Goal: Task Accomplishment & Management: Complete application form

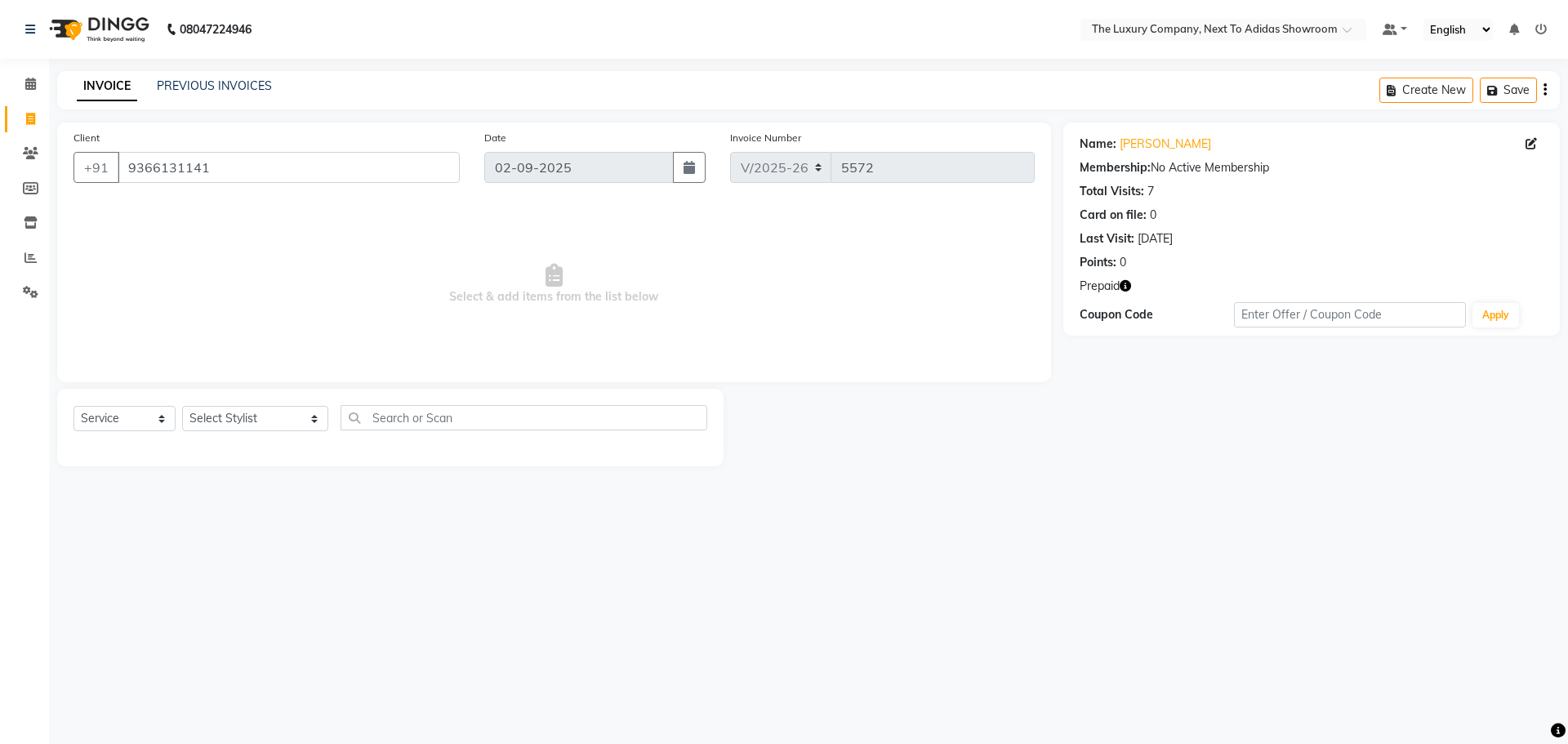
select select "6828"
select select "service"
click at [1126, 283] on icon "button" at bounding box center [1125, 285] width 11 height 11
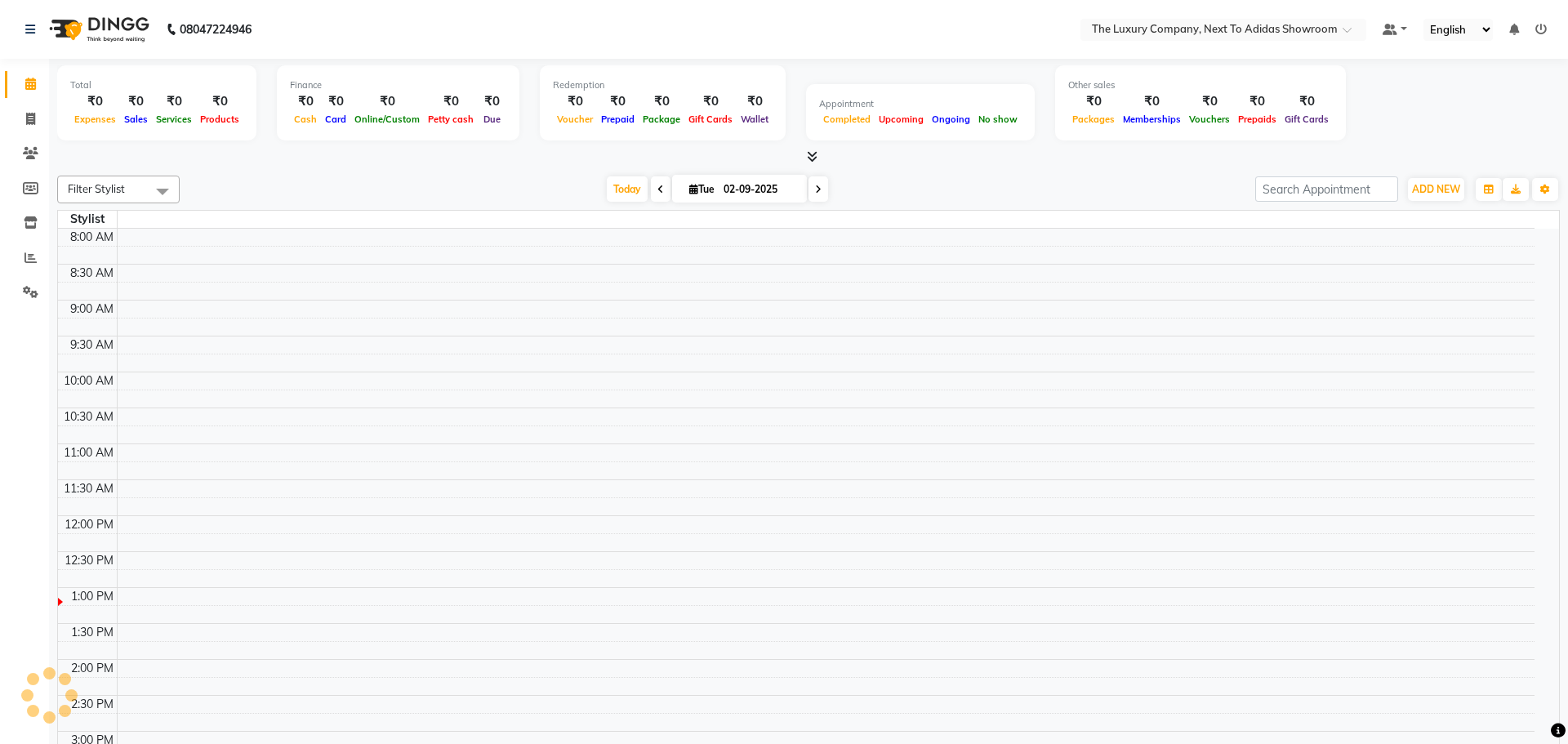
select select "en"
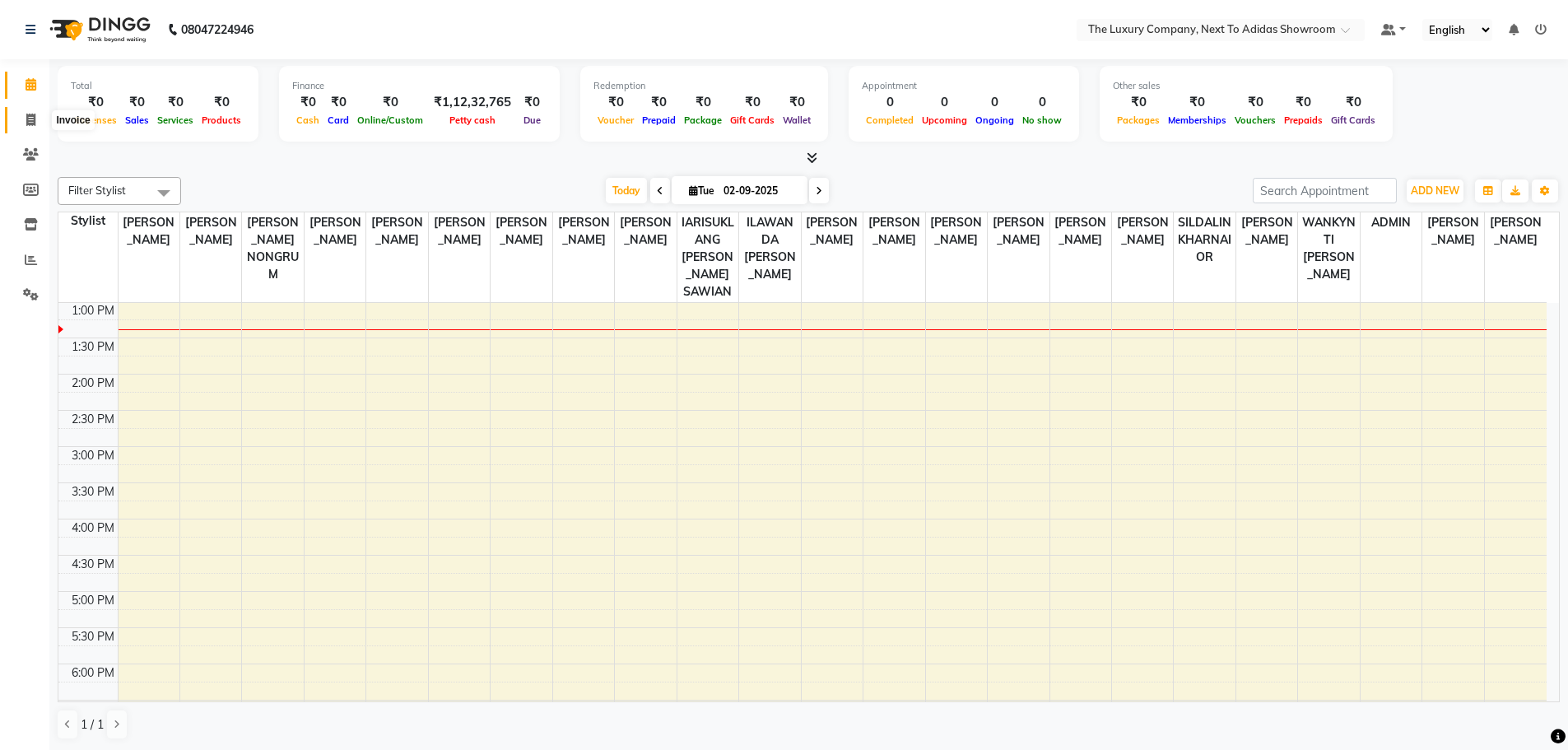
click at [30, 118] on icon at bounding box center [31, 120] width 9 height 12
select select "service"
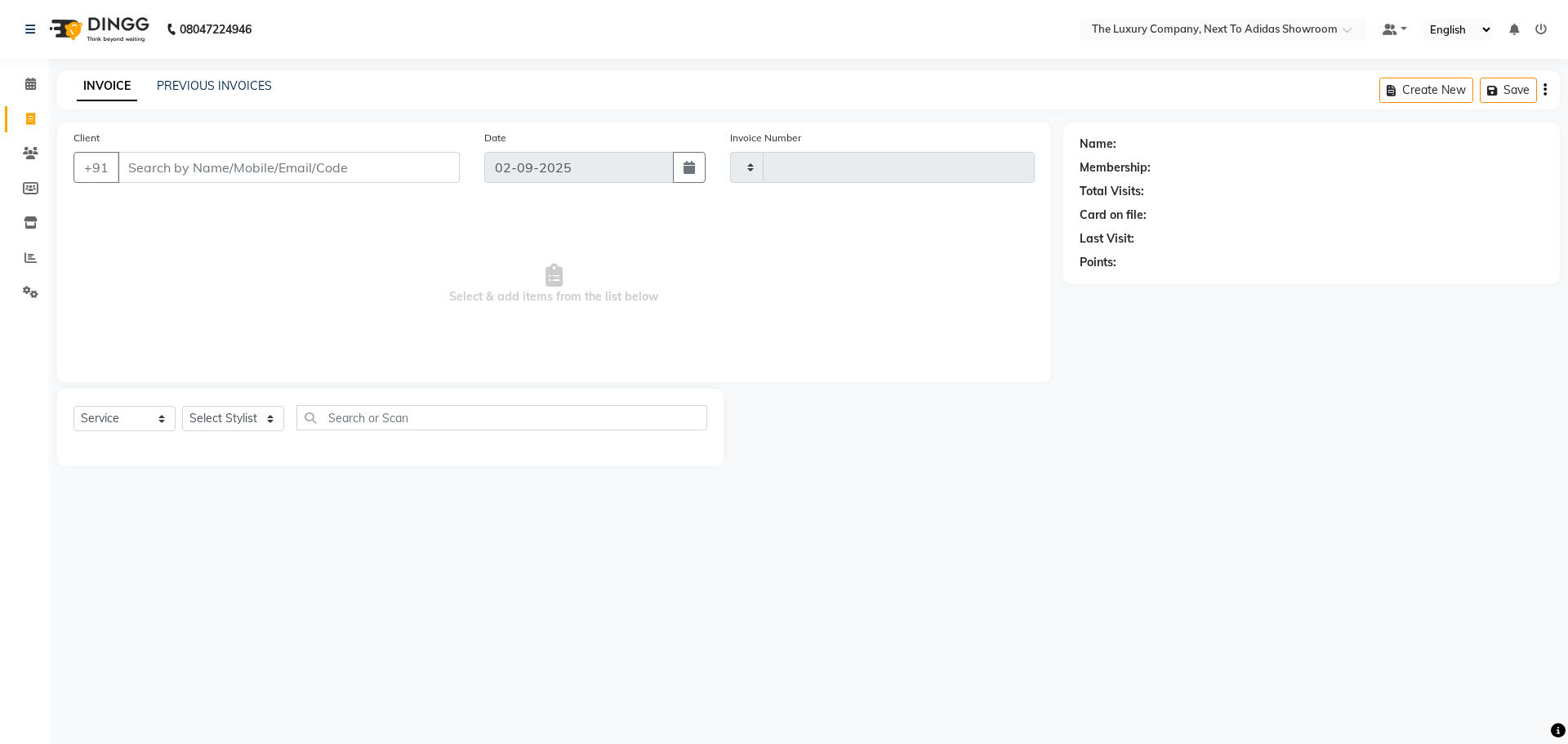
type input "5572"
select select "6828"
click at [38, 249] on span at bounding box center [31, 259] width 29 height 19
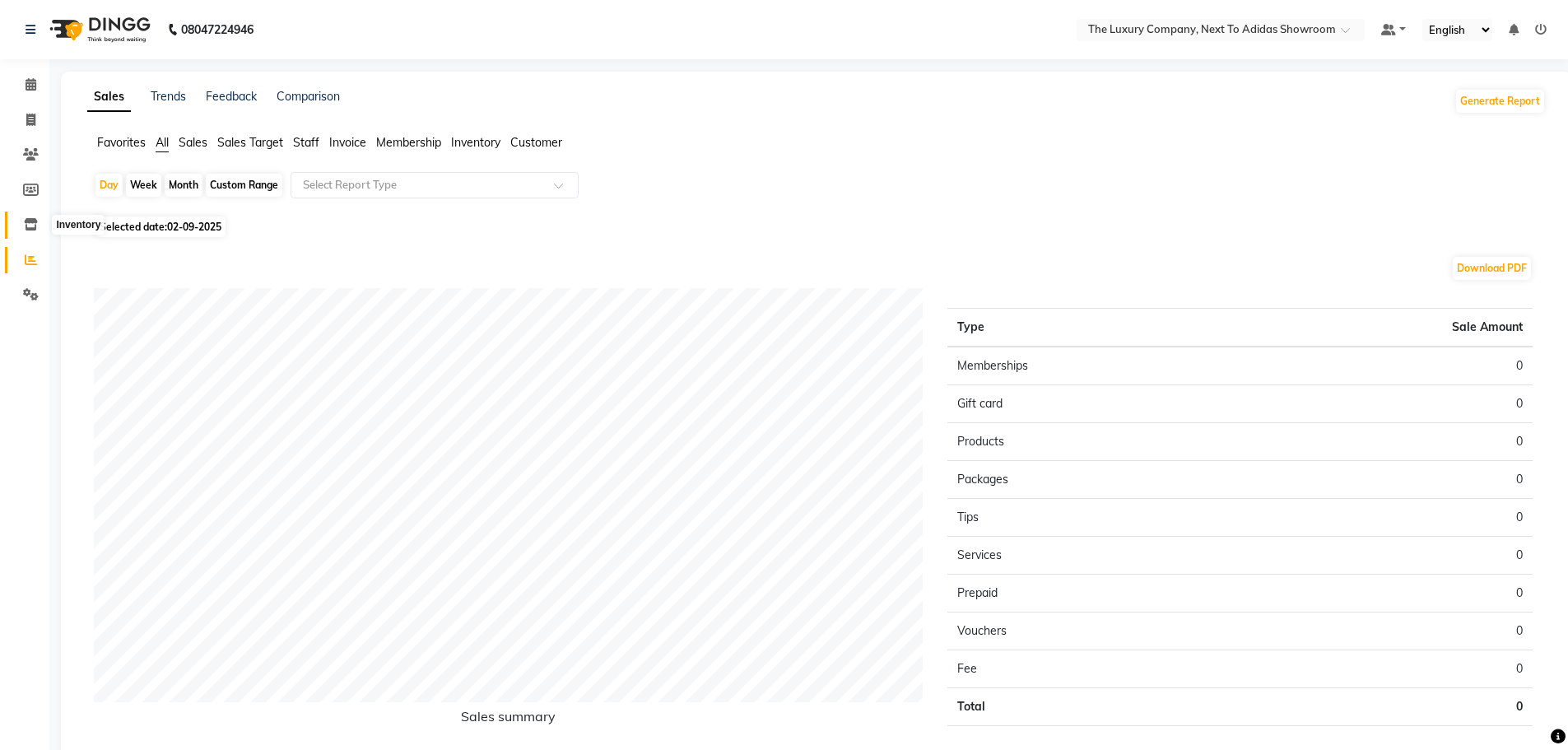
click at [26, 226] on icon at bounding box center [31, 224] width 14 height 12
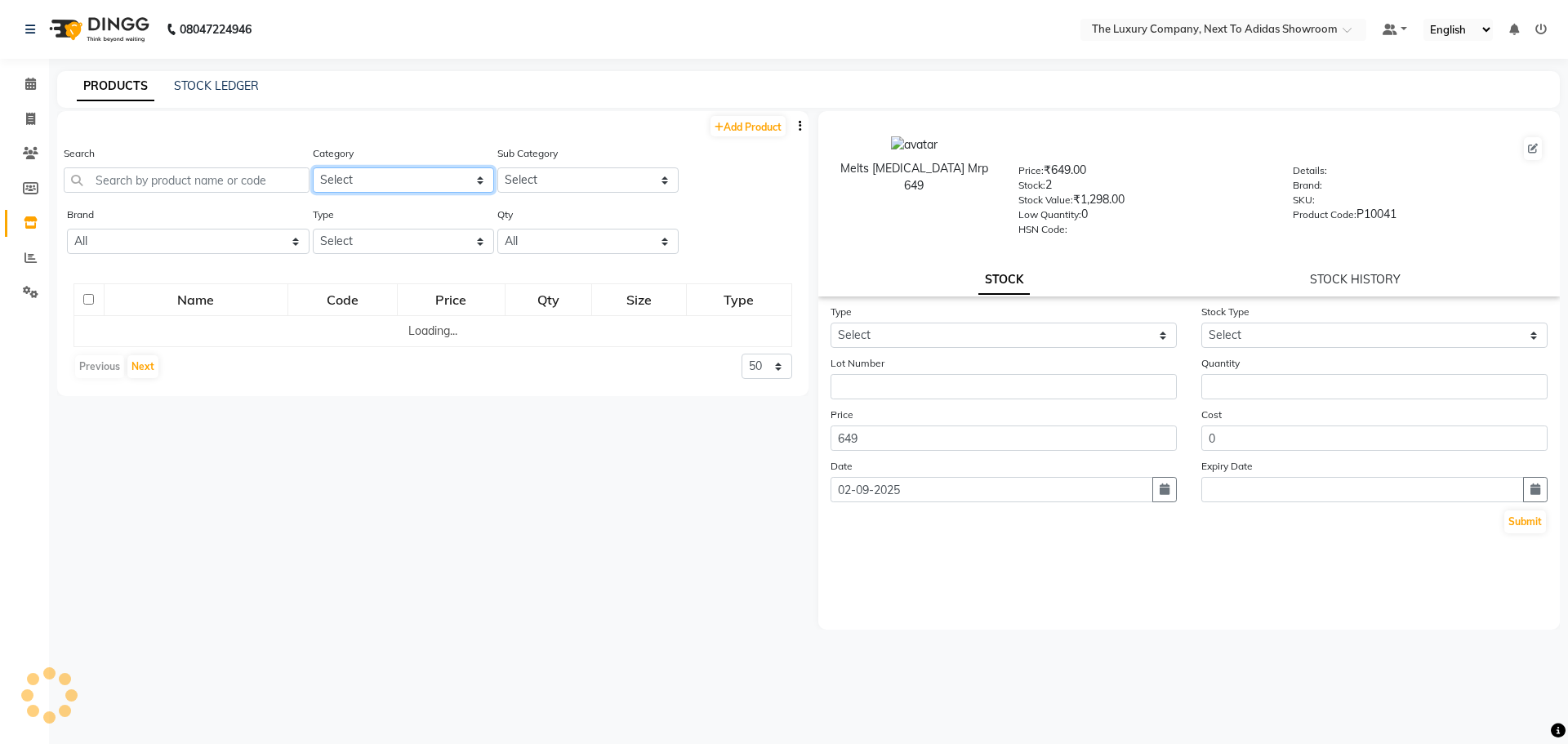
click at [369, 180] on select "Select RETAIL PRODUCT" at bounding box center [404, 180] width 181 height 25
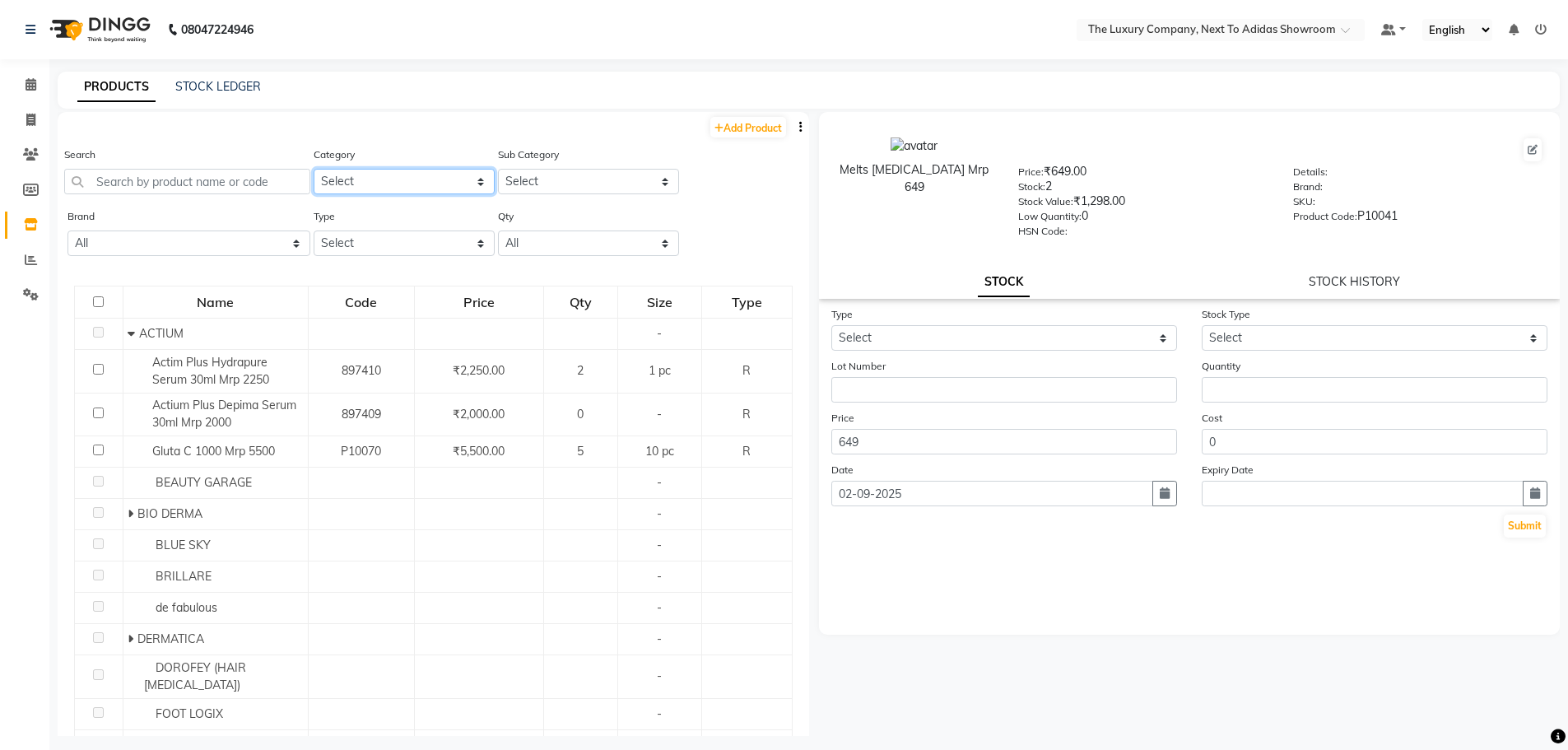
select select "1136402050"
click at [314, 169] on select "Select RETAIL PRODUCT" at bounding box center [404, 181] width 181 height 25
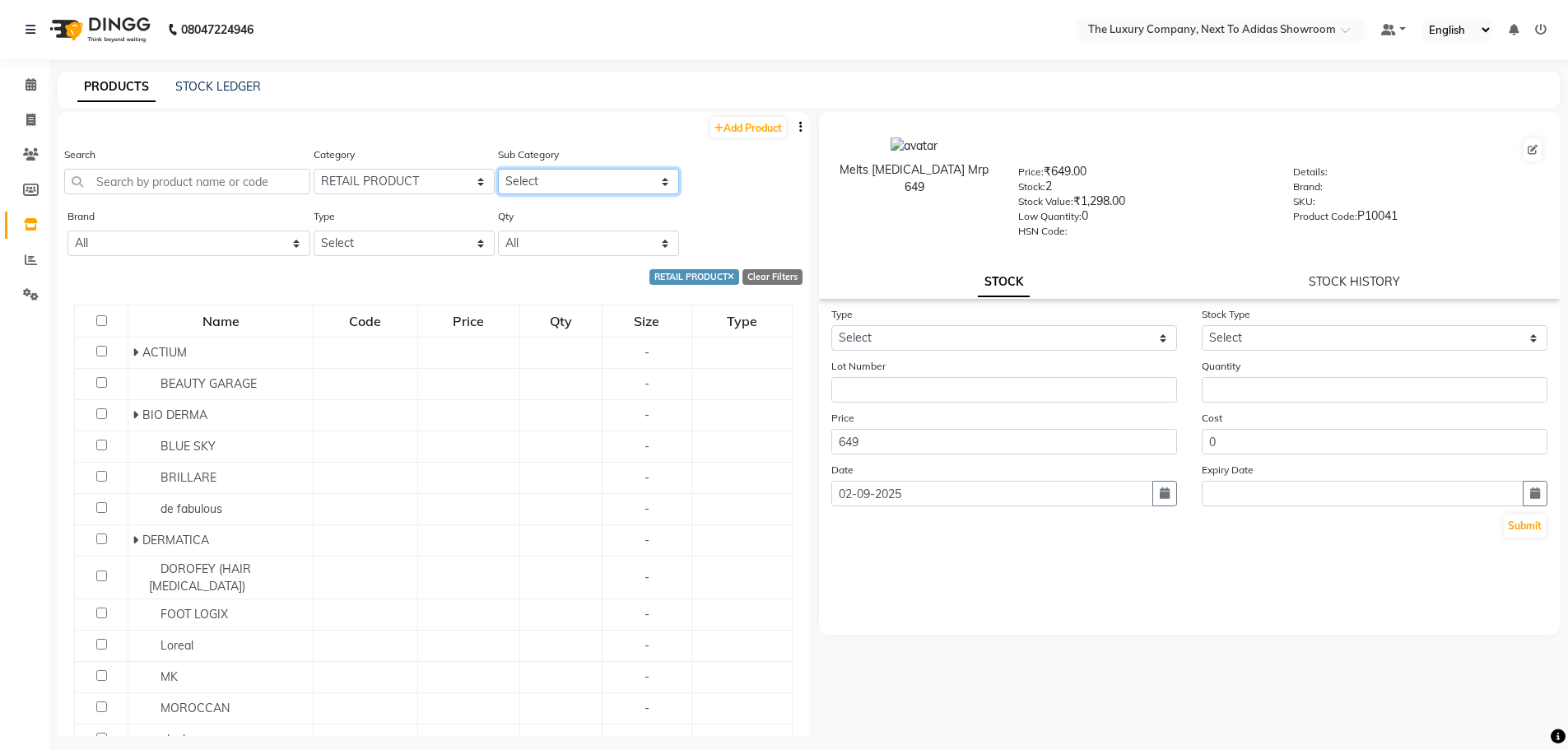
click at [558, 187] on select "Select ACTIUM BEAUTY GARAGE BIO DERMA BLUE SKY BRILLARE de fabulous DERMATICA D…" at bounding box center [588, 181] width 181 height 25
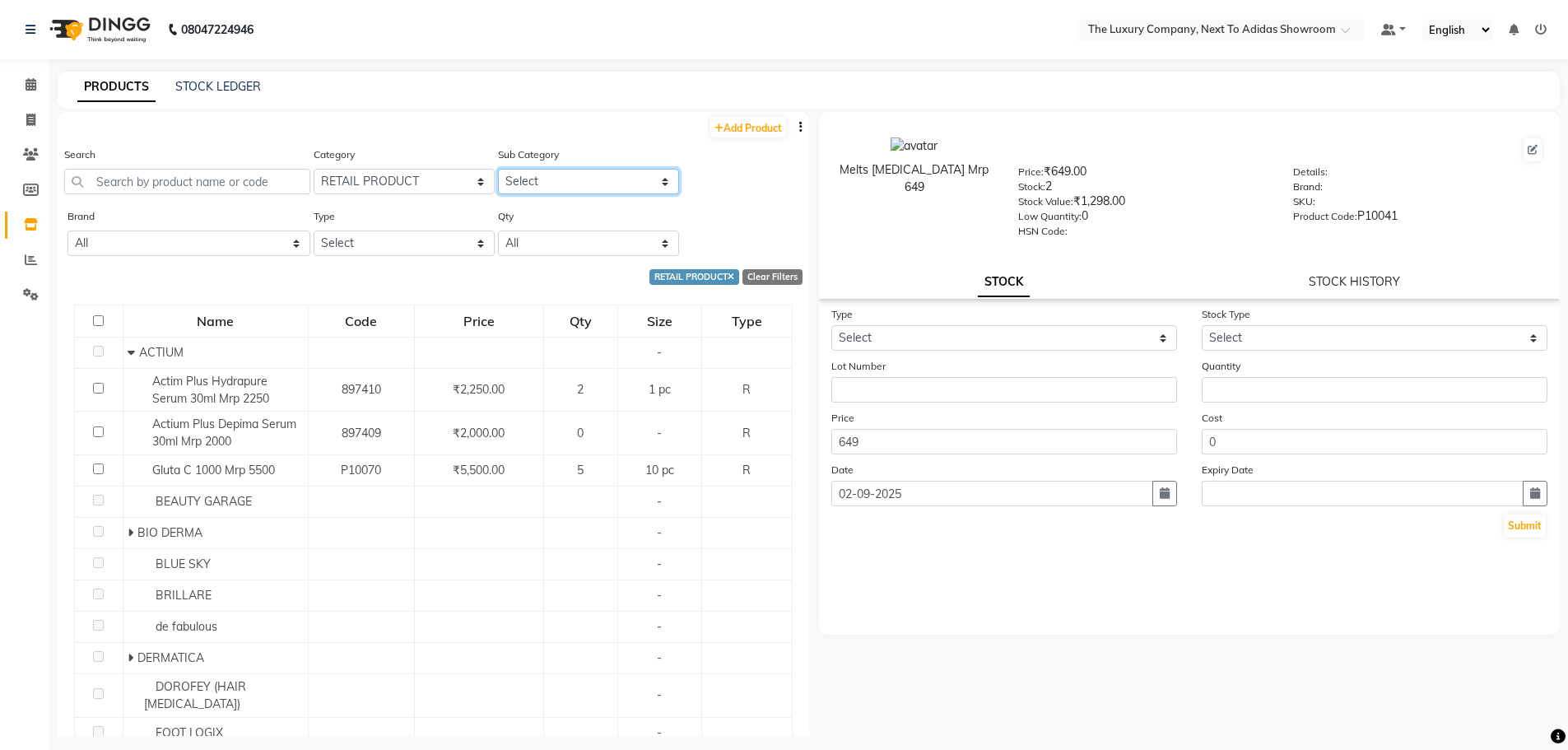
select select "11364020513"
click at [497, 169] on select "Select ACTIUM BEAUTY GARAGE BIO DERMA BLUE SKY BRILLARE de fabulous DERMATICA D…" at bounding box center [588, 181] width 181 height 25
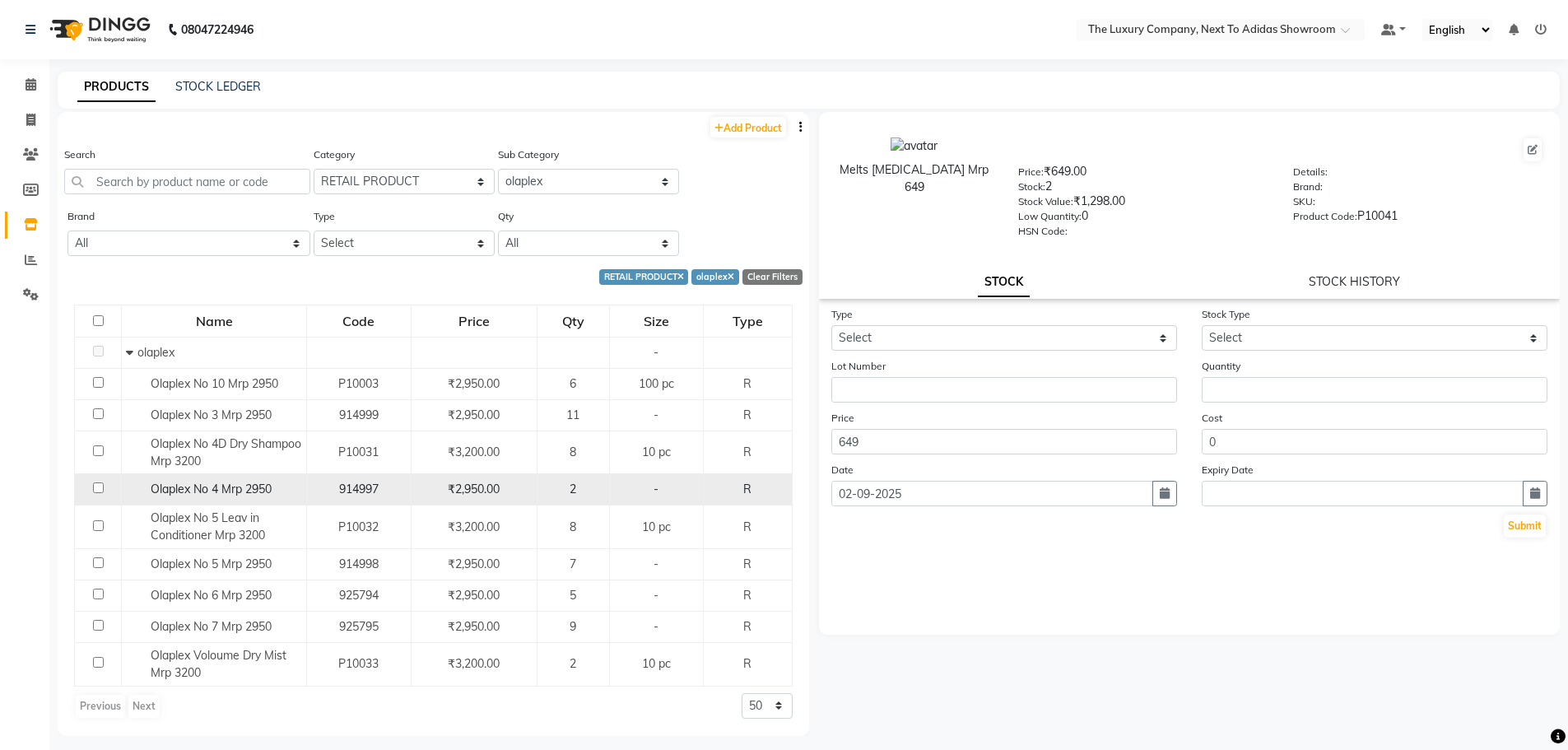
click at [587, 491] on div "2" at bounding box center [573, 490] width 58 height 18
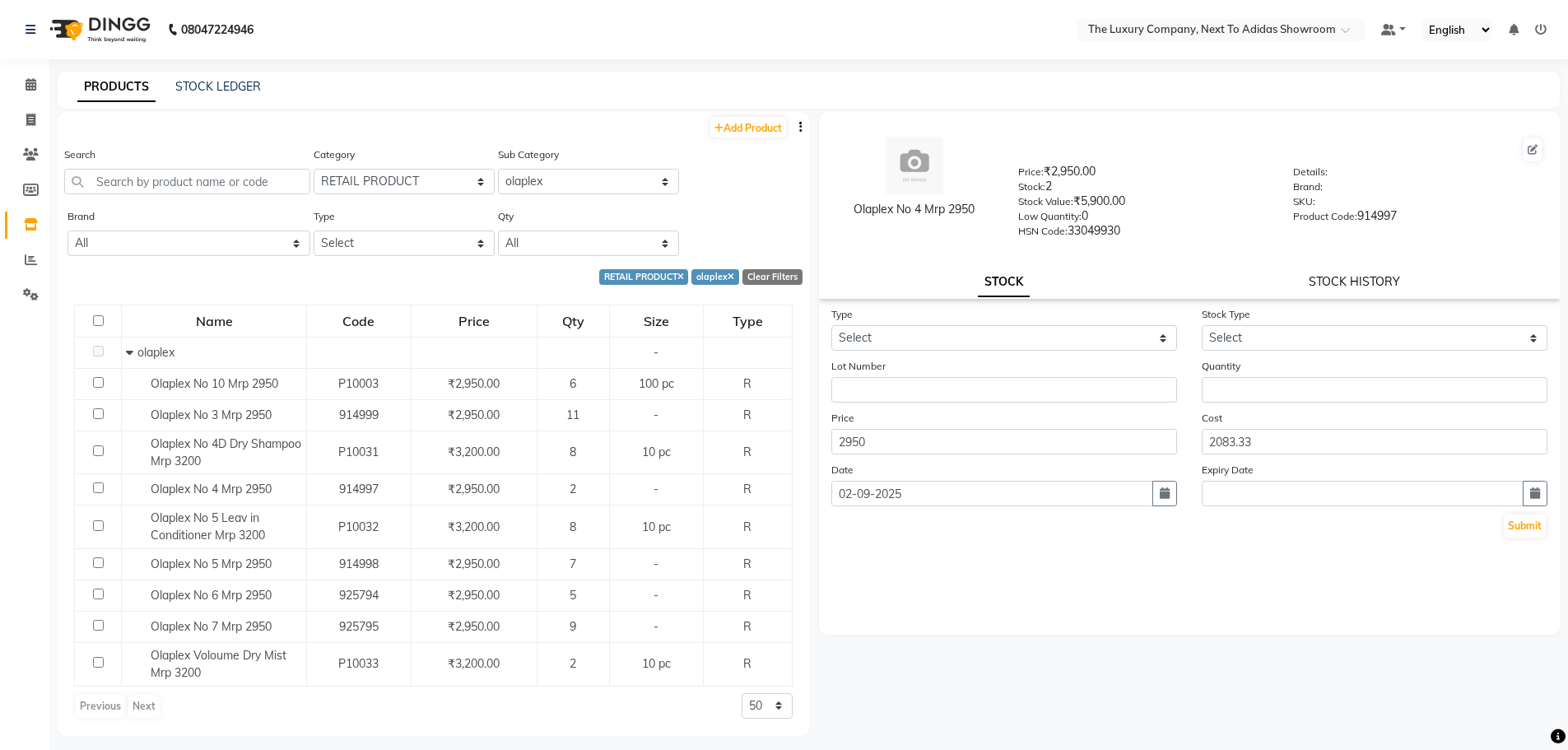
click at [1358, 280] on link "STOCK HISTORY" at bounding box center [1354, 281] width 91 height 15
select select "all"
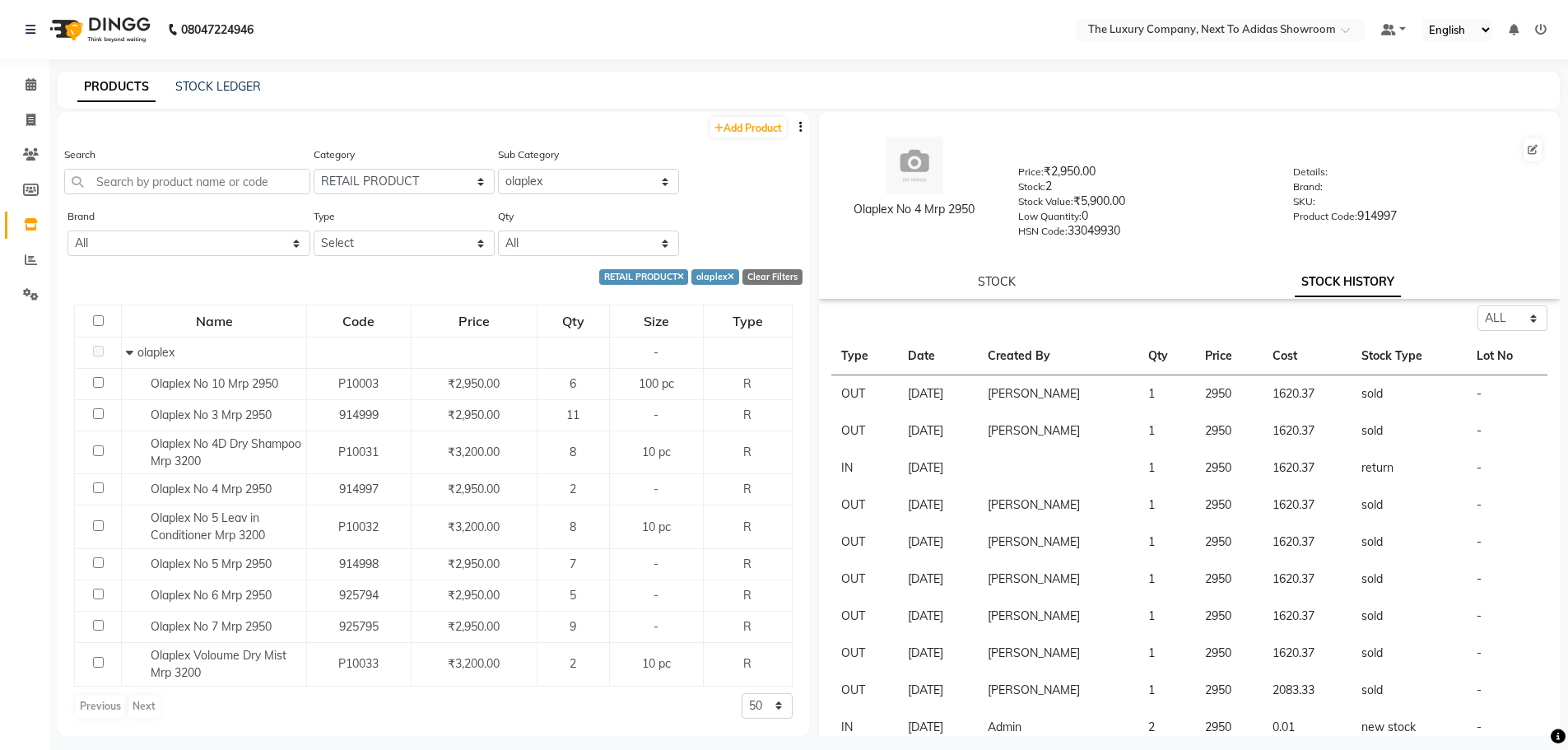
scroll to position [58, 0]
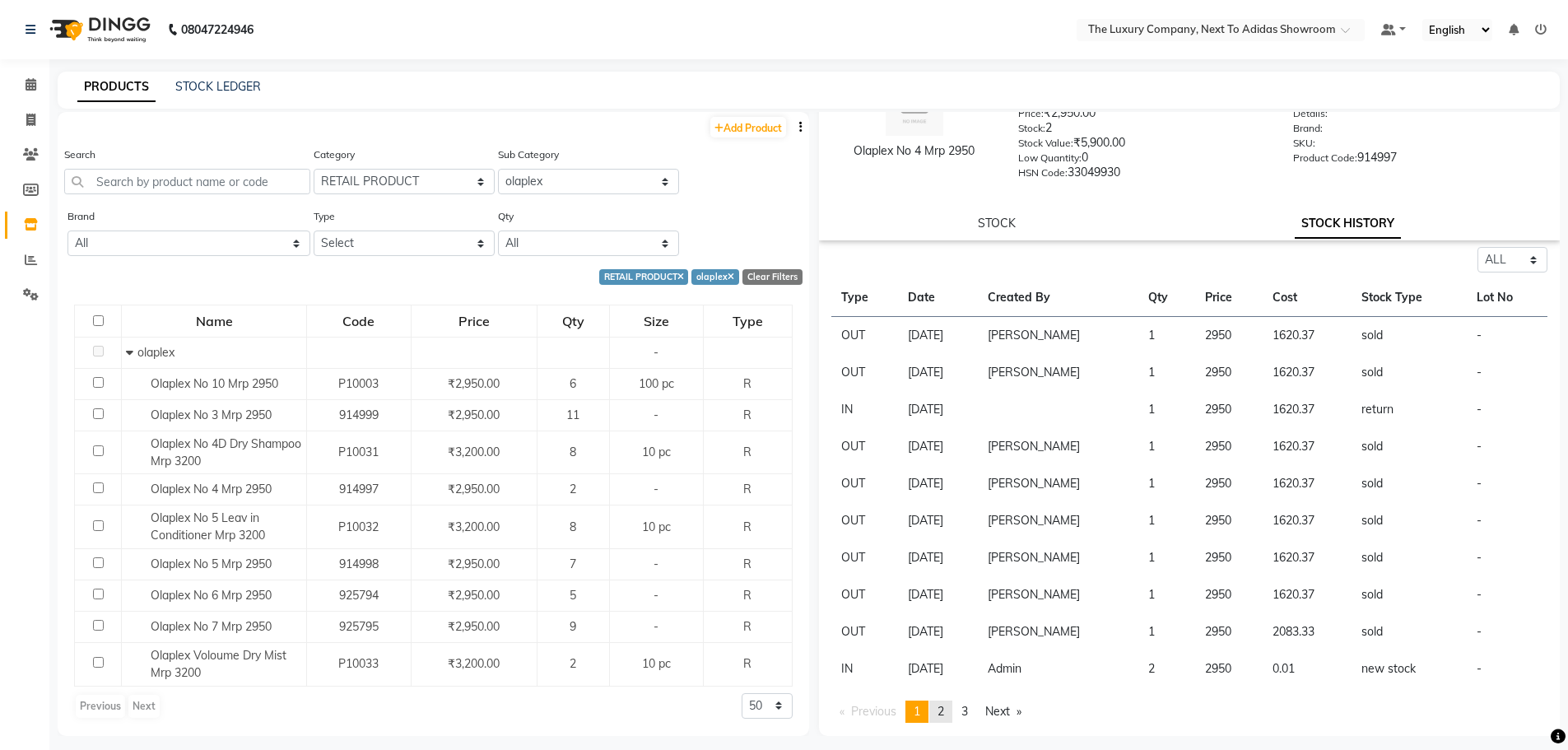
click at [947, 707] on link "page 2" at bounding box center [940, 711] width 23 height 22
click at [916, 712] on span "1" at bounding box center [916, 710] width 6 height 15
click at [948, 709] on link "page 2" at bounding box center [940, 711] width 23 height 22
click at [920, 715] on span "1" at bounding box center [916, 710] width 6 height 15
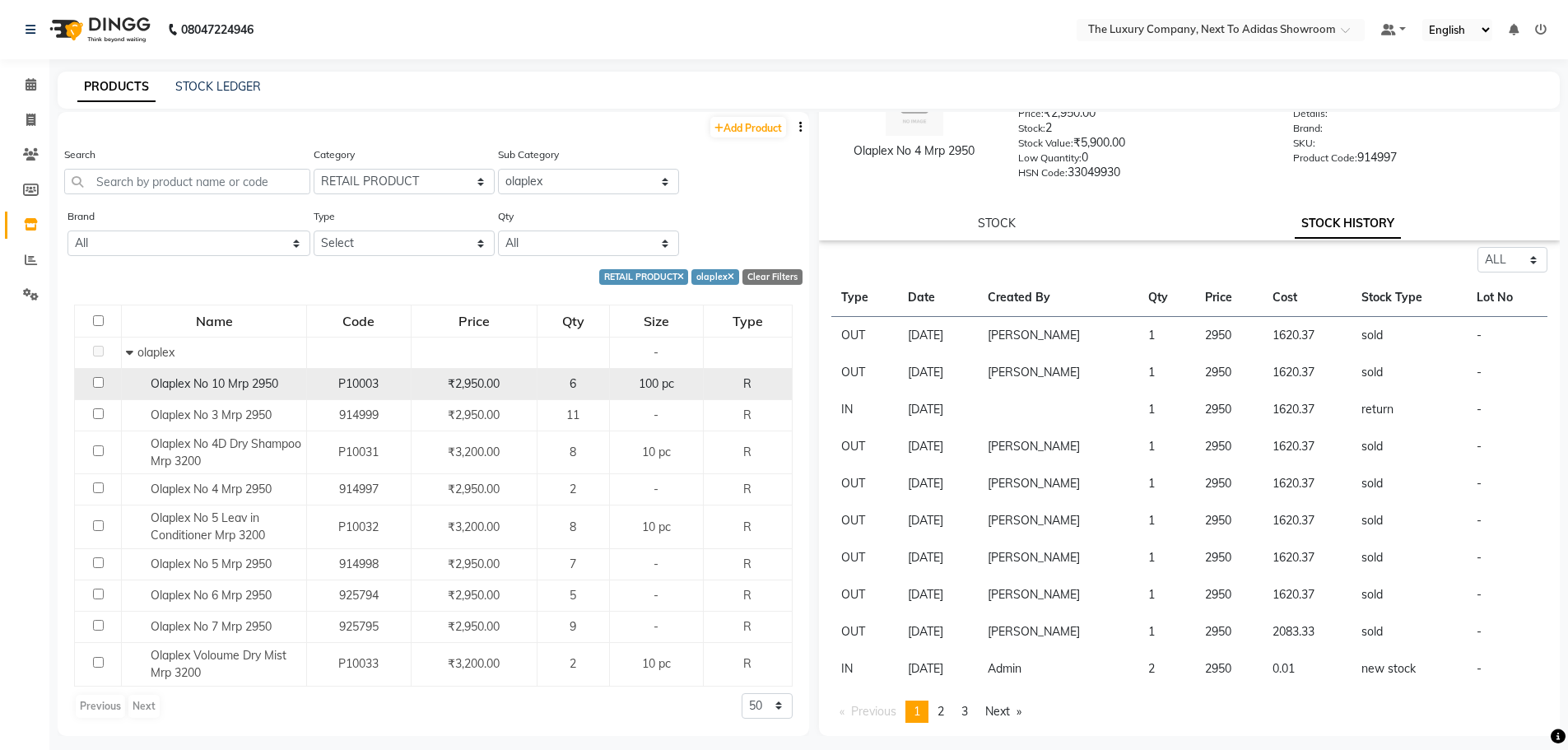
click at [602, 384] on div "6" at bounding box center [573, 384] width 58 height 18
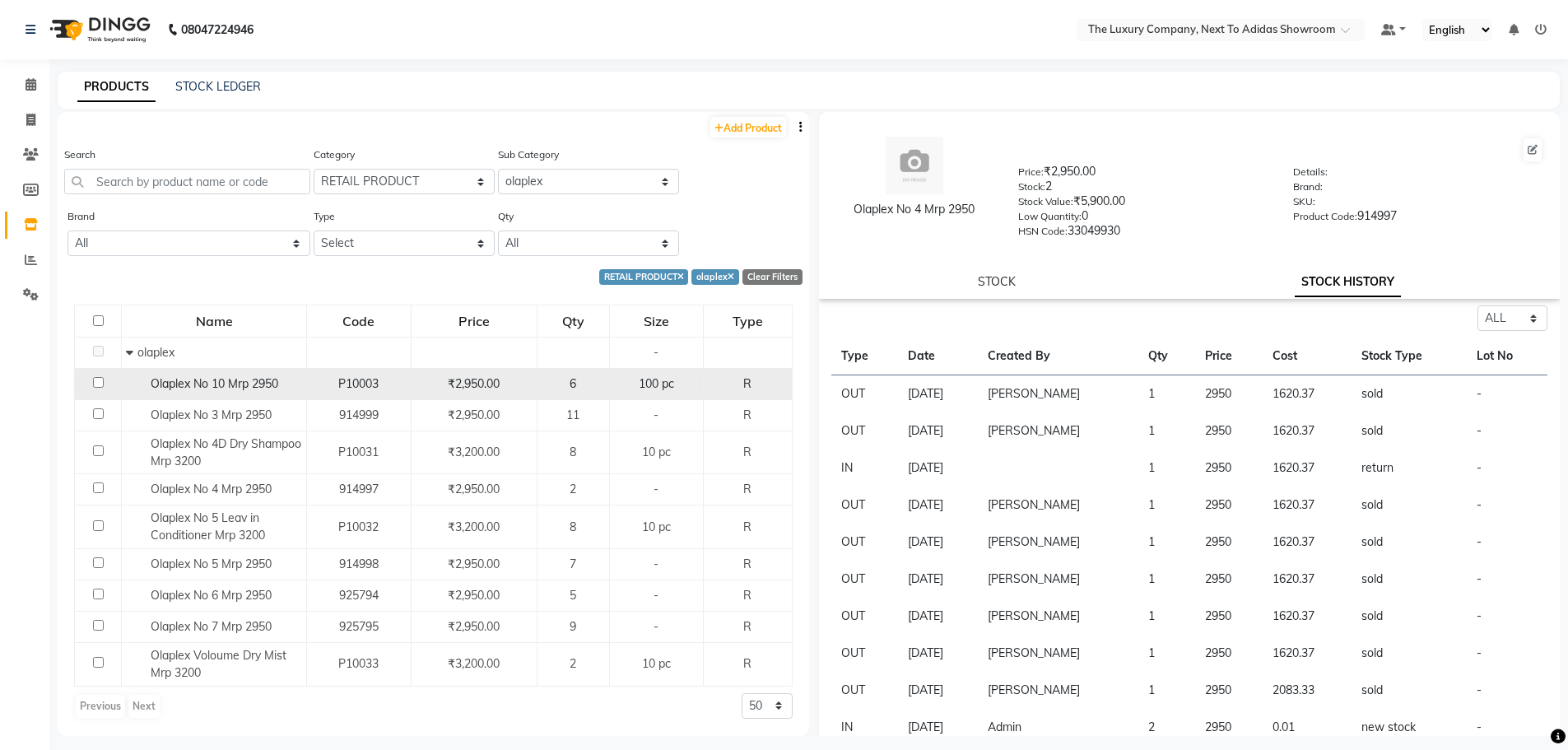
select select "all"
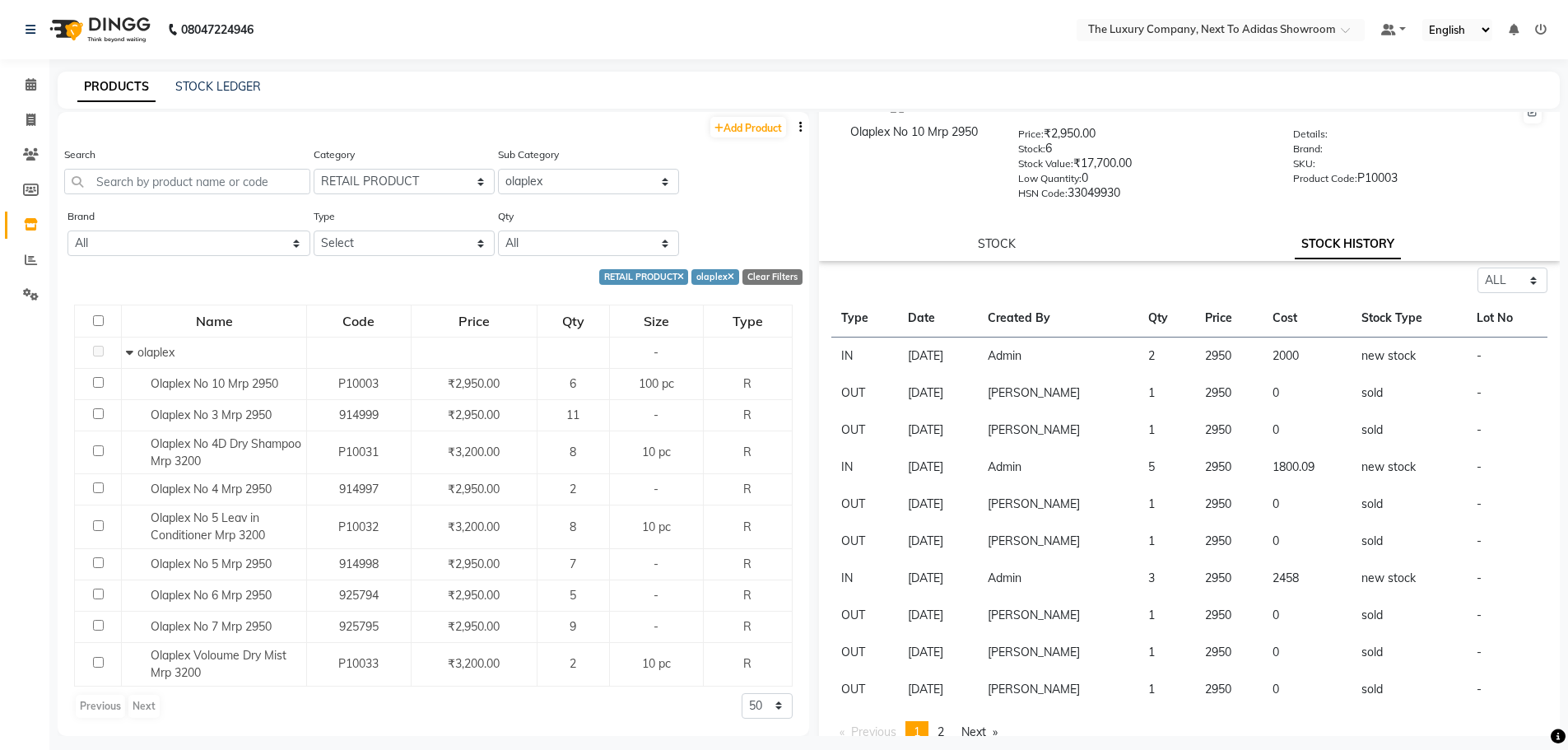
scroll to position [58, 0]
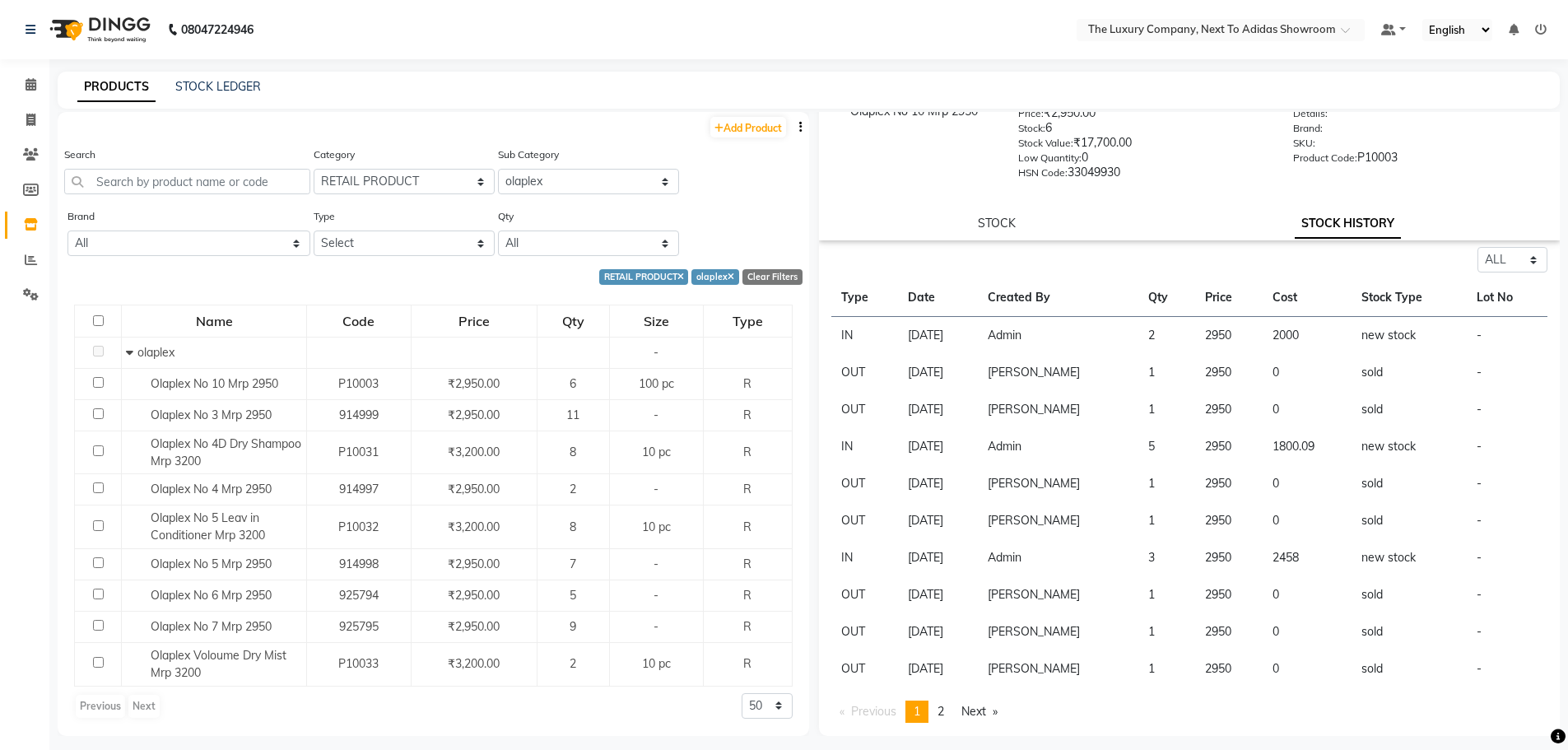
click at [944, 704] on span "2" at bounding box center [940, 710] width 6 height 15
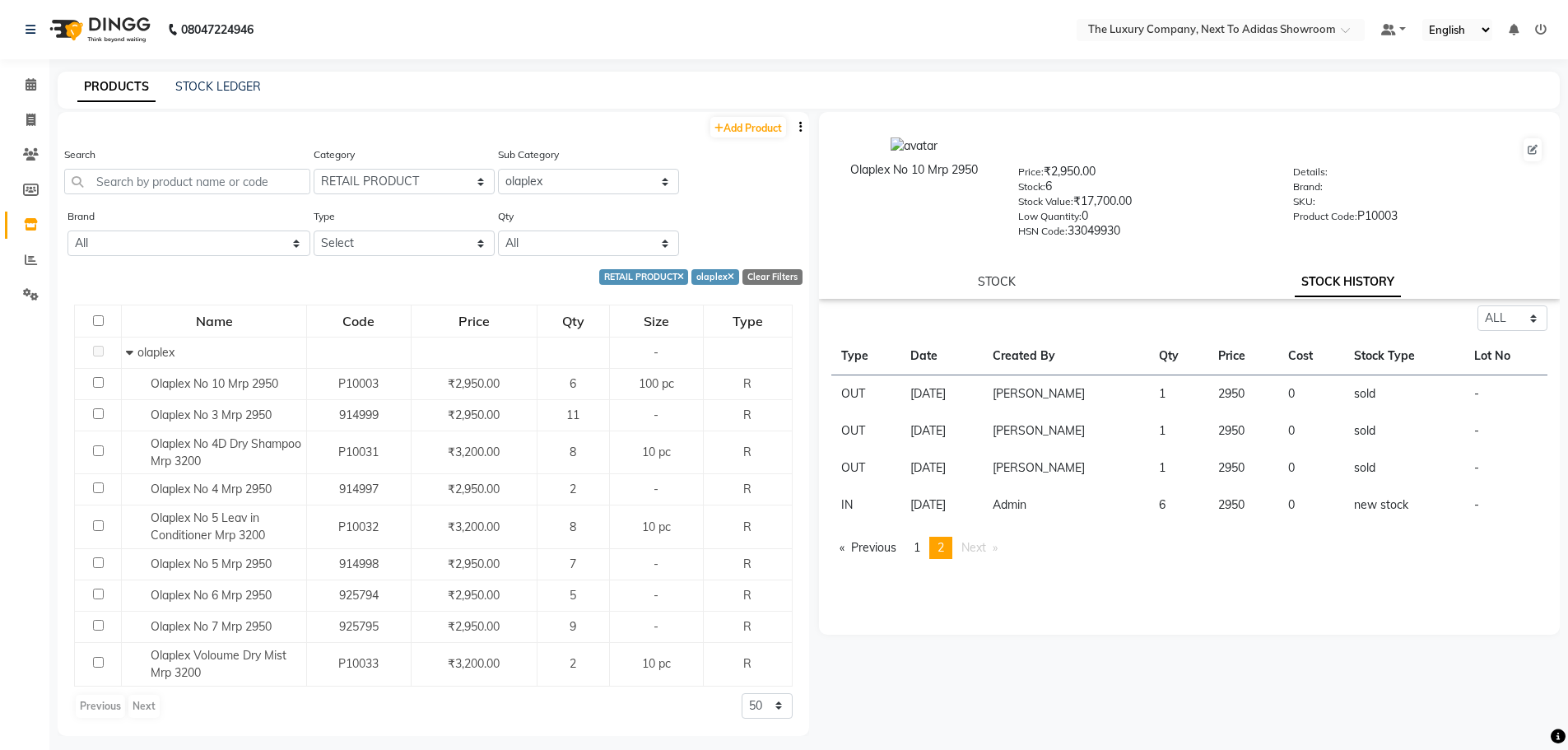
scroll to position [0, 0]
click at [924, 550] on link "page 1" at bounding box center [917, 547] width 23 height 22
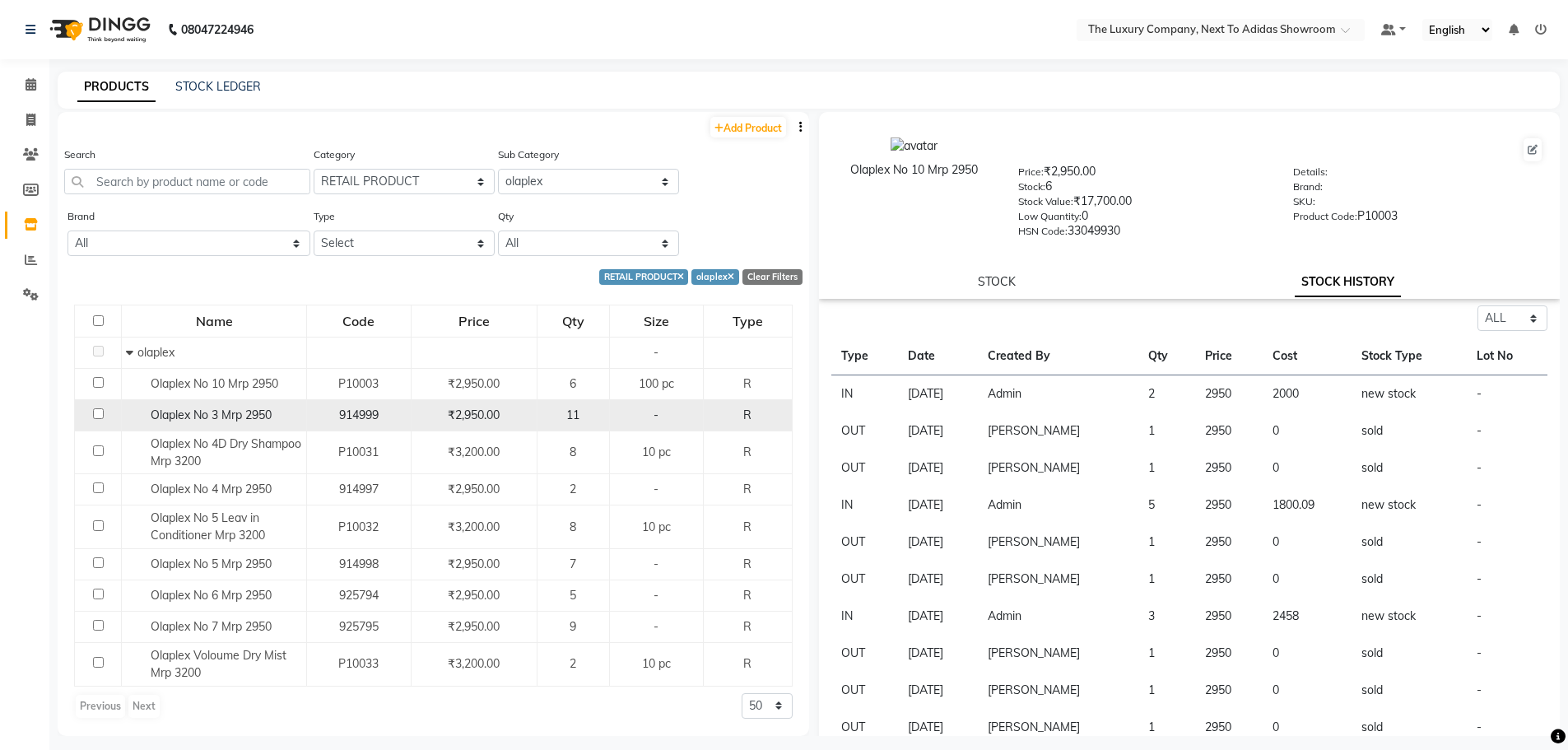
click at [619, 411] on div "-" at bounding box center [657, 416] width 81 height 18
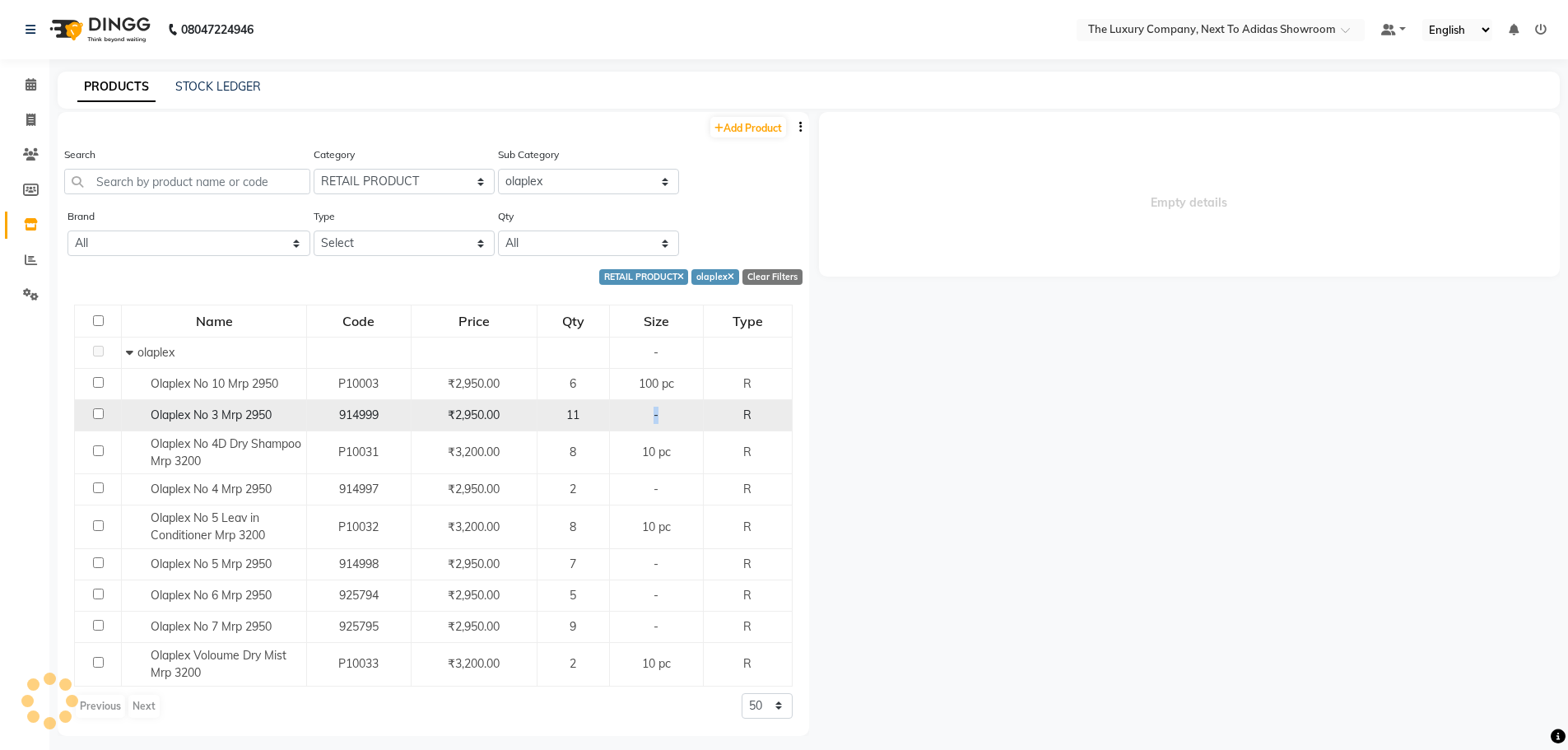
click at [619, 411] on div "-" at bounding box center [657, 416] width 81 height 18
select select "all"
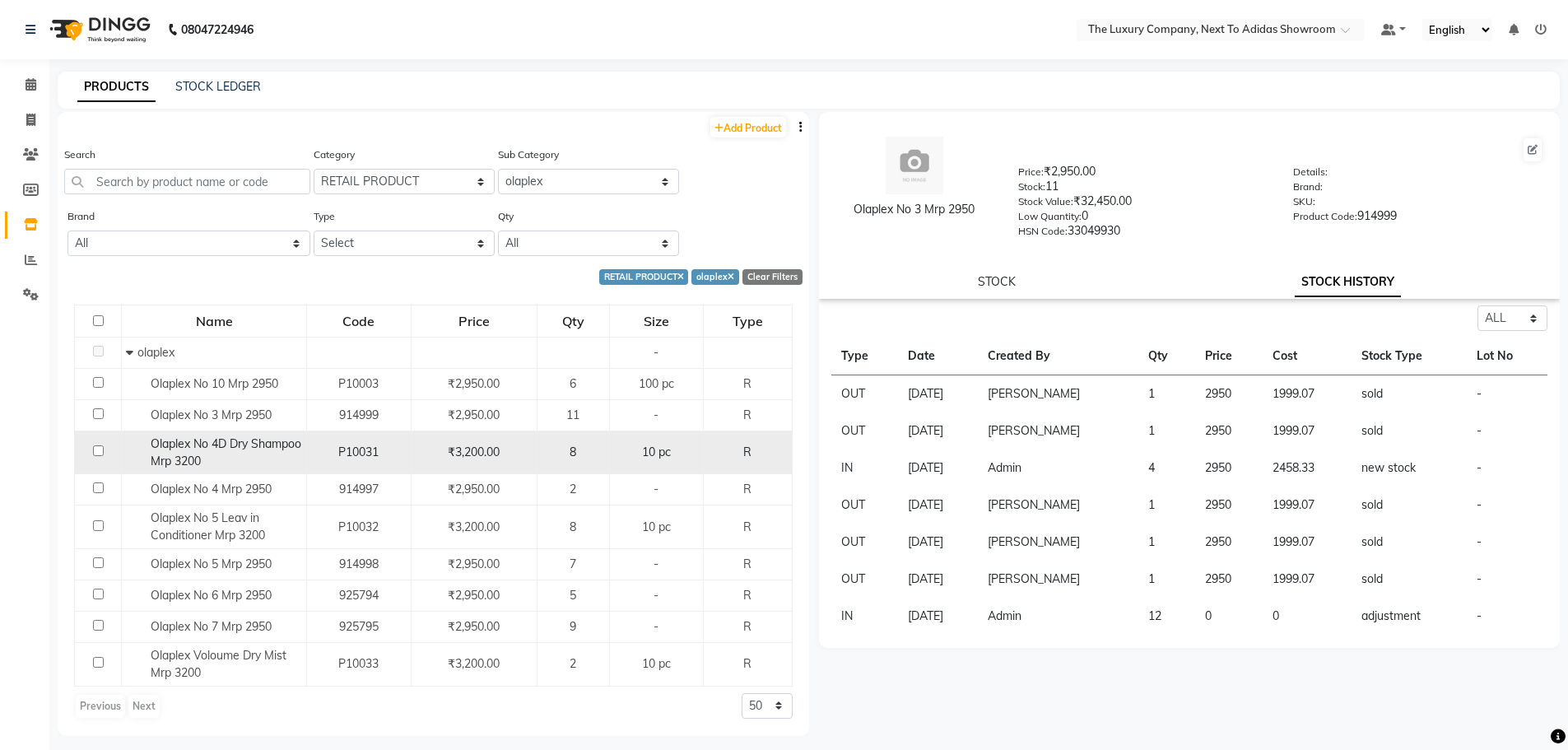
click at [598, 456] on div "8" at bounding box center [573, 453] width 58 height 18
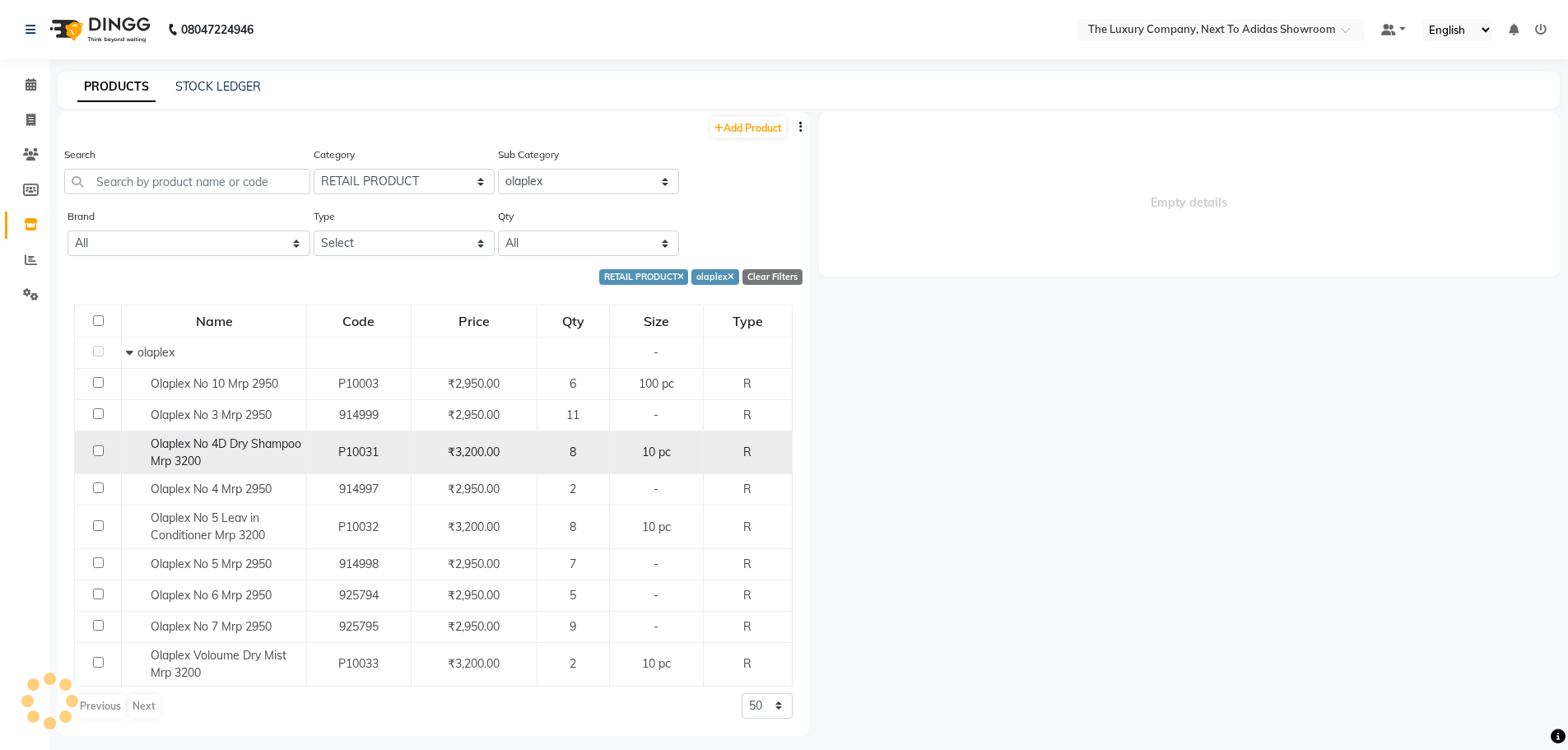
click at [598, 456] on div "8" at bounding box center [573, 453] width 58 height 18
select select "all"
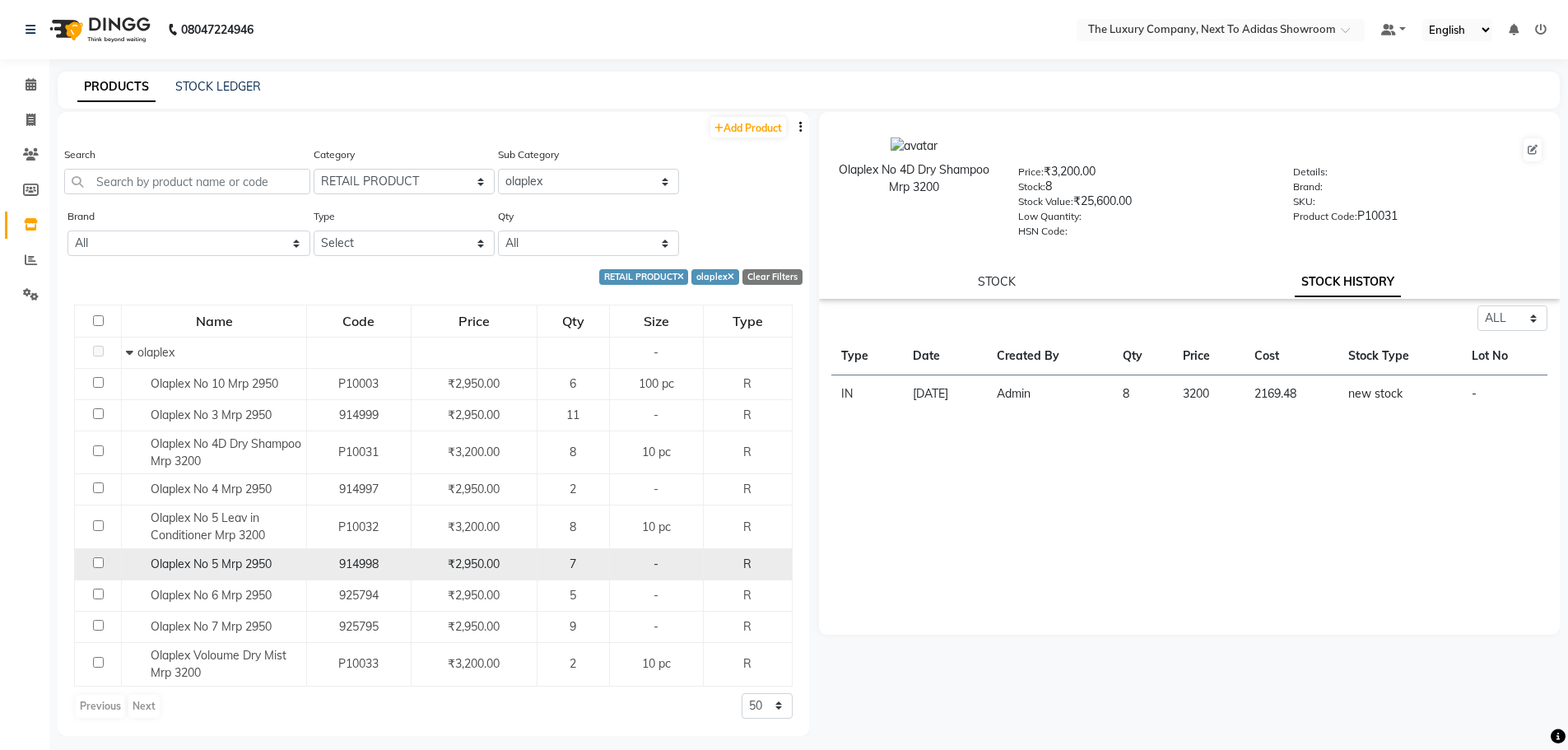
click at [570, 565] on div "7" at bounding box center [573, 564] width 58 height 18
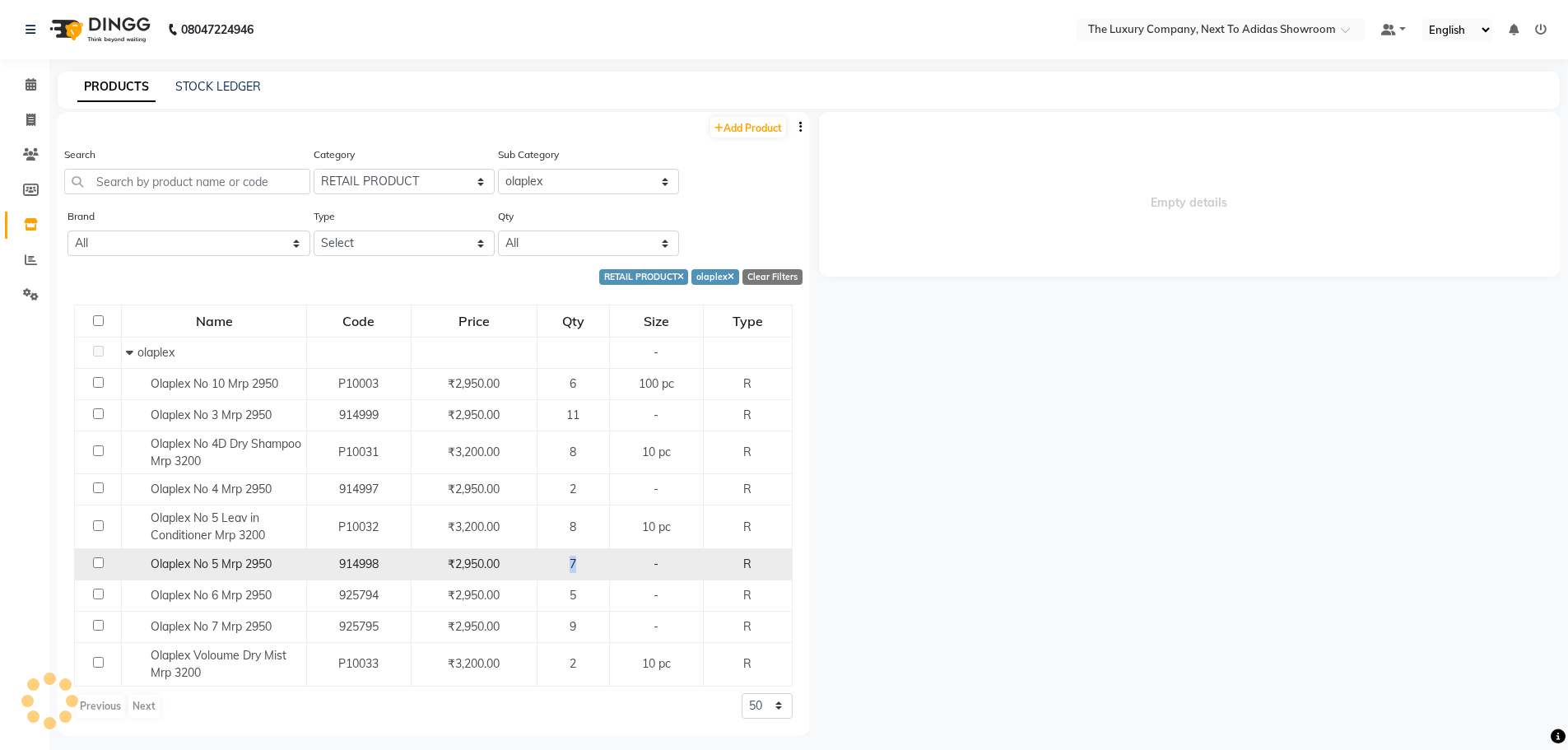
select select "all"
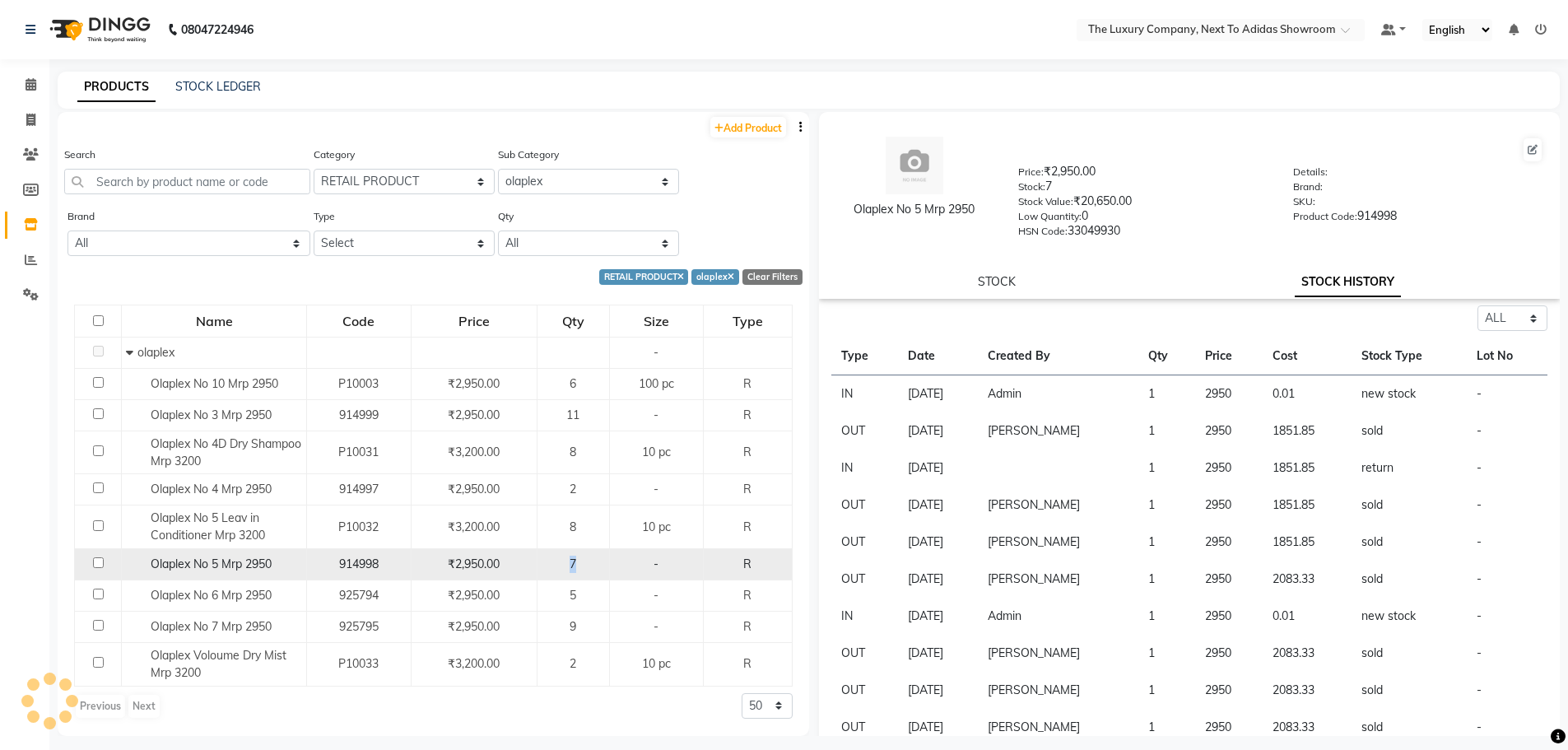
click at [571, 565] on div "7" at bounding box center [573, 564] width 58 height 18
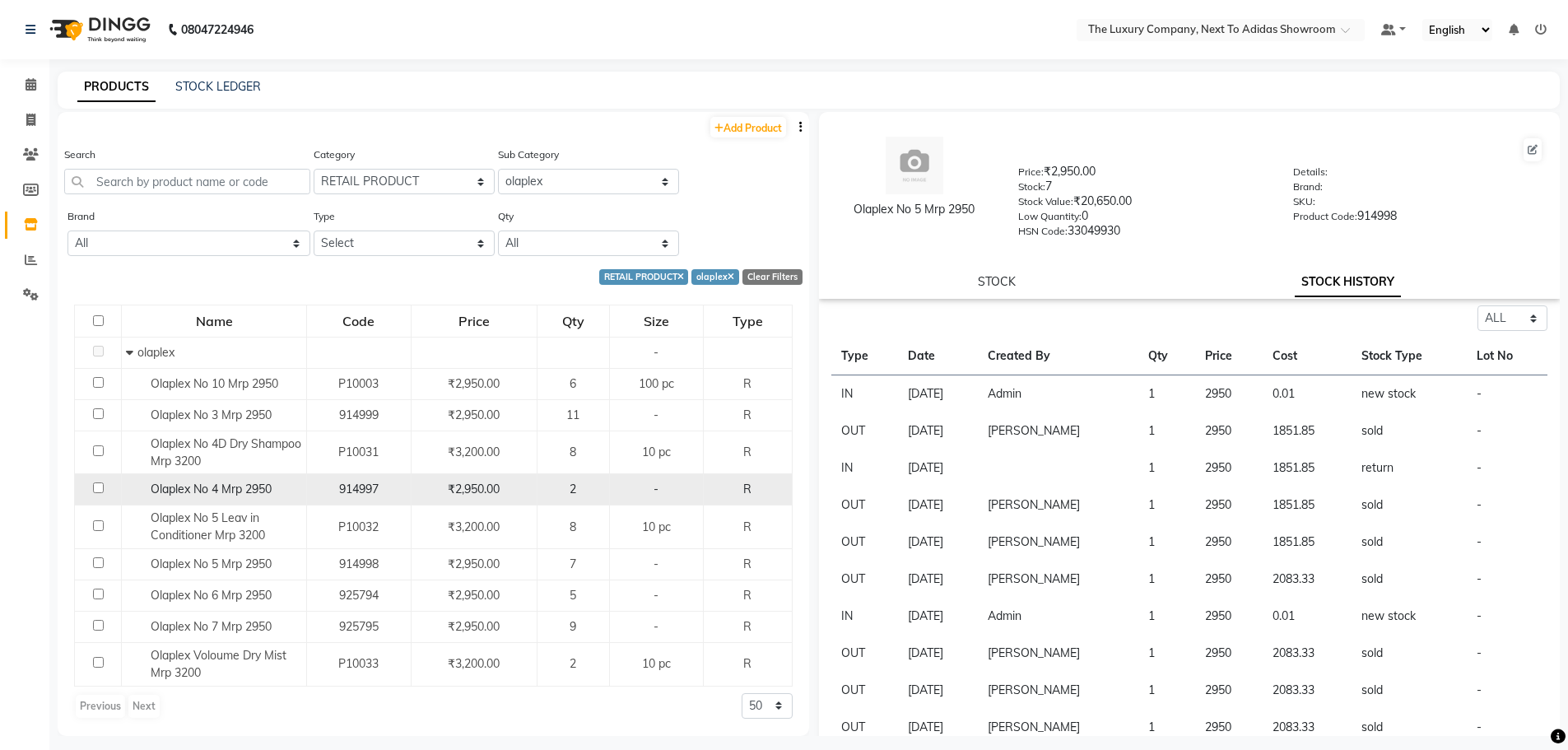
click at [274, 484] on div "Olaplex No 4 Mrp 2950" at bounding box center [214, 490] width 176 height 18
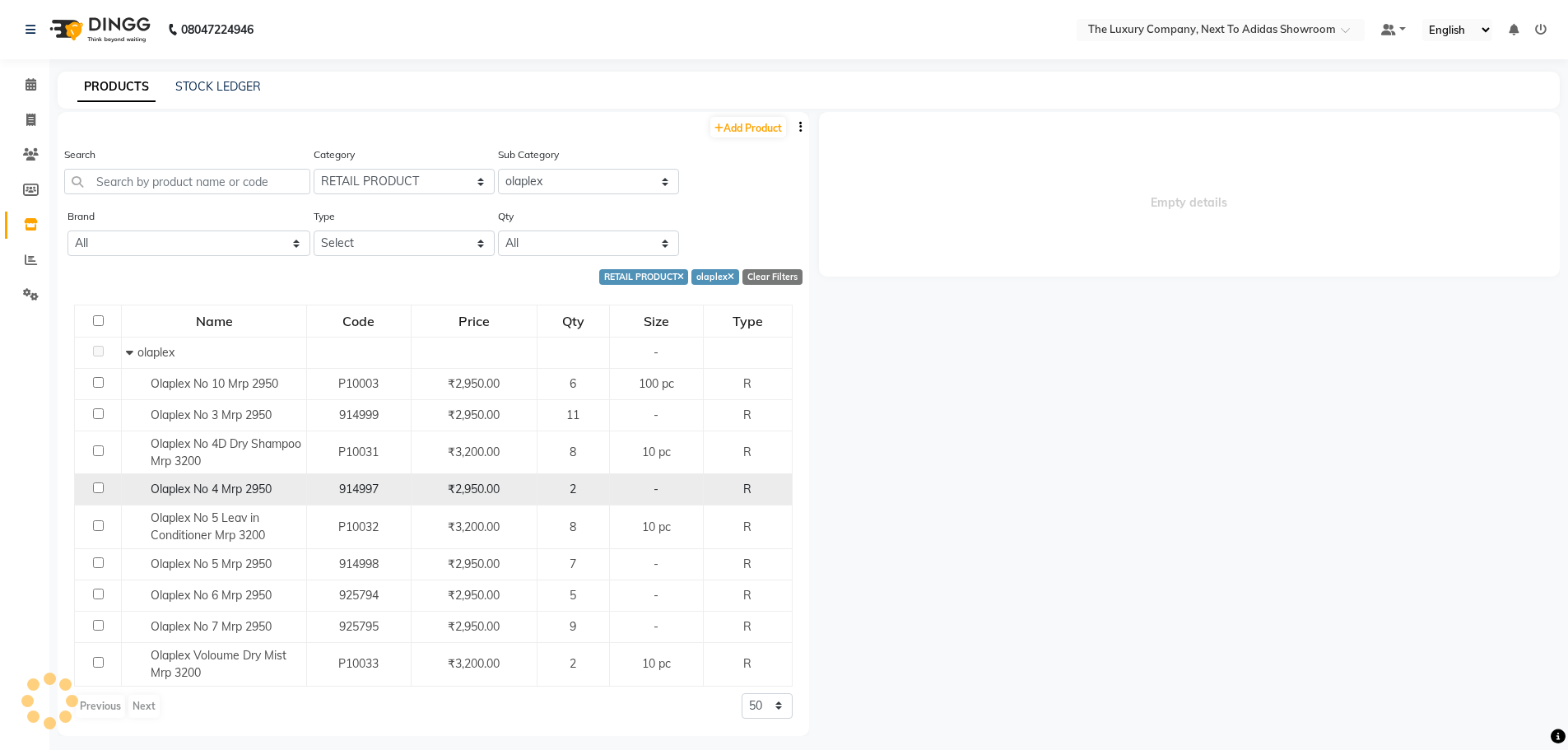
select select "all"
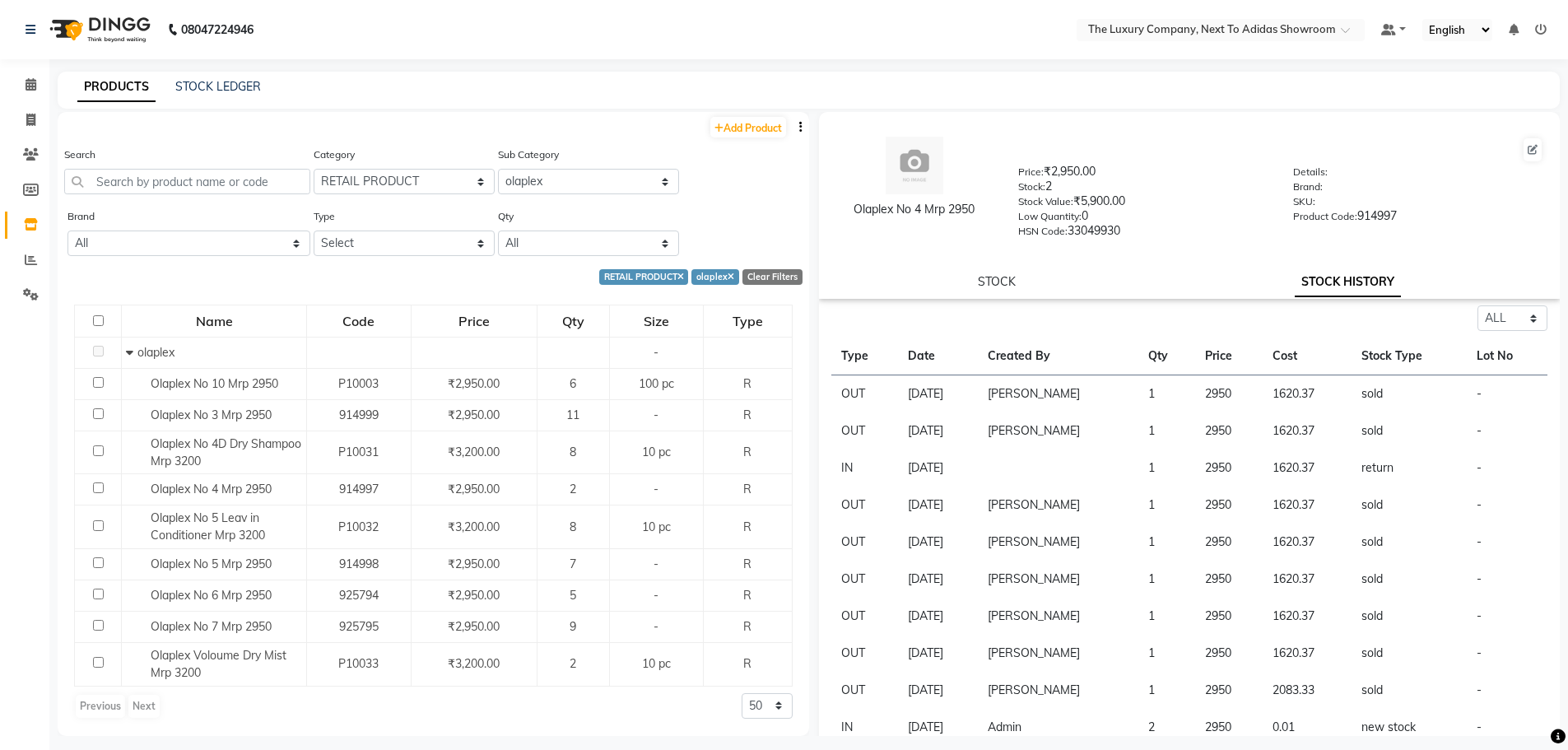
scroll to position [58, 0]
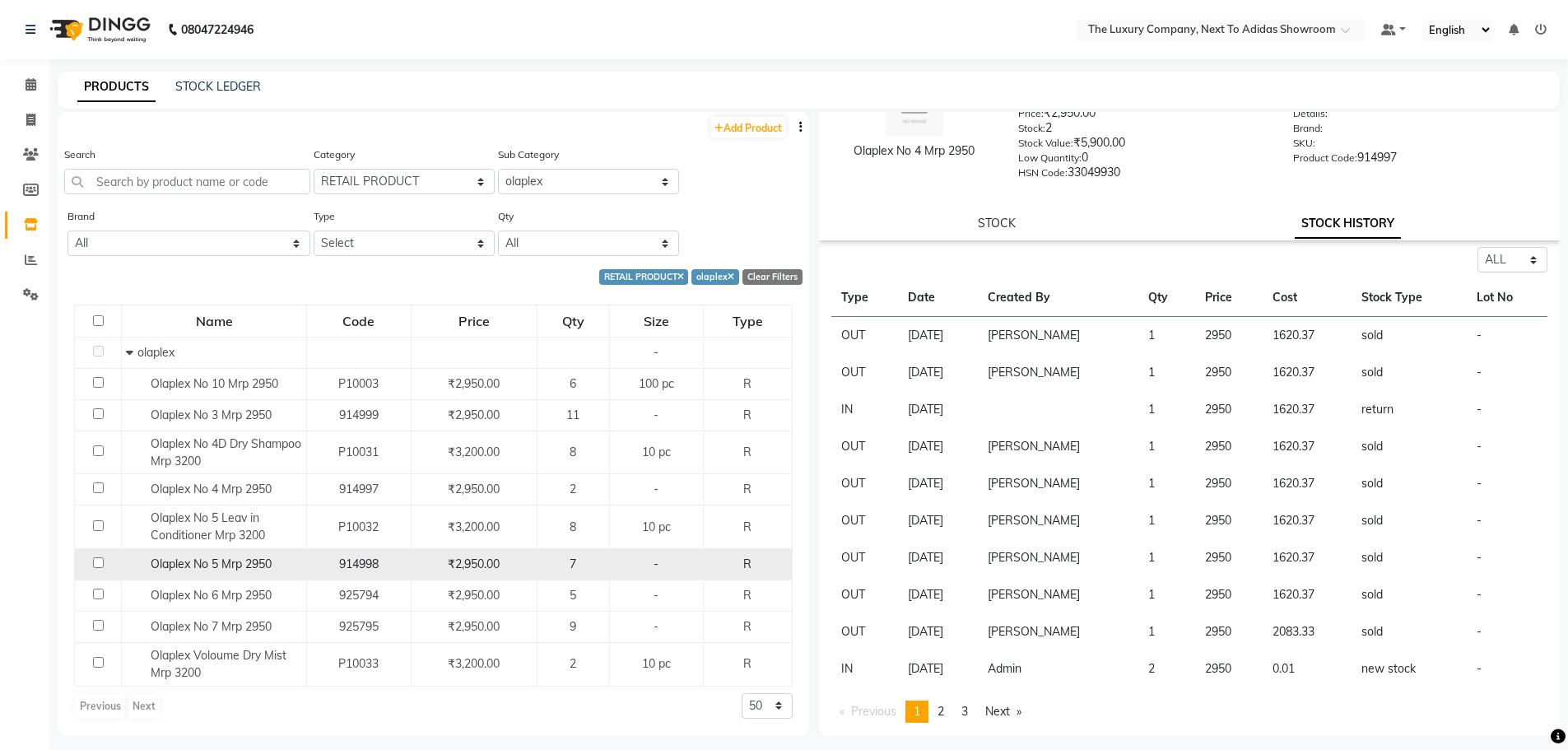
click at [601, 557] on div "7" at bounding box center [573, 564] width 58 height 18
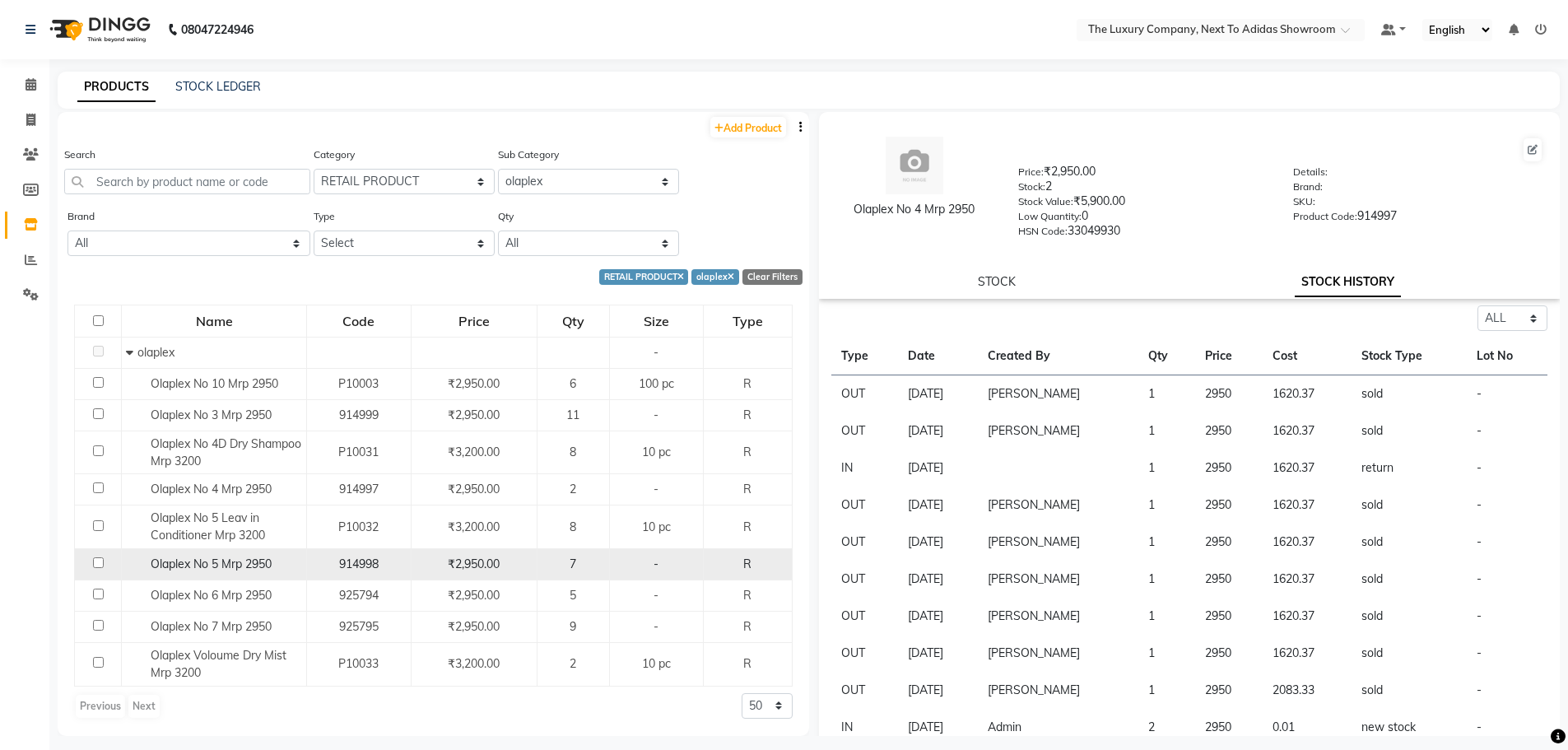
select select "all"
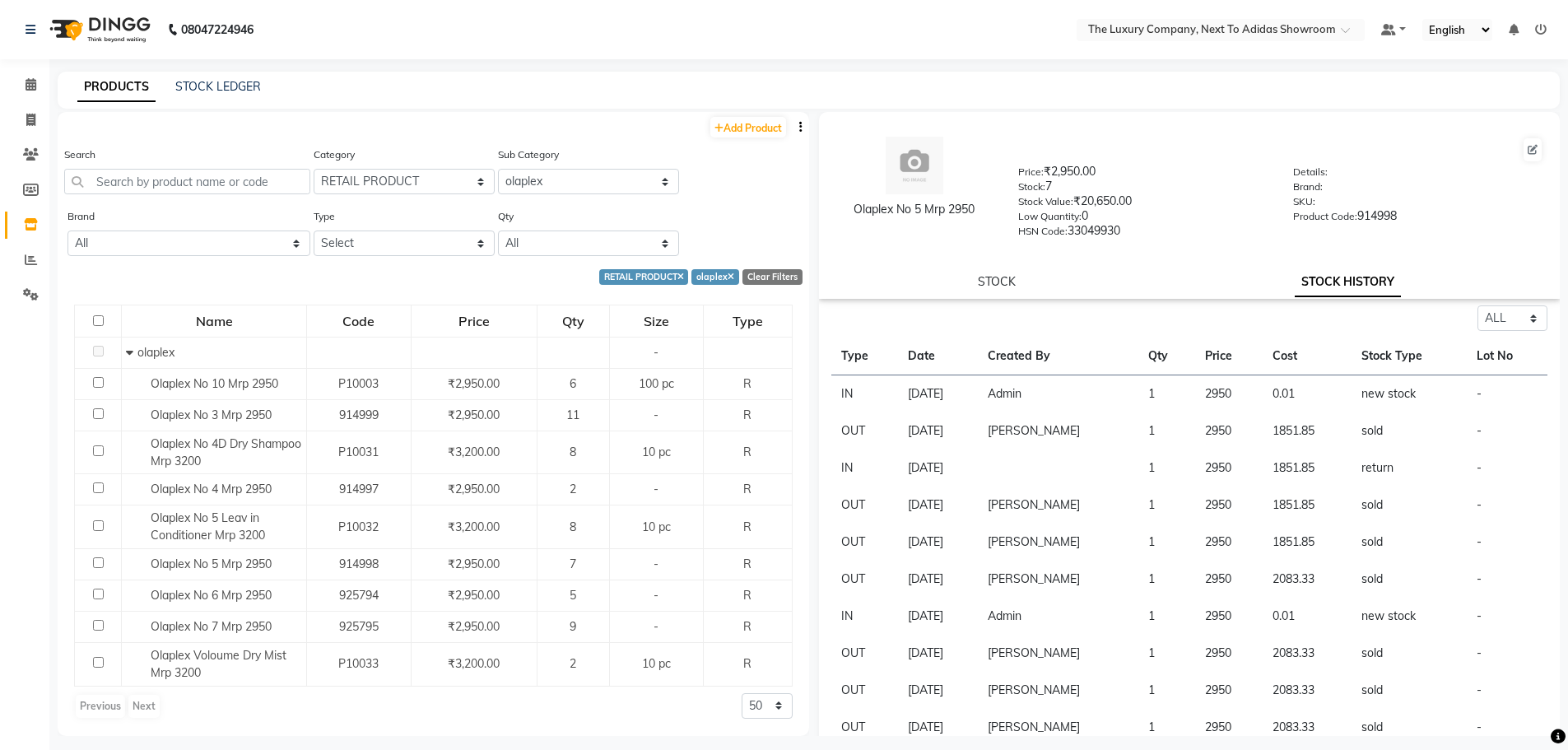
scroll to position [58, 0]
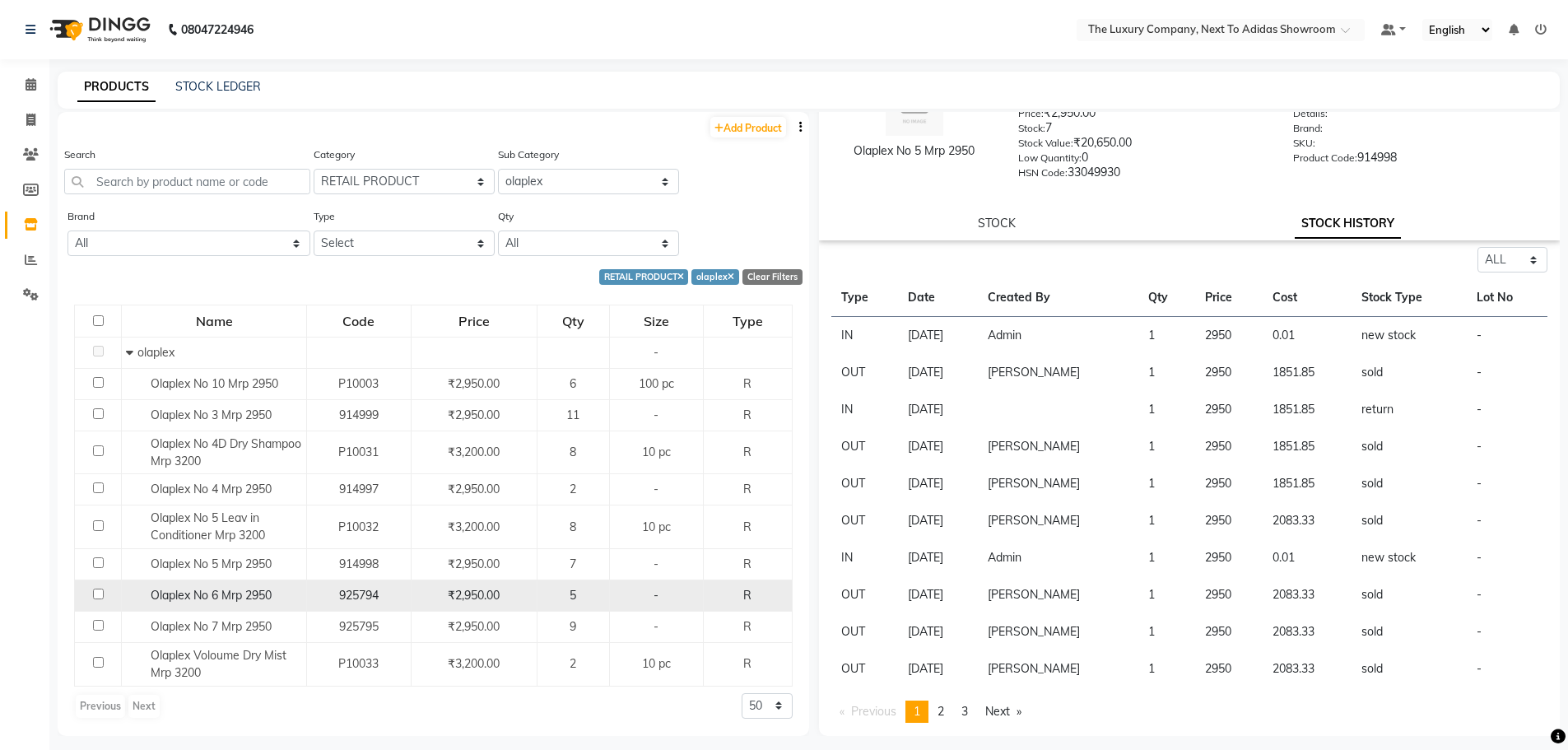
click at [587, 603] on div "5" at bounding box center [573, 596] width 58 height 18
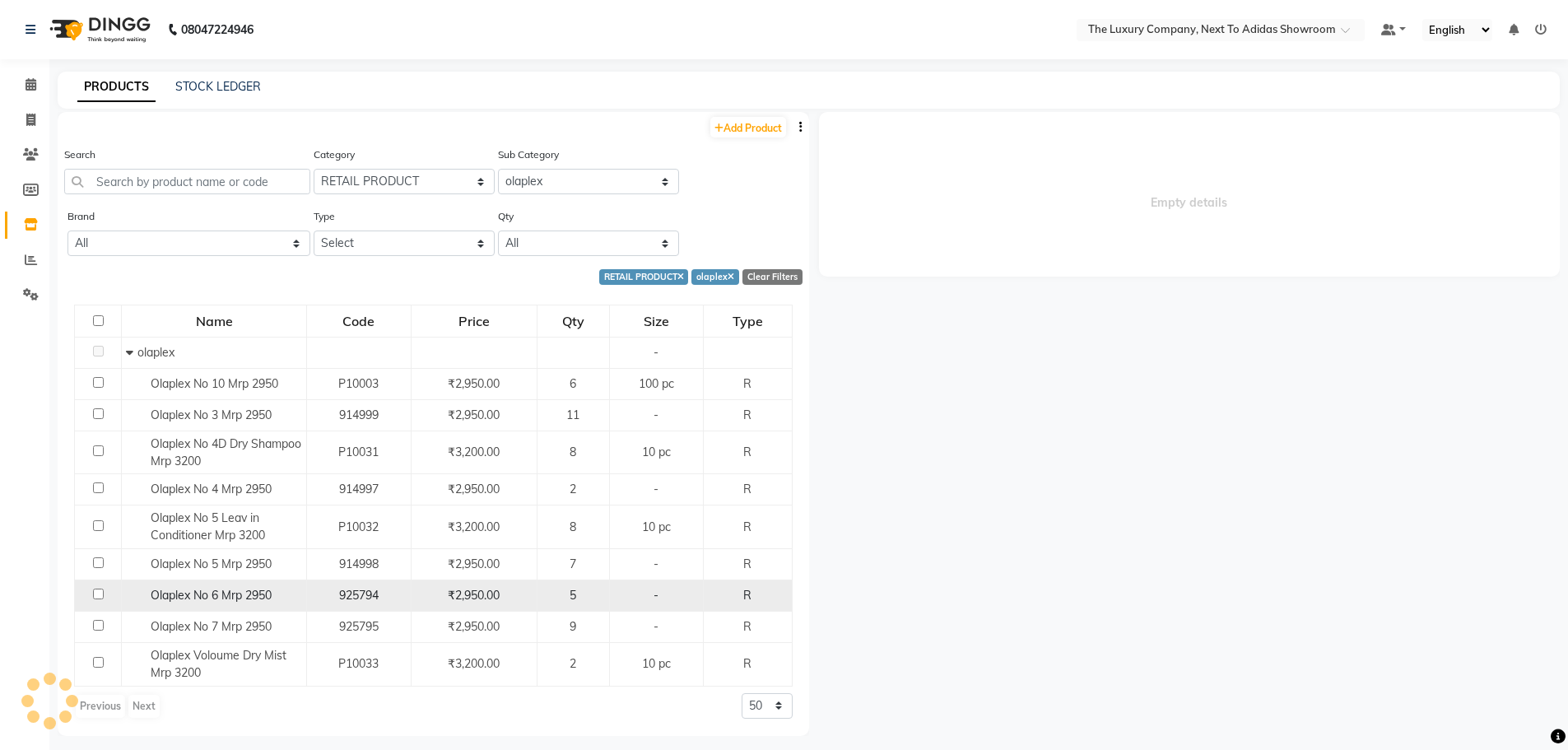
select select "all"
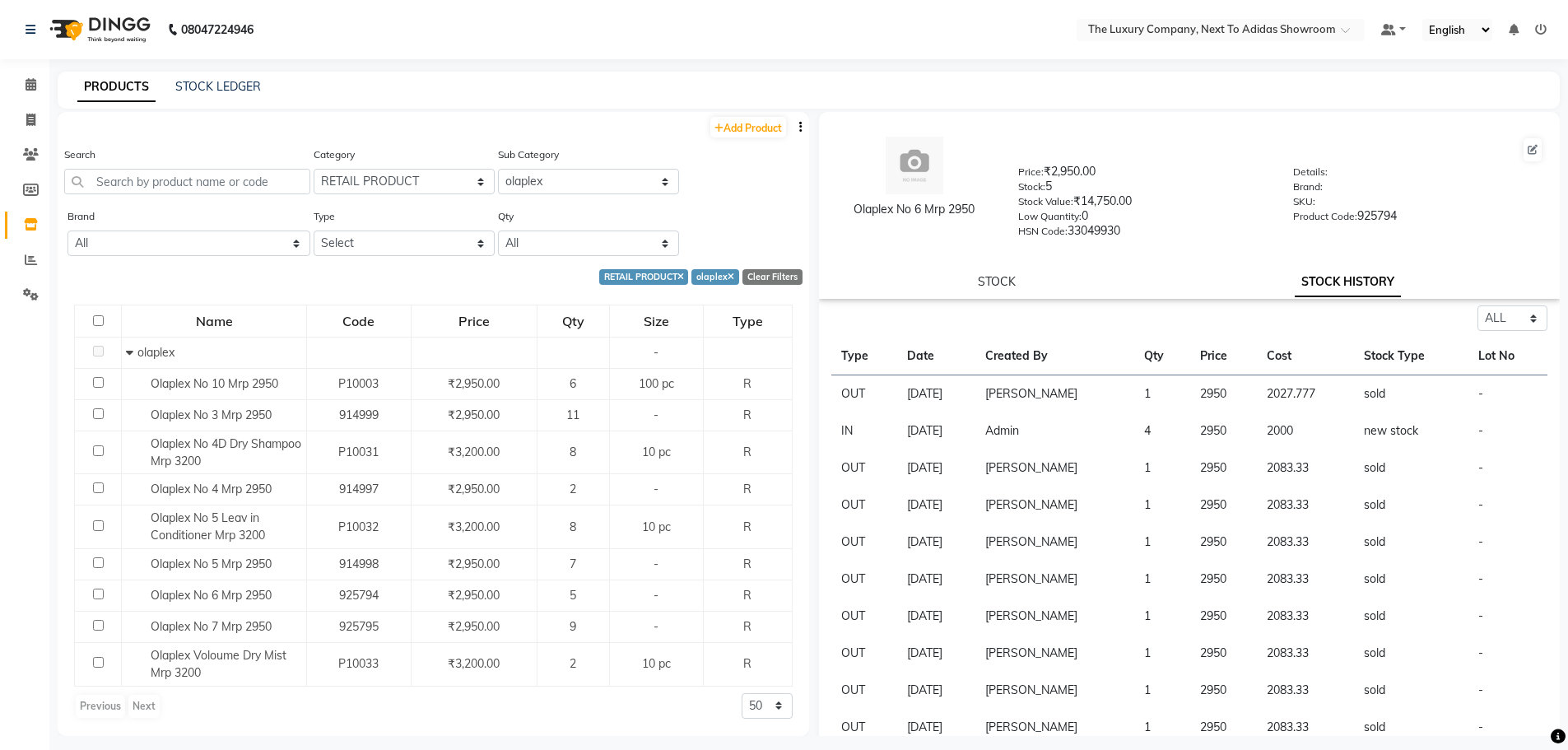
scroll to position [58, 0]
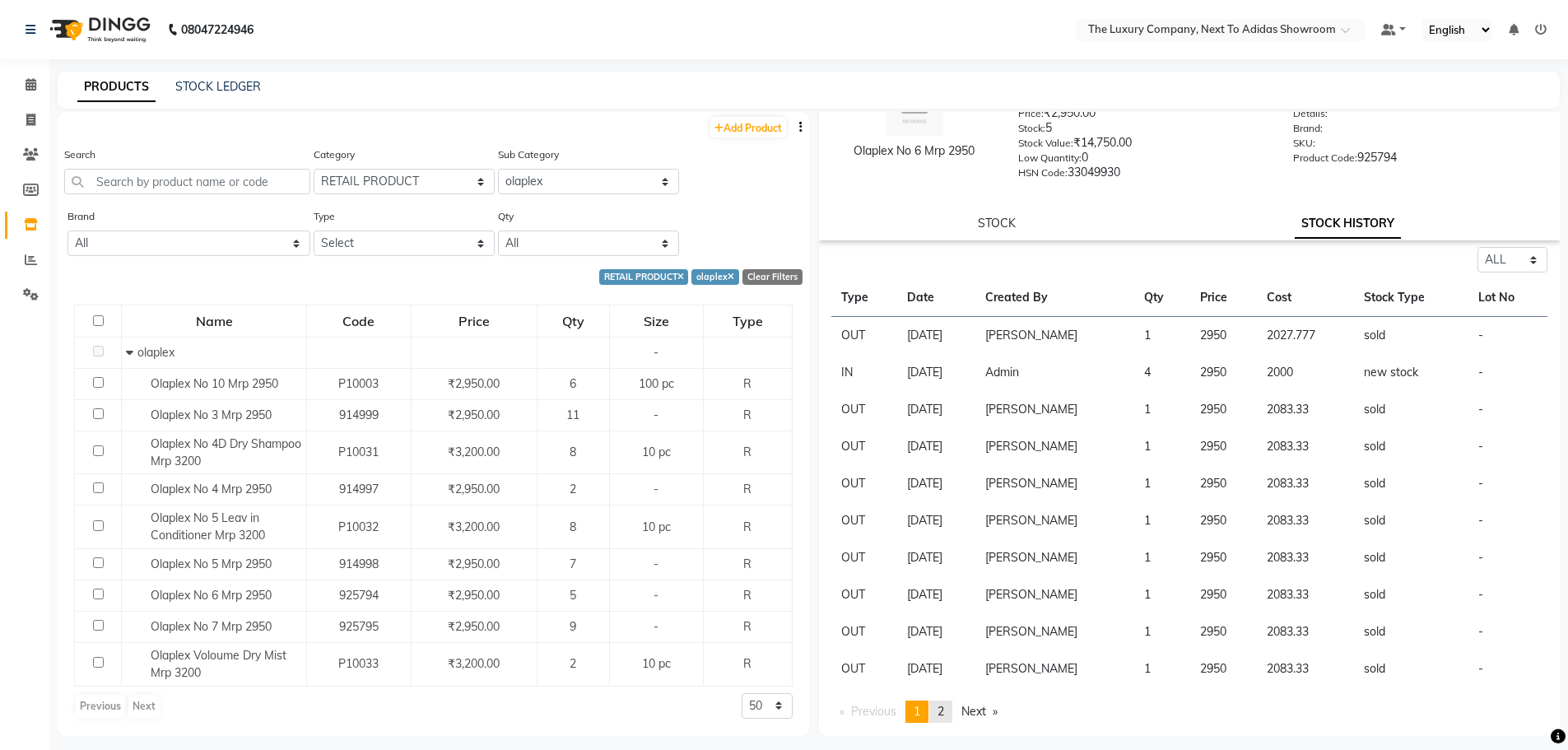
click at [948, 713] on link "page 2" at bounding box center [940, 711] width 23 height 22
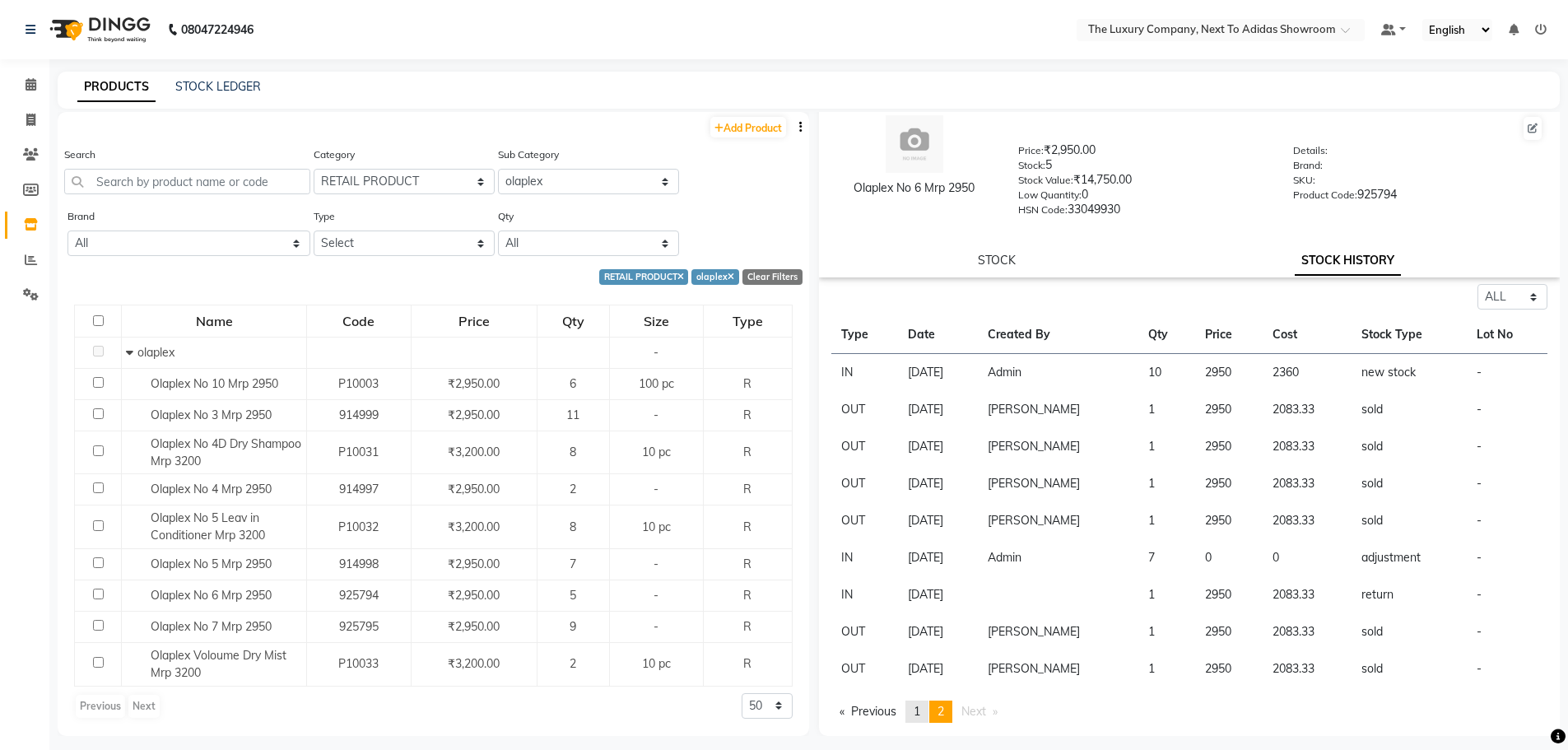
click at [916, 710] on span "1" at bounding box center [916, 710] width 6 height 15
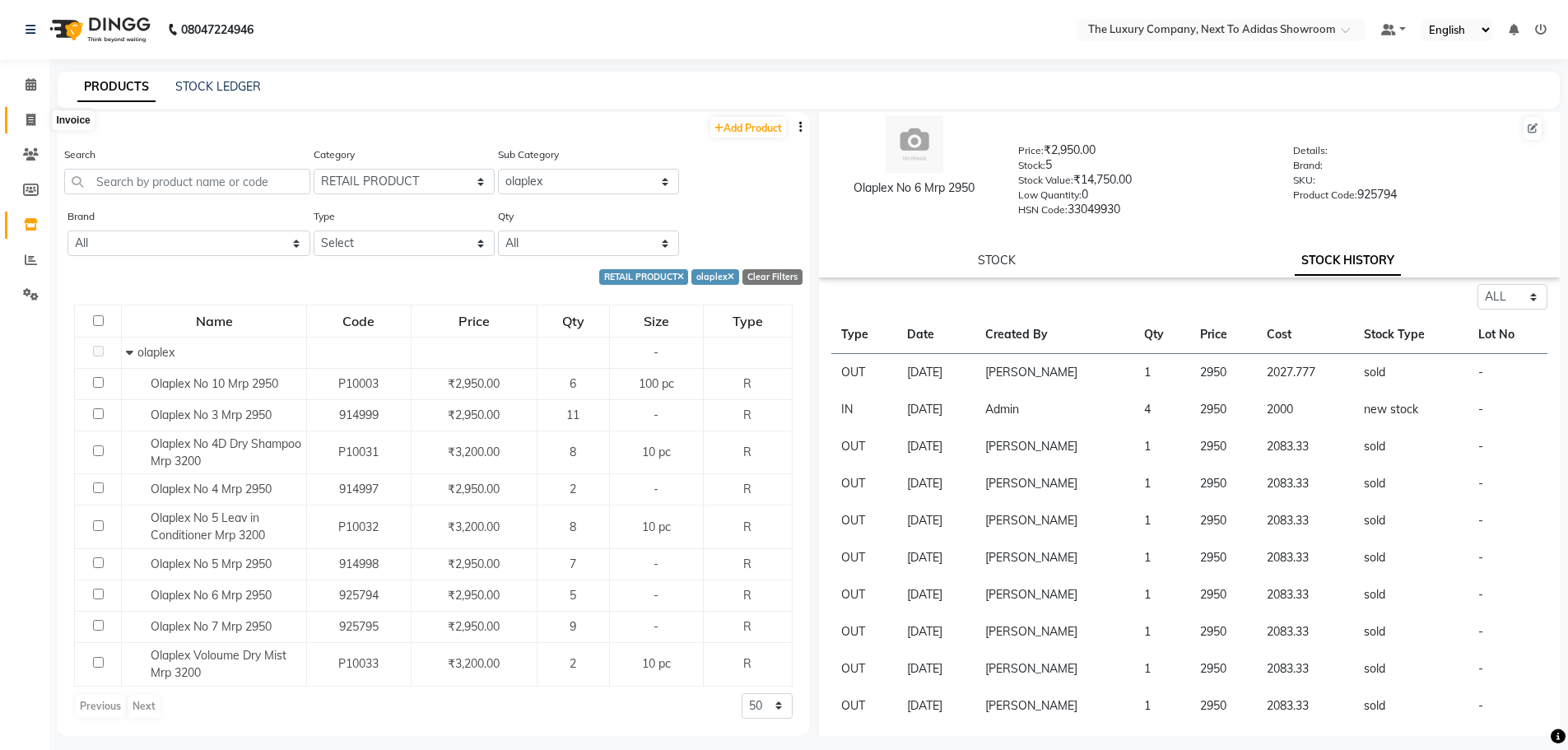
click at [35, 120] on icon at bounding box center [31, 120] width 9 height 12
select select "service"
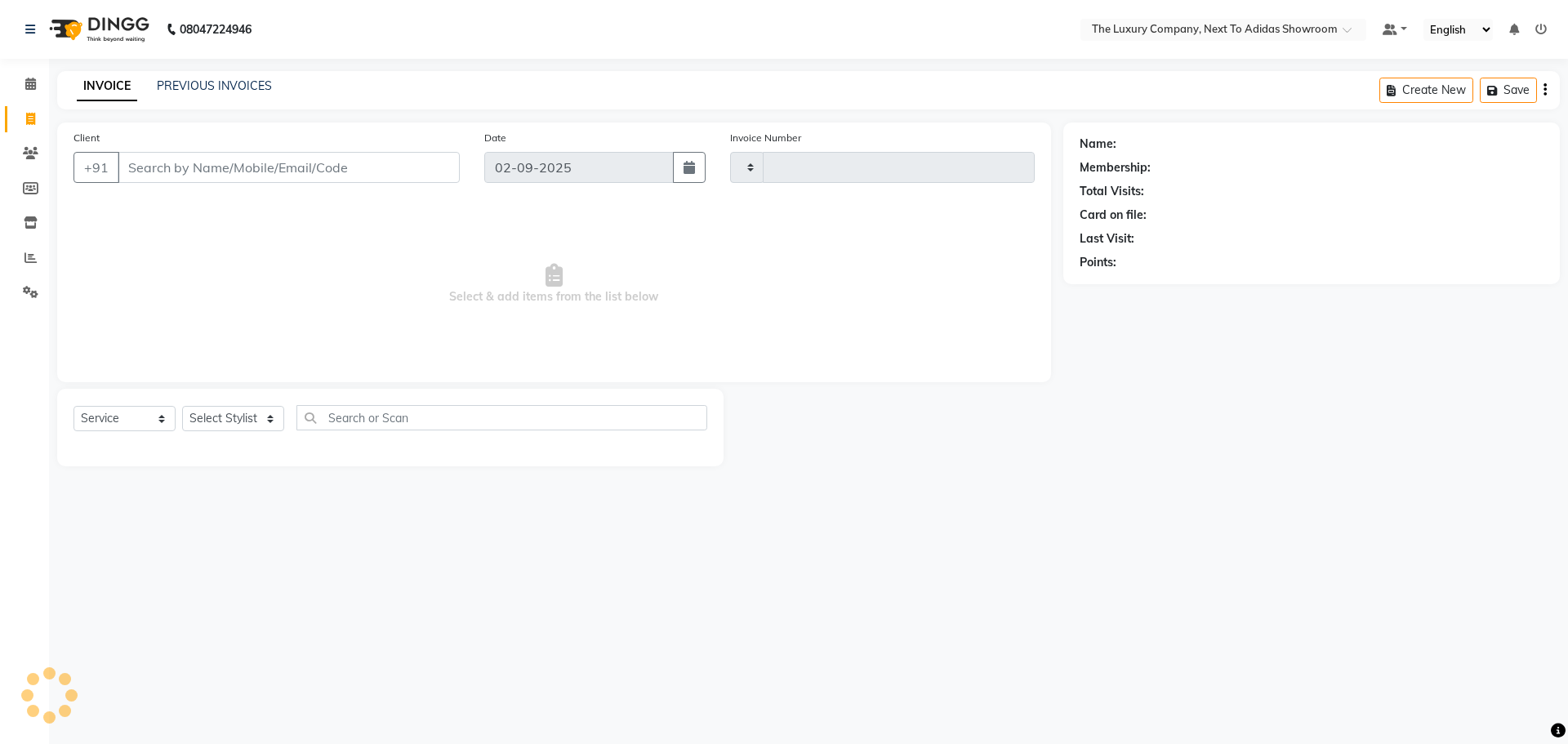
type input "5572"
select select "6828"
click at [195, 174] on input "Client" at bounding box center [289, 167] width 342 height 31
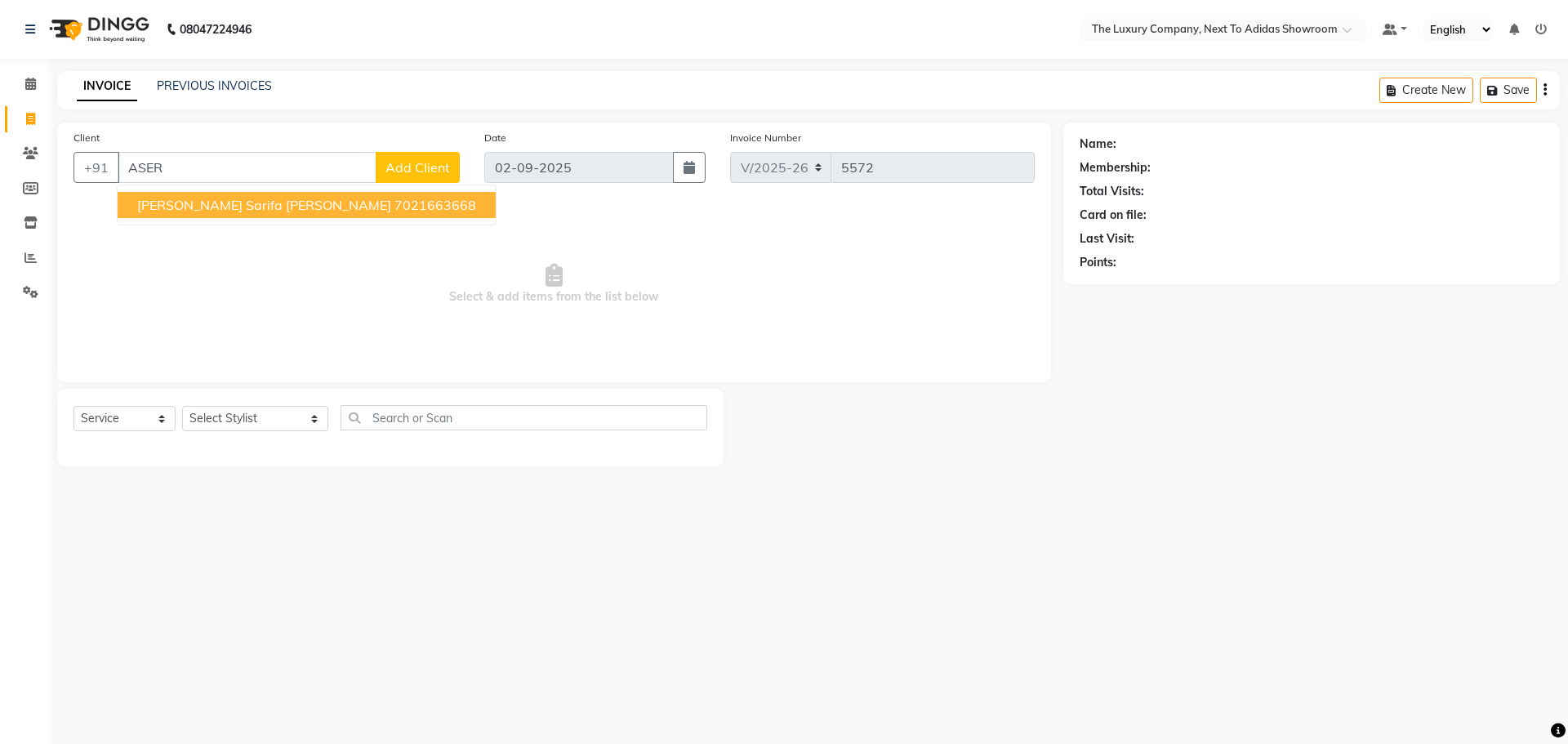
click at [138, 163] on input "ASER" at bounding box center [247, 167] width 259 height 31
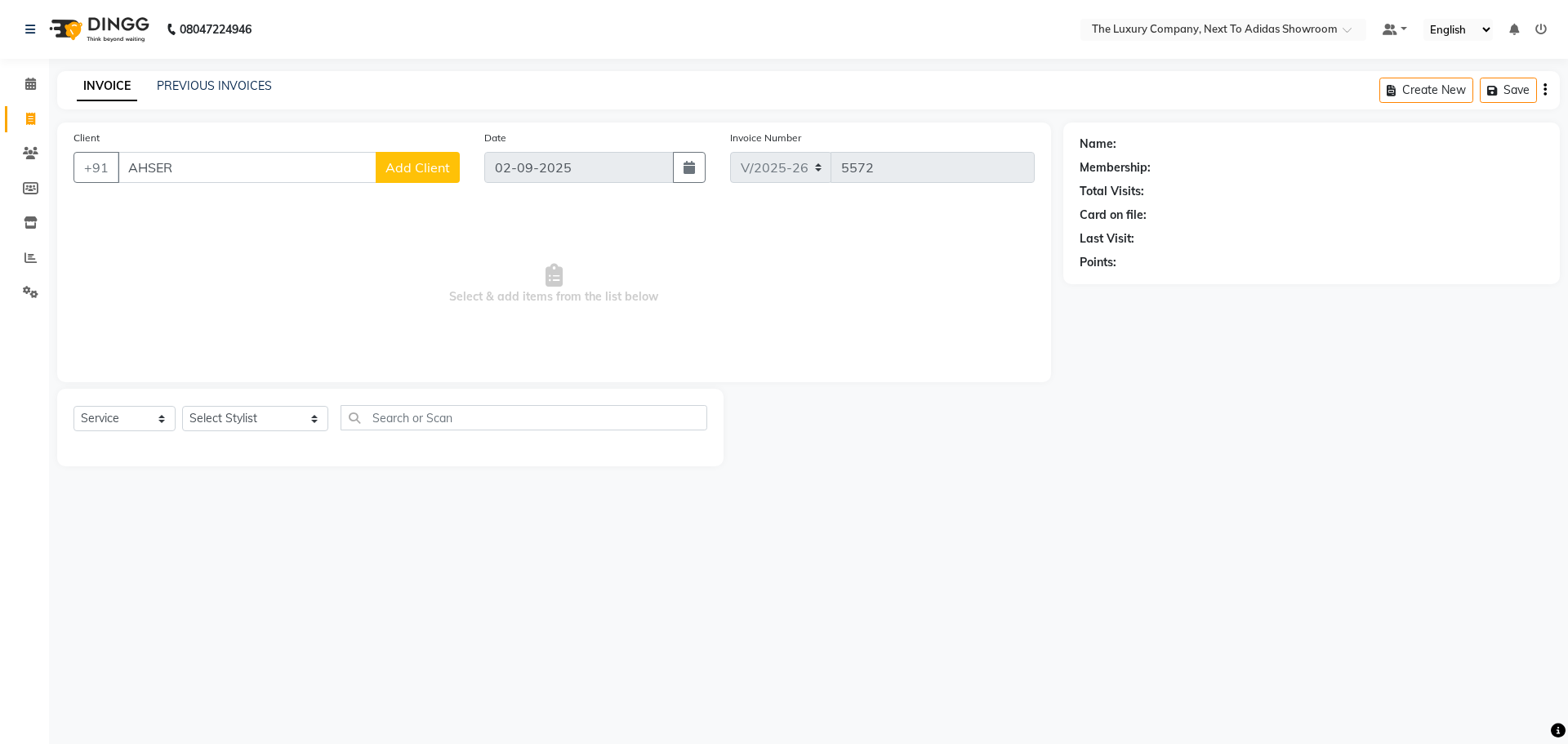
click at [191, 174] on input "AHSER" at bounding box center [247, 167] width 259 height 31
type input "A"
click at [19, 157] on span at bounding box center [31, 154] width 29 height 19
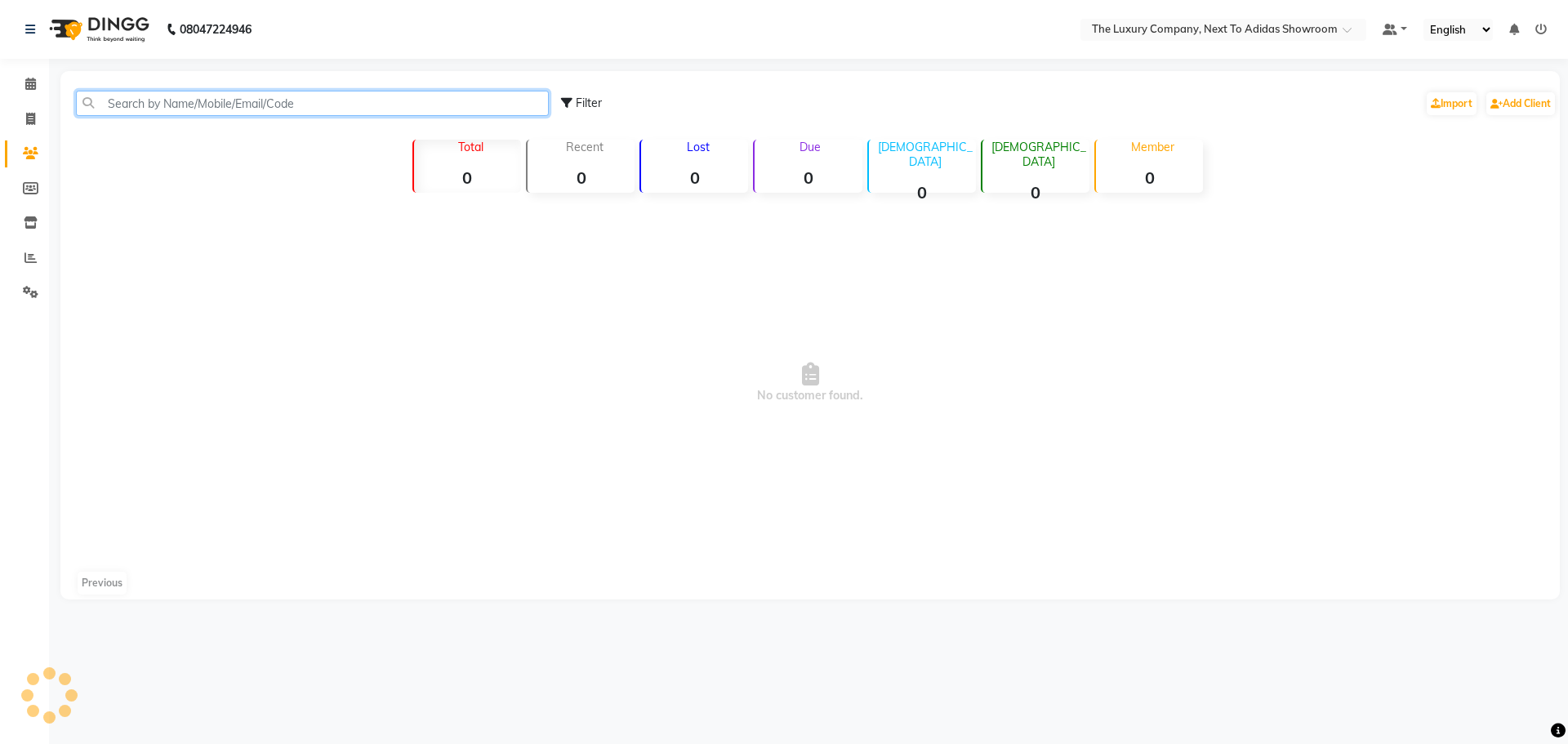
click at [244, 109] on input "text" at bounding box center [312, 103] width 473 height 25
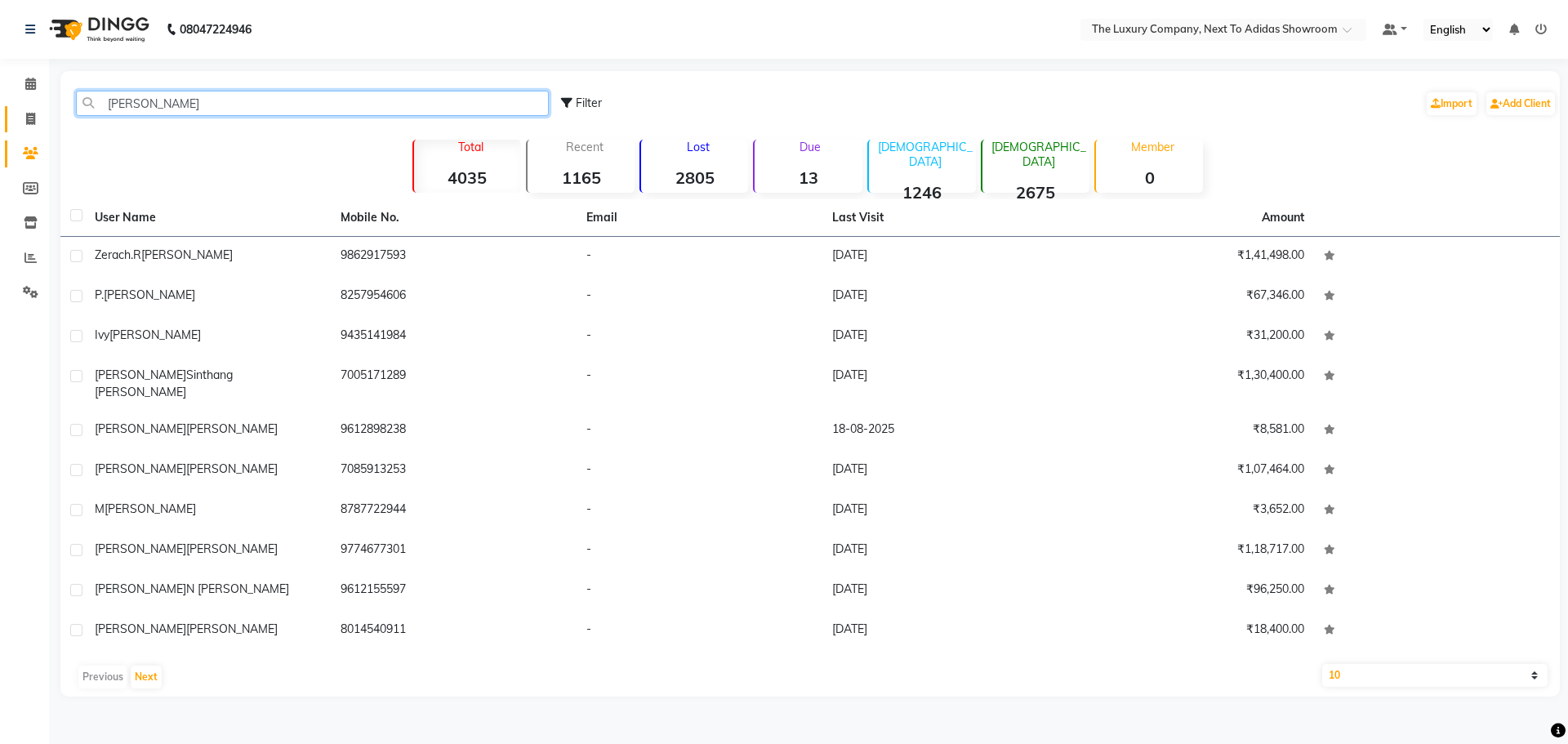
type input "[PERSON_NAME]"
drag, startPoint x: 35, startPoint y: 117, endPoint x: 53, endPoint y: 127, distance: 20.6
click at [35, 118] on icon at bounding box center [31, 119] width 9 height 12
select select "6828"
select select "service"
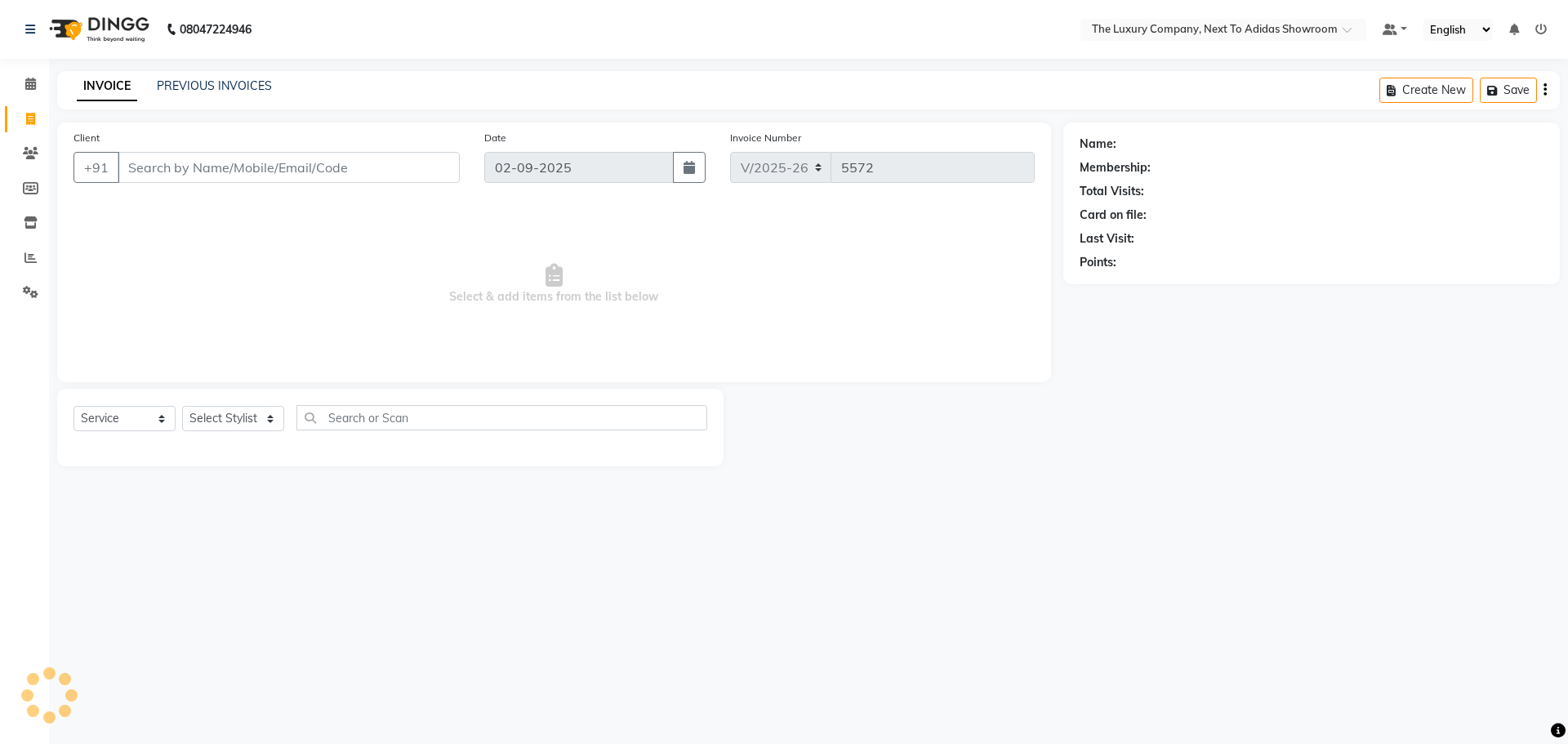
click at [162, 163] on input "Client" at bounding box center [289, 167] width 342 height 31
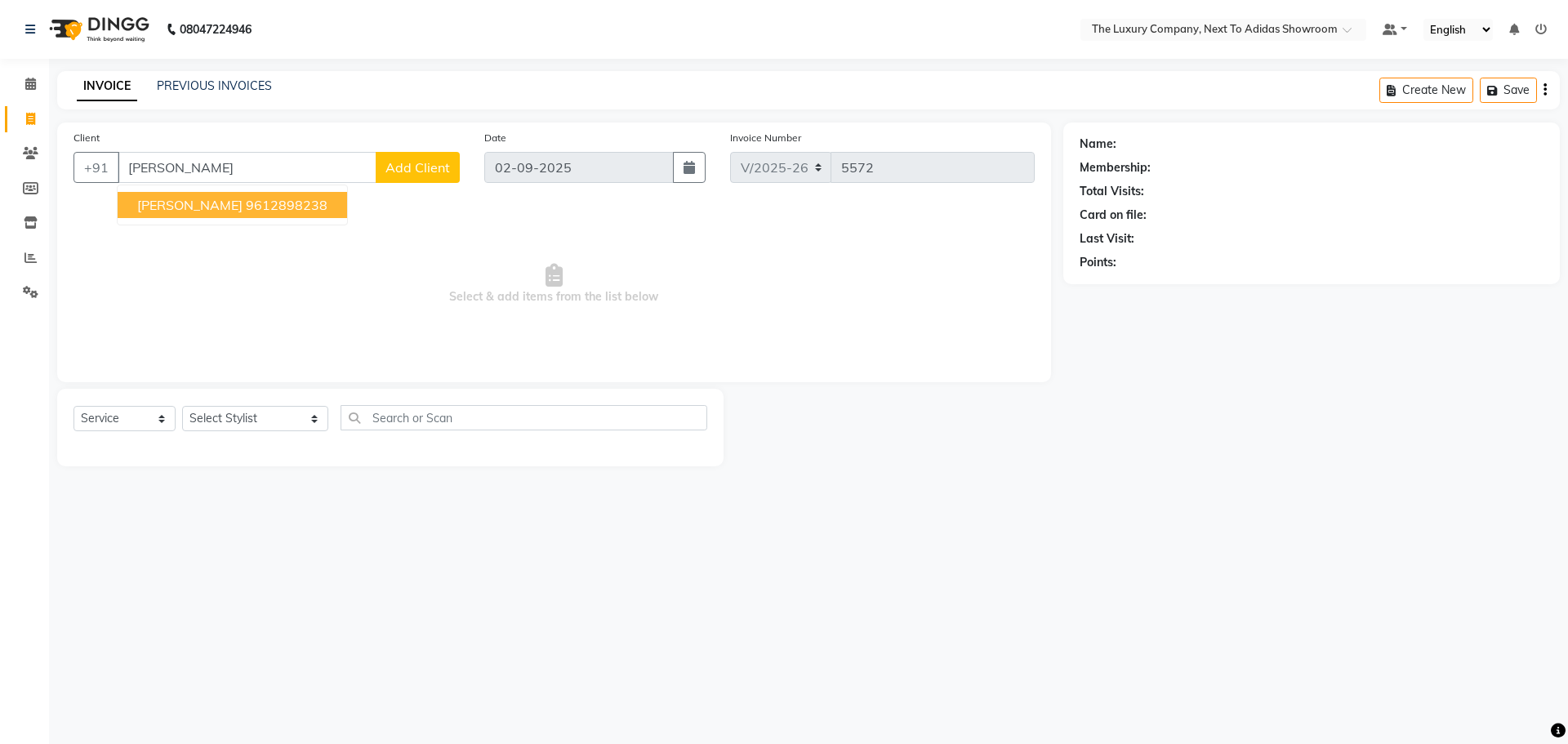
click at [186, 200] on span "[PERSON_NAME]" at bounding box center [189, 205] width 106 height 17
type input "9612898238"
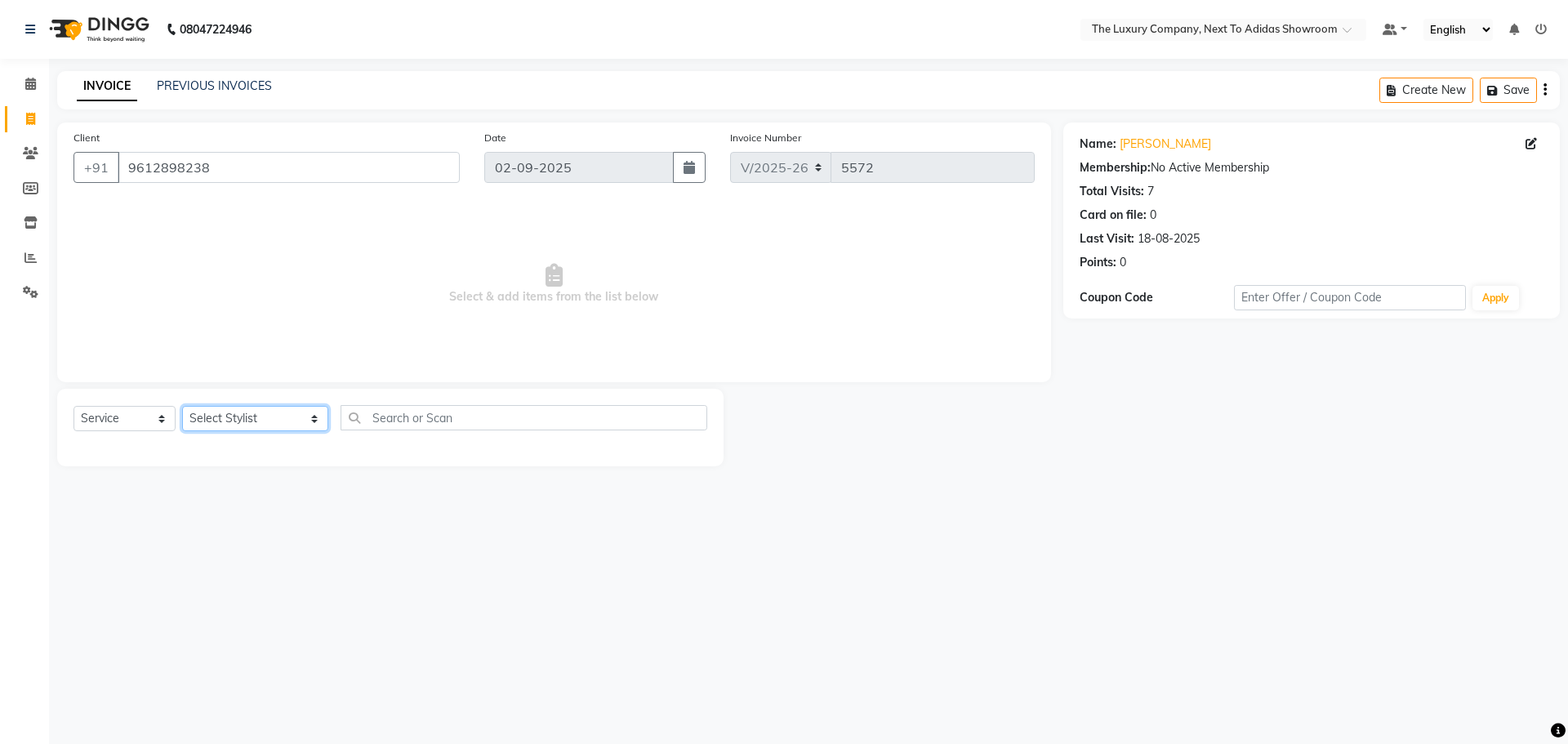
click at [257, 419] on select "Select Stylist [PERSON_NAME] [PERSON_NAME] ANSAI [PERSON_NAME] BALAJIED [PERSON…" at bounding box center [256, 418] width 147 height 25
select select "53683"
click at [182, 406] on select "Select Stylist [PERSON_NAME] [PERSON_NAME] ANSAI [PERSON_NAME] BALAJIED [PERSON…" at bounding box center [256, 418] width 147 height 25
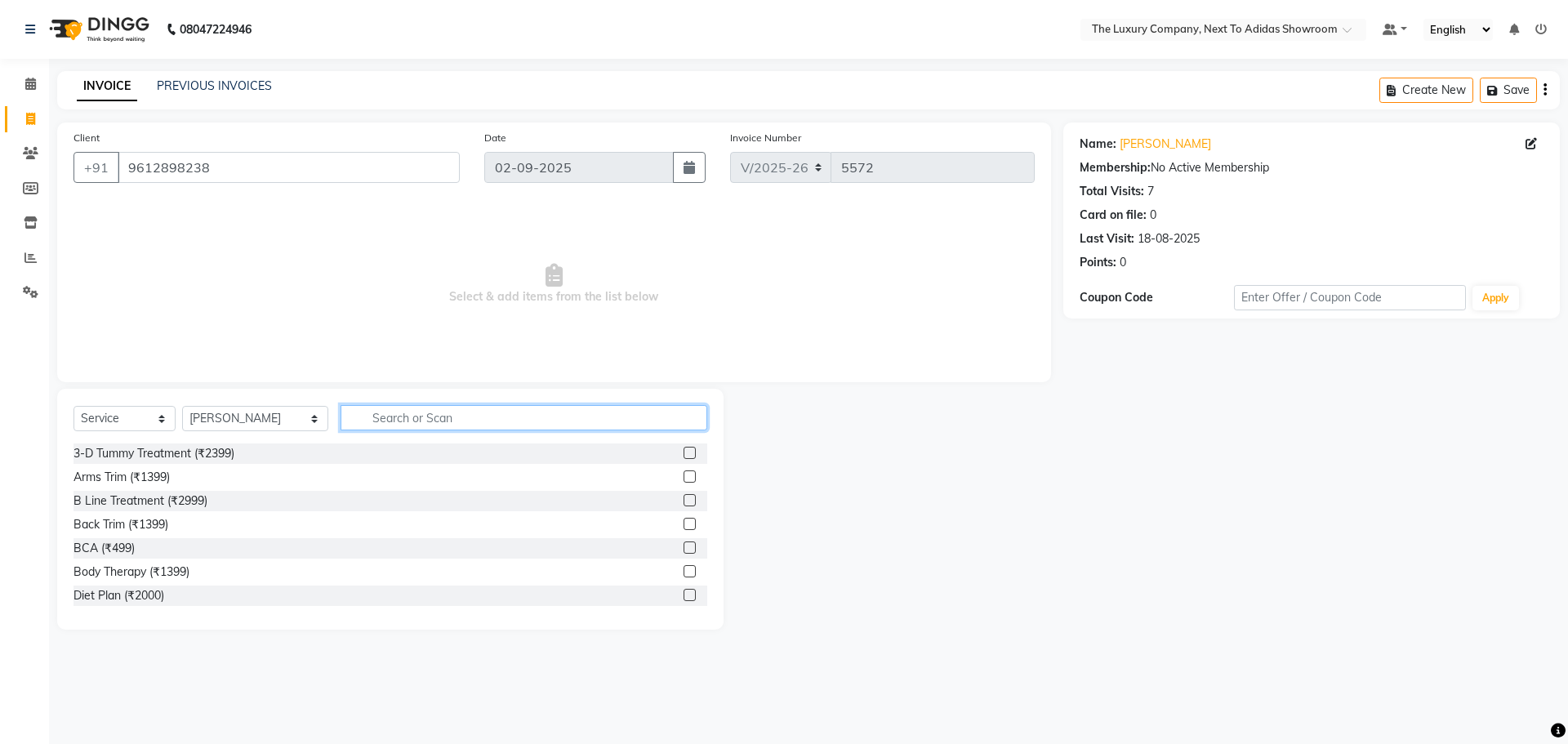
click at [459, 424] on input "text" at bounding box center [523, 417] width 366 height 25
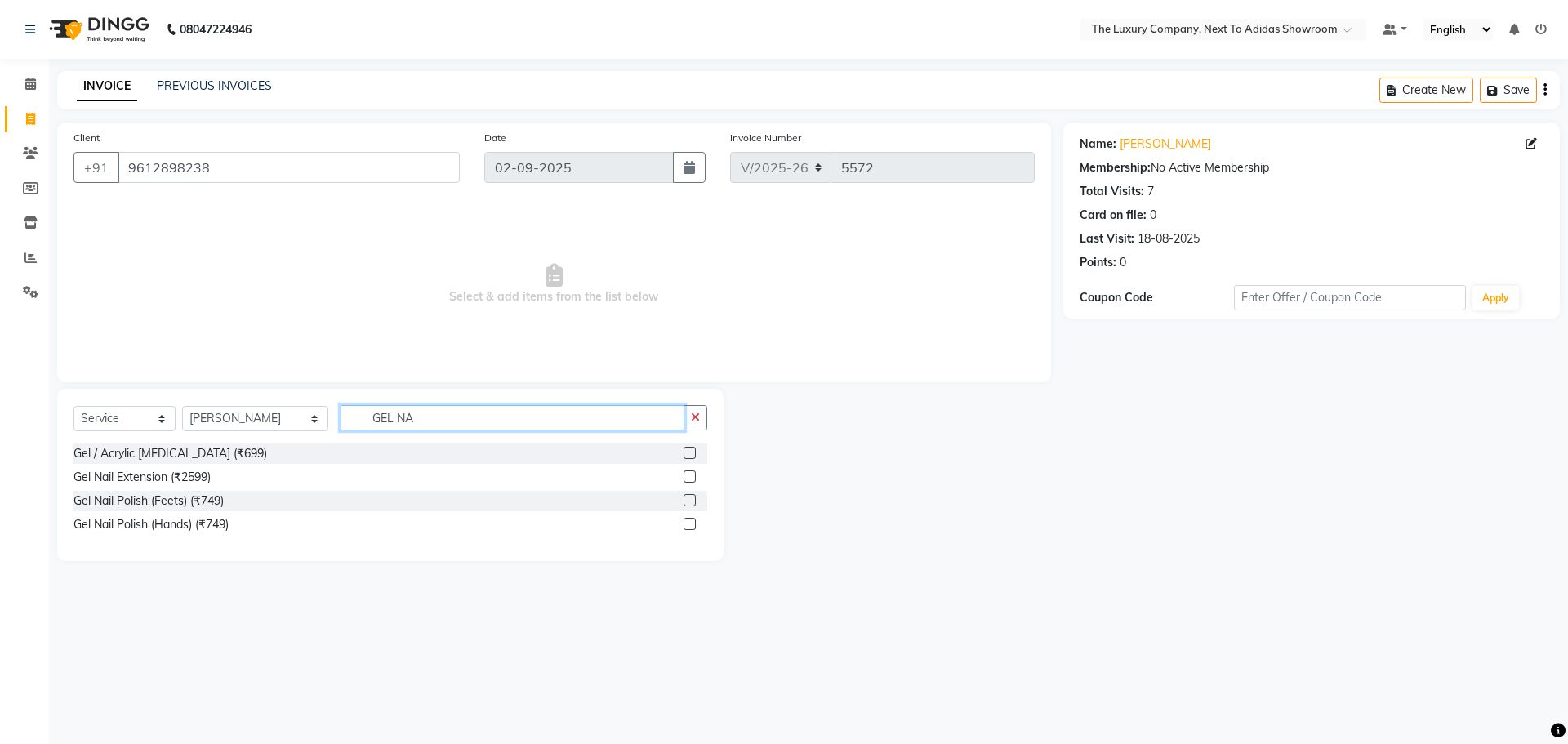
type input "GEL NA"
click at [694, 478] on label at bounding box center [690, 476] width 12 height 12
click at [694, 478] on input "checkbox" at bounding box center [689, 477] width 10 height 10
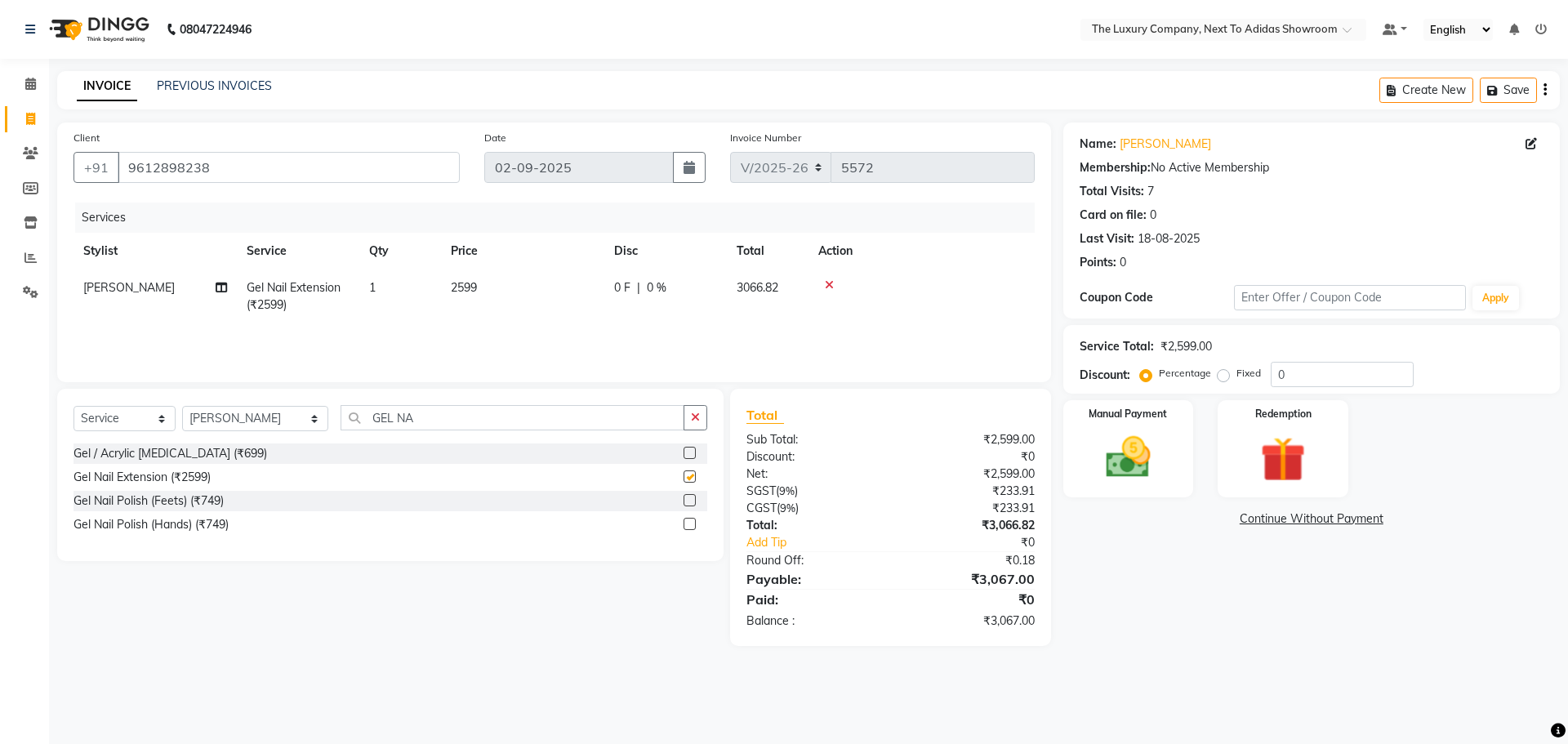
checkbox input "false"
click at [586, 288] on td "2599" at bounding box center [522, 297] width 163 height 54
select select "53683"
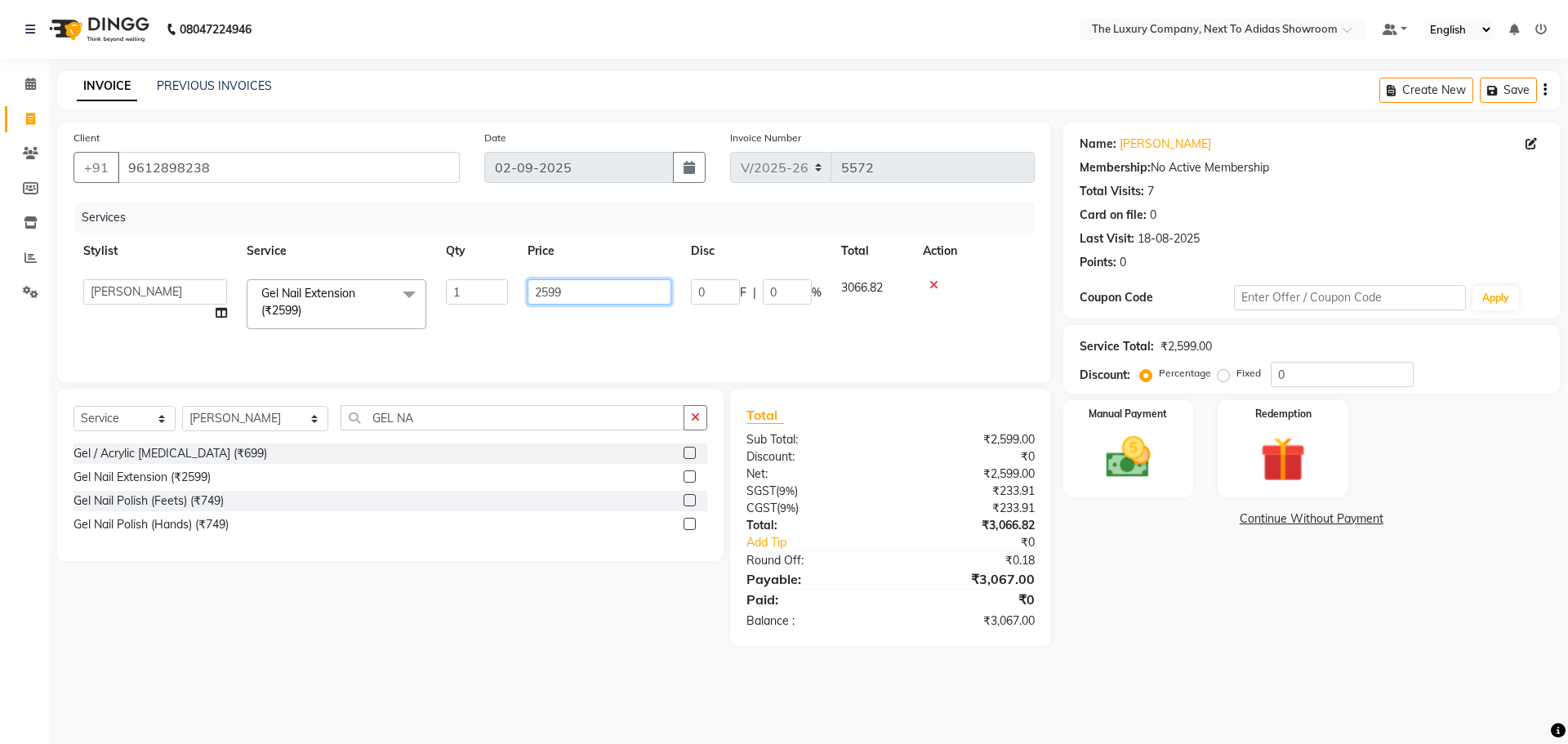
drag, startPoint x: 539, startPoint y: 301, endPoint x: 425, endPoint y: 319, distance: 115.4
click at [425, 318] on tr "[PERSON_NAME] [PERSON_NAME] ANSAI [PERSON_NAME] BALAJIED [PERSON_NAME] NONGRUM …" at bounding box center [554, 304] width 961 height 70
type input "2998"
click at [433, 326] on div "Services Stylist Service Qty Price Disc Total Action [PERSON_NAME] [PERSON_NAME…" at bounding box center [554, 283] width 961 height 163
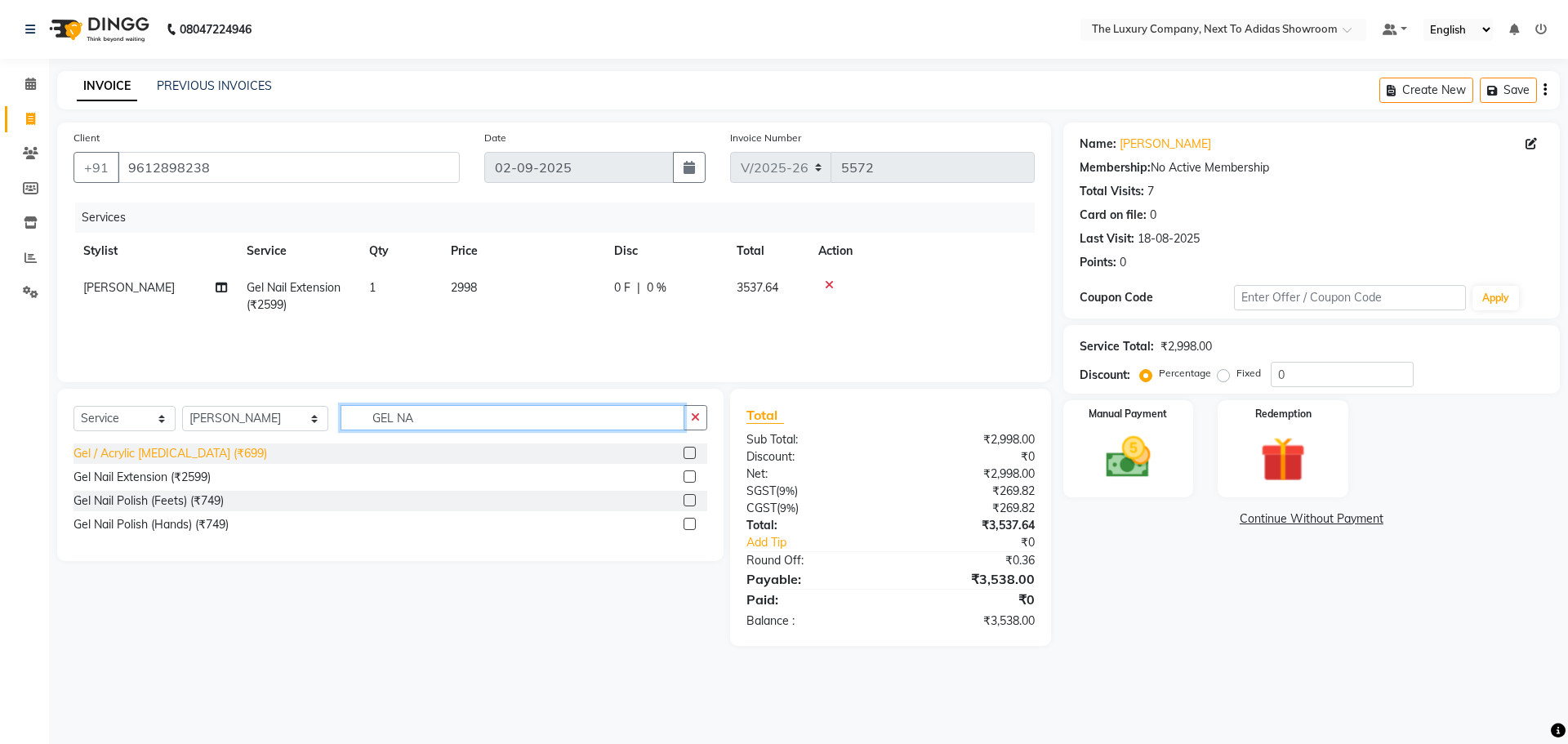
drag, startPoint x: 211, startPoint y: 447, endPoint x: 181, endPoint y: 453, distance: 30.6
click at [179, 453] on div "Select Service Product Membership Package Voucher Prepaid Gift Card Select Styl…" at bounding box center [391, 475] width 666 height 173
type input "REMOV"
click at [693, 452] on label at bounding box center [690, 453] width 12 height 12
click at [693, 452] on input "checkbox" at bounding box center [689, 454] width 10 height 10
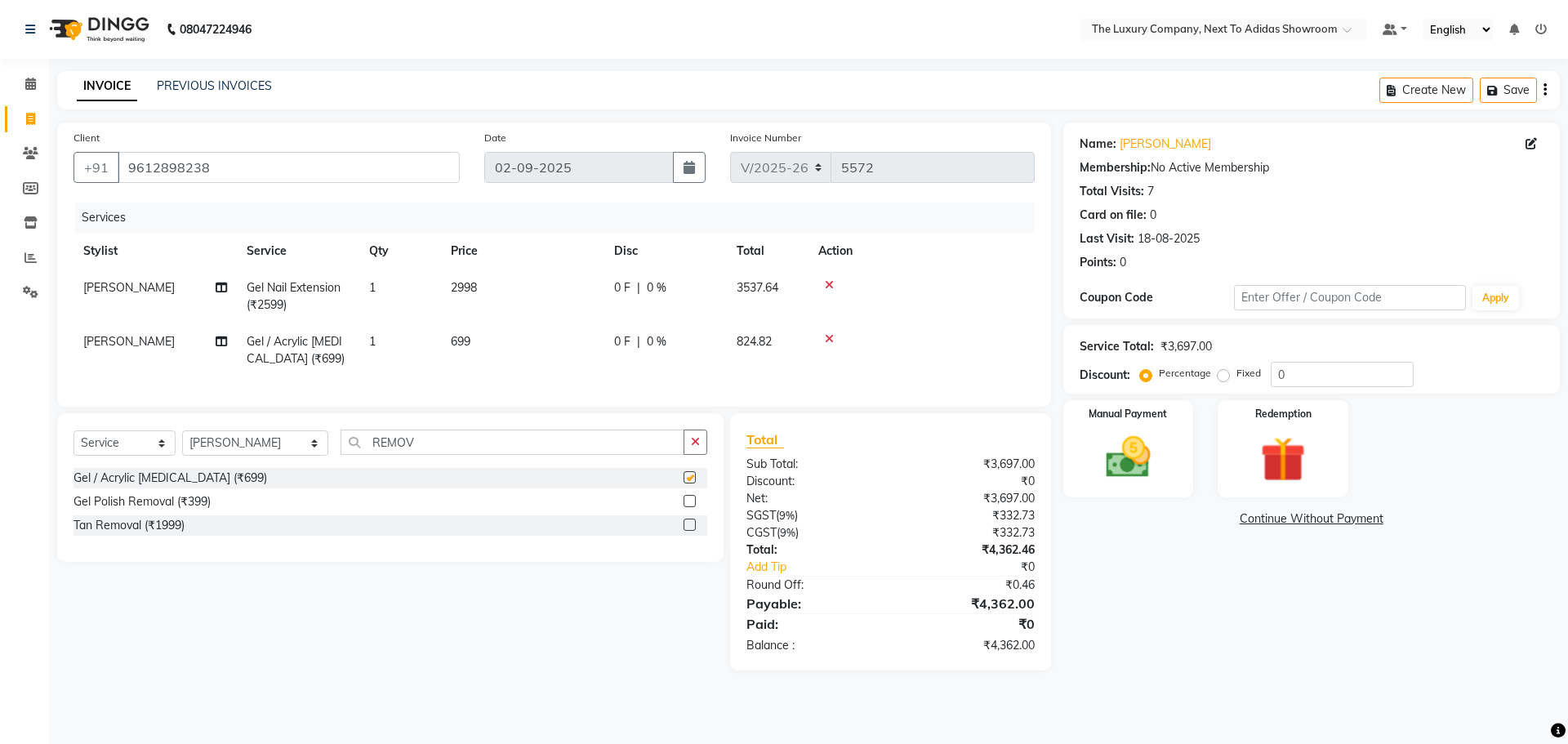
checkbox input "false"
drag, startPoint x: 429, startPoint y: 449, endPoint x: 249, endPoint y: 469, distance: 181.1
click at [243, 468] on div "Select Service Product Membership Package Voucher Prepaid Gift Card Select Styl…" at bounding box center [390, 448] width 634 height 38
click at [255, 455] on select "Select Stylist [PERSON_NAME] [PERSON_NAME] ANSAI [PERSON_NAME] BALAJIED [PERSON…" at bounding box center [256, 442] width 147 height 25
select select "53651"
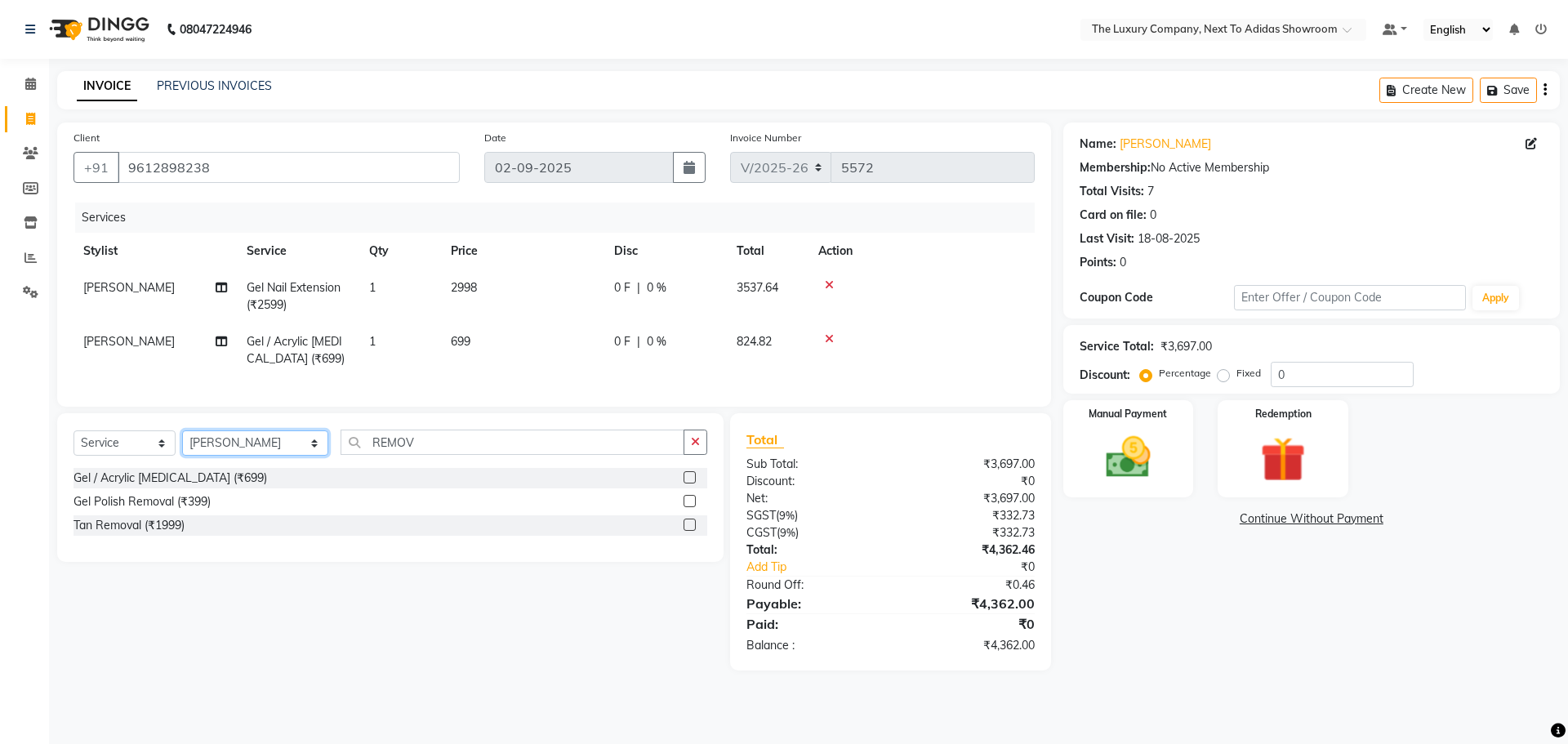
click at [182, 442] on select "Select Stylist [PERSON_NAME] [PERSON_NAME] ANSAI [PERSON_NAME] BALAJIED [PERSON…" at bounding box center [256, 442] width 147 height 25
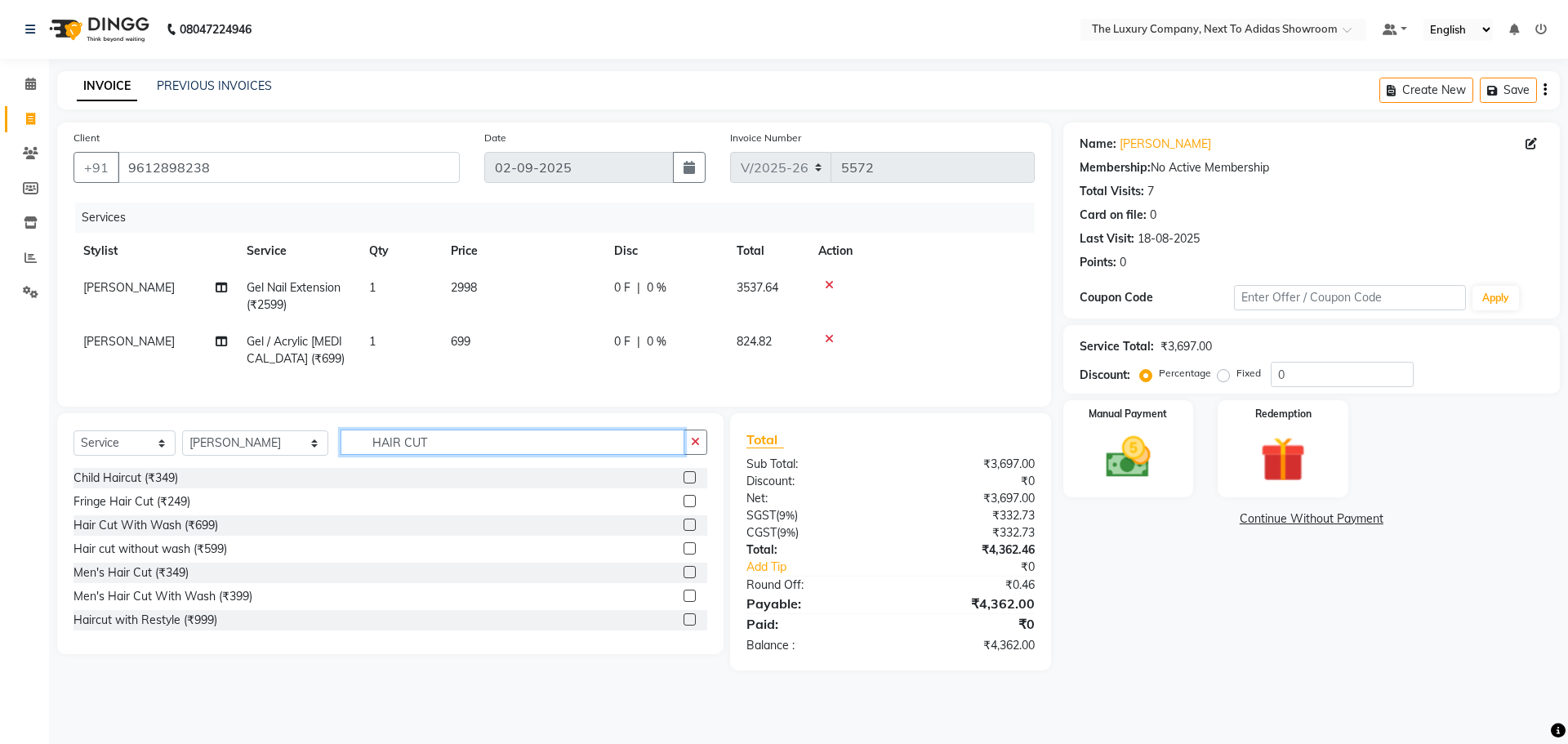
type input "HAIR CUT"
click at [669, 607] on div "Men's Hair Cut With Wash (₹399)" at bounding box center [390, 596] width 634 height 20
click at [684, 602] on label at bounding box center [690, 596] width 12 height 12
click at [684, 602] on input "checkbox" at bounding box center [689, 597] width 10 height 10
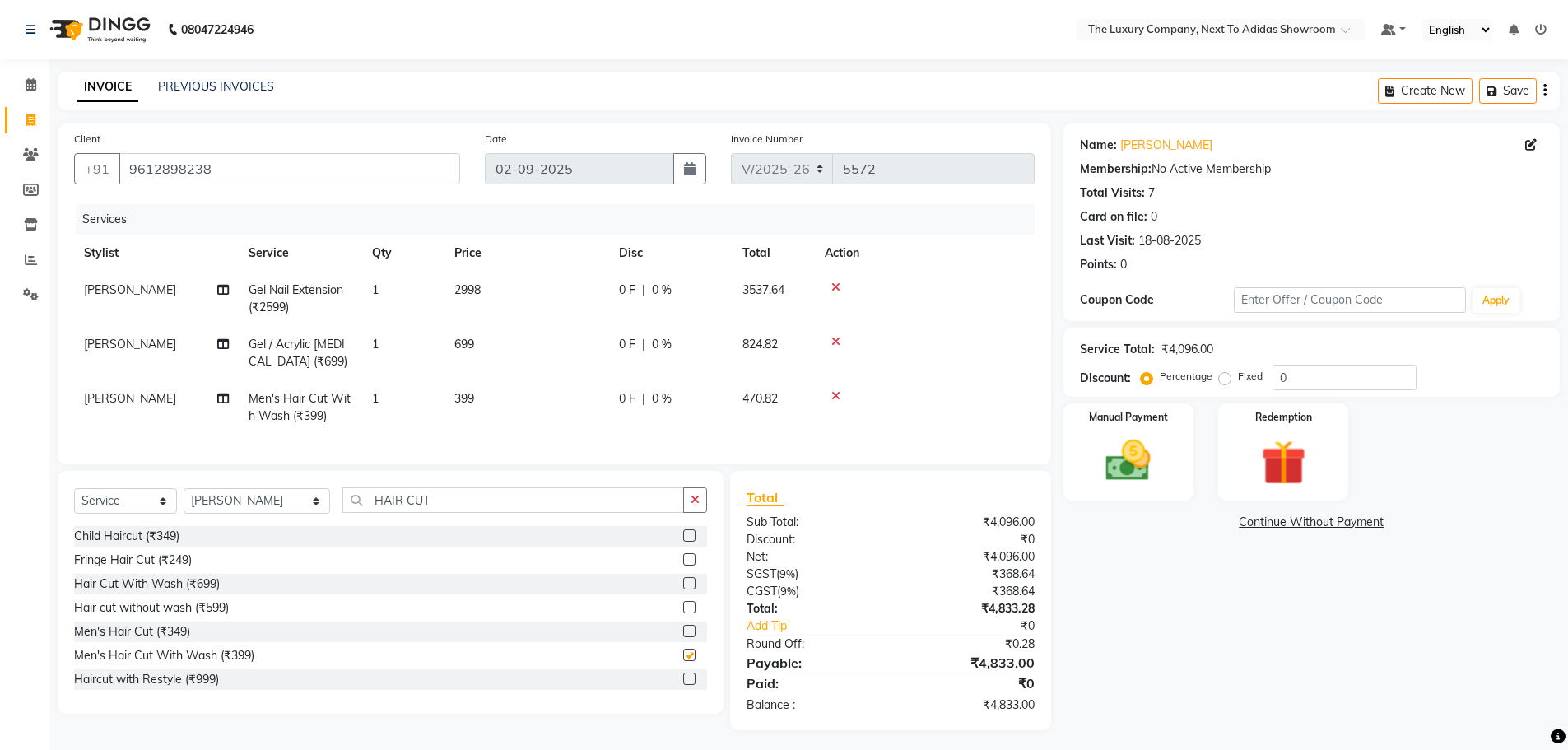
checkbox input "false"
click at [571, 293] on td "2998" at bounding box center [526, 299] width 164 height 55
select select "53683"
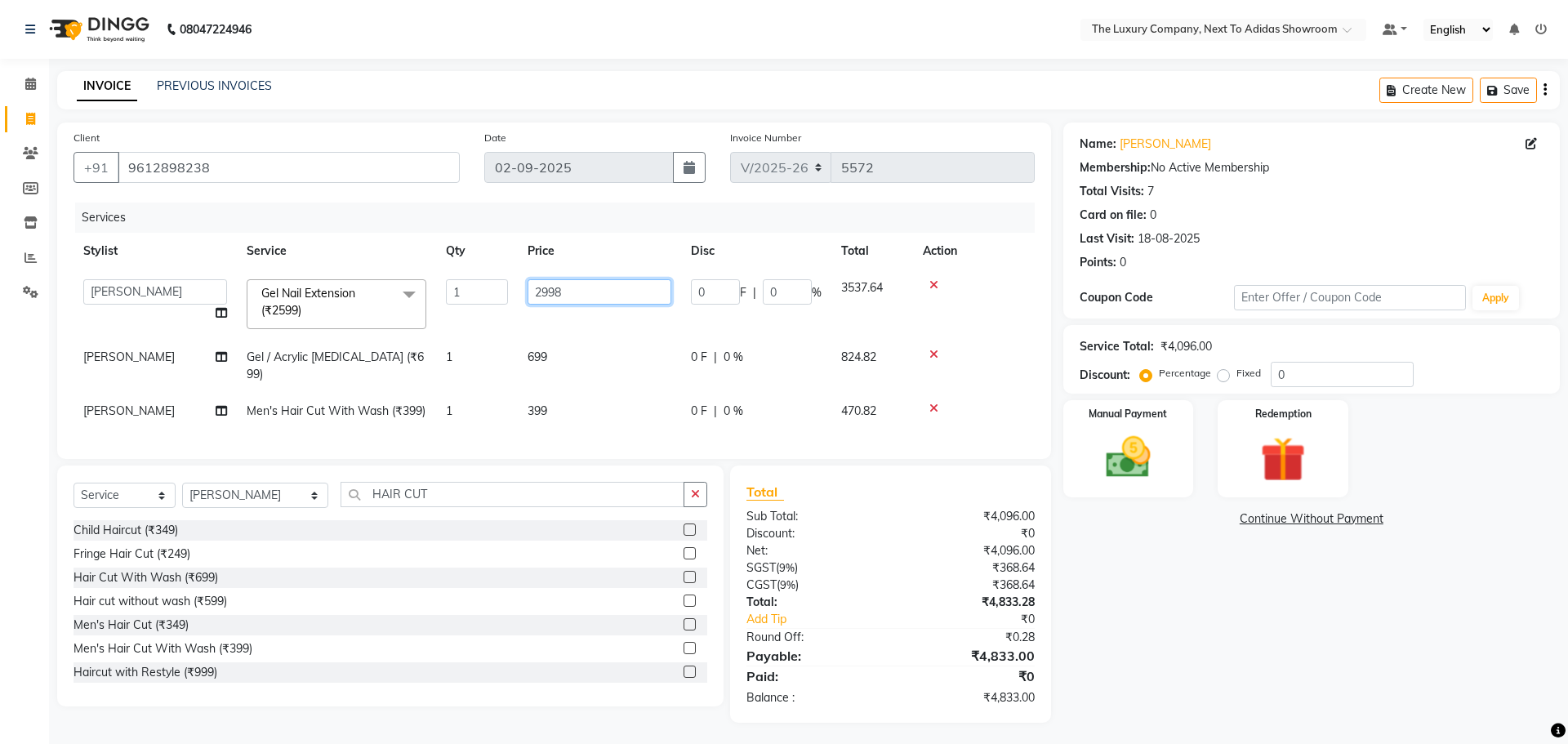
drag, startPoint x: 621, startPoint y: 292, endPoint x: 235, endPoint y: 369, distance: 393.6
click at [235, 368] on tbody "[PERSON_NAME] [PERSON_NAME] ANSAI [PERSON_NAME] BALAJIED [PERSON_NAME] NONGRUM …" at bounding box center [554, 350] width 961 height 160
click at [613, 297] on input "2998" at bounding box center [599, 291] width 144 height 25
drag, startPoint x: 556, startPoint y: 294, endPoint x: 426, endPoint y: 301, distance: 130.2
click at [428, 301] on tr "[PERSON_NAME] [PERSON_NAME] ANSAI [PERSON_NAME] BALAJIED [PERSON_NAME] NONGRUM …" at bounding box center [554, 304] width 961 height 70
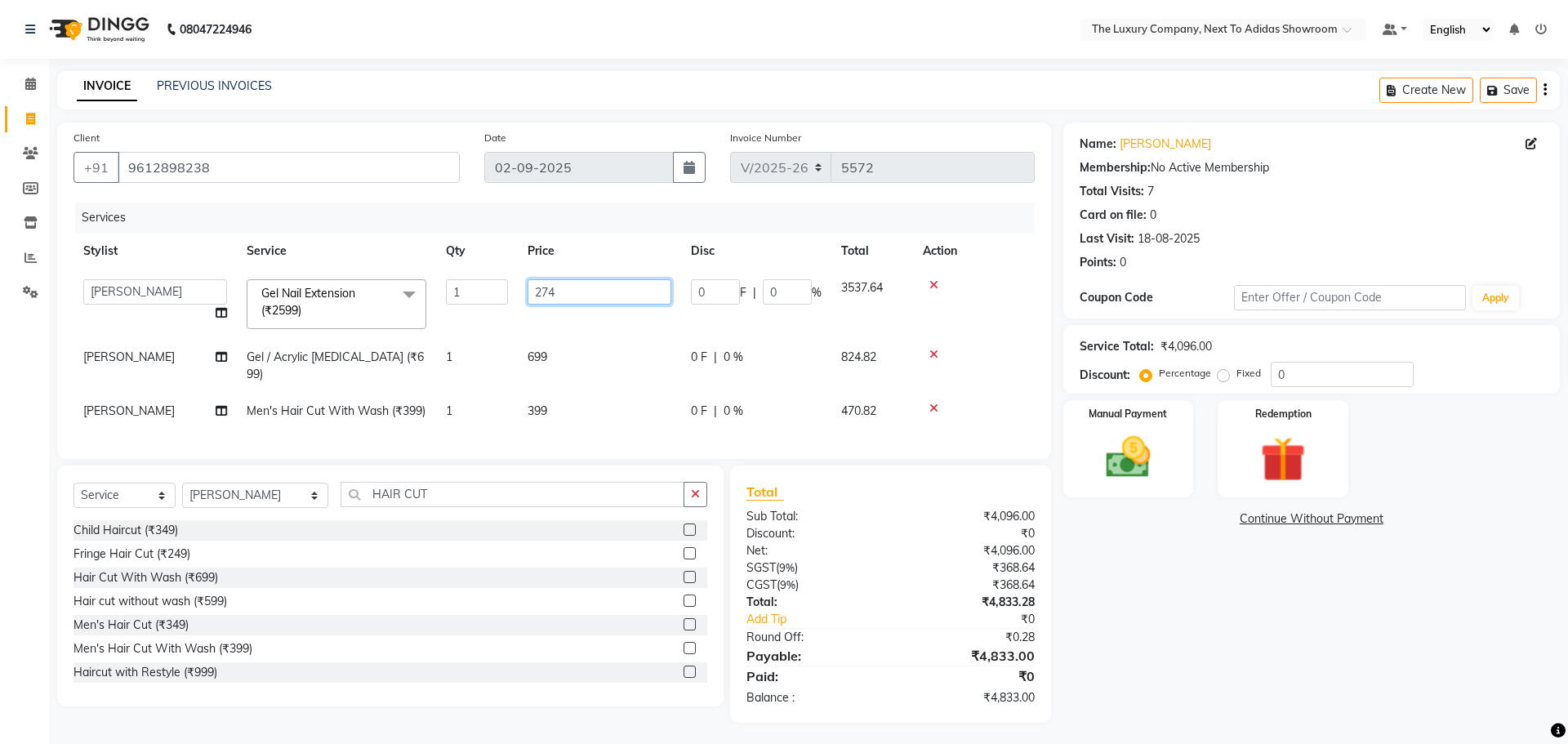
type input "2748"
click at [692, 403] on div "0 F | 0 %" at bounding box center [756, 412] width 131 height 17
select select "53651"
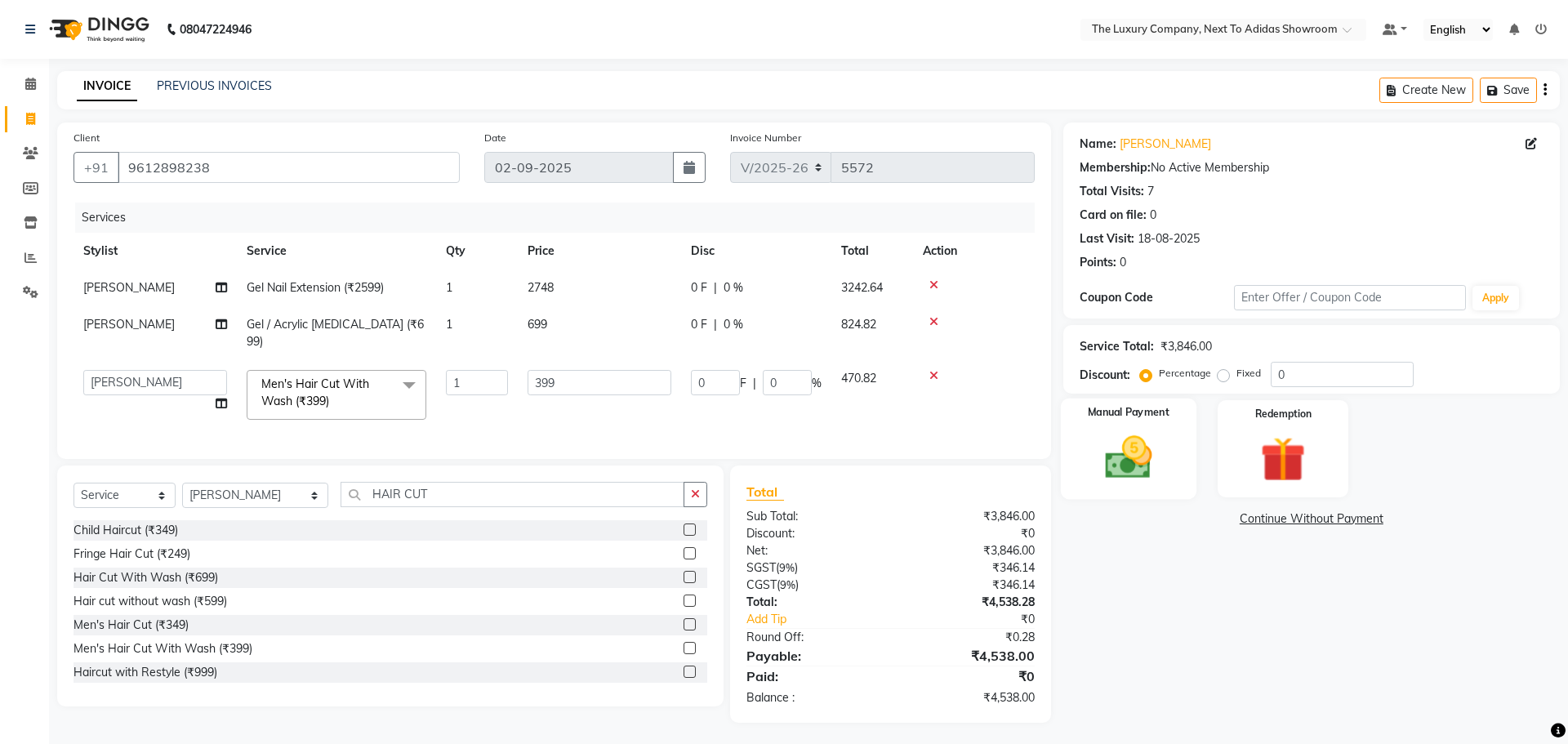
click at [1151, 438] on img at bounding box center [1128, 457] width 76 height 54
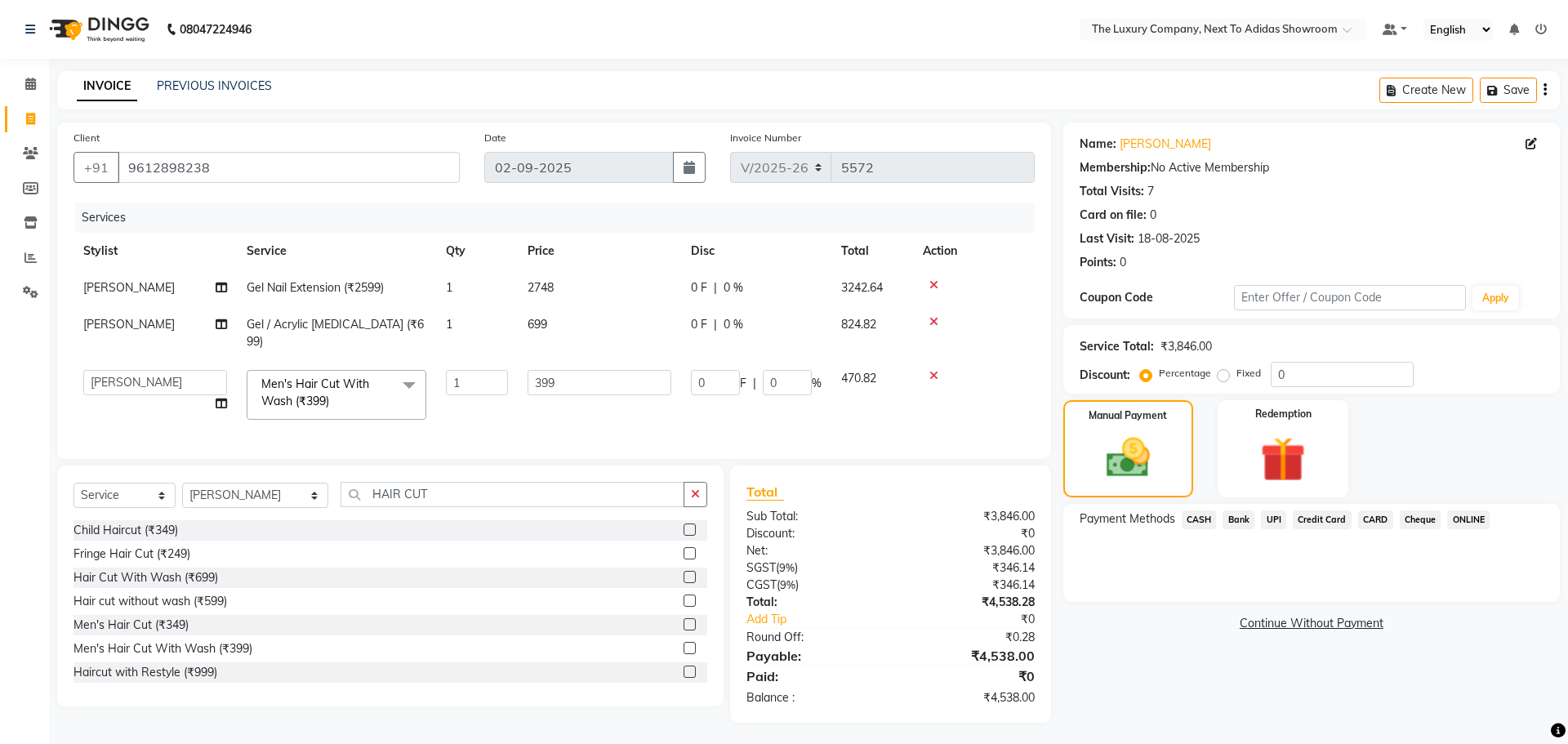
click at [1189, 522] on span "CASH" at bounding box center [1199, 520] width 35 height 19
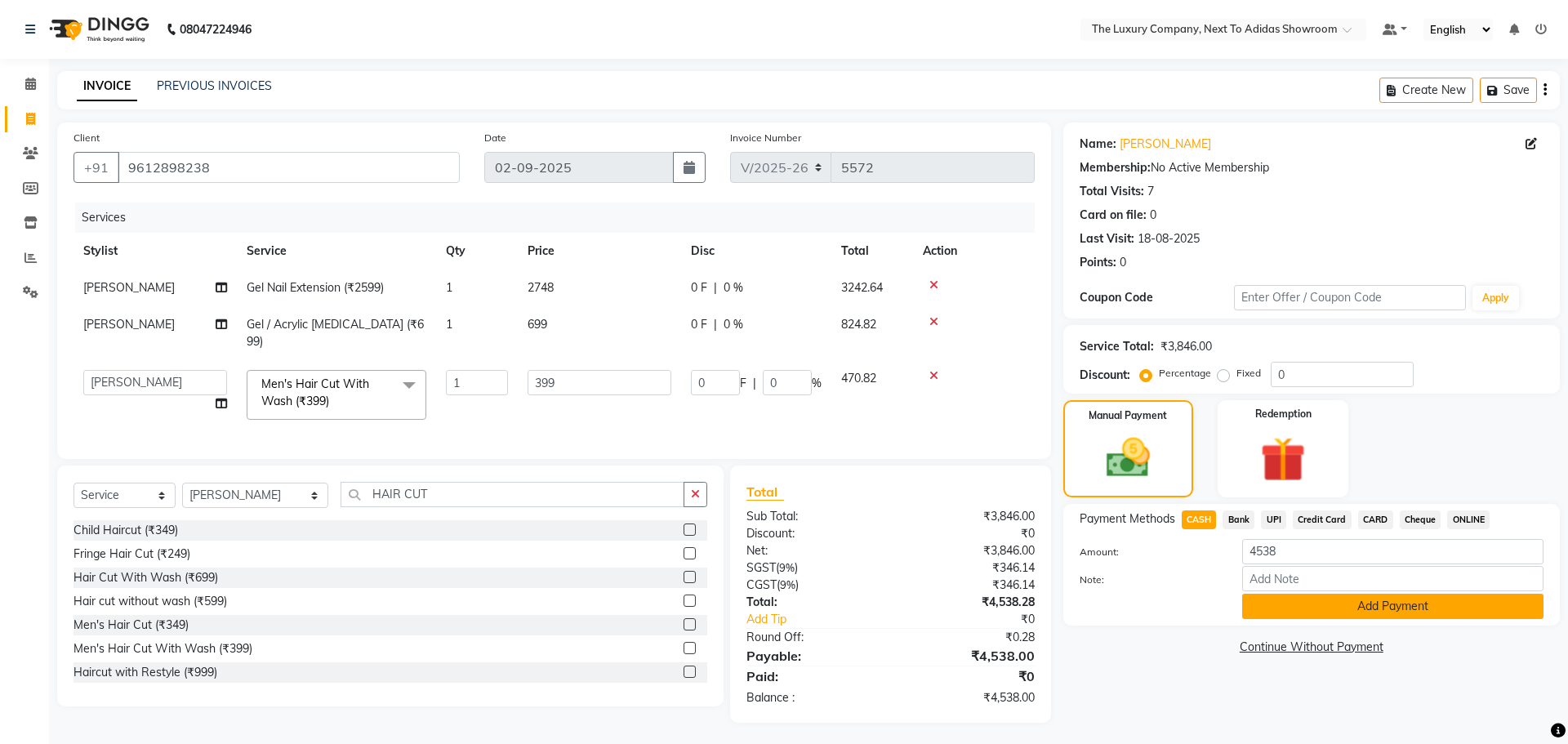
click at [1307, 599] on button "Add Payment" at bounding box center [1392, 606] width 301 height 25
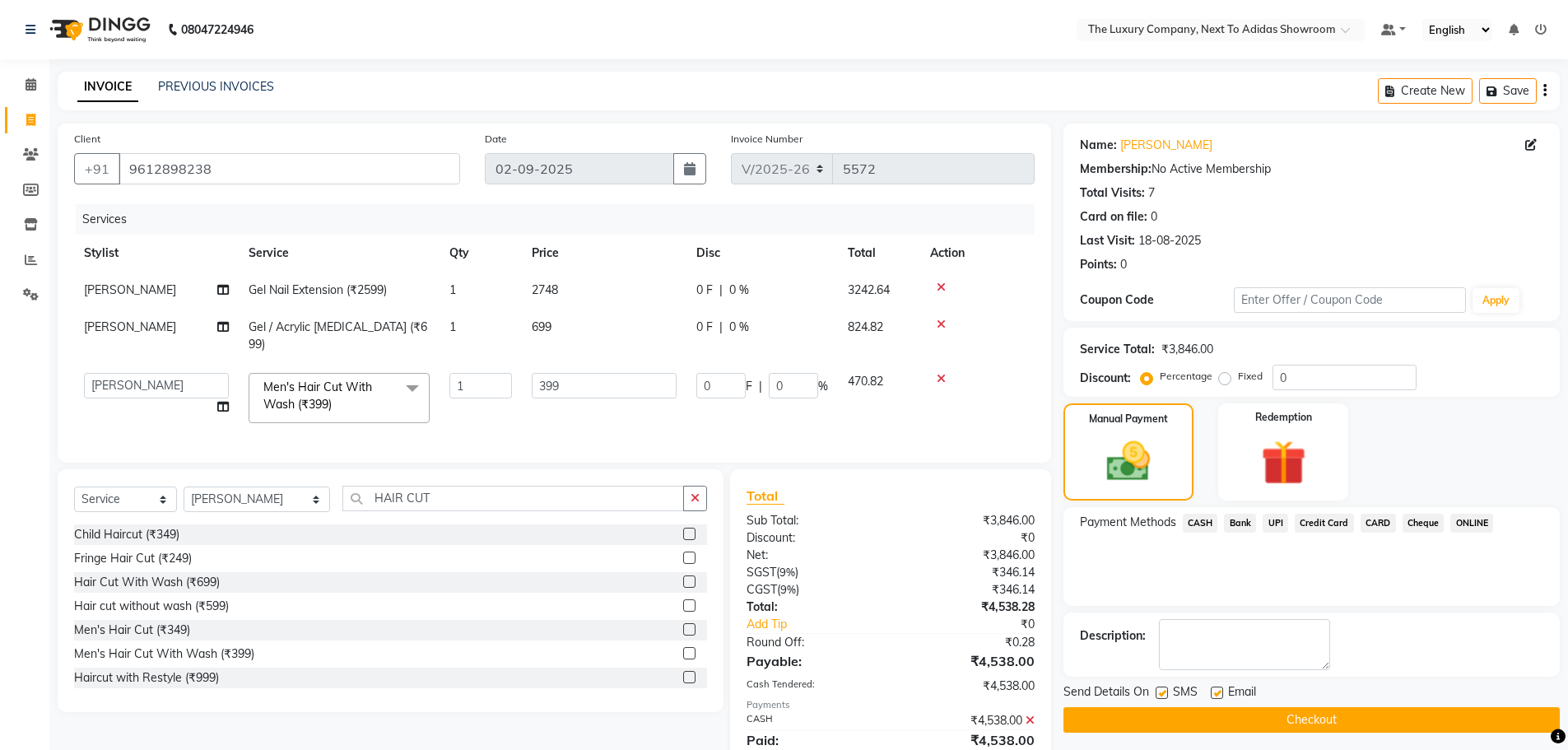
click at [1311, 715] on button "Checkout" at bounding box center [1311, 719] width 497 height 25
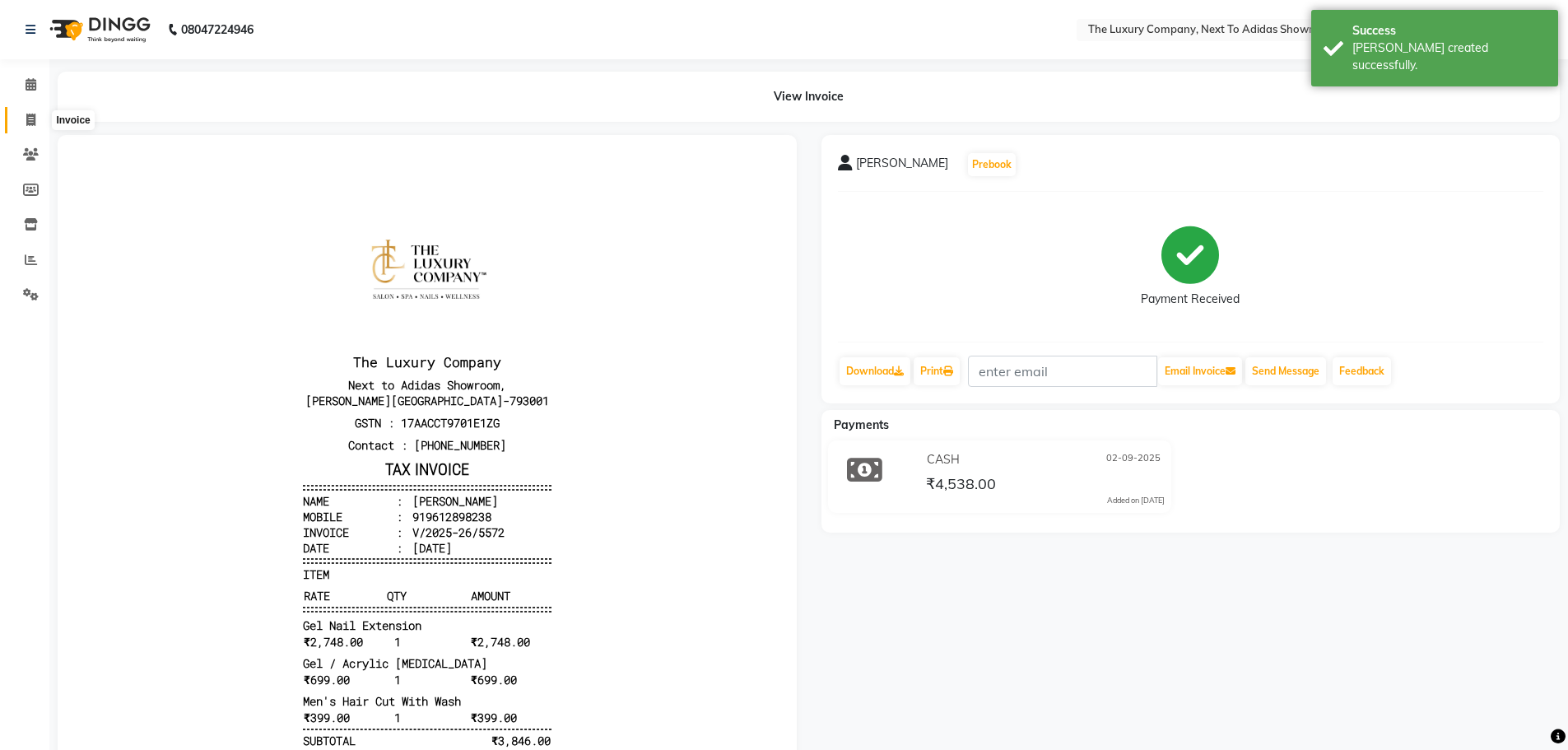
click at [37, 120] on span at bounding box center [31, 120] width 29 height 19
select select "service"
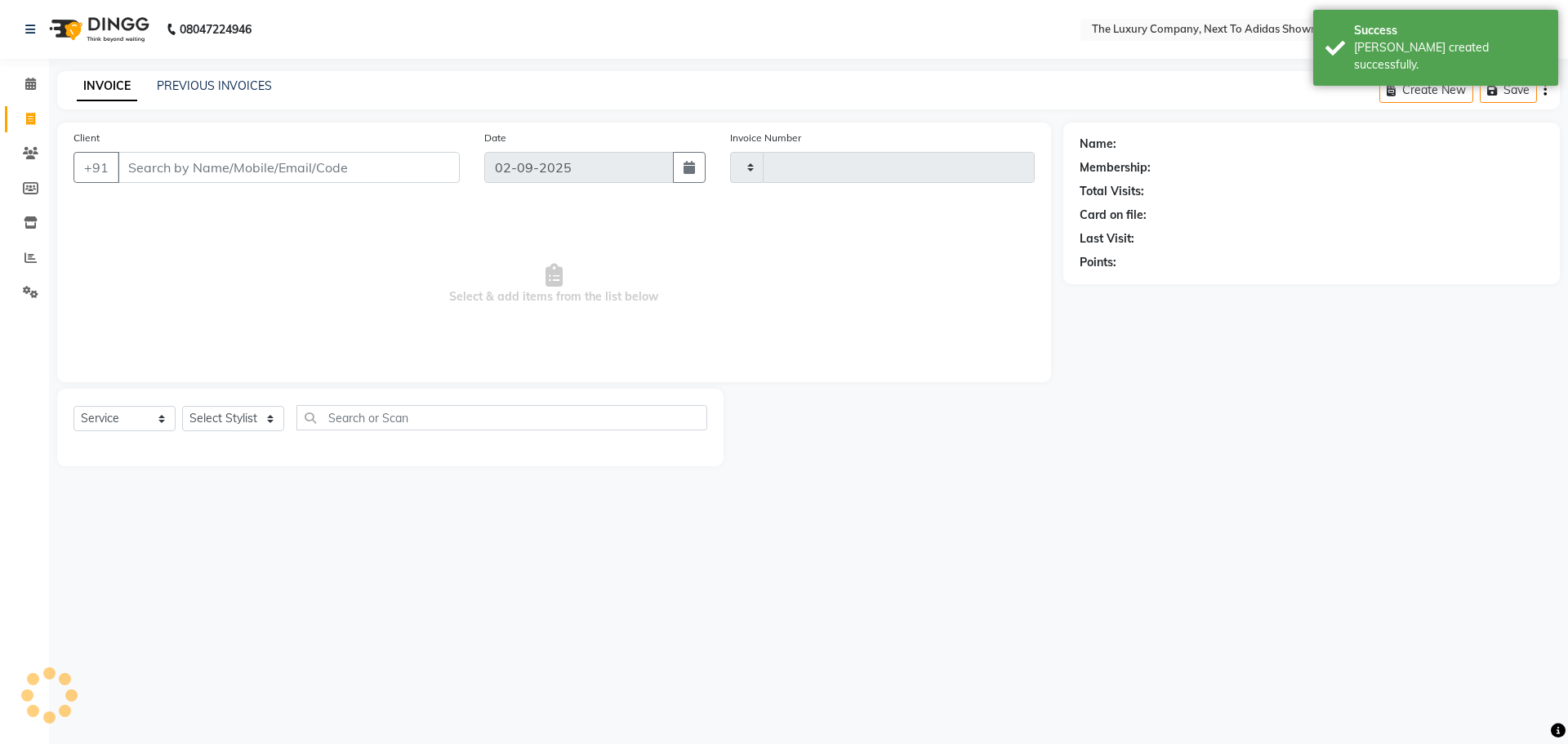
type input "5573"
select select "6828"
click at [253, 165] on input "Client" at bounding box center [289, 167] width 342 height 31
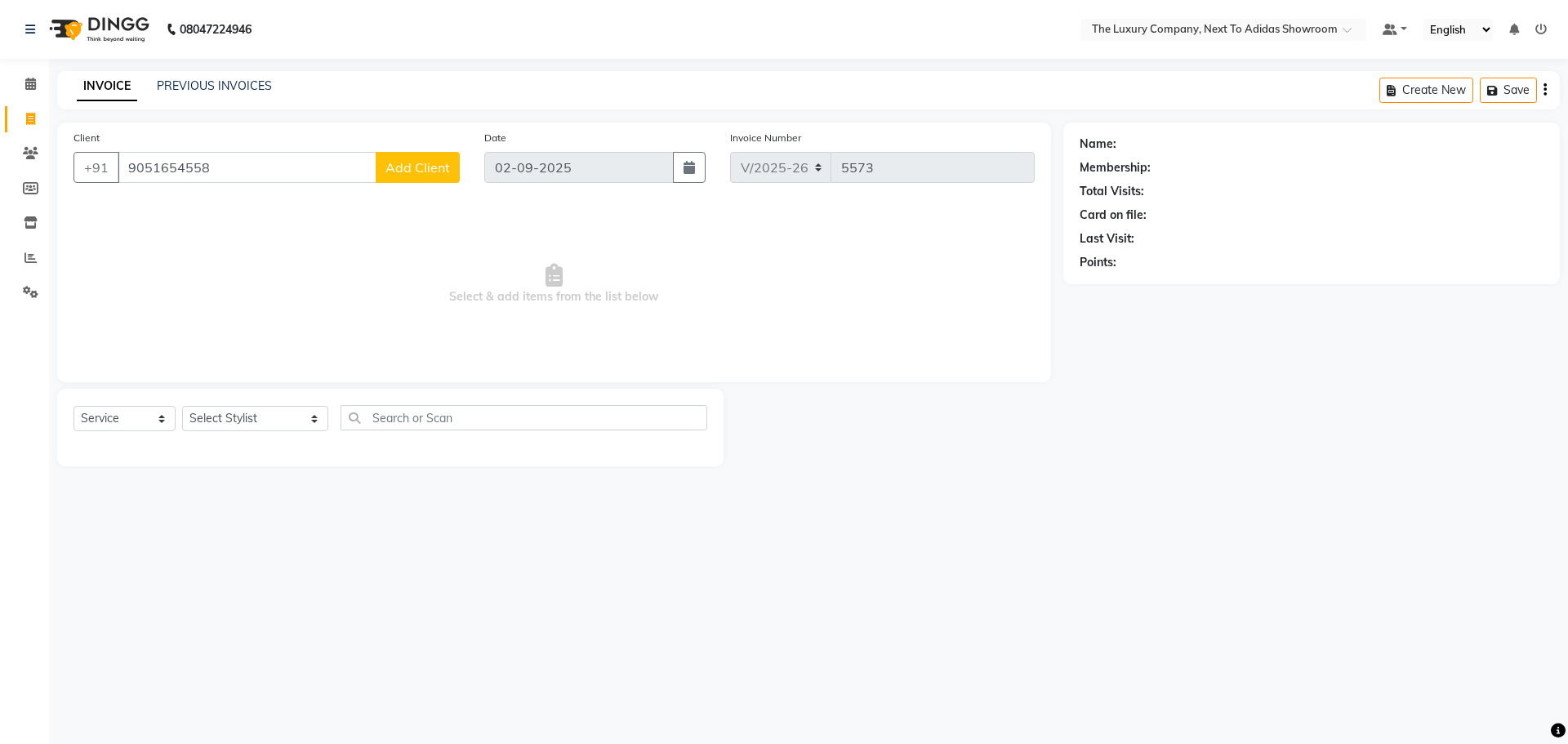
type input "9051654558"
click at [469, 161] on div "Client [PHONE_NUMBER] Add Client Date [DATE] Invoice Number V/2025 V/[PHONE_NUM…" at bounding box center [554, 162] width 985 height 67
click at [409, 174] on span "Add Client" at bounding box center [418, 167] width 65 height 17
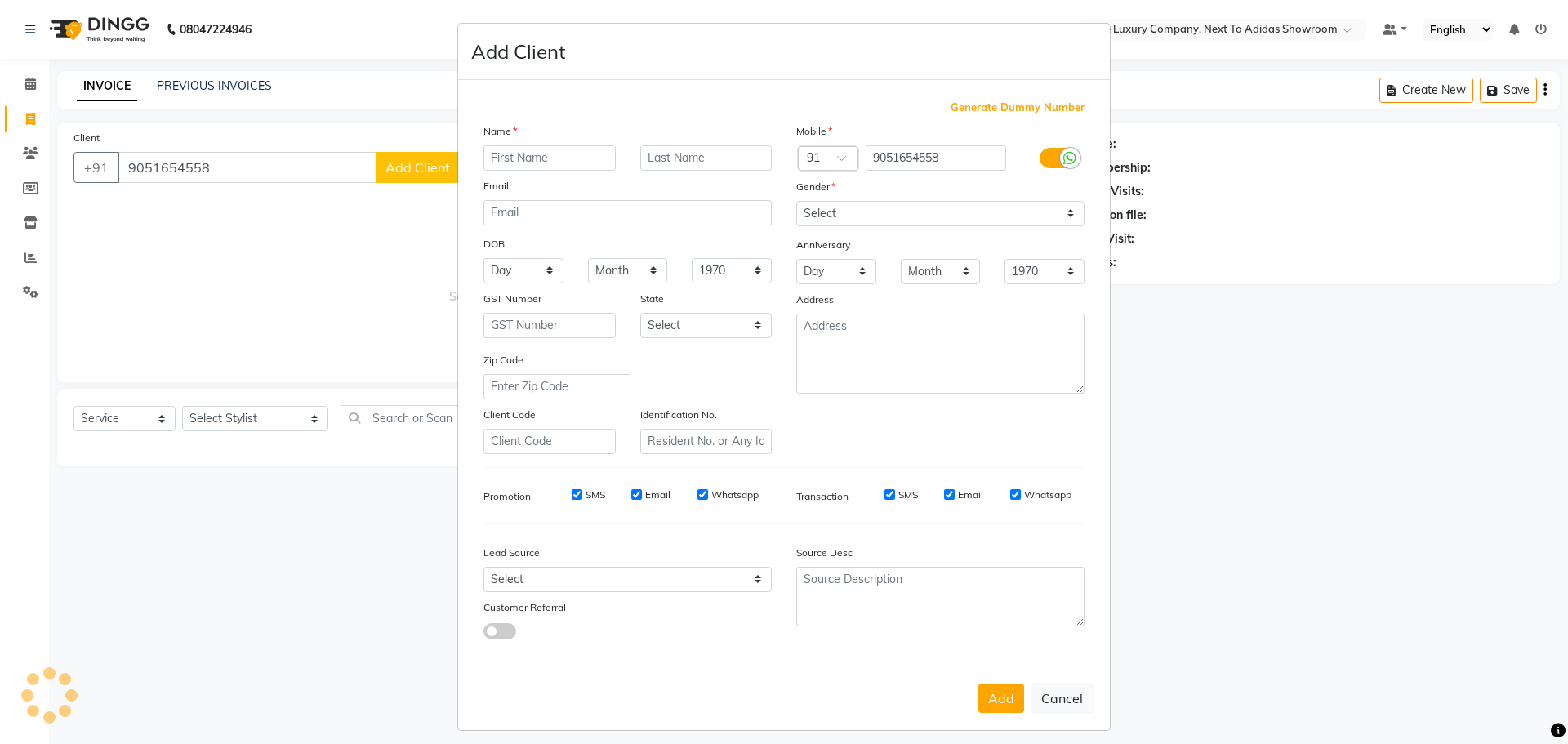
click at [535, 165] on input "text" at bounding box center [549, 158] width 133 height 25
type input "b"
type input "[PERSON_NAME]"
click at [818, 210] on select "Select [DEMOGRAPHIC_DATA] [DEMOGRAPHIC_DATA] Other Prefer Not To Say" at bounding box center [940, 213] width 288 height 25
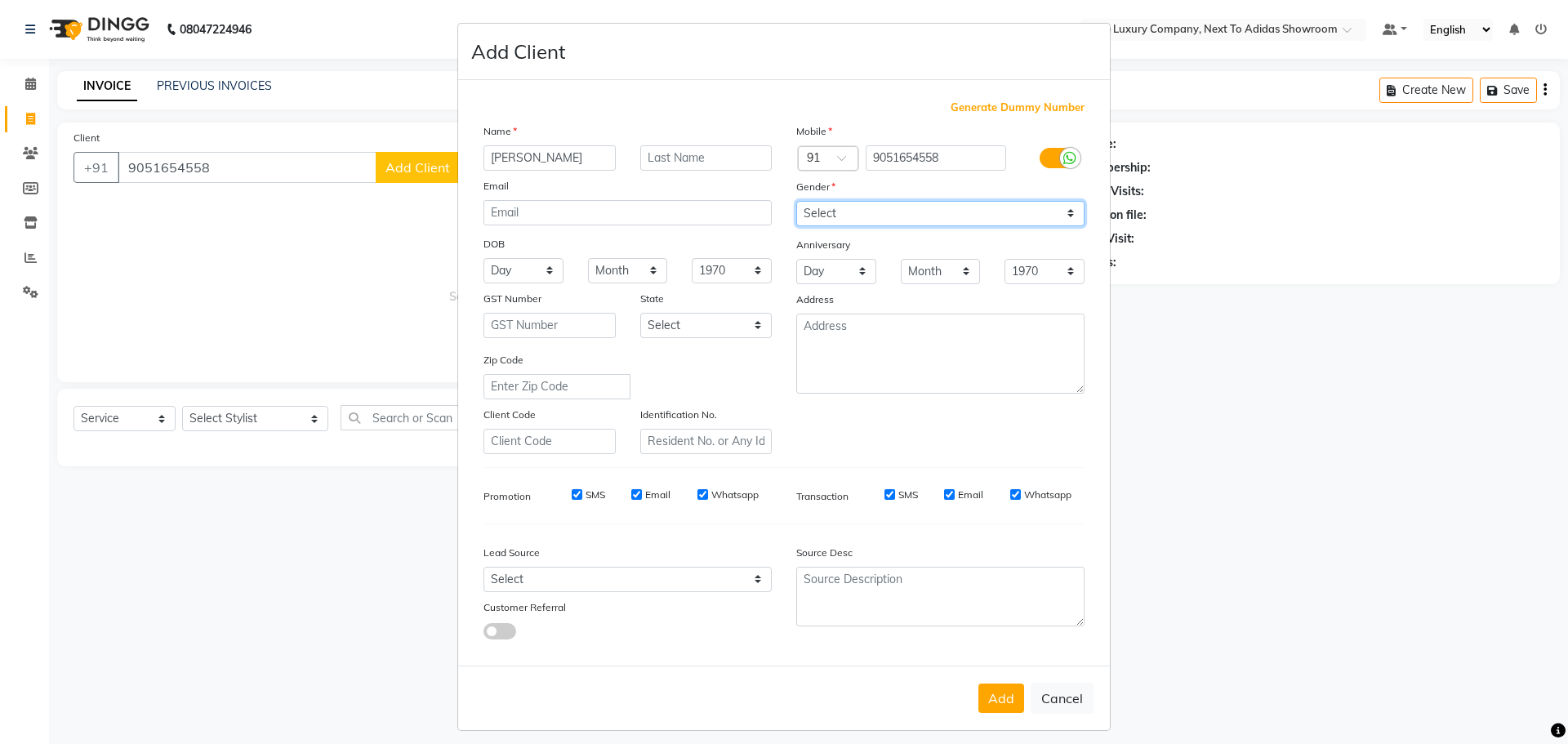
select select "[DEMOGRAPHIC_DATA]"
click at [796, 201] on select "Select [DEMOGRAPHIC_DATA] [DEMOGRAPHIC_DATA] Other Prefer Not To Say" at bounding box center [940, 213] width 288 height 25
click at [992, 701] on button "Add" at bounding box center [1001, 699] width 45 height 30
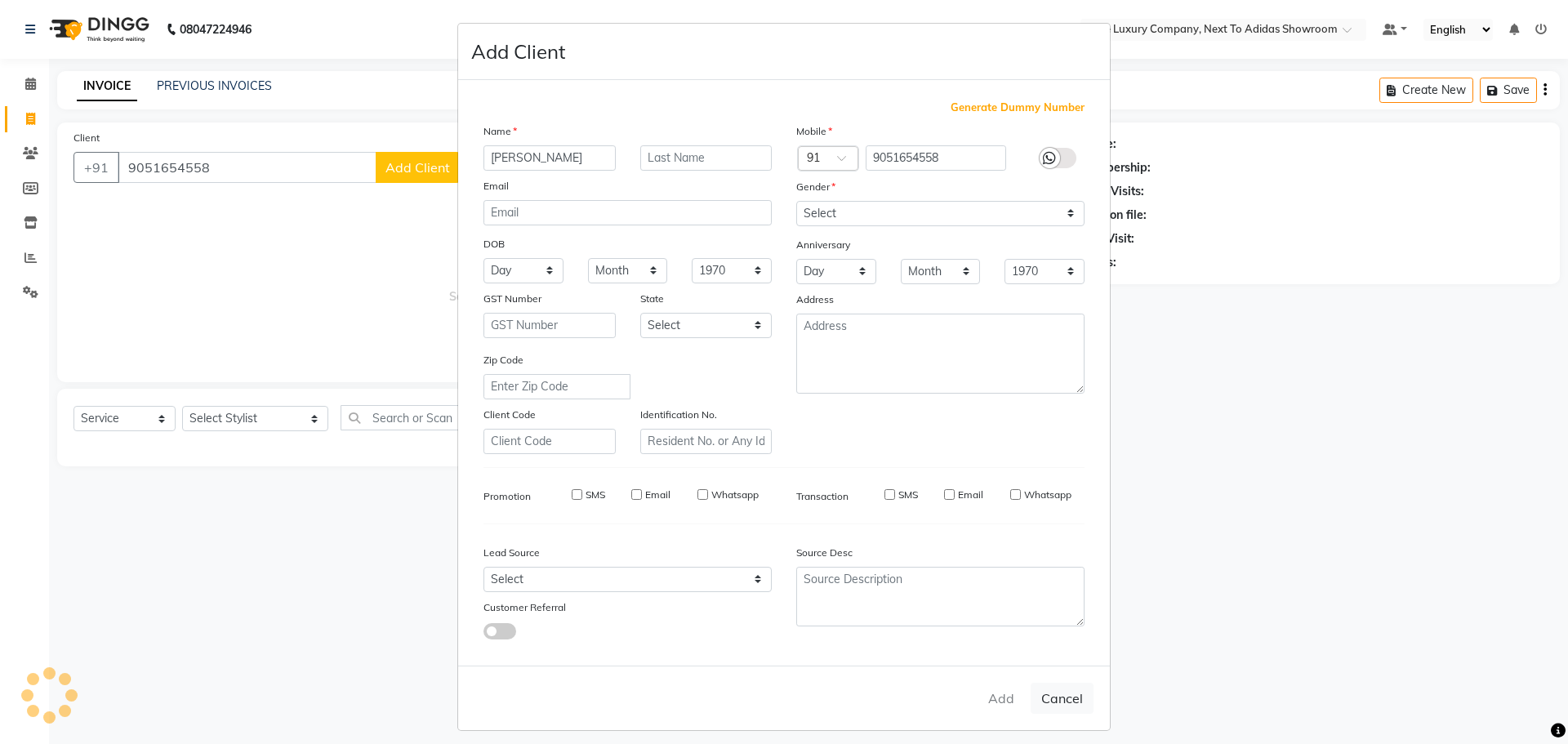
select select
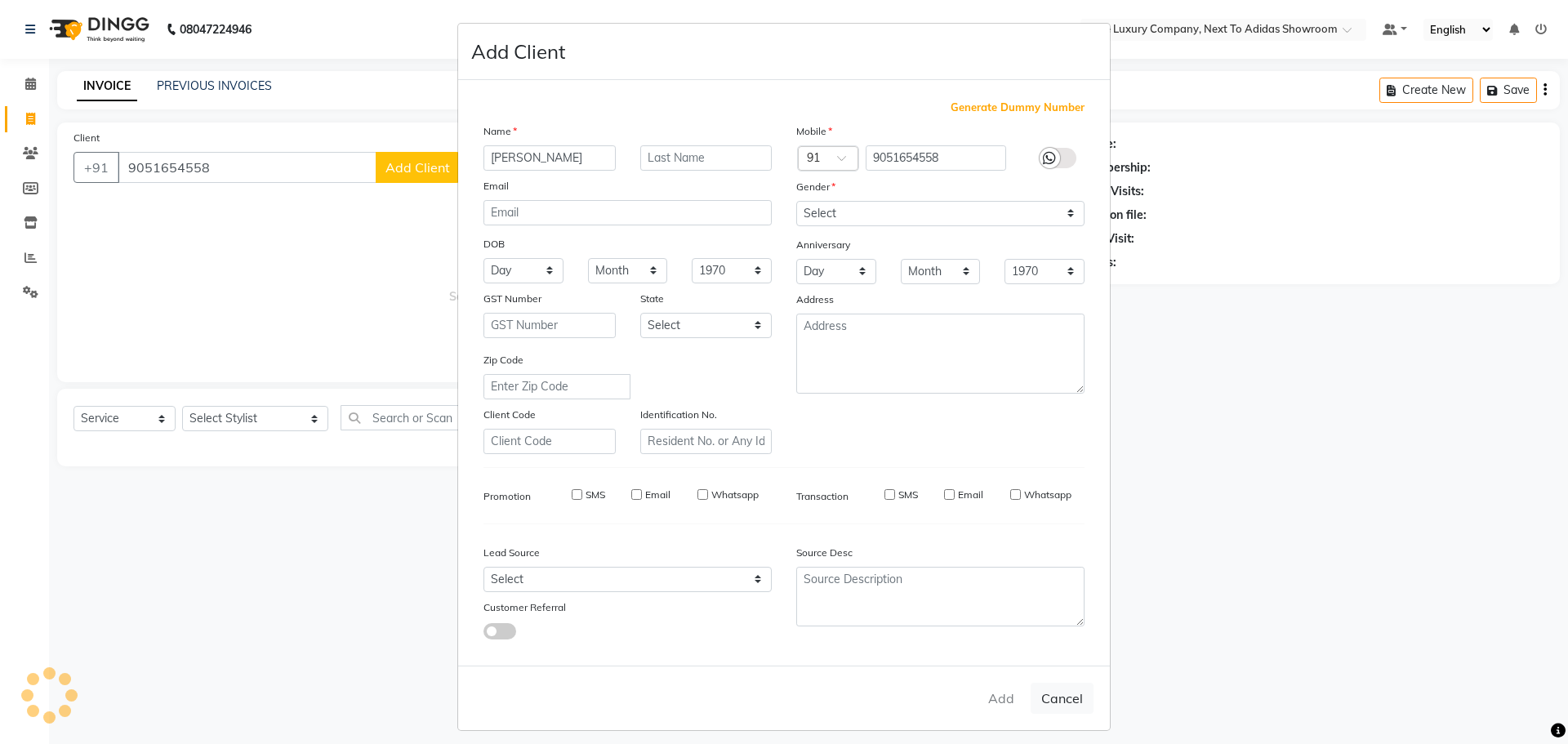
select select
checkbox input "false"
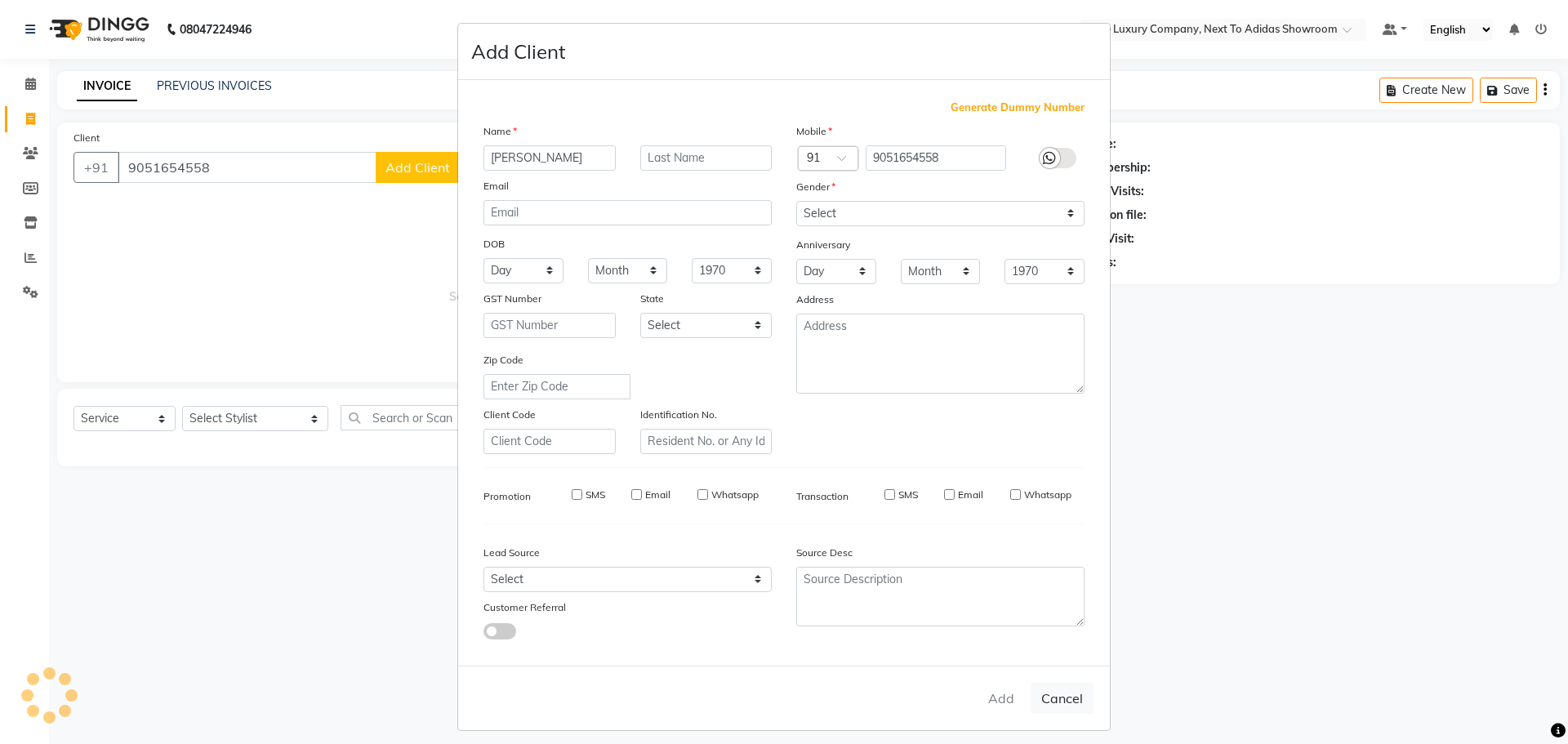
checkbox input "false"
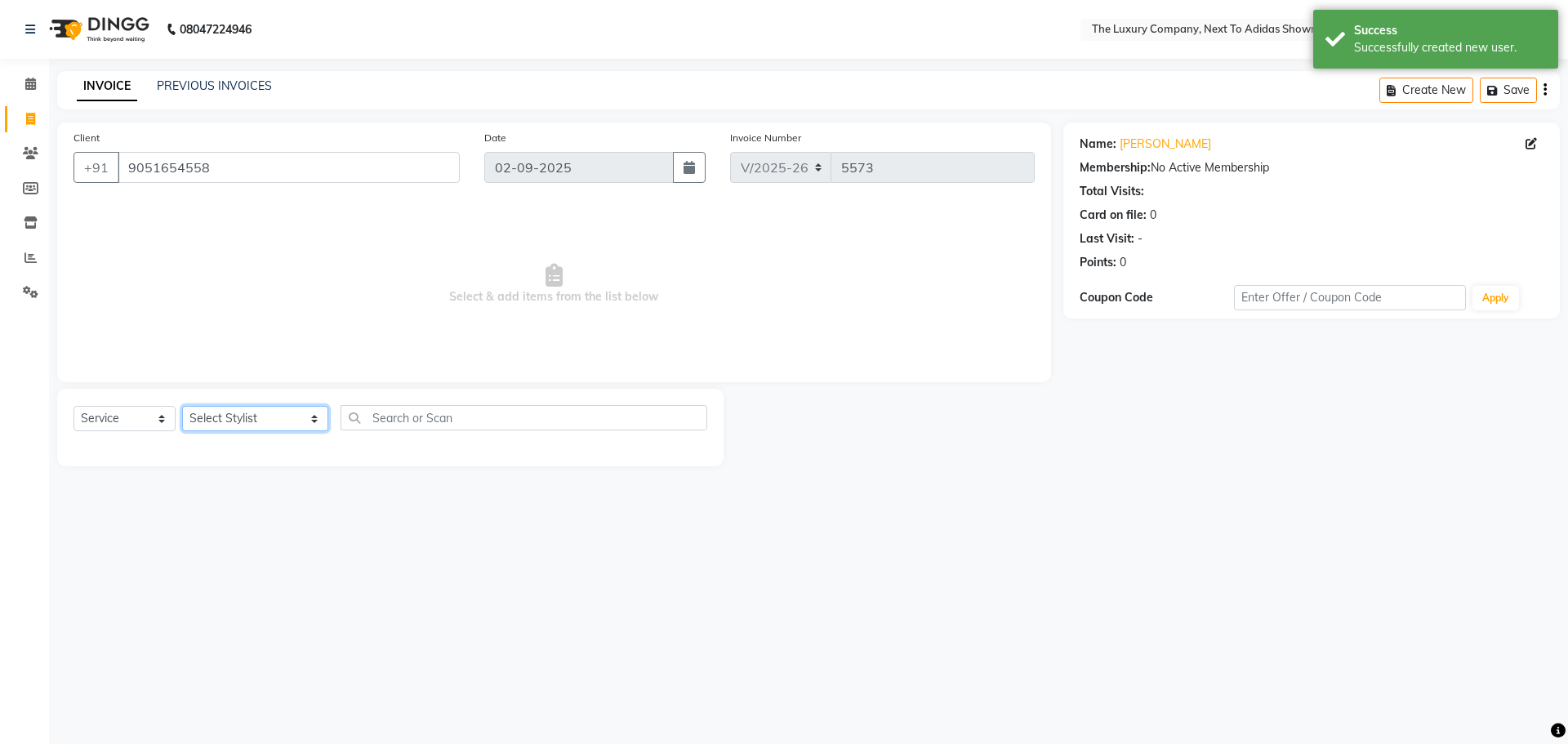
click at [253, 429] on select "Select Stylist [PERSON_NAME] [PERSON_NAME] ANSAI [PERSON_NAME] BALAJIED [PERSON…" at bounding box center [256, 418] width 147 height 25
select select "53651"
click at [182, 406] on select "Select Stylist [PERSON_NAME] [PERSON_NAME] ANSAI [PERSON_NAME] BALAJIED [PERSON…" at bounding box center [256, 418] width 147 height 25
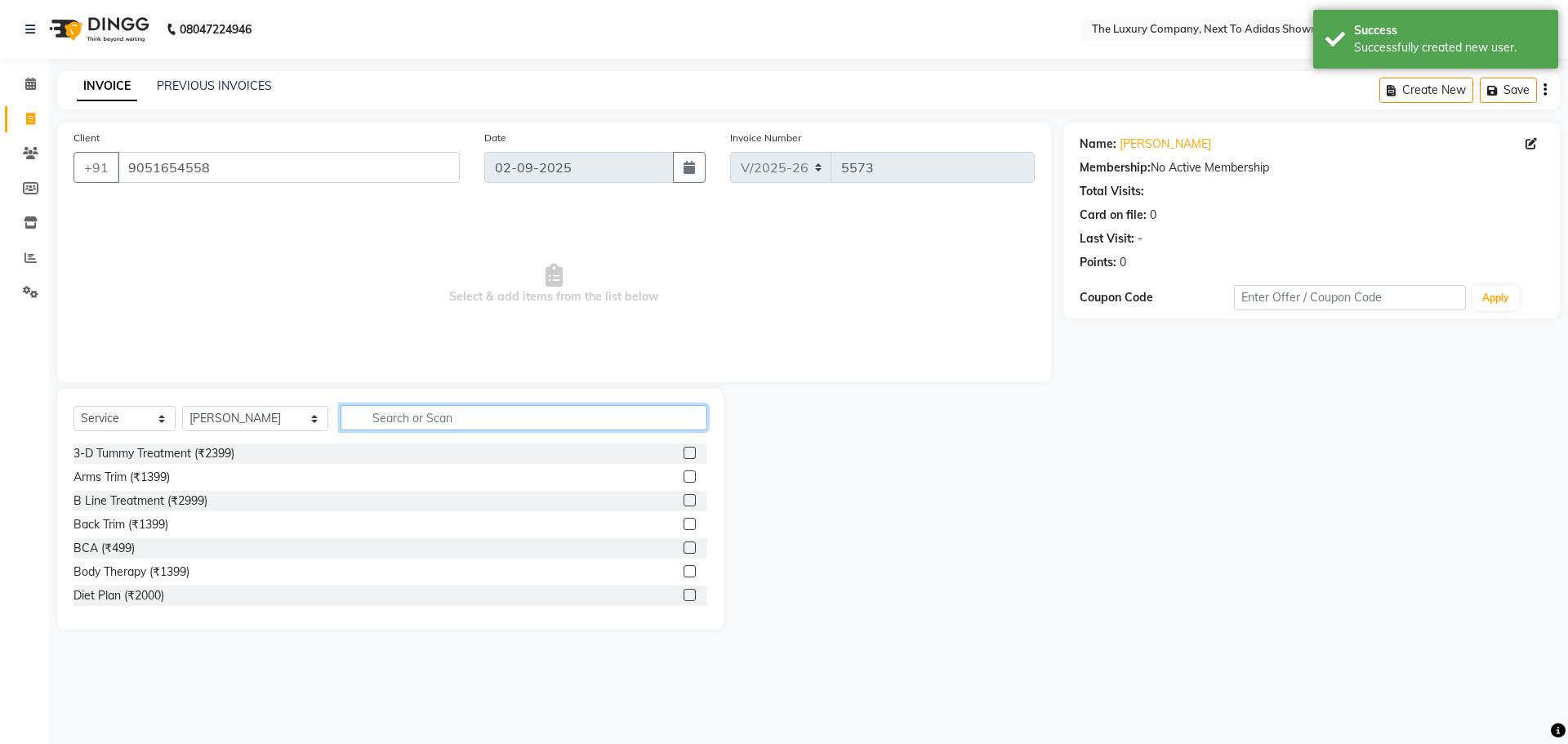
click at [381, 413] on input "text" at bounding box center [523, 417] width 366 height 25
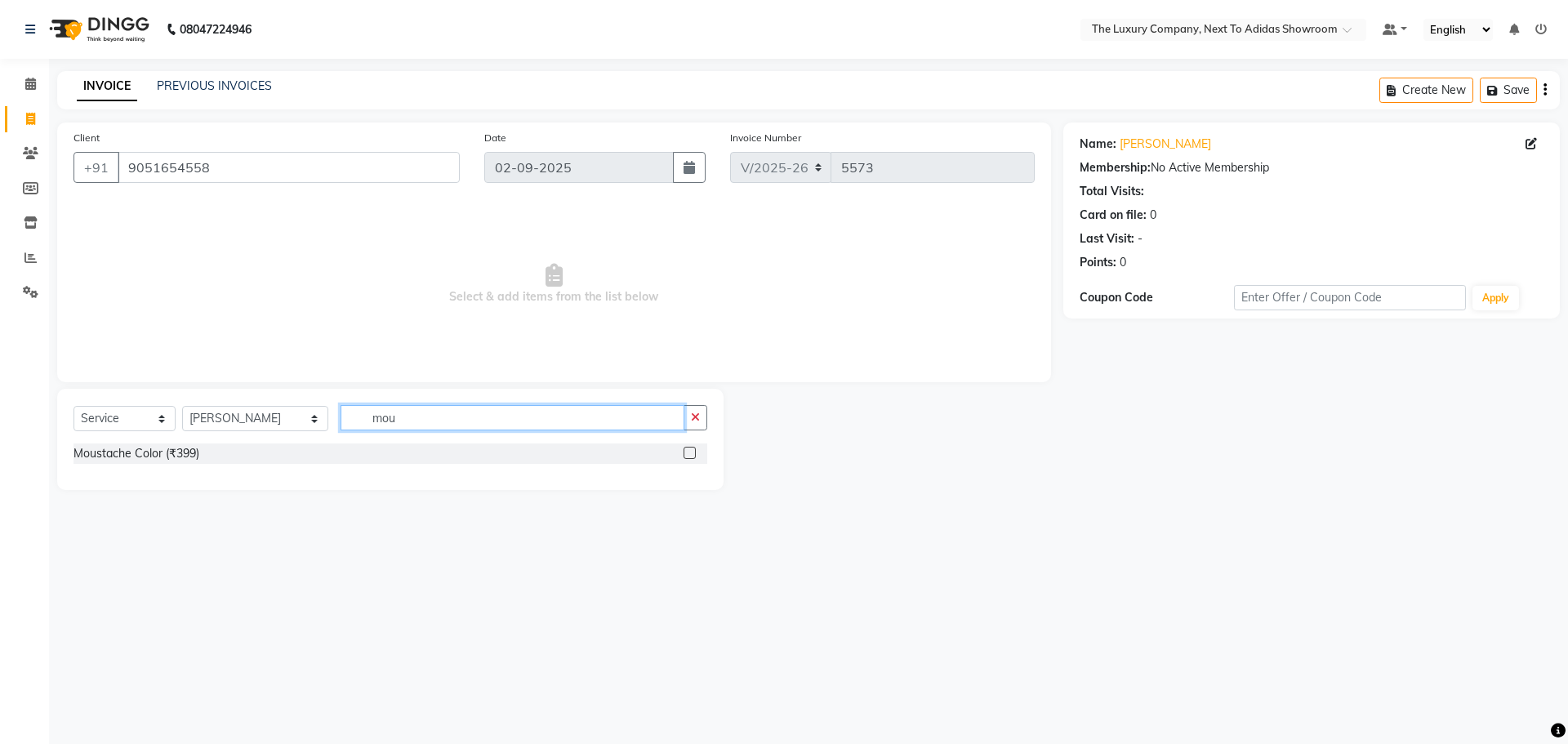
type input "mou"
drag, startPoint x: 688, startPoint y: 452, endPoint x: 674, endPoint y: 445, distance: 15.7
click at [688, 451] on label at bounding box center [690, 453] width 12 height 12
click at [688, 451] on input "checkbox" at bounding box center [689, 454] width 10 height 10
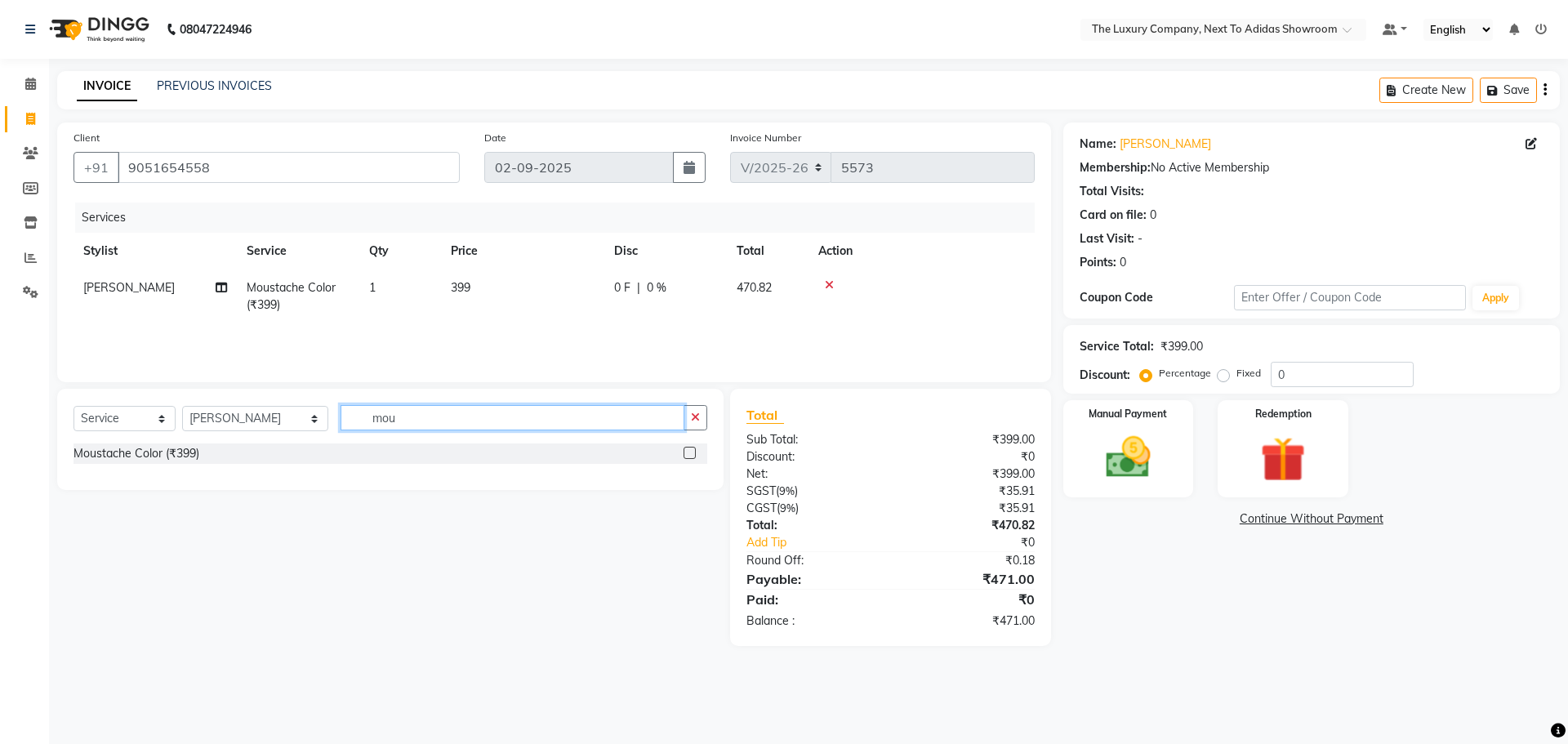
checkbox input "false"
drag, startPoint x: 488, startPoint y: 406, endPoint x: 247, endPoint y: 422, distance: 241.5
click at [249, 421] on div "Select Service Product Membership Package Voucher Prepaid Gift Card Select Styl…" at bounding box center [390, 424] width 634 height 38
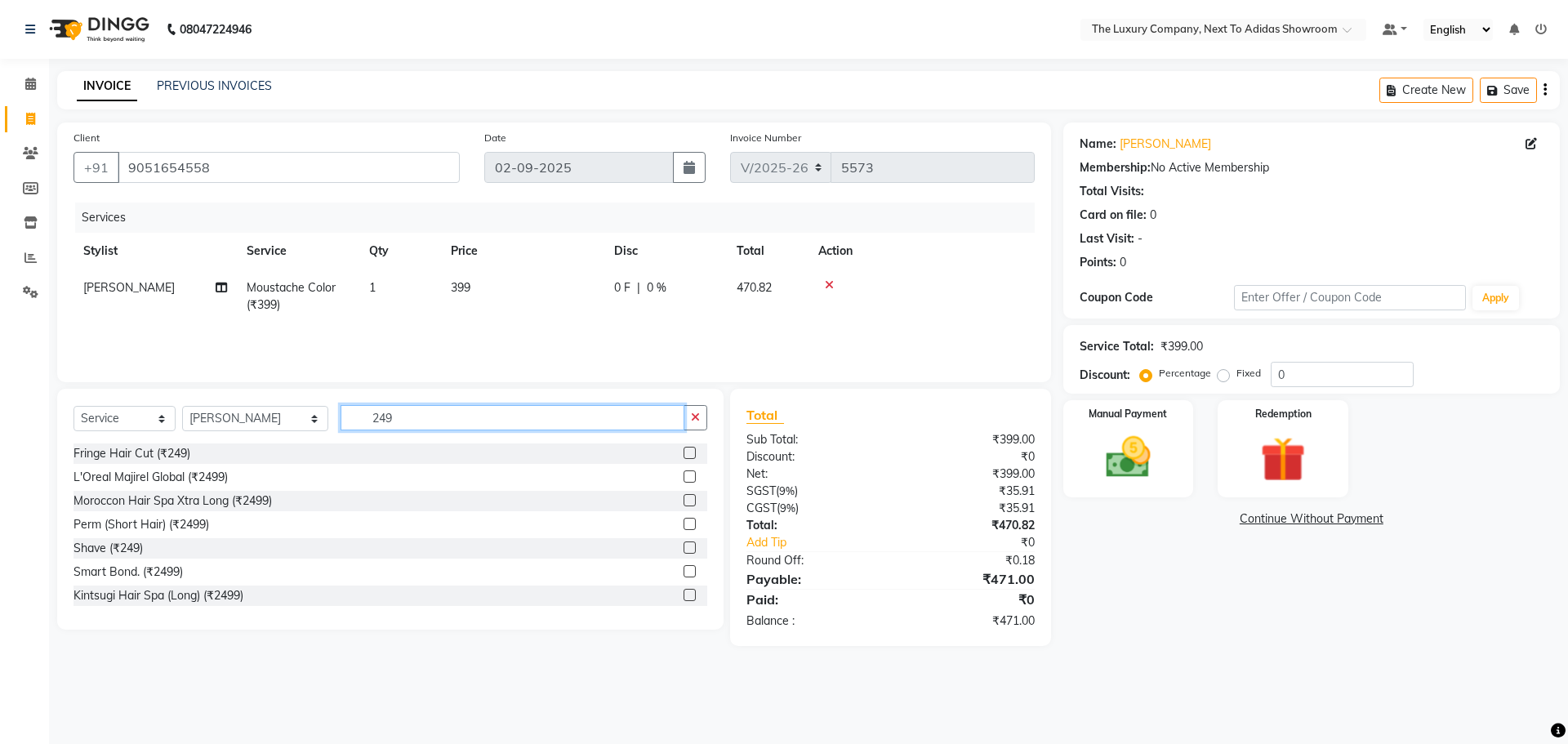
type input "249"
click at [684, 544] on label at bounding box center [690, 548] width 12 height 12
click at [684, 544] on input "checkbox" at bounding box center [689, 549] width 10 height 10
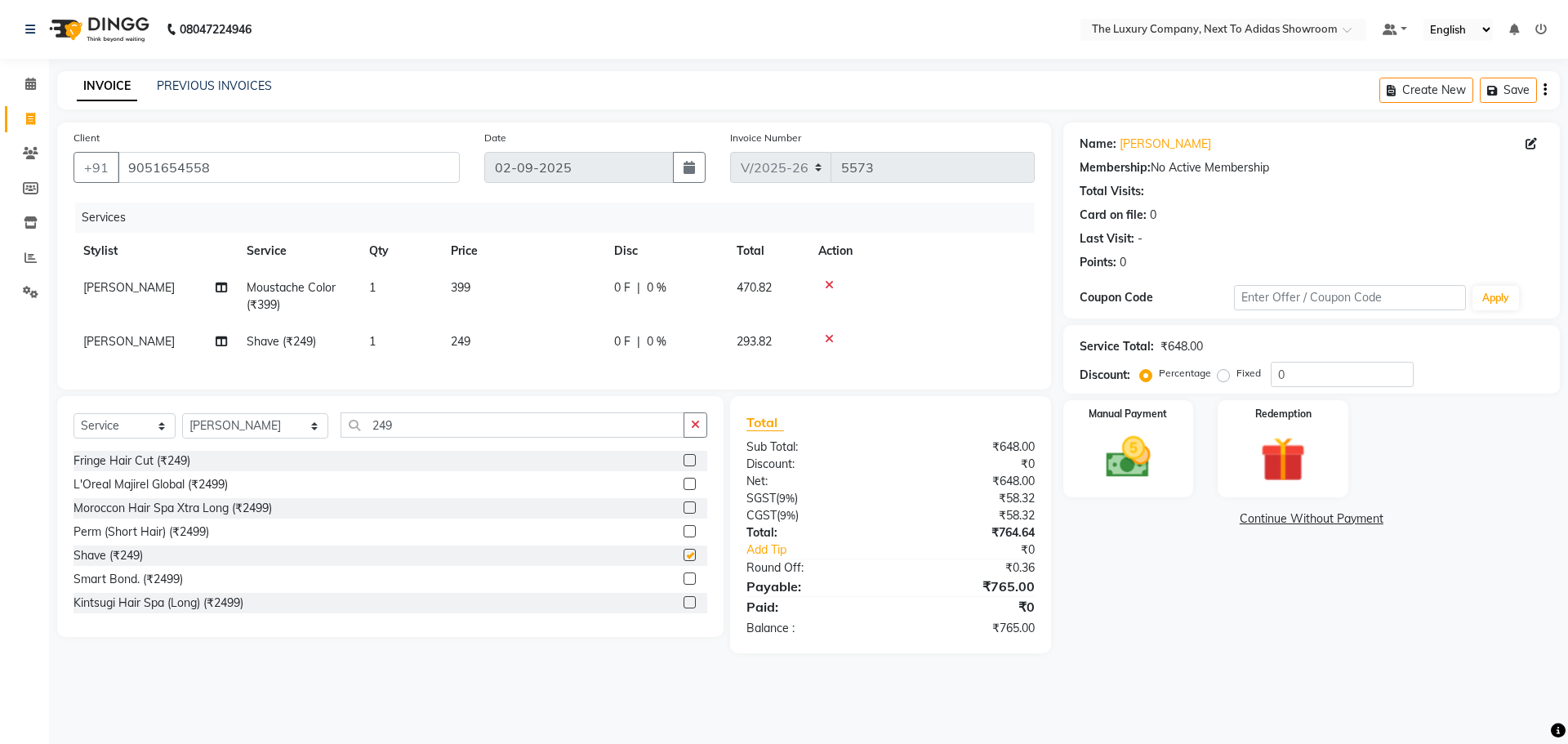
checkbox input "false"
drag, startPoint x: 401, startPoint y: 438, endPoint x: 118, endPoint y: 454, distance: 283.5
click at [115, 451] on div "Select Service Product Membership Package Voucher Prepaid Gift Card Select Styl…" at bounding box center [390, 432] width 634 height 38
type input "1499"
click at [684, 490] on label at bounding box center [690, 484] width 12 height 12
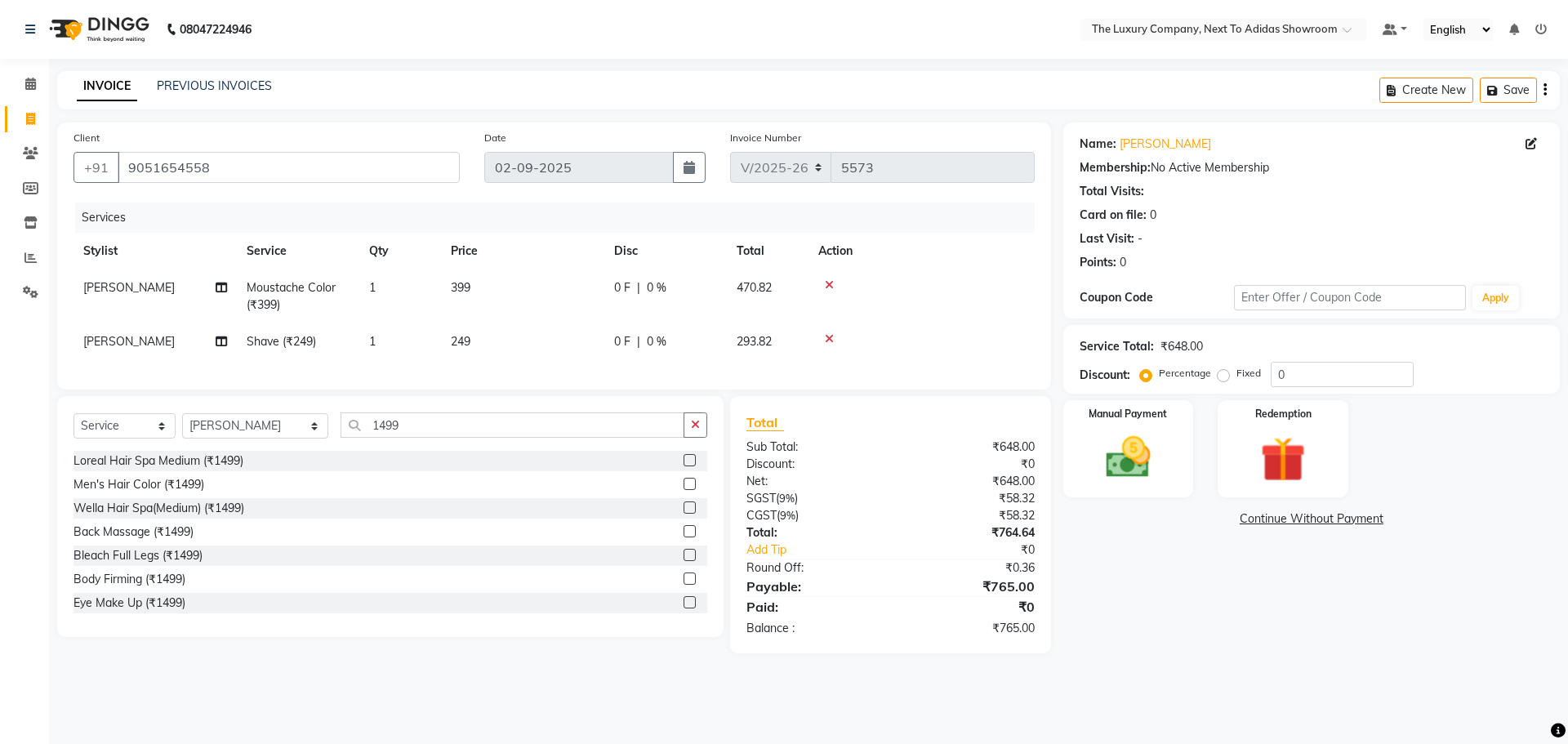
click at [684, 490] on input "checkbox" at bounding box center [689, 485] width 10 height 10
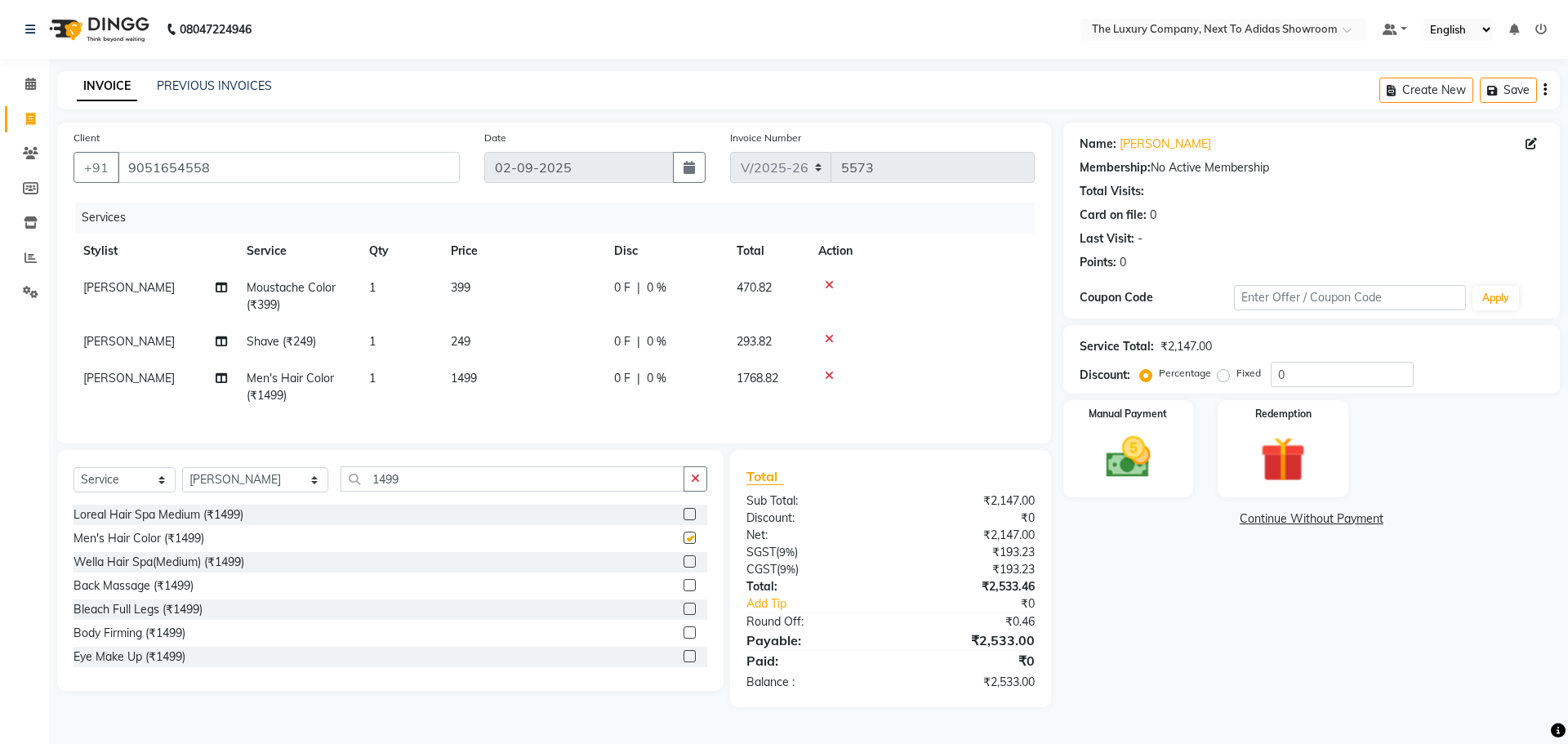
checkbox input "false"
drag, startPoint x: 1128, startPoint y: 469, endPoint x: 1134, endPoint y: 484, distance: 16.2
click at [1128, 469] on img at bounding box center [1128, 457] width 76 height 54
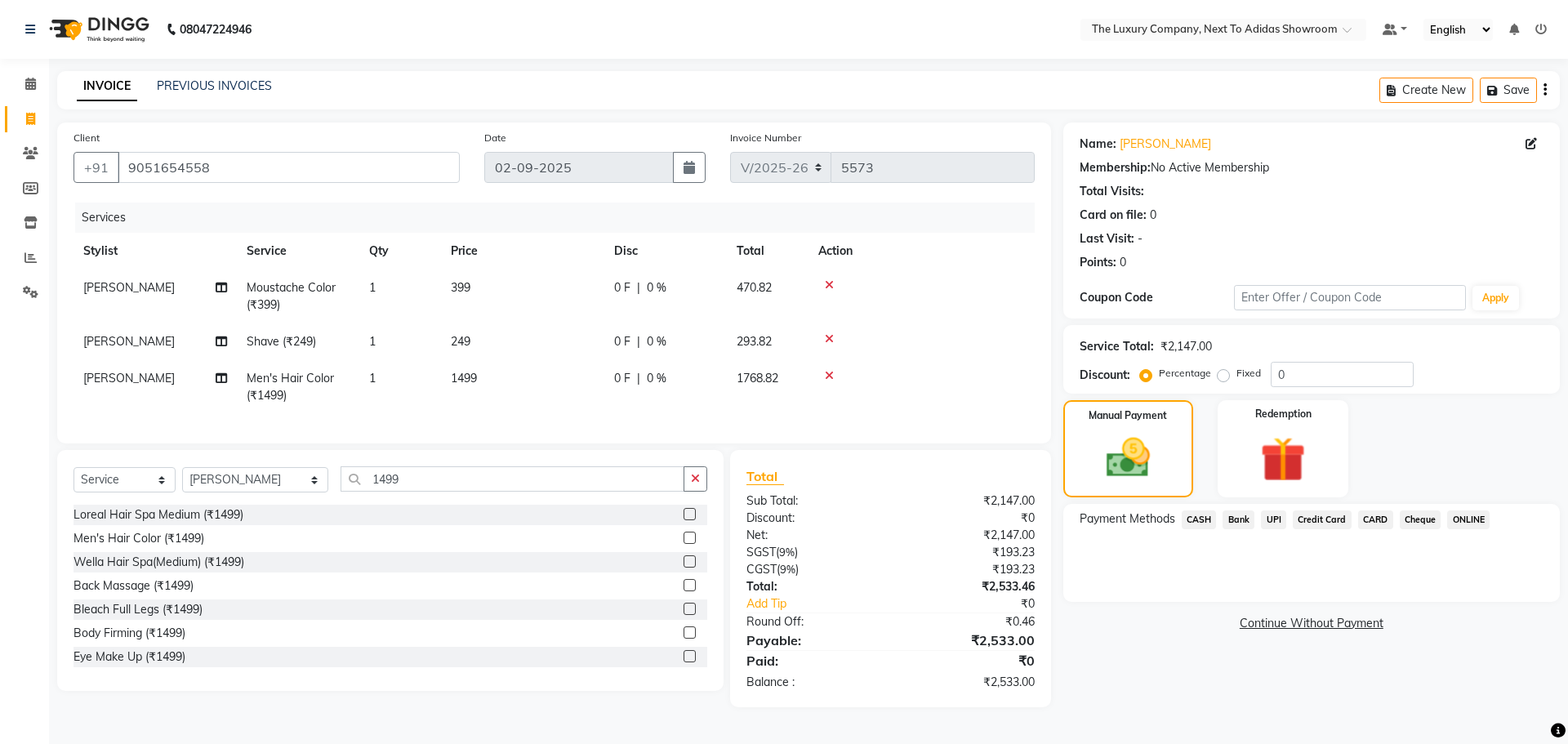
click at [1197, 509] on div "Payment Methods CASH Bank UPI Credit Card CARD Cheque ONLINE" at bounding box center [1311, 553] width 496 height 98
click at [1205, 519] on span "CASH" at bounding box center [1199, 520] width 35 height 19
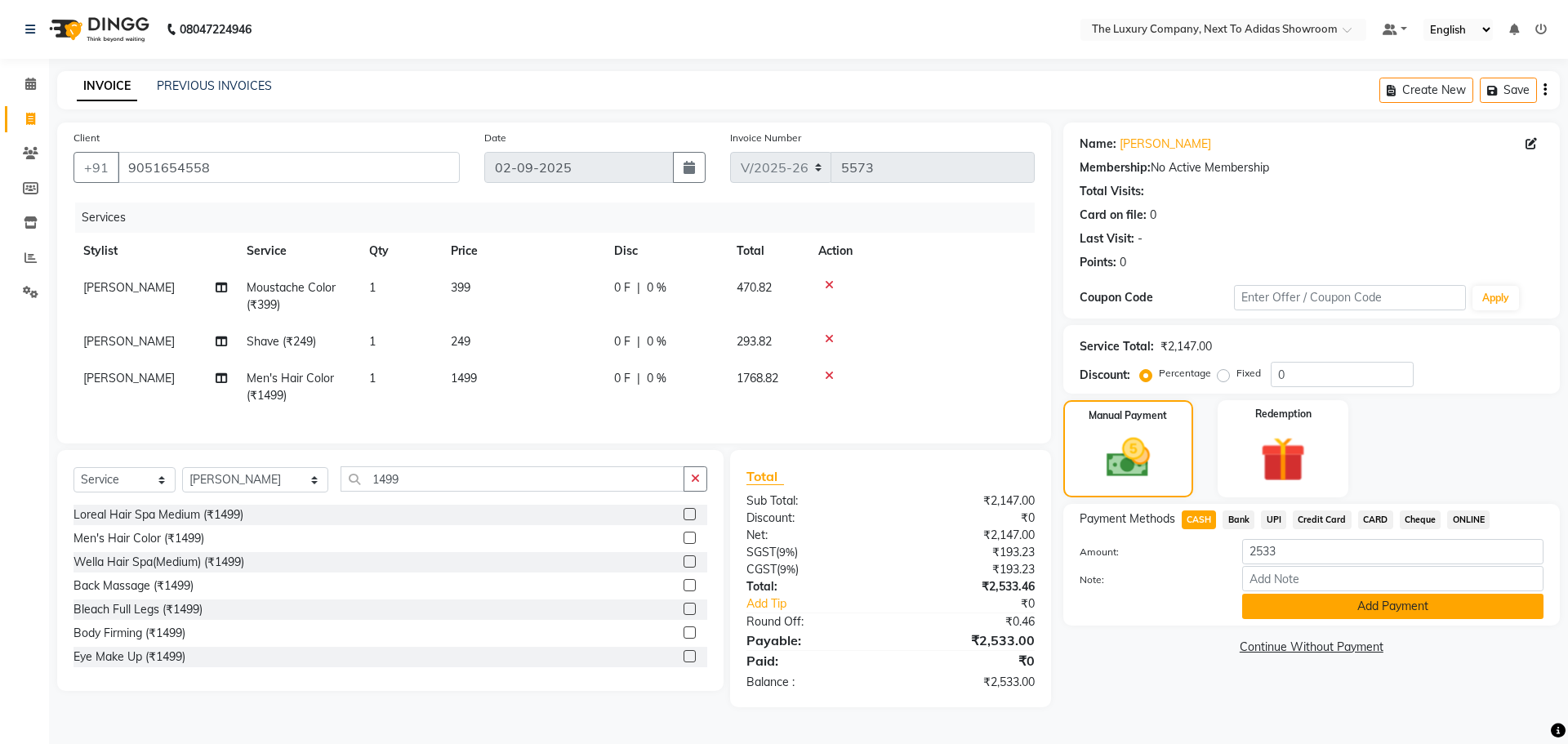
click at [1353, 608] on button "Add Payment" at bounding box center [1392, 606] width 301 height 25
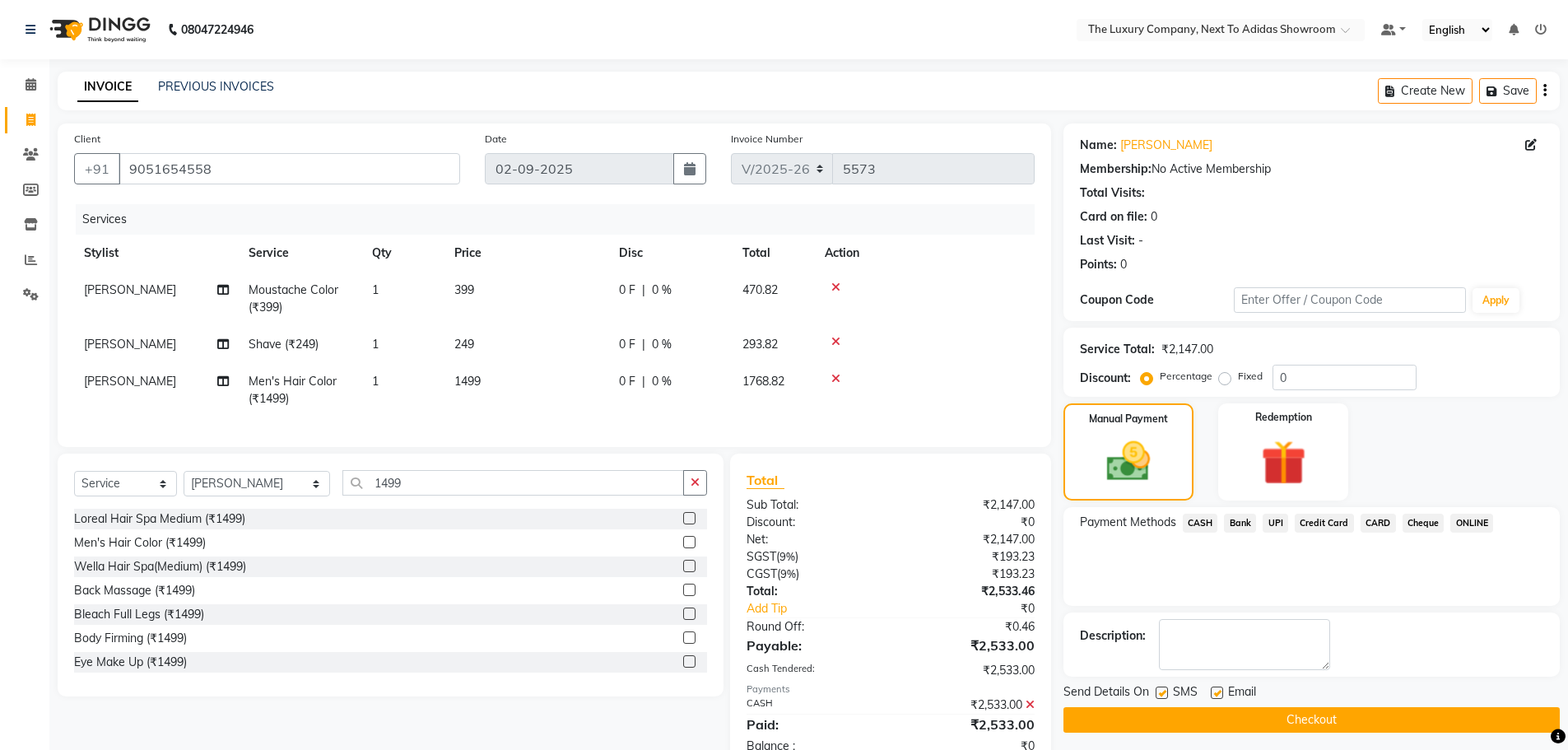
click at [1326, 711] on button "Checkout" at bounding box center [1311, 719] width 497 height 25
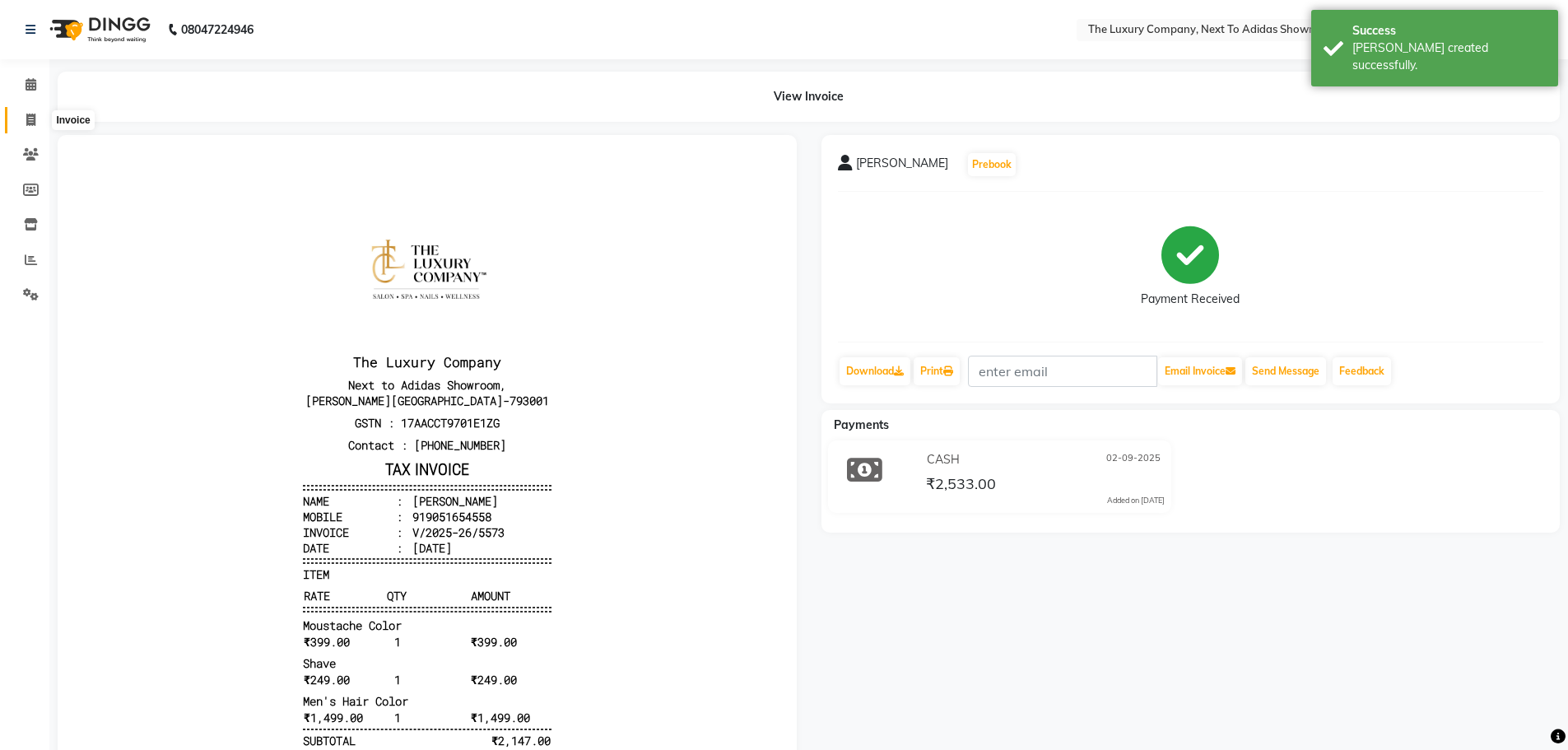
click at [33, 120] on icon at bounding box center [31, 120] width 9 height 12
select select "service"
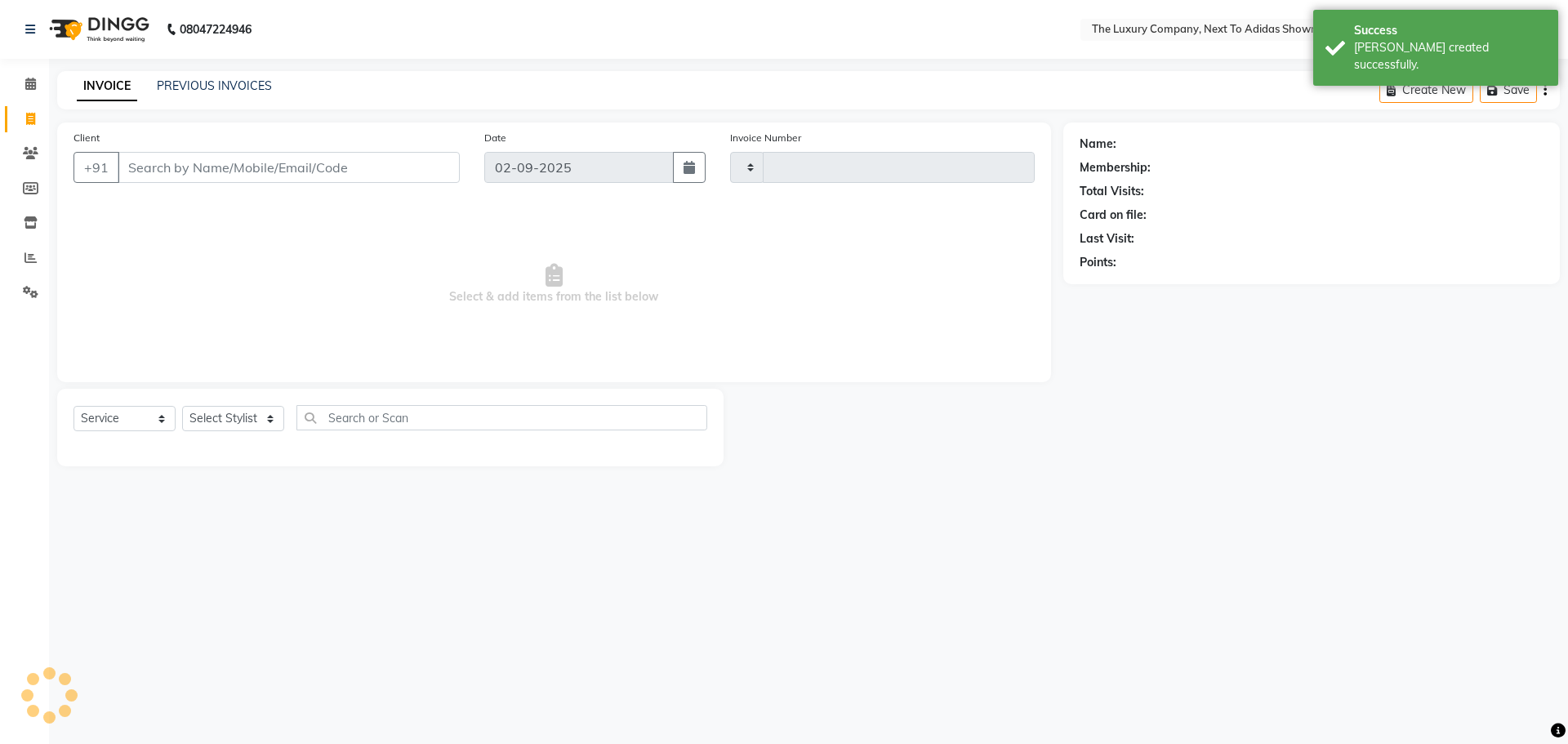
type input "5574"
select select "6828"
click at [204, 167] on input "Client" at bounding box center [289, 167] width 342 height 31
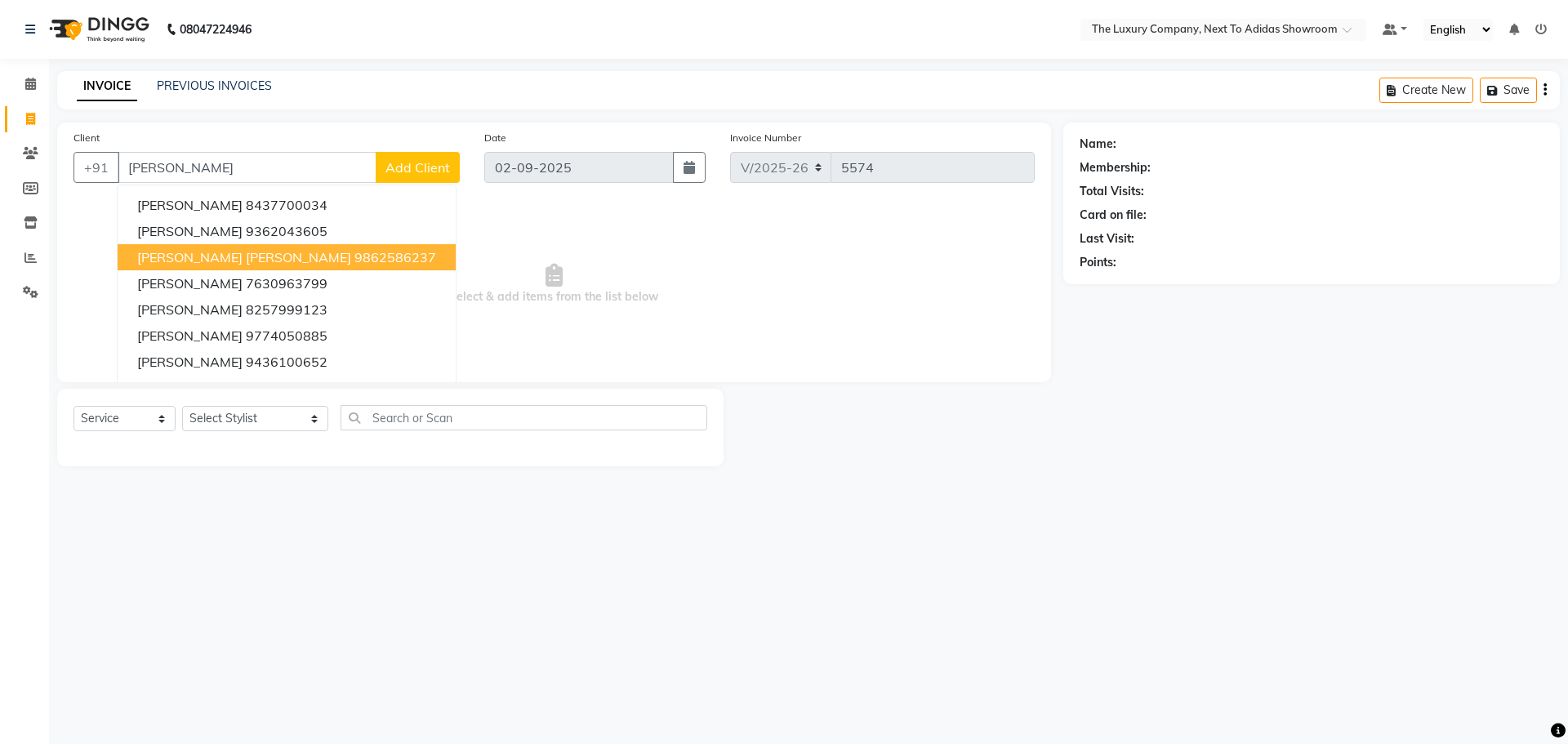
click at [354, 250] on ngb-highlight "9862586237" at bounding box center [395, 257] width 82 height 17
type input "9862586237"
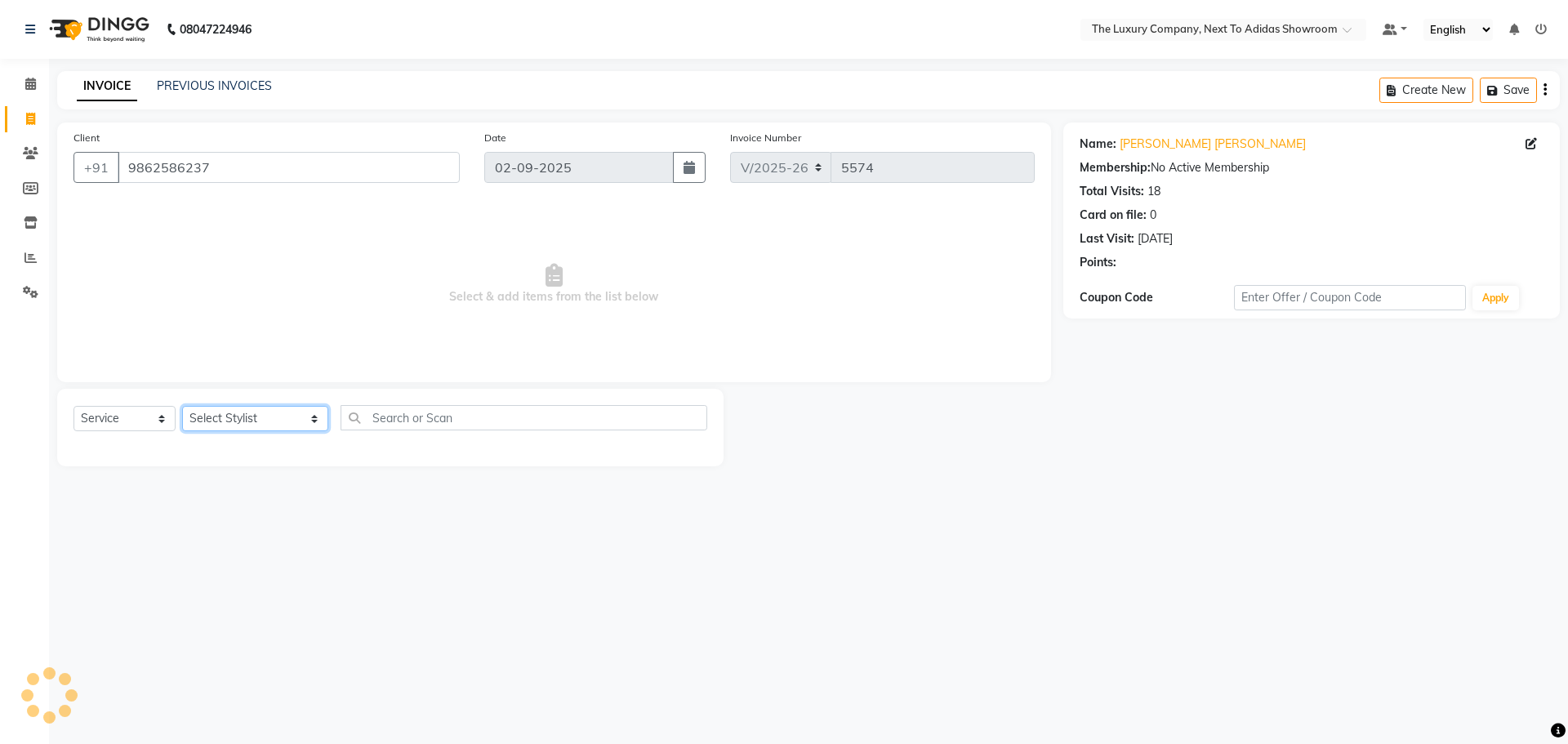
click at [242, 410] on select "Select Stylist [PERSON_NAME] [PERSON_NAME] ANSAI [PERSON_NAME] BALAJIED [PERSON…" at bounding box center [256, 418] width 147 height 25
select select "53651"
click at [182, 406] on select "Select Stylist [PERSON_NAME] [PERSON_NAME] ANSAI [PERSON_NAME] BALAJIED [PERSON…" at bounding box center [256, 418] width 147 height 25
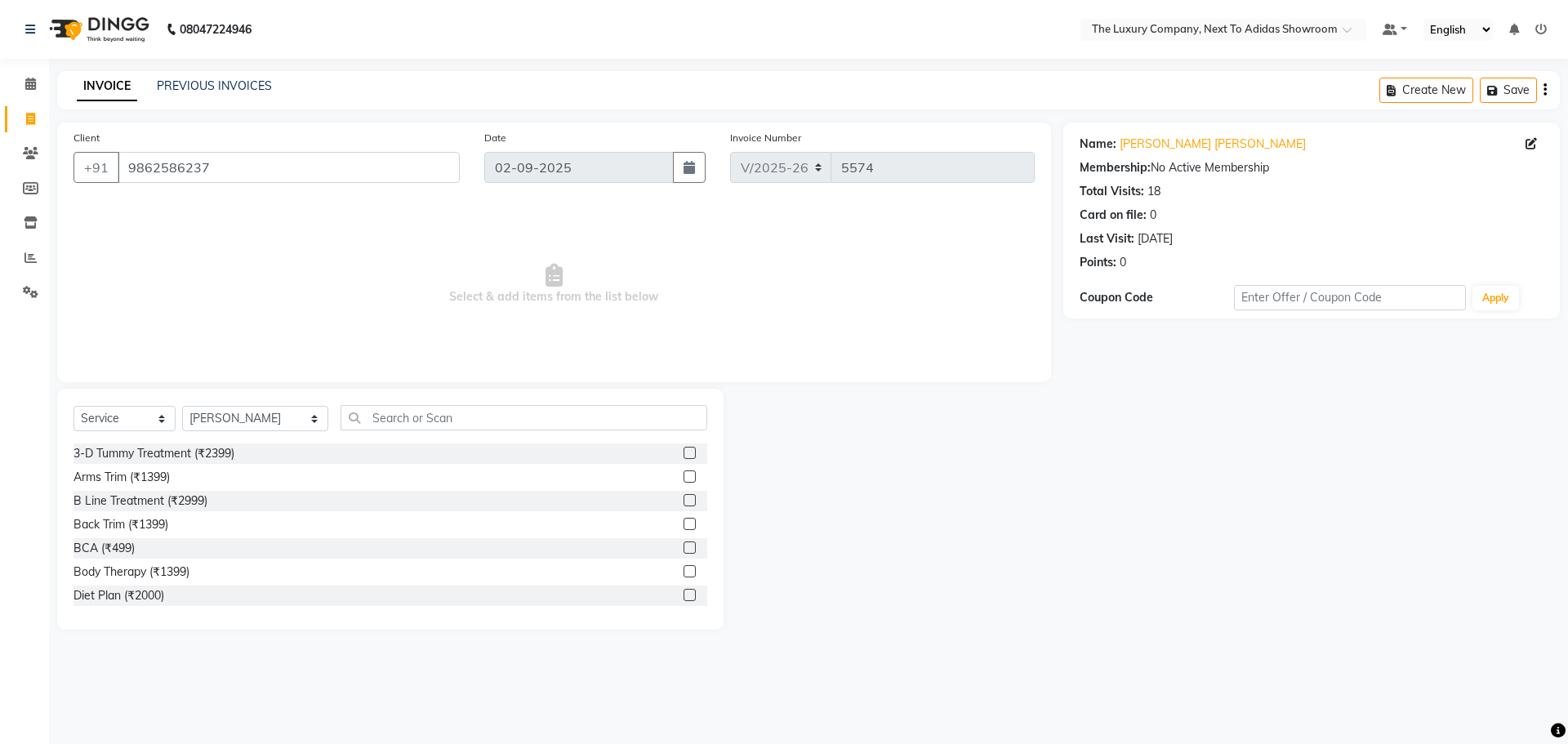
click at [372, 397] on div "Select Service Product Membership Package Voucher Prepaid Gift Card Select Styl…" at bounding box center [391, 509] width 666 height 241
drag, startPoint x: 373, startPoint y: 422, endPoint x: 408, endPoint y: 416, distance: 35.5
click at [391, 417] on input "text" at bounding box center [523, 417] width 366 height 25
type input "349"
click at [686, 502] on label at bounding box center [690, 500] width 12 height 12
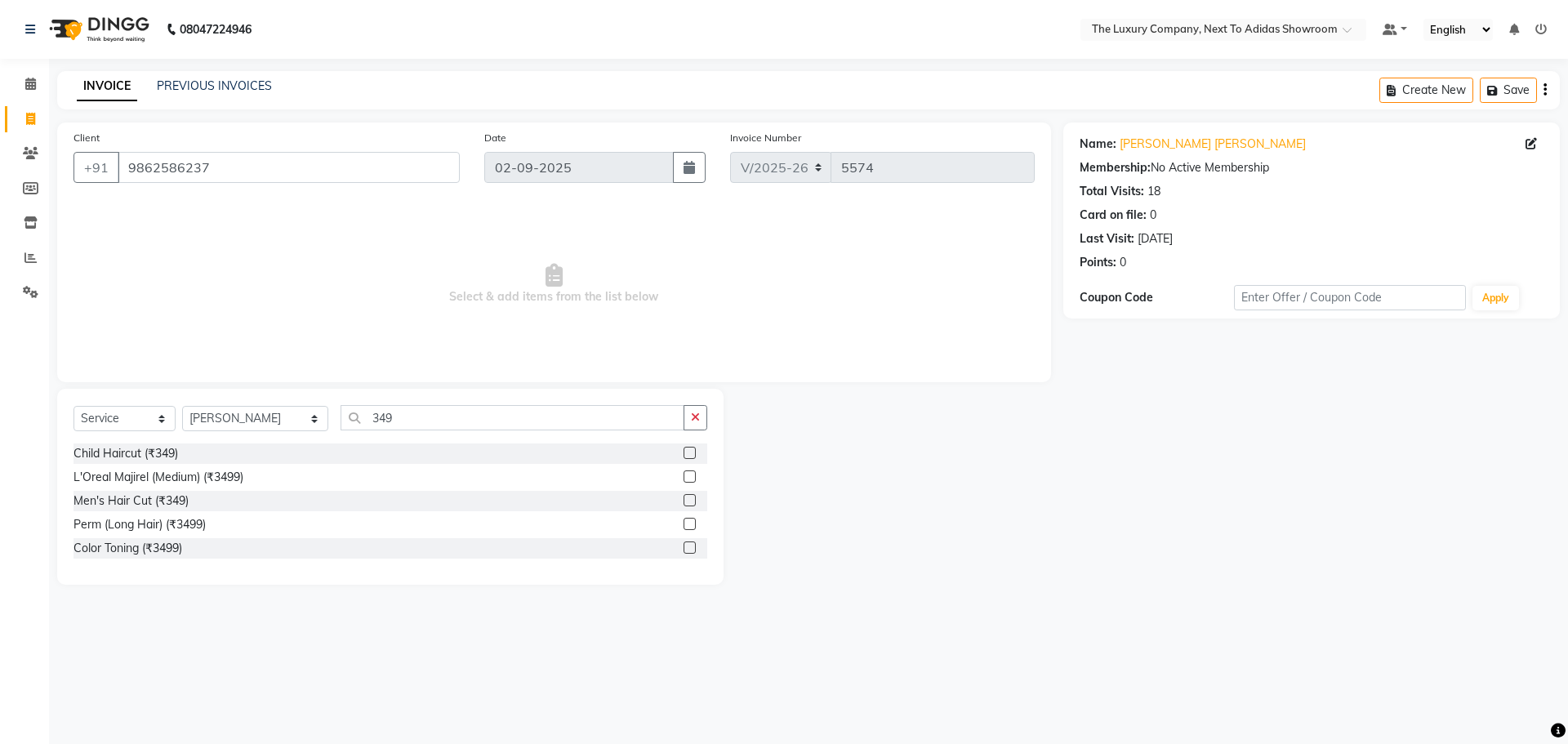
click at [686, 502] on input "checkbox" at bounding box center [689, 501] width 10 height 10
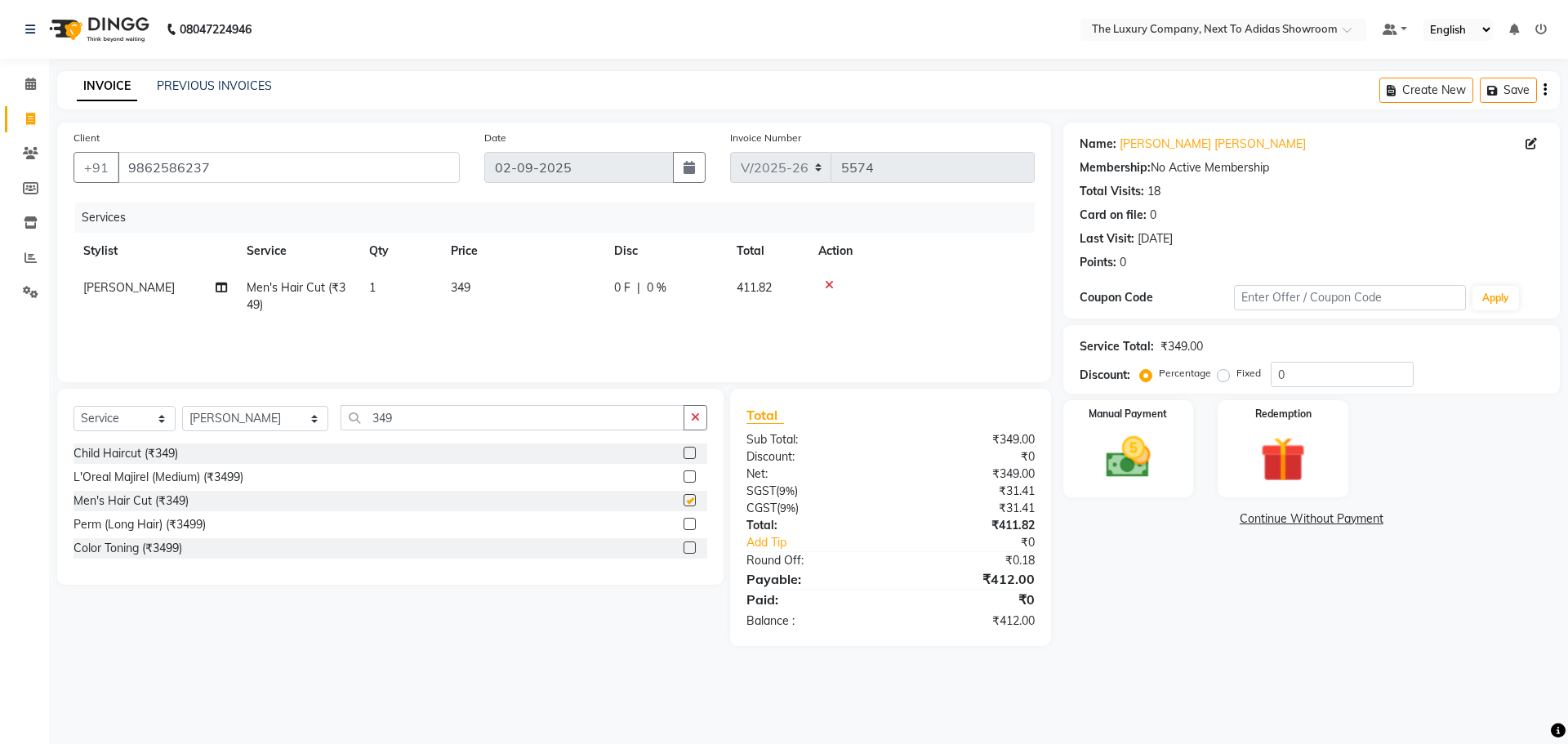
checkbox input "false"
drag, startPoint x: 411, startPoint y: 443, endPoint x: 51, endPoint y: 487, distance: 362.7
click at [51, 487] on div "Select Service Product Membership Package Voucher Prepaid Gift Card Select Styl…" at bounding box center [384, 517] width 678 height 257
click at [412, 417] on input "349" at bounding box center [512, 417] width 344 height 25
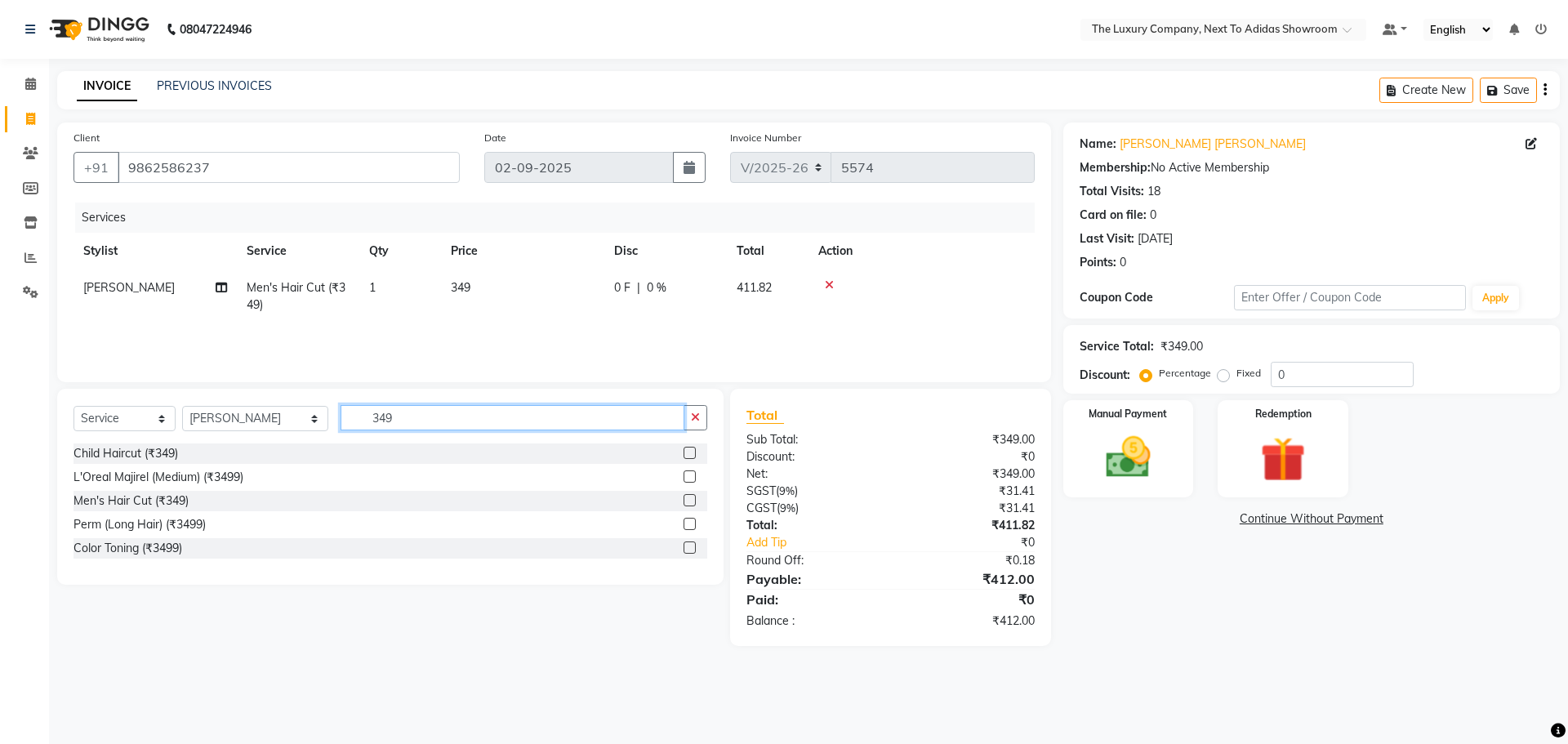
drag, startPoint x: 389, startPoint y: 420, endPoint x: 325, endPoint y: 428, distance: 64.5
click at [340, 428] on input "349" at bounding box center [512, 417] width 344 height 25
type input "1499"
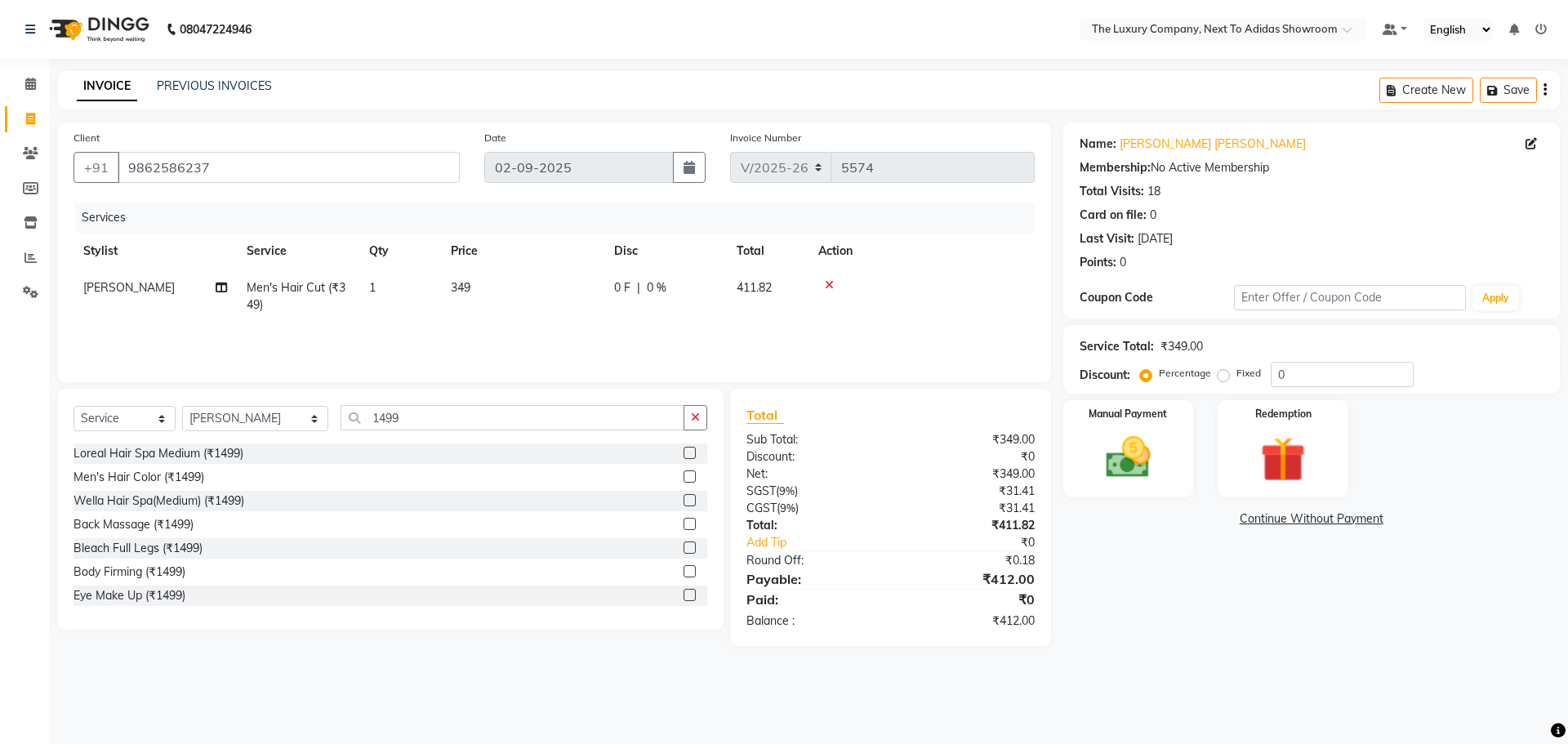
click at [670, 473] on div "Men's Hair Color (₹1499)" at bounding box center [390, 477] width 634 height 20
click at [684, 480] on label at bounding box center [690, 476] width 12 height 12
click at [684, 480] on input "checkbox" at bounding box center [689, 477] width 10 height 10
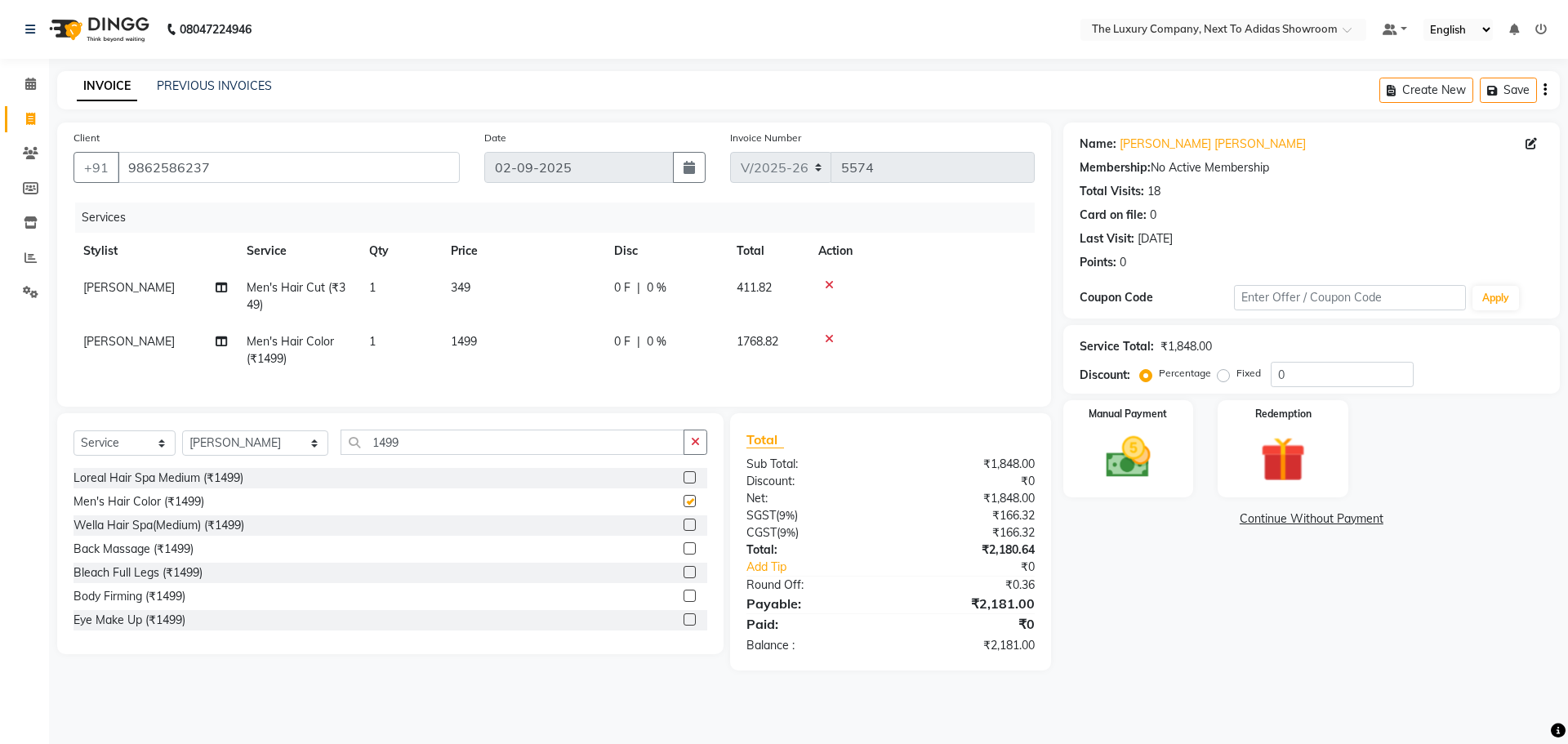
checkbox input "false"
click at [562, 297] on td "349" at bounding box center [522, 297] width 163 height 54
select select "53651"
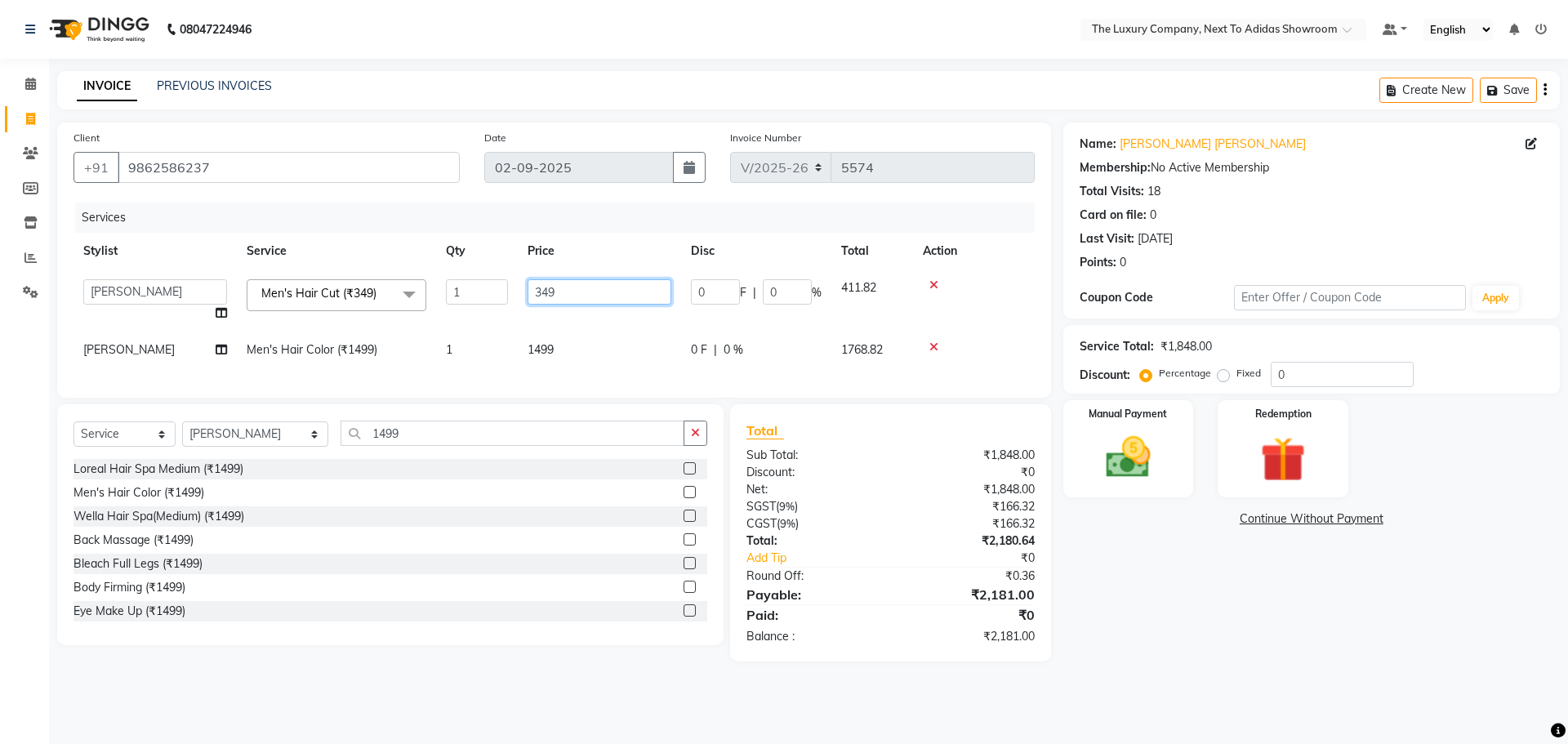
drag, startPoint x: 573, startPoint y: 297, endPoint x: 479, endPoint y: 304, distance: 94.3
click at [469, 308] on tr "[PERSON_NAME] [PERSON_NAME] ANSAI [PERSON_NAME] BALAJIED [PERSON_NAME] NONGRUM …" at bounding box center [554, 300] width 961 height 62
type input "399"
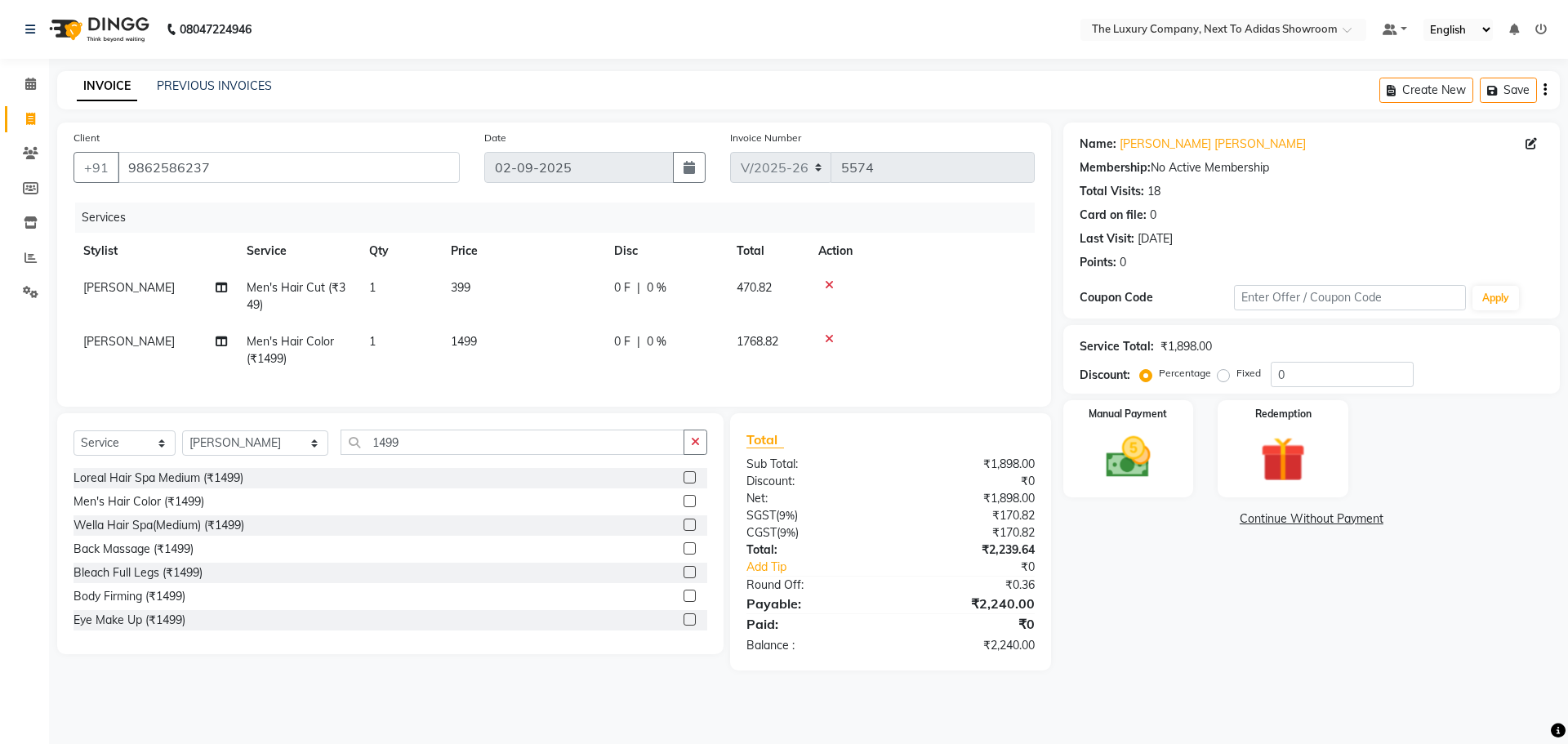
click at [536, 360] on td "1499" at bounding box center [522, 351] width 163 height 54
select select "53651"
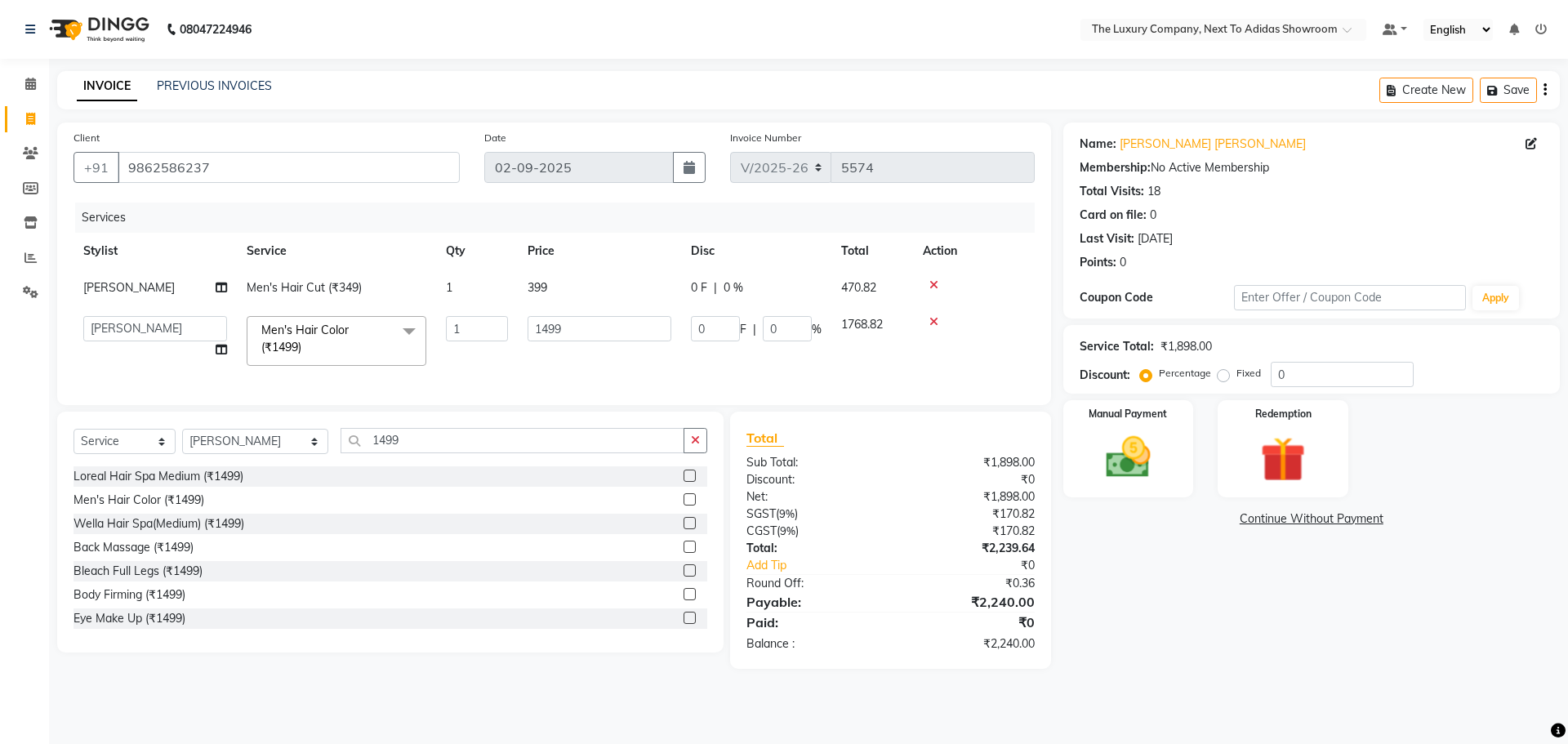
click at [1249, 372] on label "Fixed" at bounding box center [1248, 372] width 24 height 15
click at [1232, 372] on input "Fixed" at bounding box center [1226, 372] width 11 height 11
radio input "true"
drag, startPoint x: 1338, startPoint y: 371, endPoint x: 965, endPoint y: 399, distance: 374.0
click at [965, 399] on div "Client [PHONE_NUMBER] Date [DATE] Invoice Number V/2025 V/[PHONE_NUMBER] Servic…" at bounding box center [808, 395] width 1527 height 546
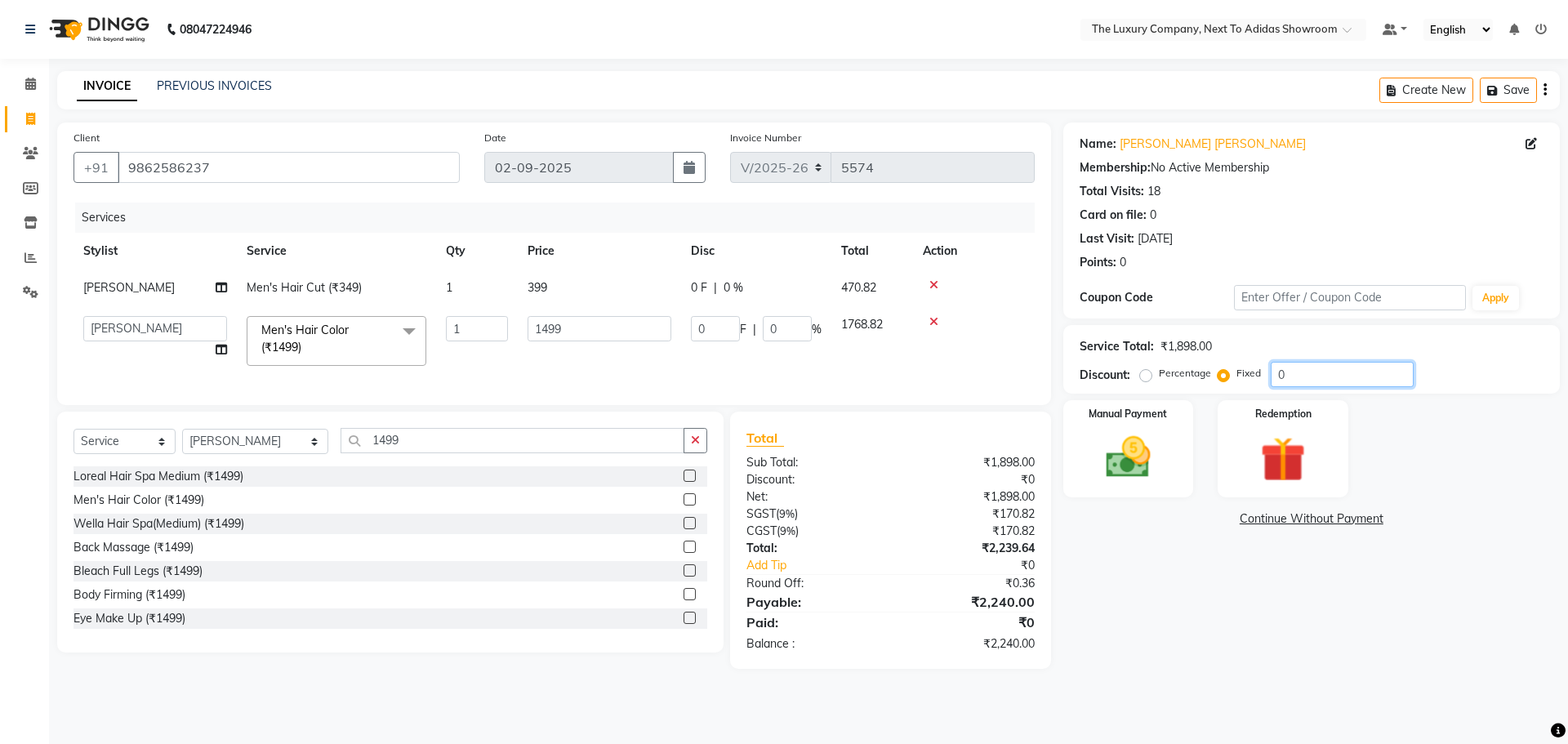
type input "1"
type input "0.79"
type input "0.05"
type input "1"
click at [1116, 475] on img at bounding box center [1128, 457] width 76 height 54
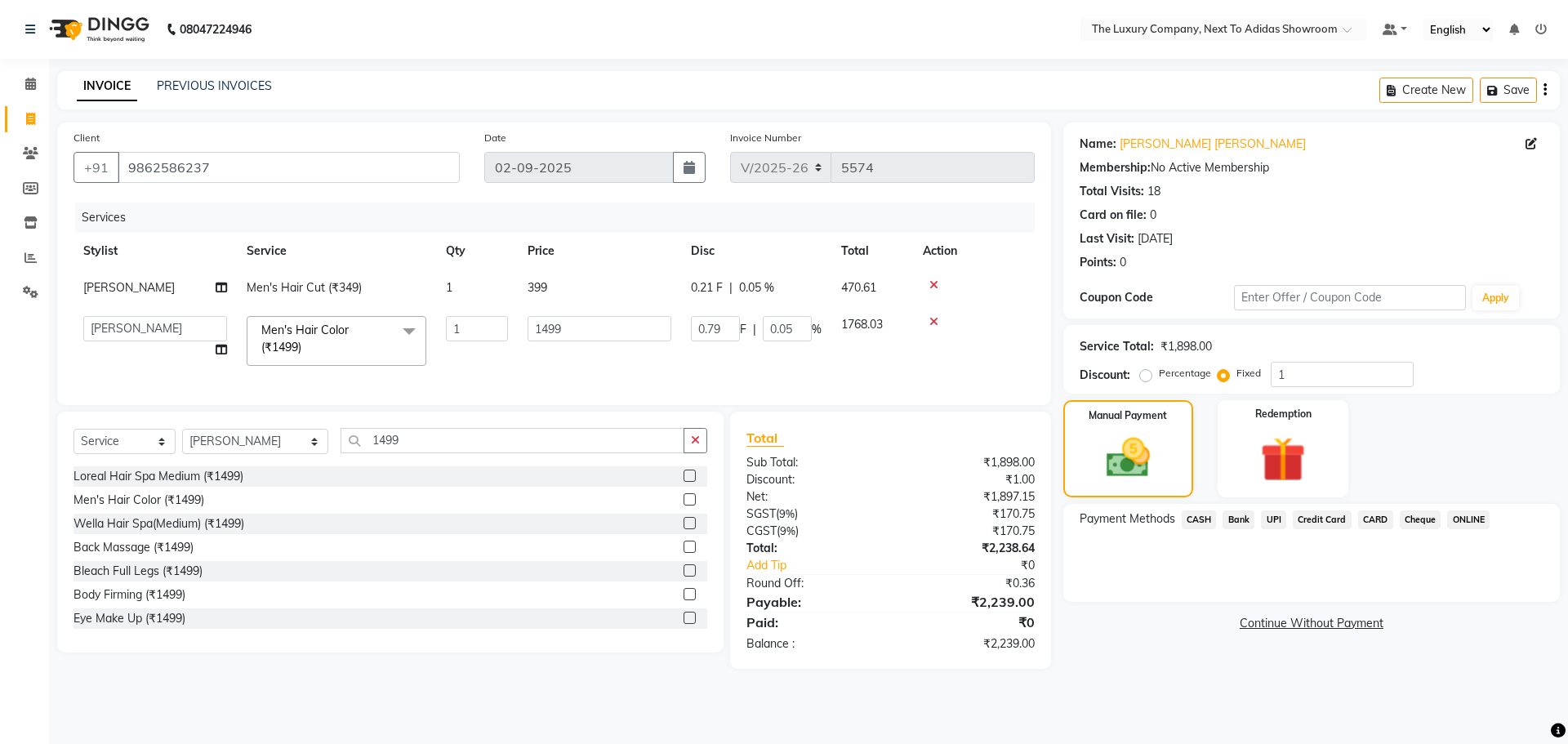
click at [1275, 519] on span "UPI" at bounding box center [1273, 520] width 25 height 19
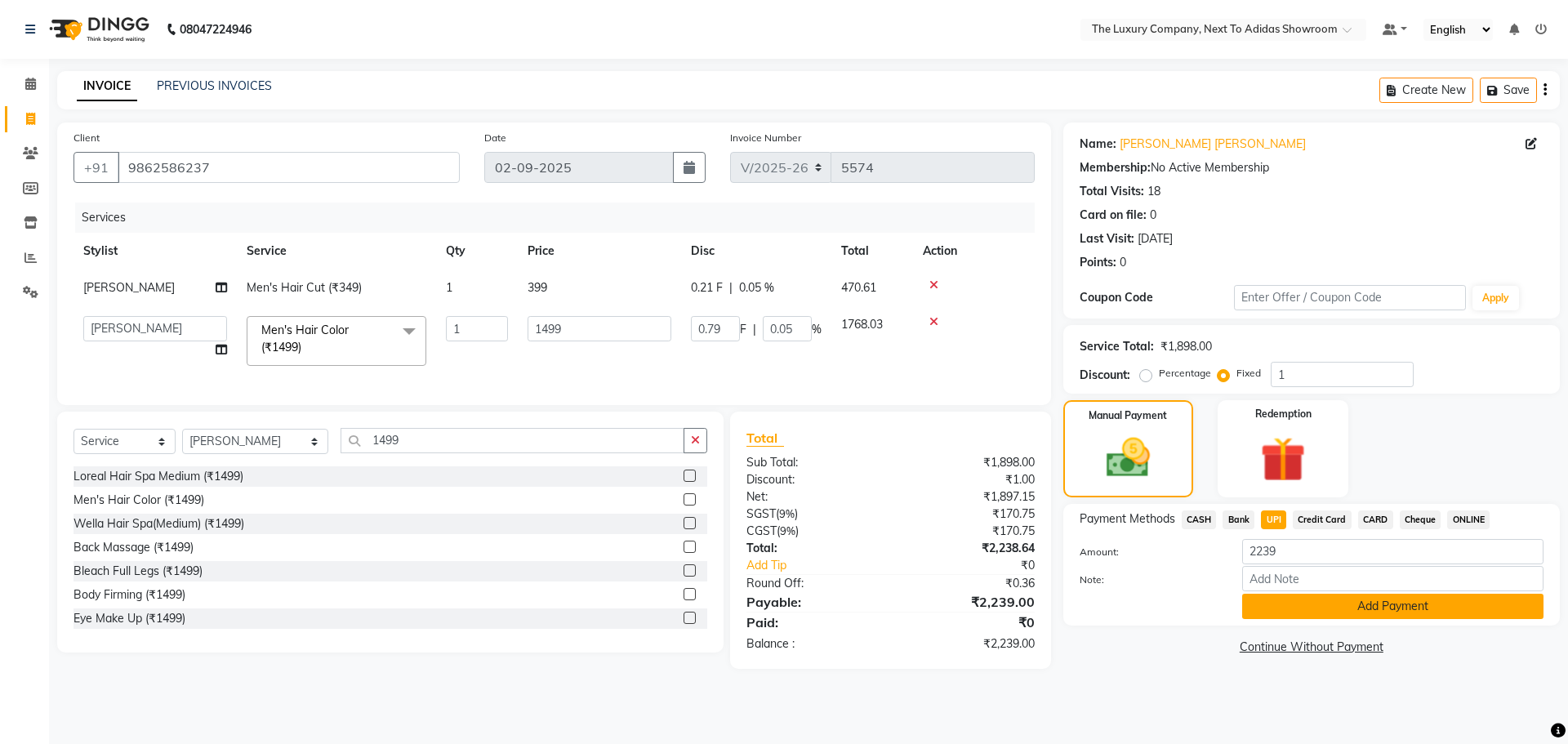
click at [1318, 609] on button "Add Payment" at bounding box center [1392, 606] width 301 height 25
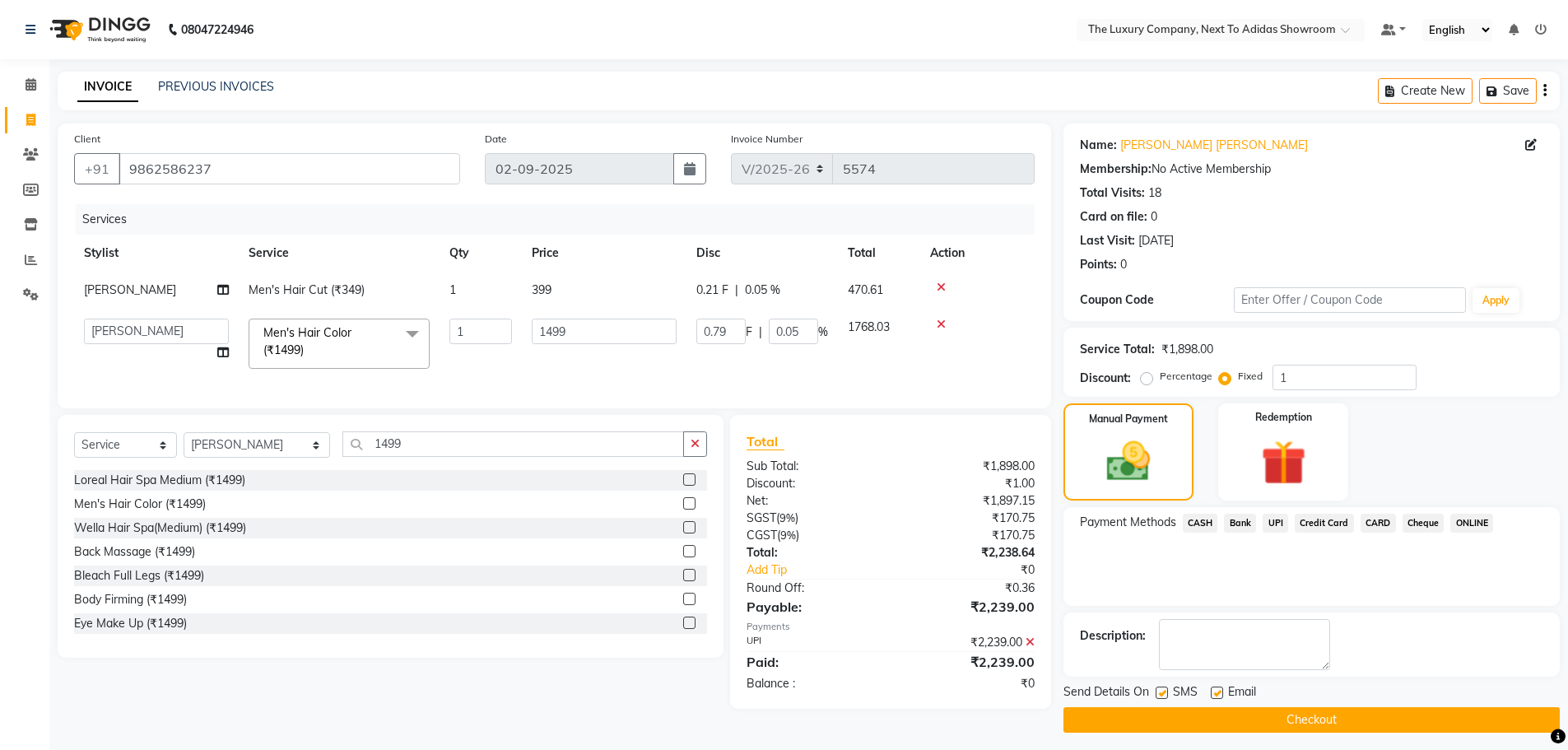
click at [1306, 720] on button "Checkout" at bounding box center [1311, 719] width 497 height 25
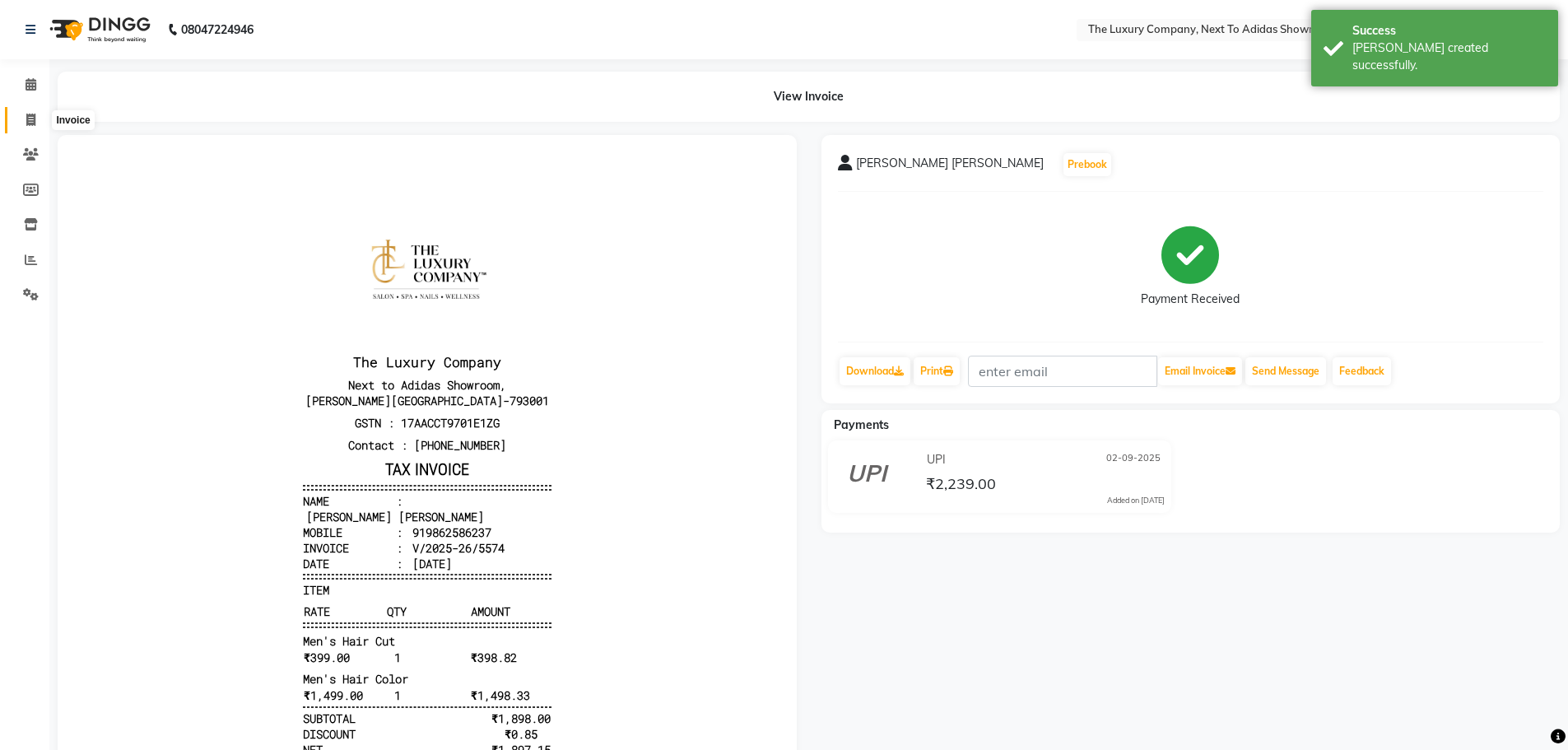
click at [24, 123] on span at bounding box center [31, 120] width 29 height 19
select select "service"
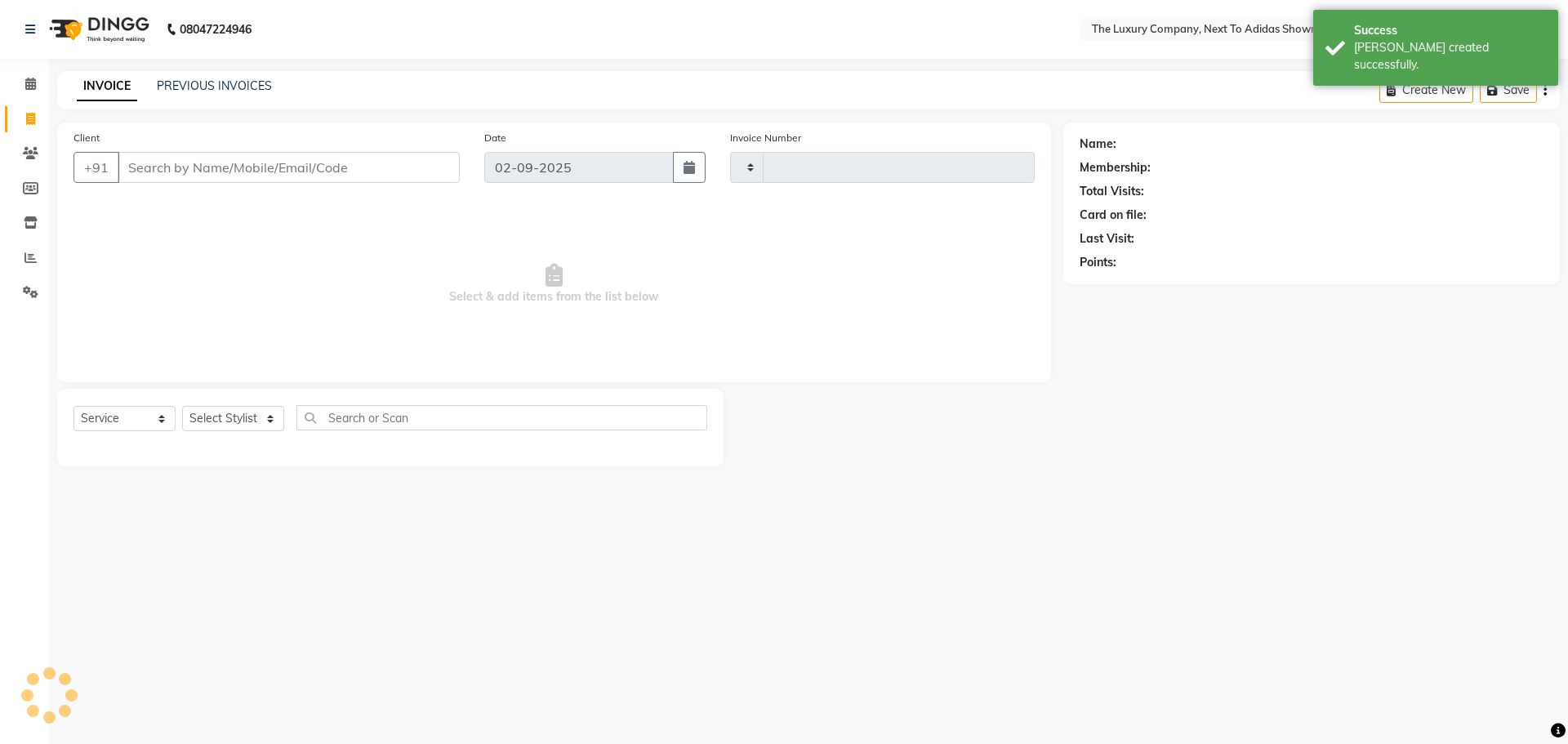
type input "5575"
select select "6828"
click at [170, 173] on input "Client" at bounding box center [289, 167] width 342 height 31
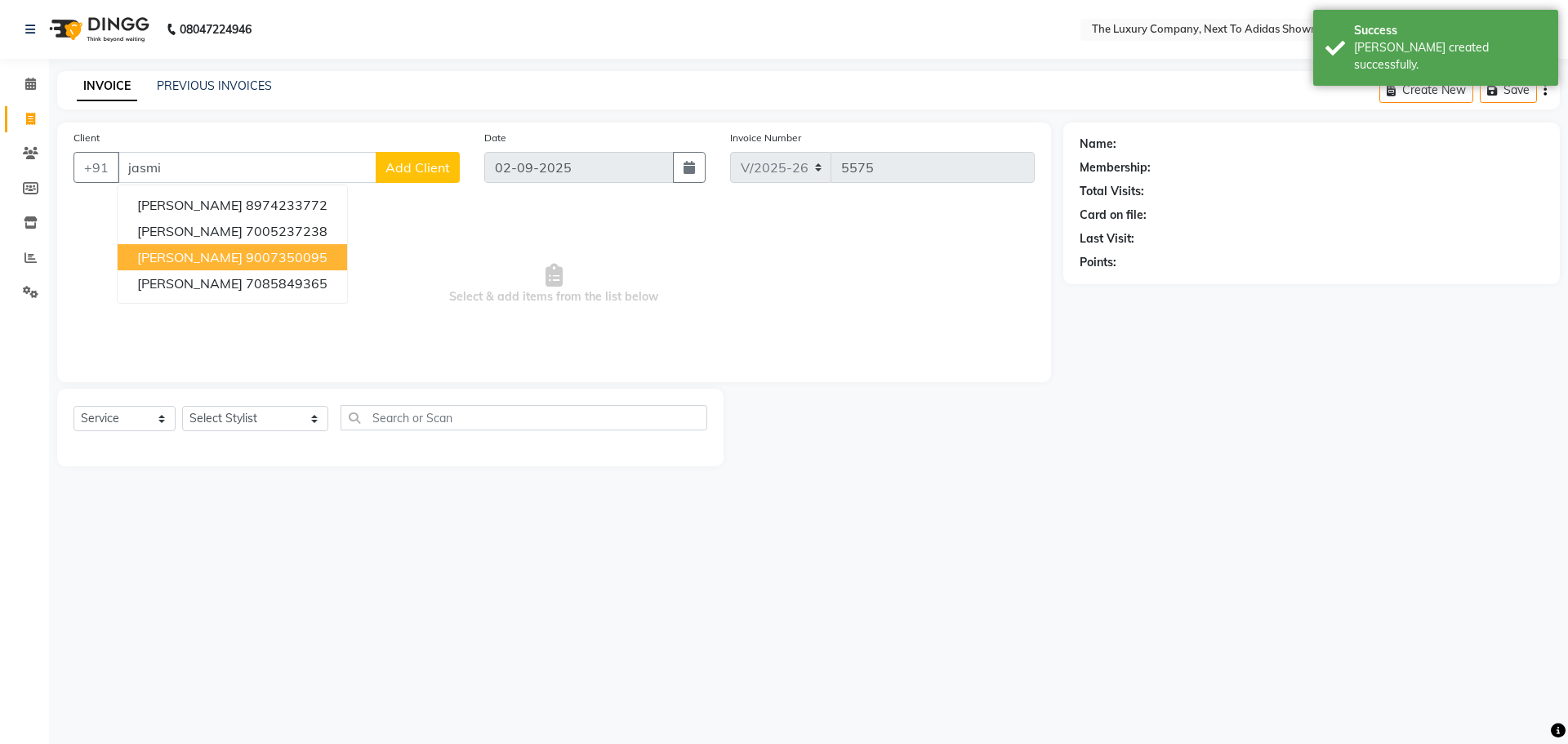
click at [253, 255] on ngb-highlight "9007350095" at bounding box center [287, 257] width 82 height 17
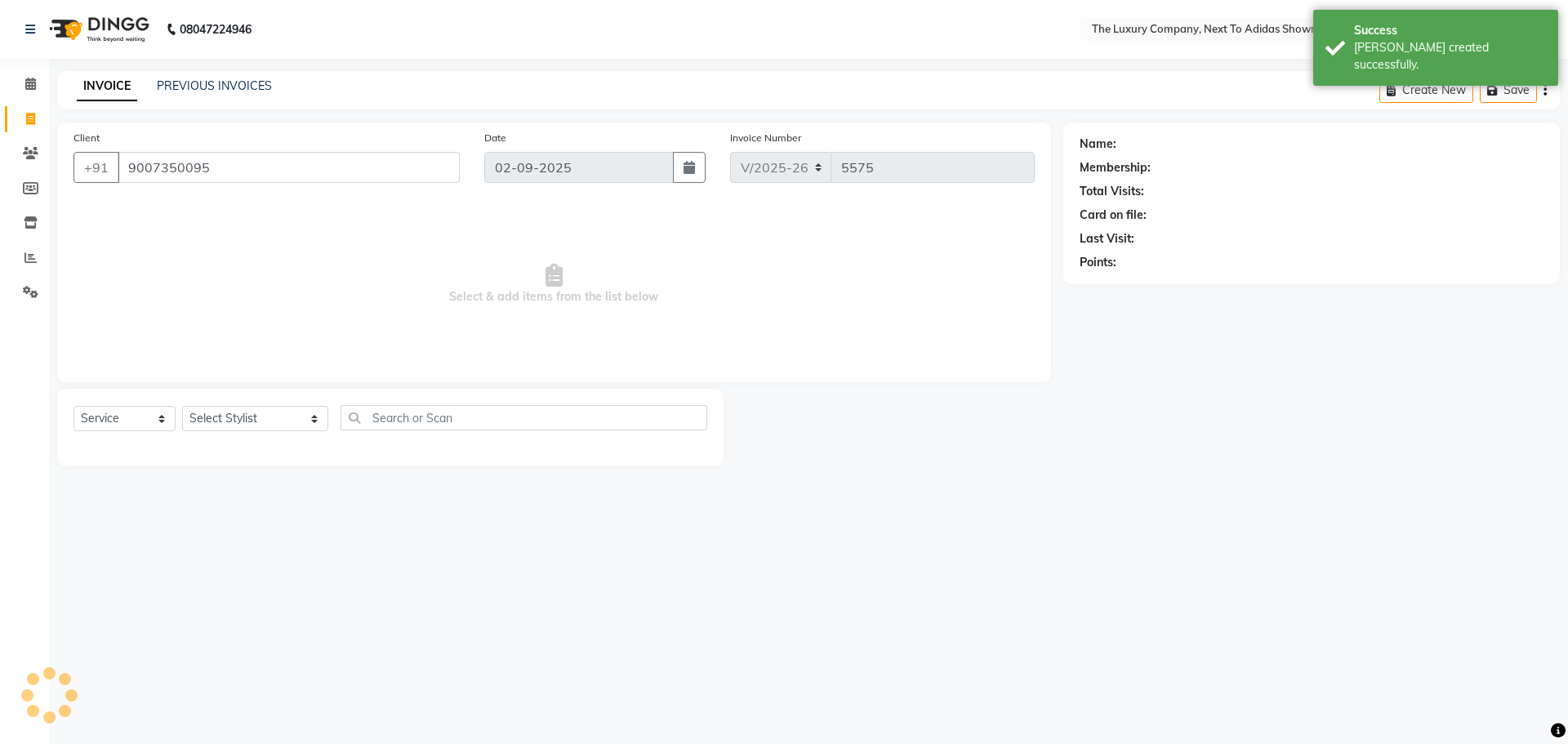
type input "9007350095"
click at [270, 406] on select "Select Stylist [PERSON_NAME] [PERSON_NAME] ANSAI [PERSON_NAME] BALAJIED [PERSON…" at bounding box center [256, 418] width 147 height 25
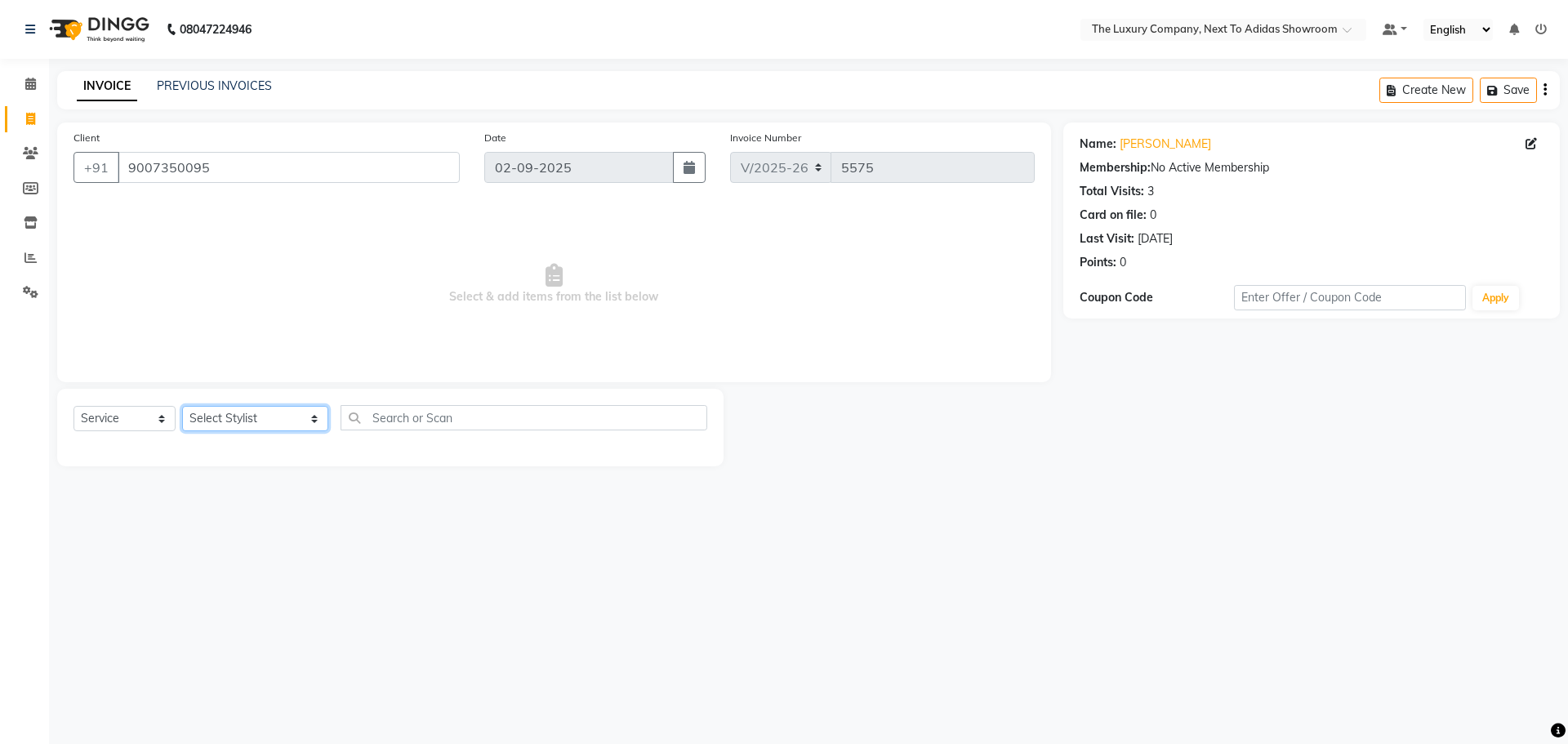
select select "53668"
click at [182, 406] on select "Select Stylist [PERSON_NAME] [PERSON_NAME] ANSAI [PERSON_NAME] BALAJIED [PERSON…" at bounding box center [256, 418] width 147 height 25
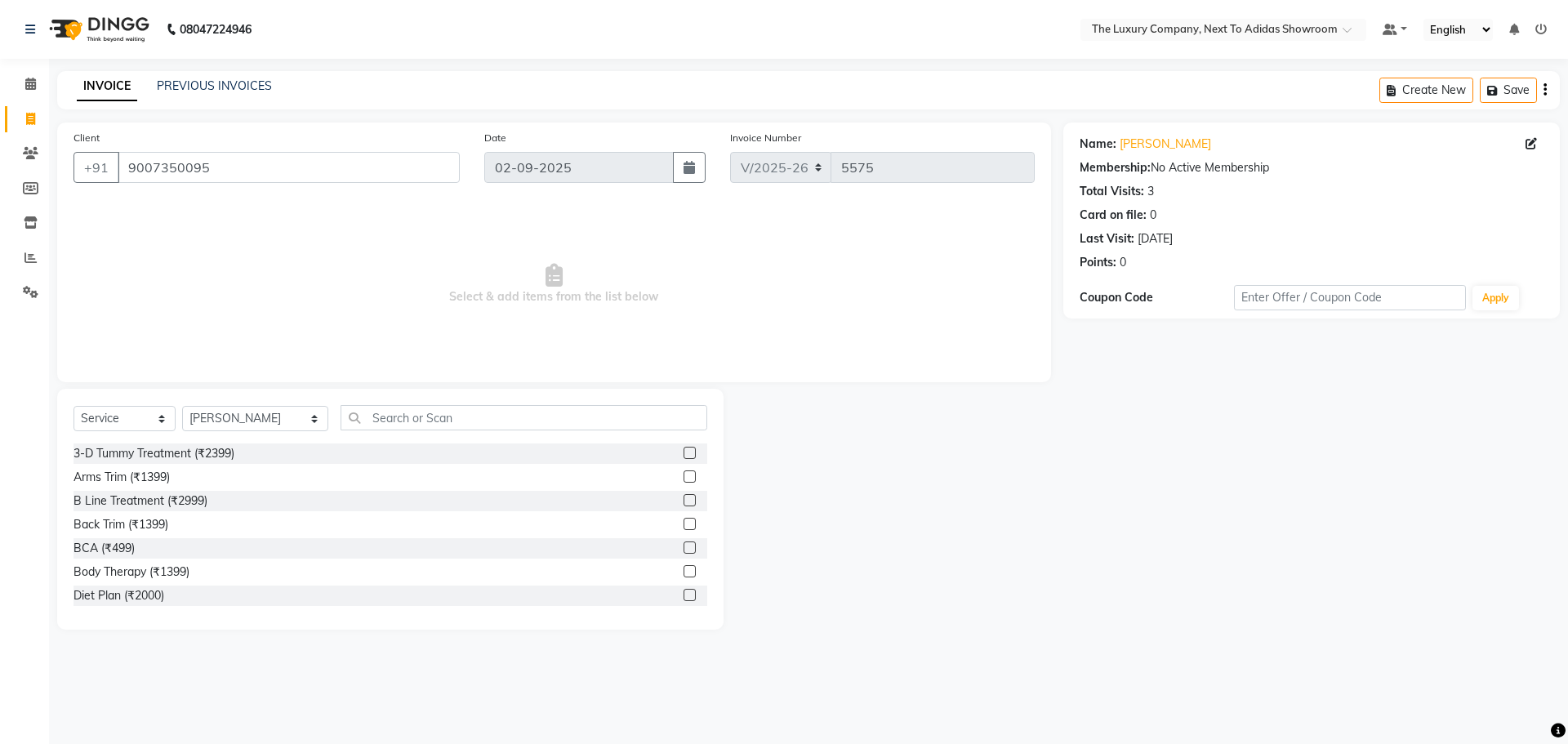
click at [402, 401] on div "Select Service Product Membership Package Voucher Prepaid Gift Card Select Styl…" at bounding box center [391, 509] width 666 height 241
click at [406, 416] on input "text" at bounding box center [523, 417] width 366 height 25
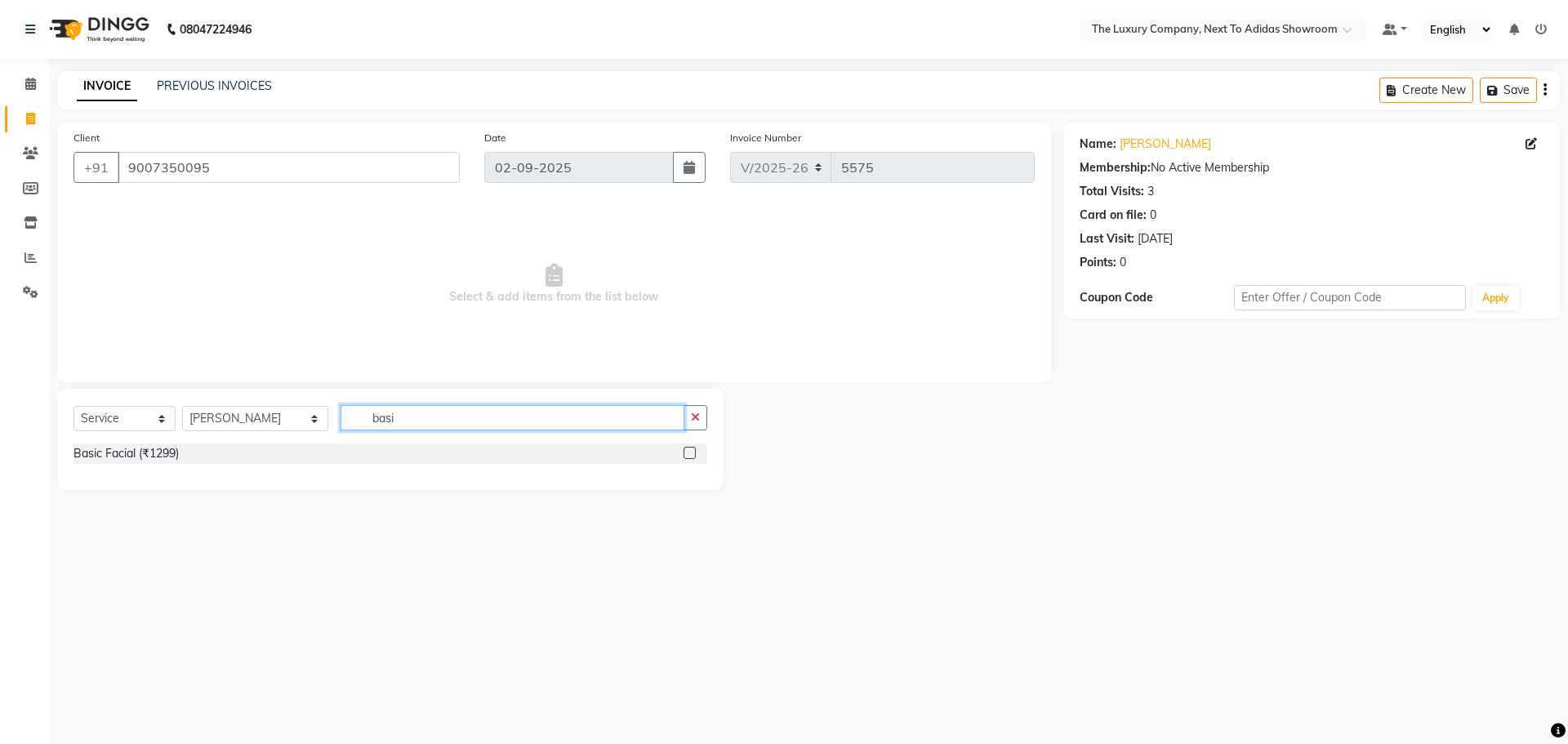
type input "basi"
click at [689, 447] on label at bounding box center [690, 453] width 12 height 12
click at [689, 448] on input "checkbox" at bounding box center [689, 454] width 10 height 10
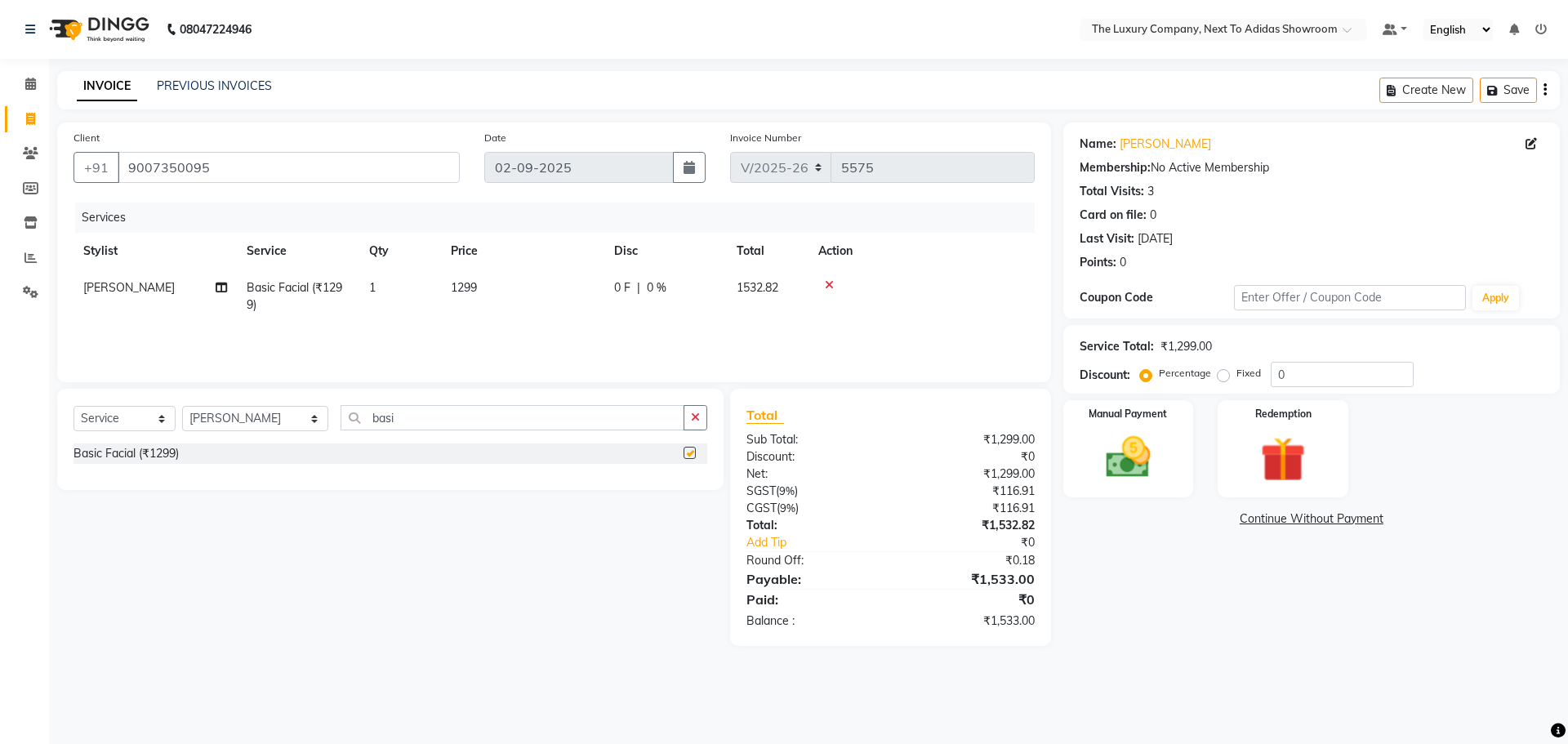
checkbox input "false"
click at [0, 459] on app-home "08047224946 Select Location × The Luxury Company, Next To Adidas Showroom Defau…" at bounding box center [784, 335] width 1568 height 671
type input "afe"
click at [686, 476] on label at bounding box center [690, 476] width 12 height 12
click at [686, 476] on input "checkbox" at bounding box center [689, 477] width 10 height 10
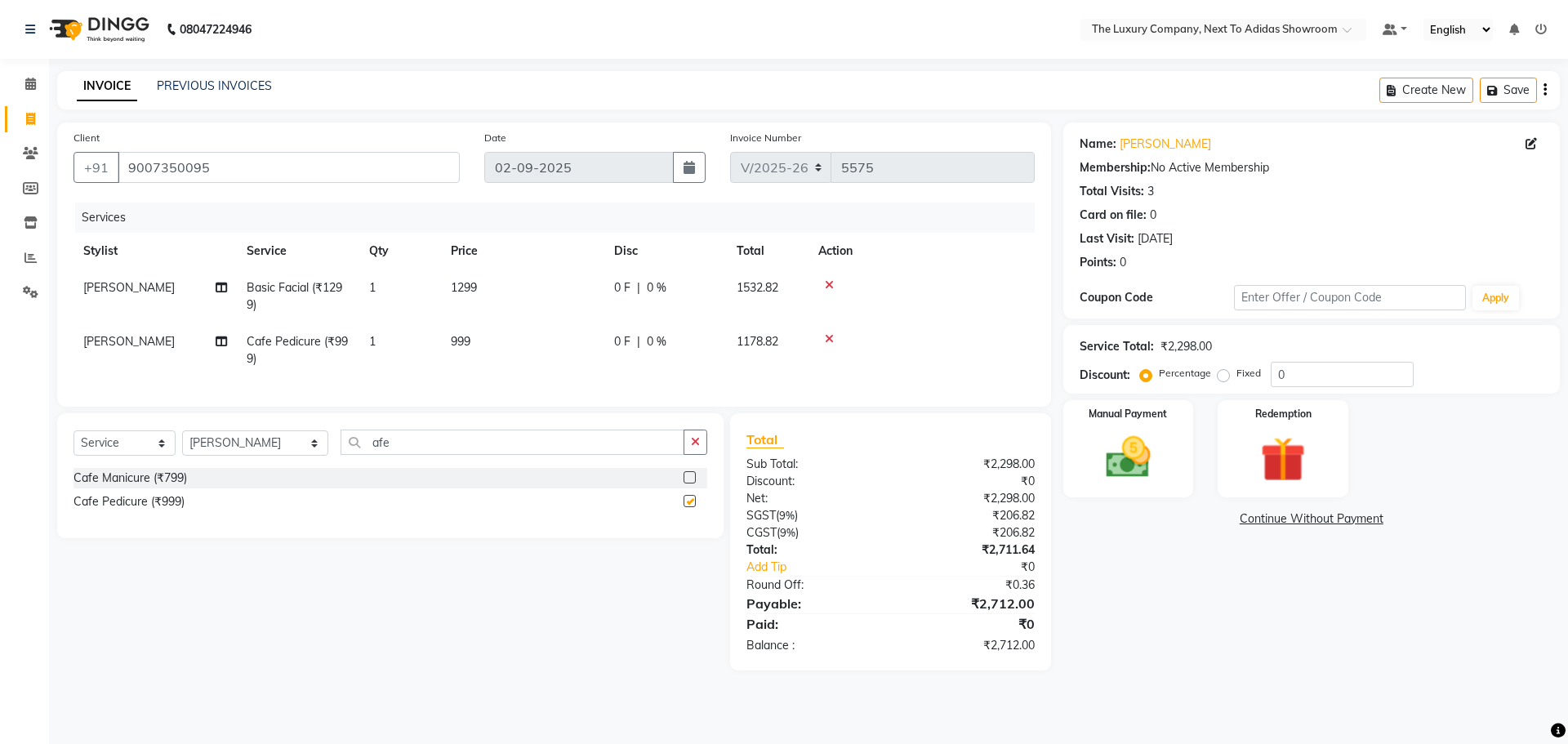
checkbox input "false"
click at [279, 455] on select "Select Stylist [PERSON_NAME] [PERSON_NAME] ANSAI [PERSON_NAME] BALAJIED [PERSON…" at bounding box center [256, 442] width 147 height 25
click at [182, 442] on select "Select Stylist [PERSON_NAME] [PERSON_NAME] ANSAI [PERSON_NAME] BALAJIED [PERSON…" at bounding box center [256, 442] width 147 height 25
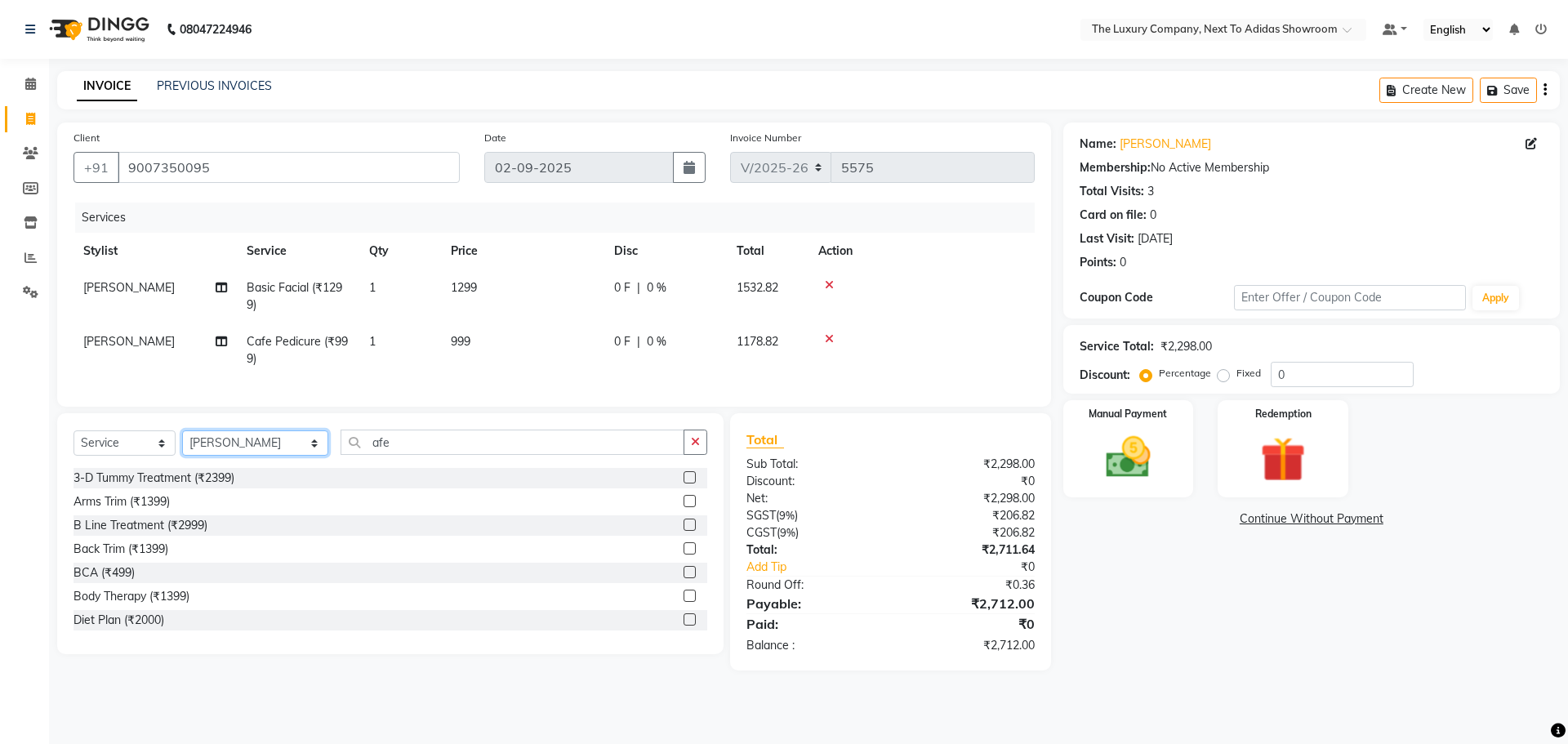
click at [277, 455] on select "Select Stylist [PERSON_NAME] [PERSON_NAME] ANSAI [PERSON_NAME] BALAJIED [PERSON…" at bounding box center [256, 442] width 147 height 25
select select "53673"
click at [182, 442] on select "Select Stylist [PERSON_NAME] [PERSON_NAME] ANSAI [PERSON_NAME] BALAJIED [PERSON…" at bounding box center [256, 442] width 147 height 25
drag, startPoint x: 400, startPoint y: 454, endPoint x: 186, endPoint y: 473, distance: 214.8
click at [186, 468] on div "Select Service Product Membership Package Voucher Prepaid Gift Card Select Styl…" at bounding box center [390, 448] width 634 height 38
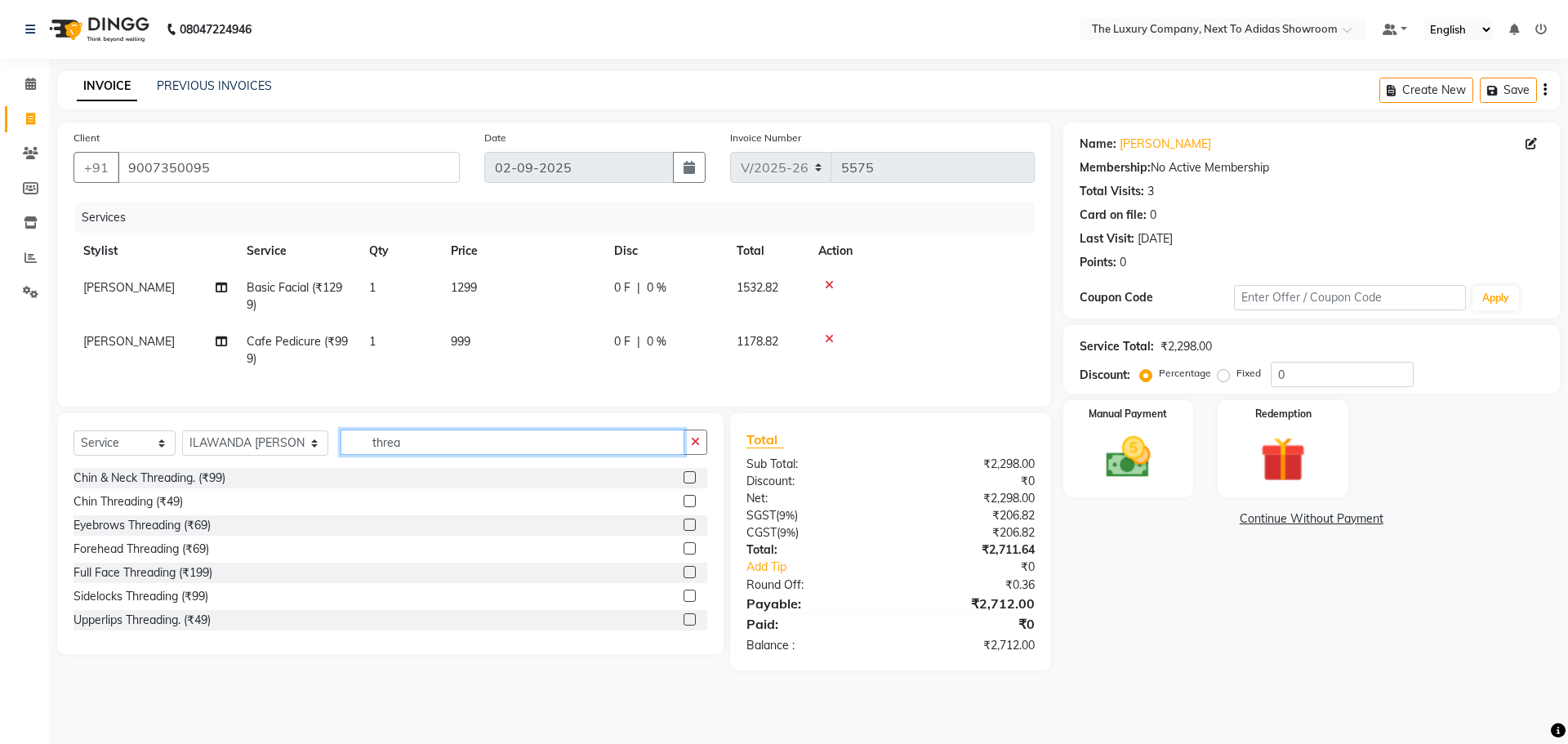
type input "threa"
click at [684, 531] on label at bounding box center [690, 525] width 12 height 12
click at [684, 531] on input "checkbox" at bounding box center [689, 525] width 10 height 10
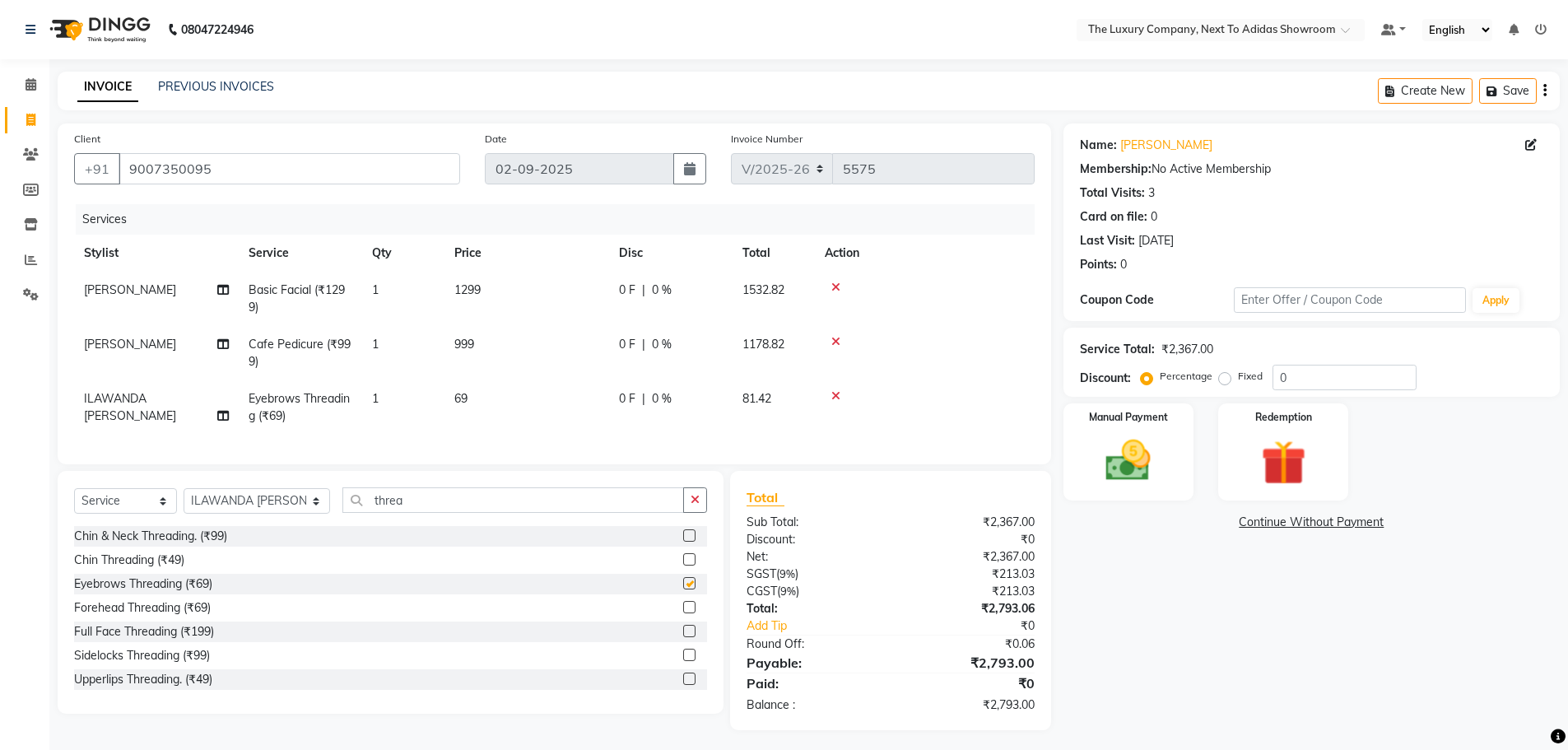
checkbox input "false"
click at [683, 685] on label at bounding box center [689, 679] width 12 height 12
click at [683, 685] on input "checkbox" at bounding box center [688, 680] width 11 height 11
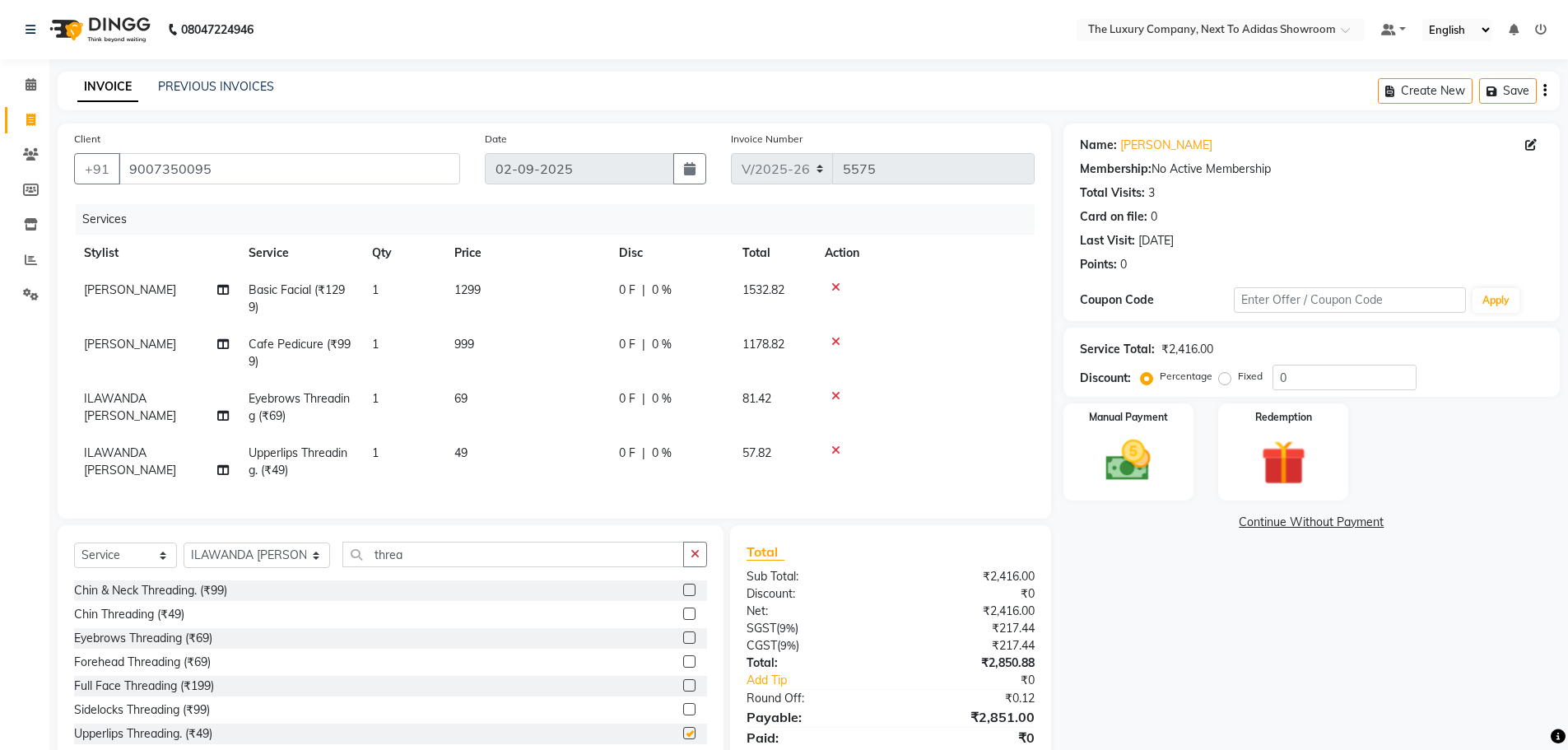
checkbox input "false"
drag, startPoint x: 1038, startPoint y: 402, endPoint x: 973, endPoint y: 403, distance: 65.0
click at [973, 403] on div "Client [PHONE_NUMBER] Date [DATE] Invoice Number V/2025 V/[PHONE_NUMBER] Servic…" at bounding box center [808, 454] width 1527 height 661
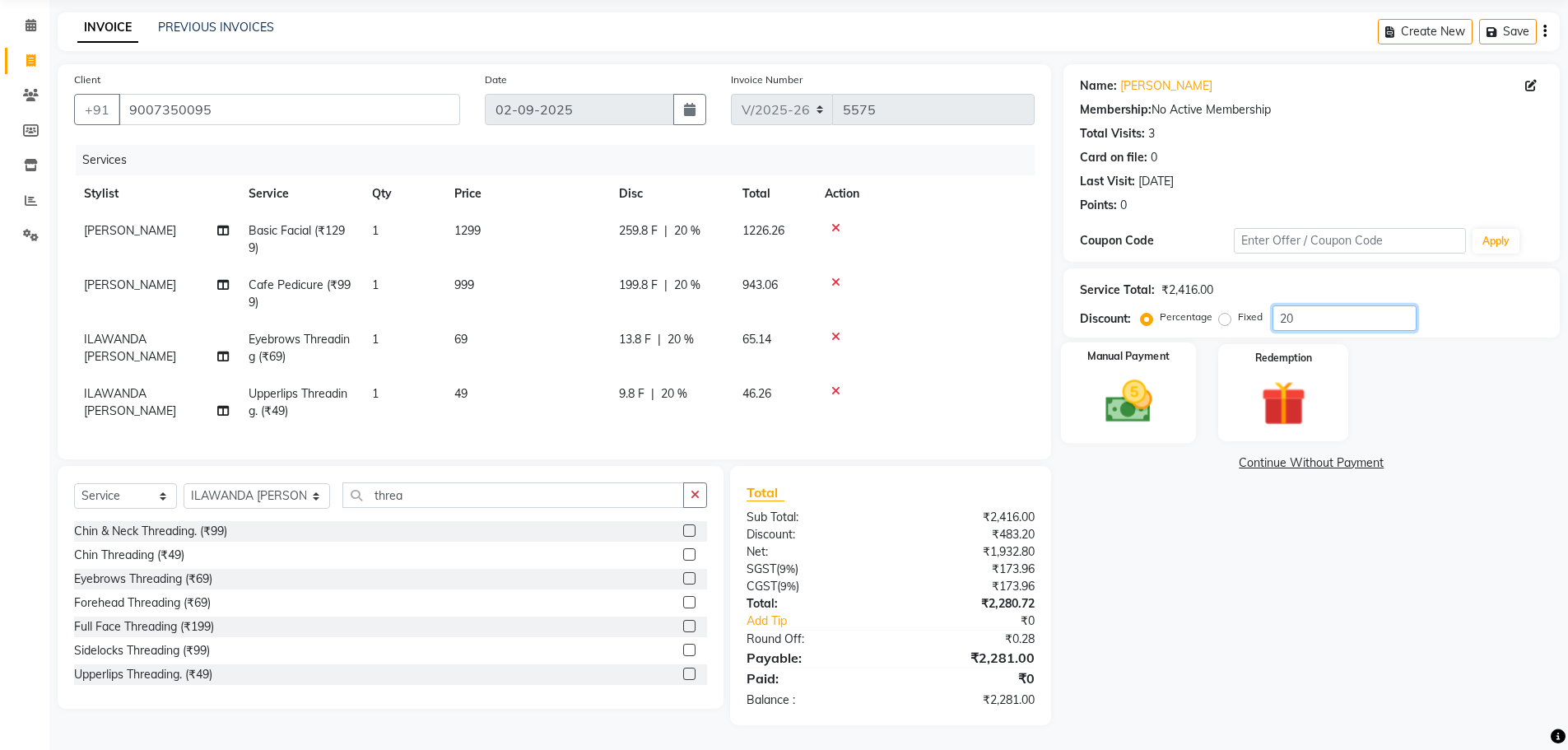
type input "20"
click at [1085, 405] on div "Manual Payment" at bounding box center [1128, 392] width 135 height 101
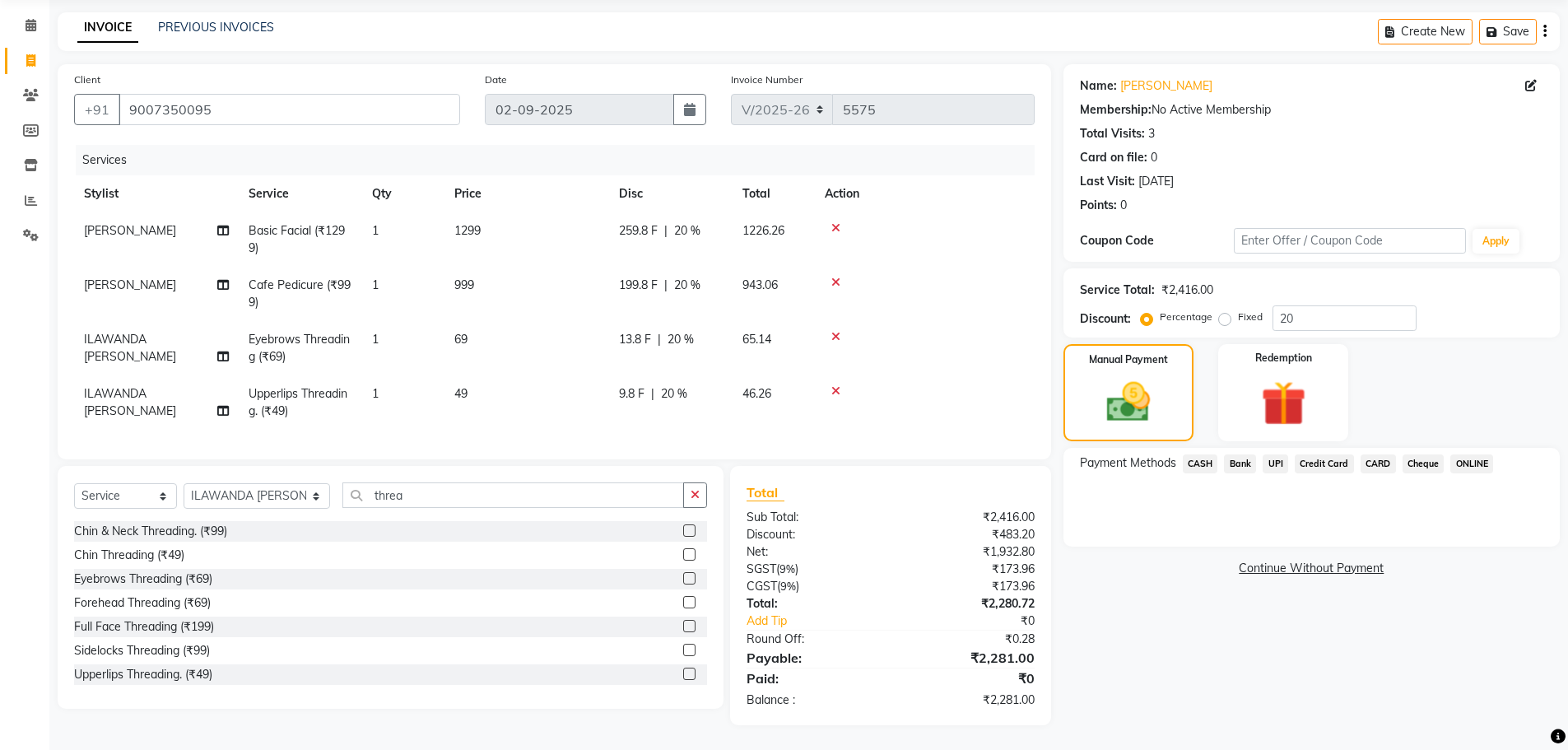
click at [1281, 455] on span "UPI" at bounding box center [1274, 464] width 25 height 19
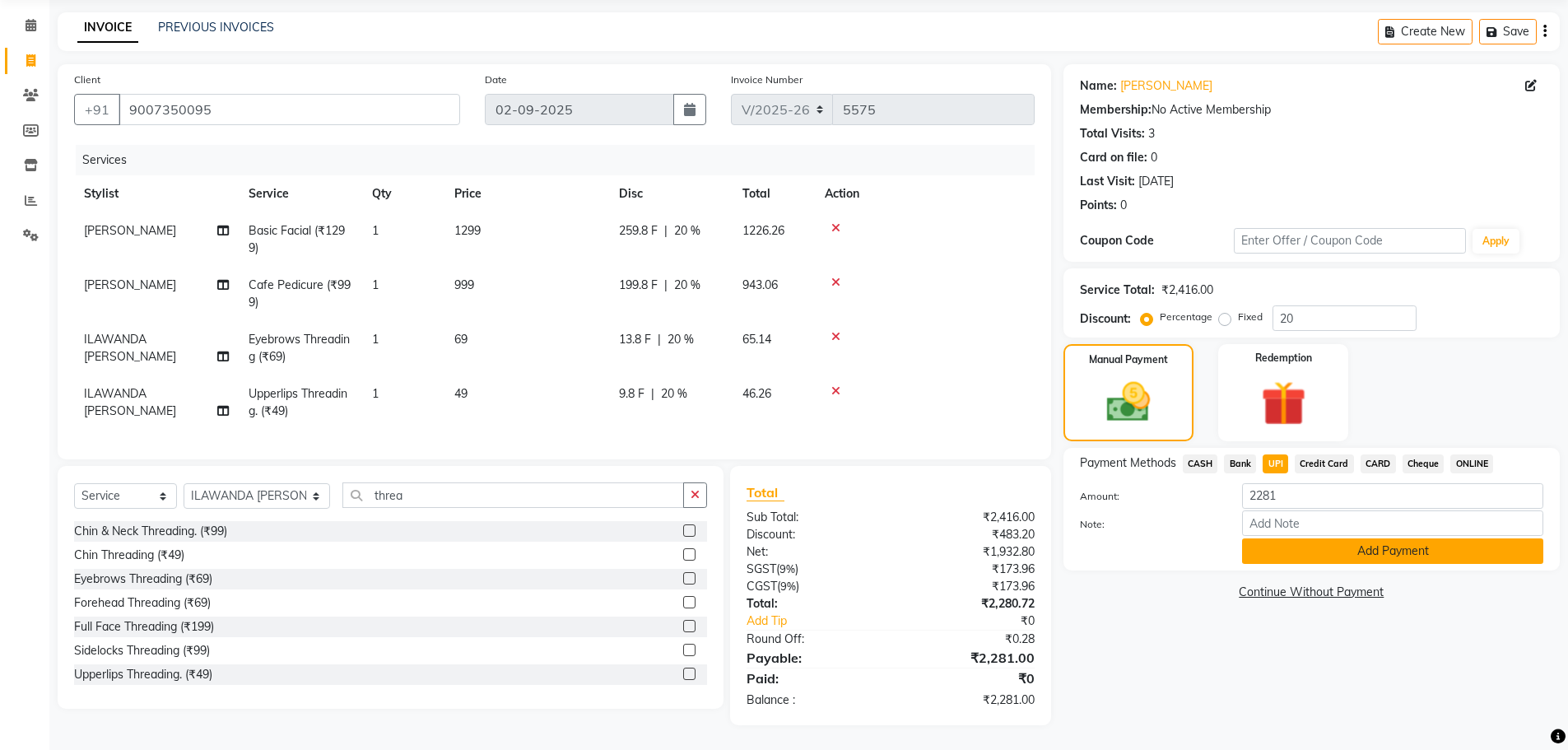
click at [1322, 542] on button "Add Payment" at bounding box center [1392, 550] width 301 height 25
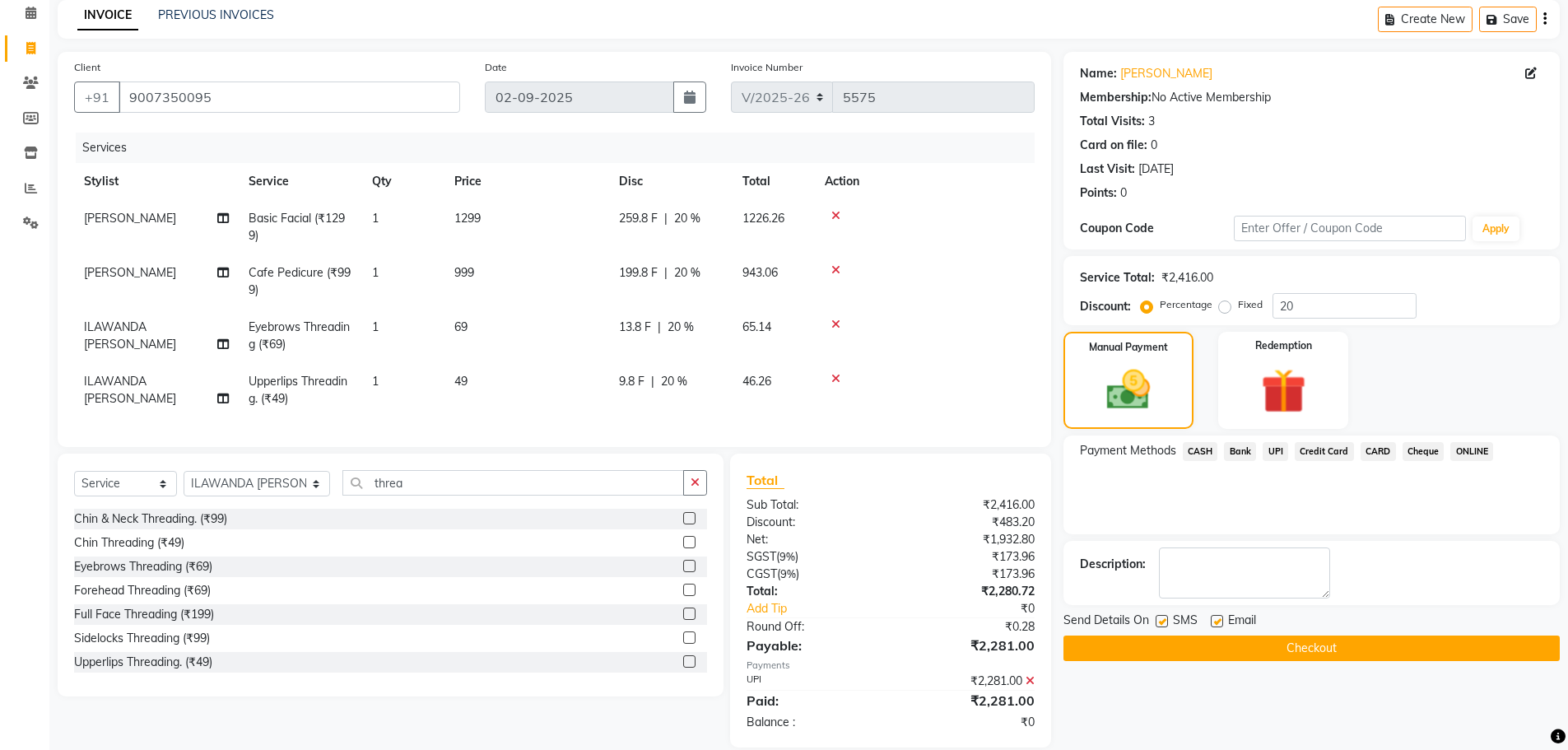
click at [1349, 645] on button "Checkout" at bounding box center [1311, 648] width 497 height 25
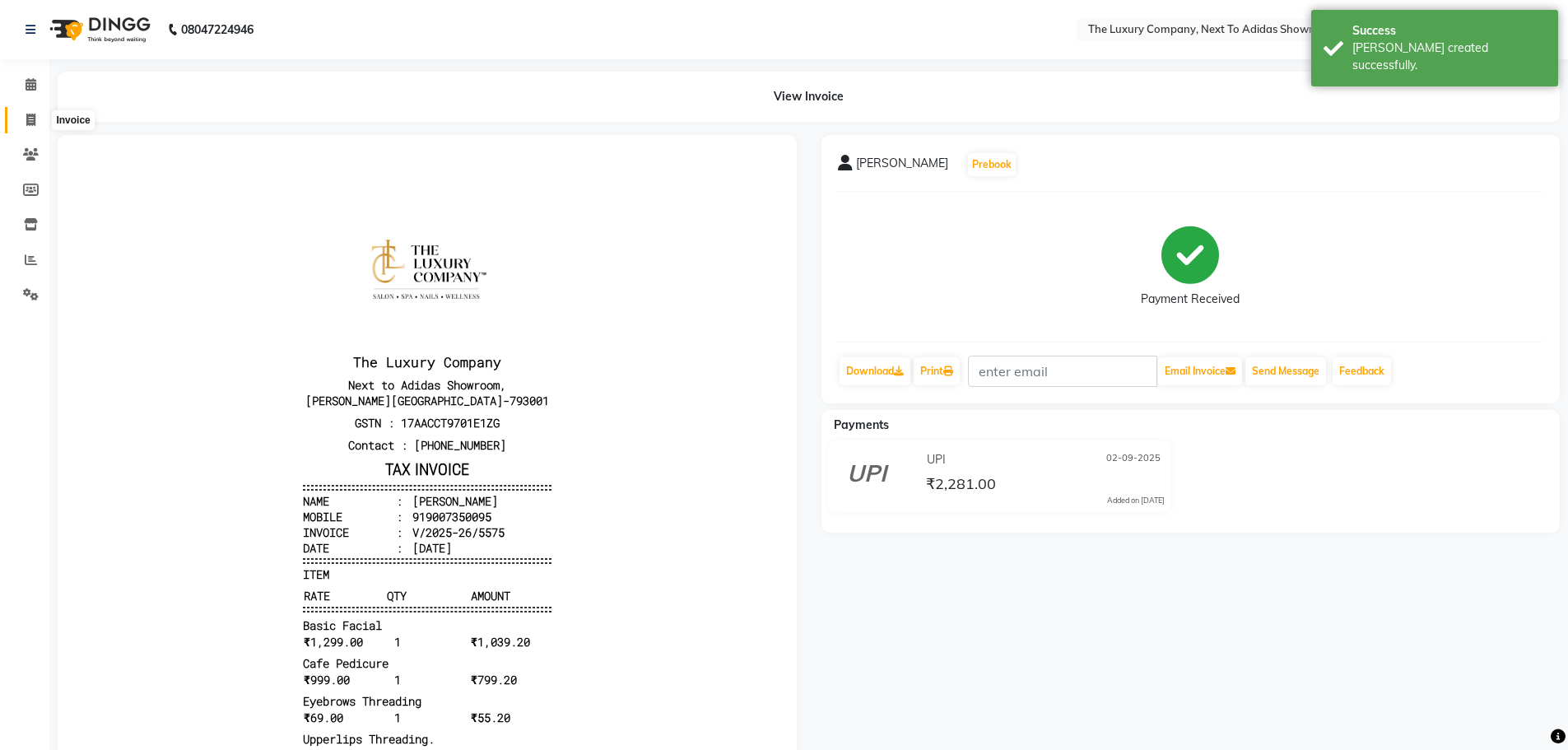
click at [35, 120] on icon at bounding box center [31, 120] width 9 height 12
select select "service"
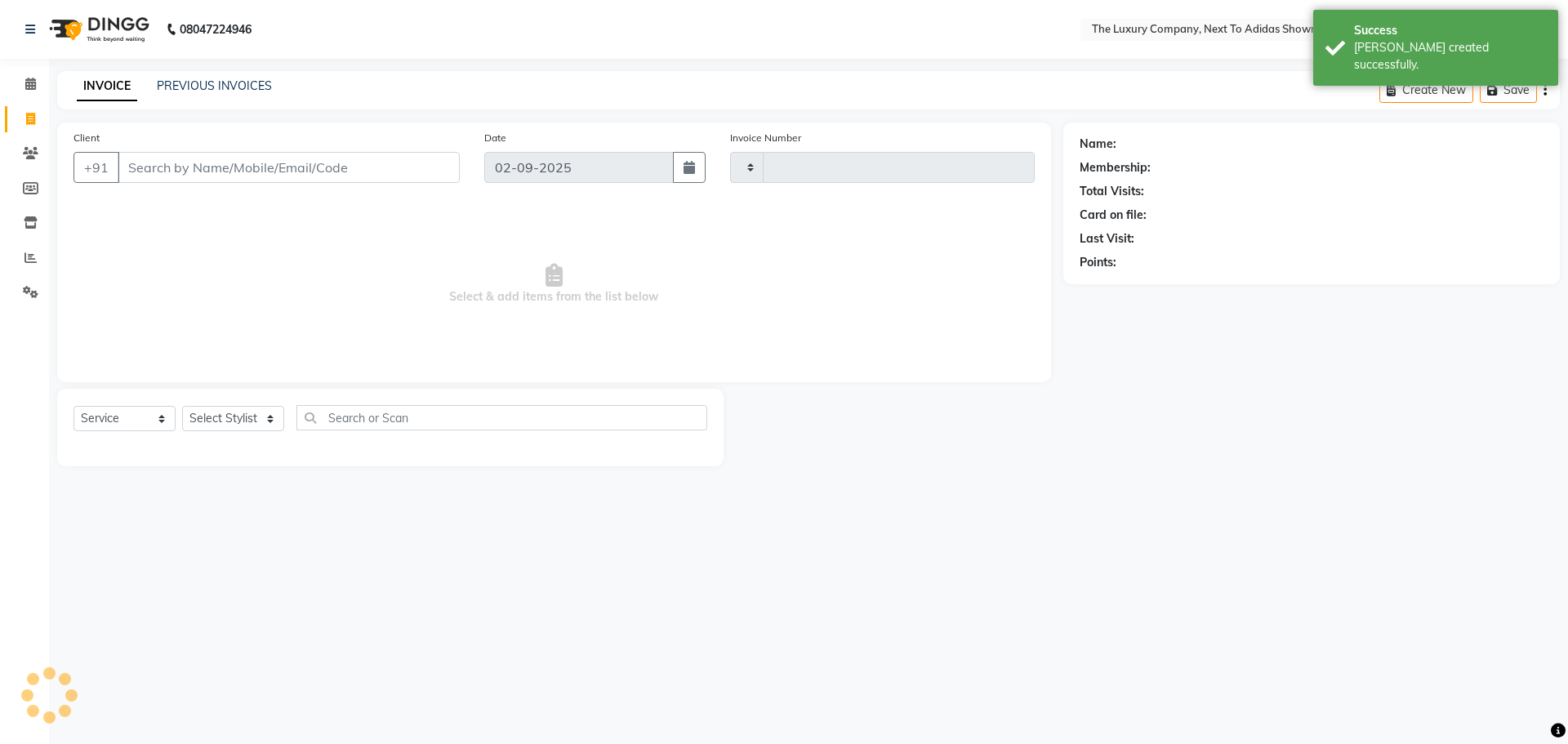
type input "5576"
select select "6828"
click at [218, 173] on input "Client" at bounding box center [289, 167] width 342 height 31
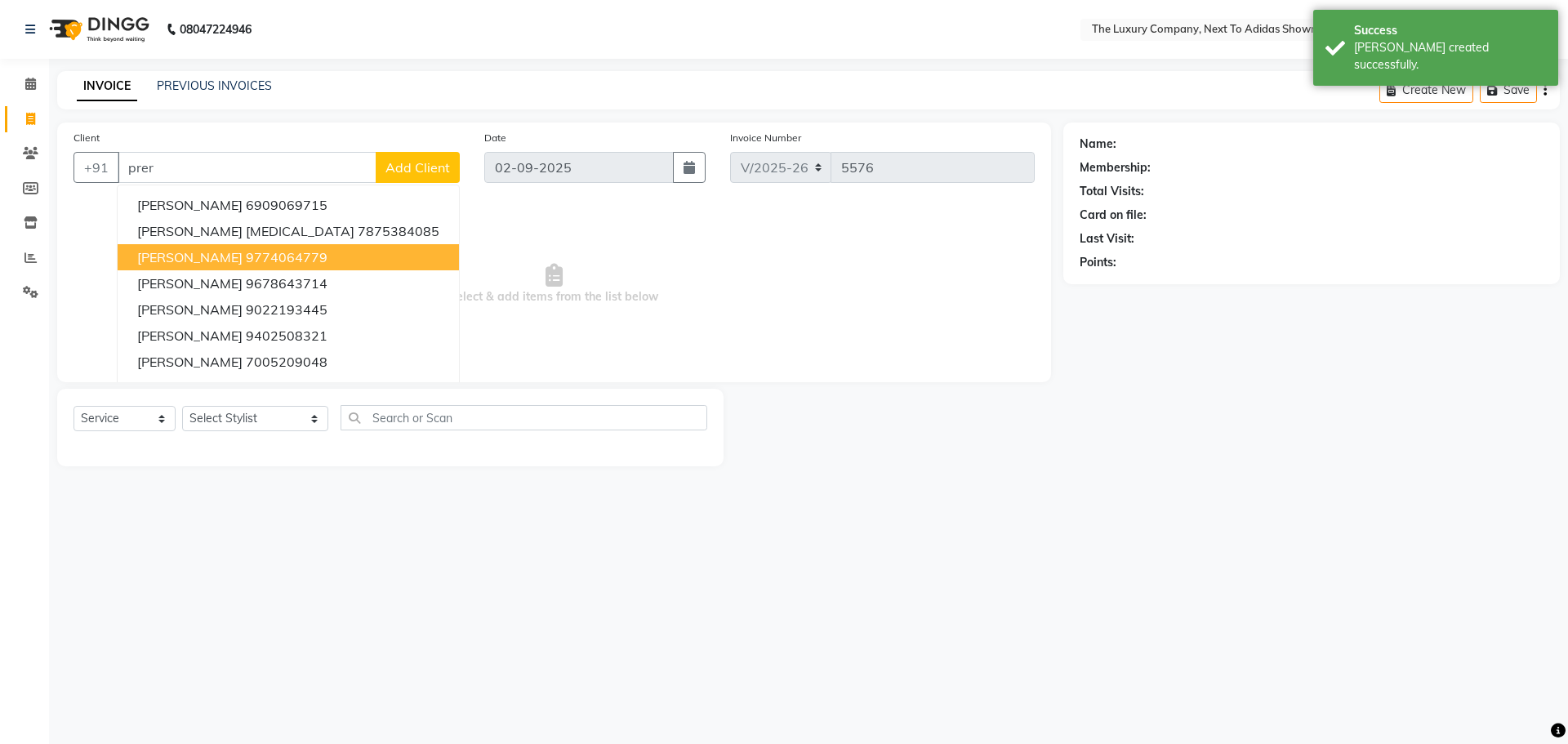
click at [248, 256] on ngb-highlight "9774064779" at bounding box center [287, 257] width 82 height 17
type input "9774064779"
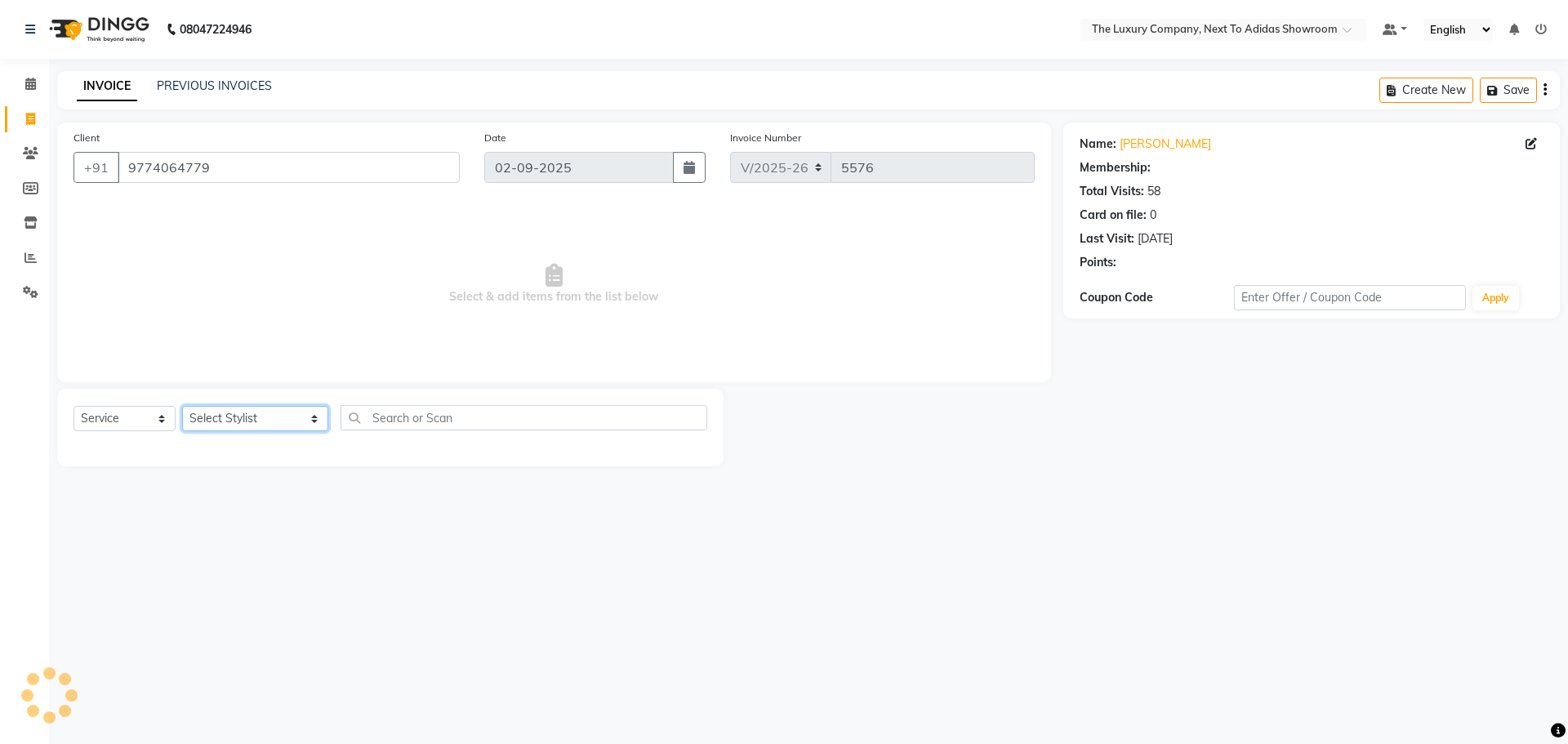
click at [255, 419] on select "Select Stylist [PERSON_NAME] [PERSON_NAME] ANSAI [PERSON_NAME] BALAJIED [PERSON…" at bounding box center [256, 418] width 147 height 25
select select "53684"
click at [182, 406] on select "Select Stylist [PERSON_NAME] [PERSON_NAME] ANSAI [PERSON_NAME] BALAJIED [PERSON…" at bounding box center [256, 418] width 147 height 25
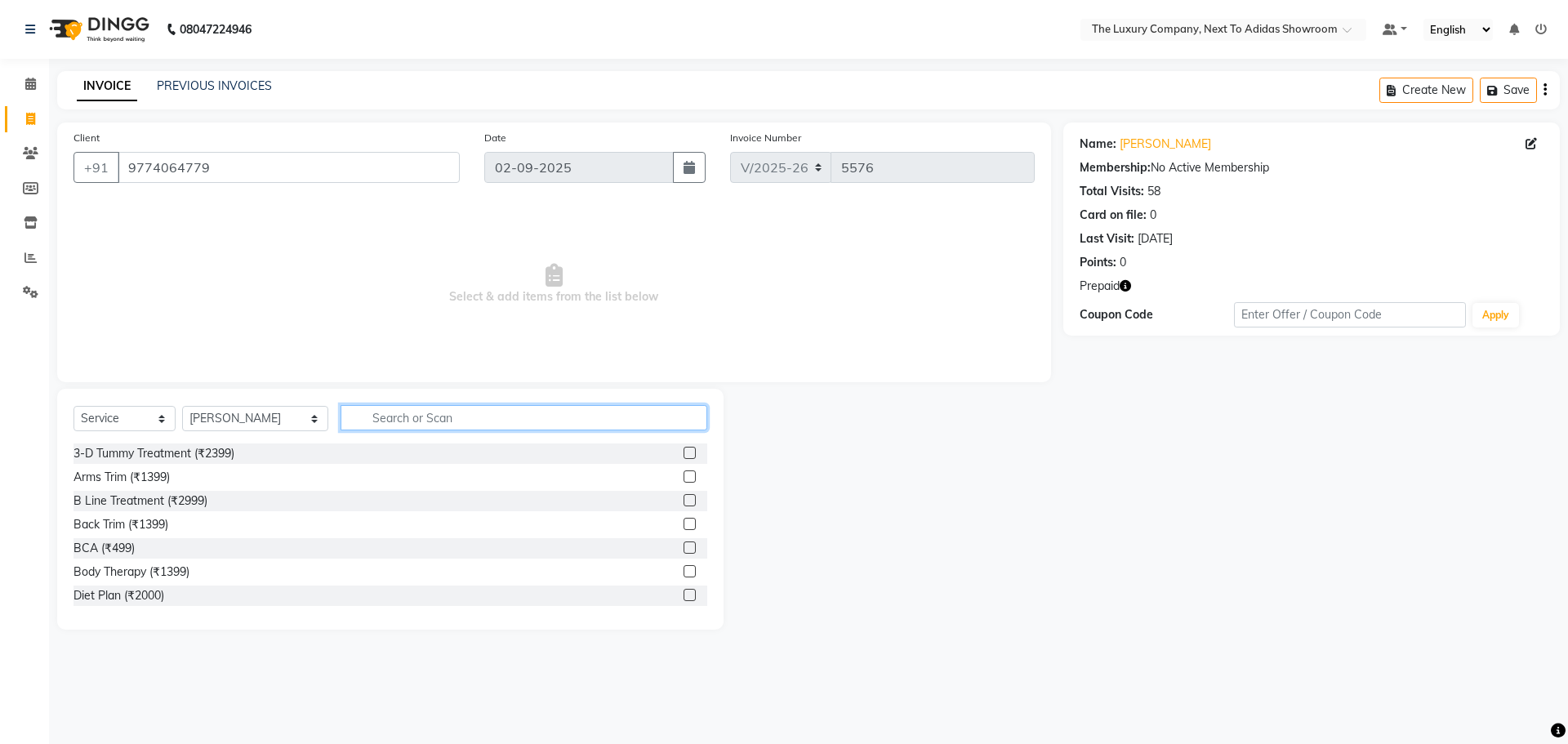
drag, startPoint x: 432, startPoint y: 420, endPoint x: 453, endPoint y: 400, distance: 29.0
click at [447, 404] on div "Select Service Product Membership Package Voucher Prepaid Gift Card Select Styl…" at bounding box center [391, 509] width 666 height 241
type input "full arms"
click at [684, 456] on label at bounding box center [690, 453] width 12 height 12
click at [684, 456] on input "checkbox" at bounding box center [689, 454] width 10 height 10
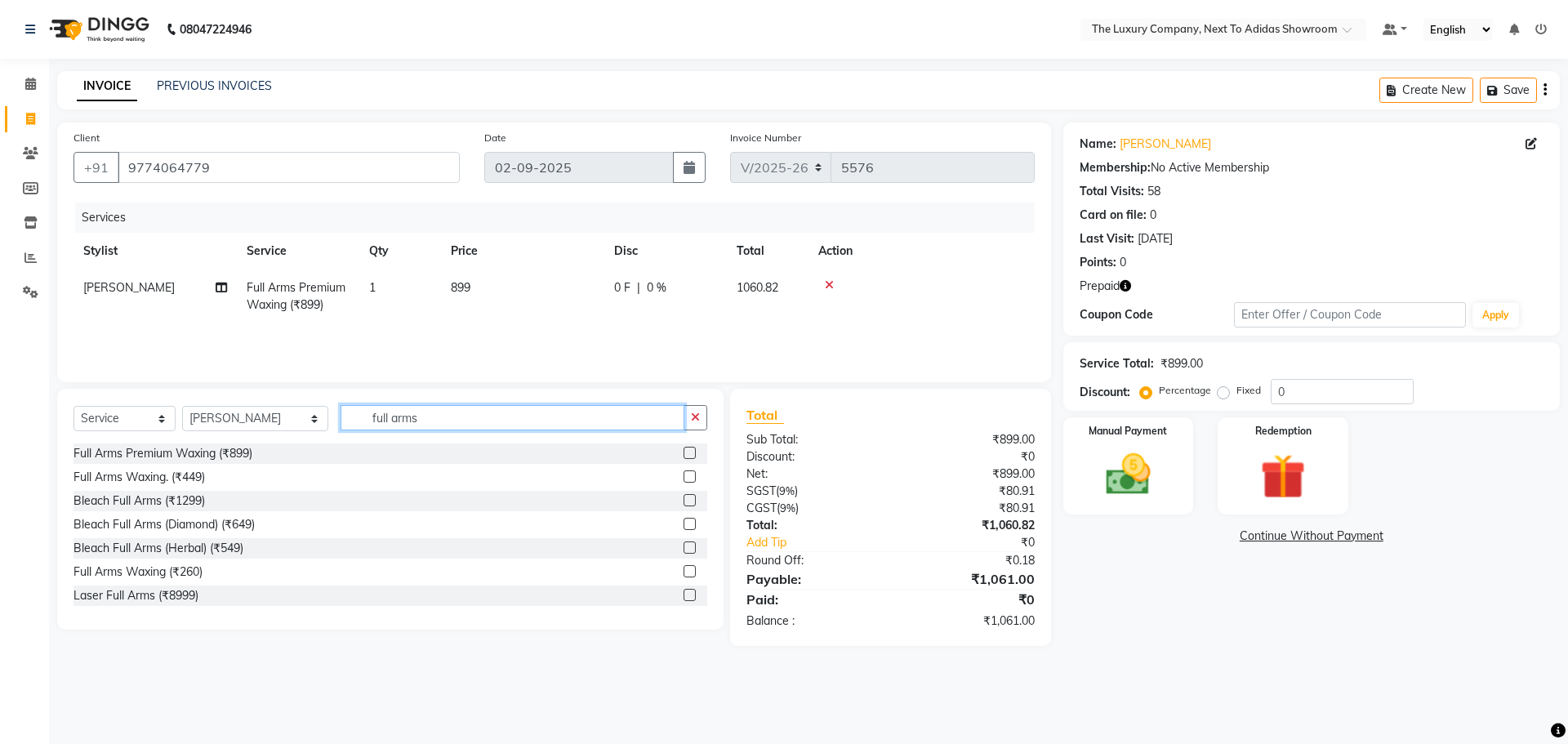
checkbox input "false"
drag, startPoint x: 540, startPoint y: 423, endPoint x: 19, endPoint y: 480, distance: 524.1
click at [19, 480] on app-home "08047224946 Select Location × The Luxury Company, Next To Adidas Showroom Defau…" at bounding box center [784, 335] width 1568 height 671
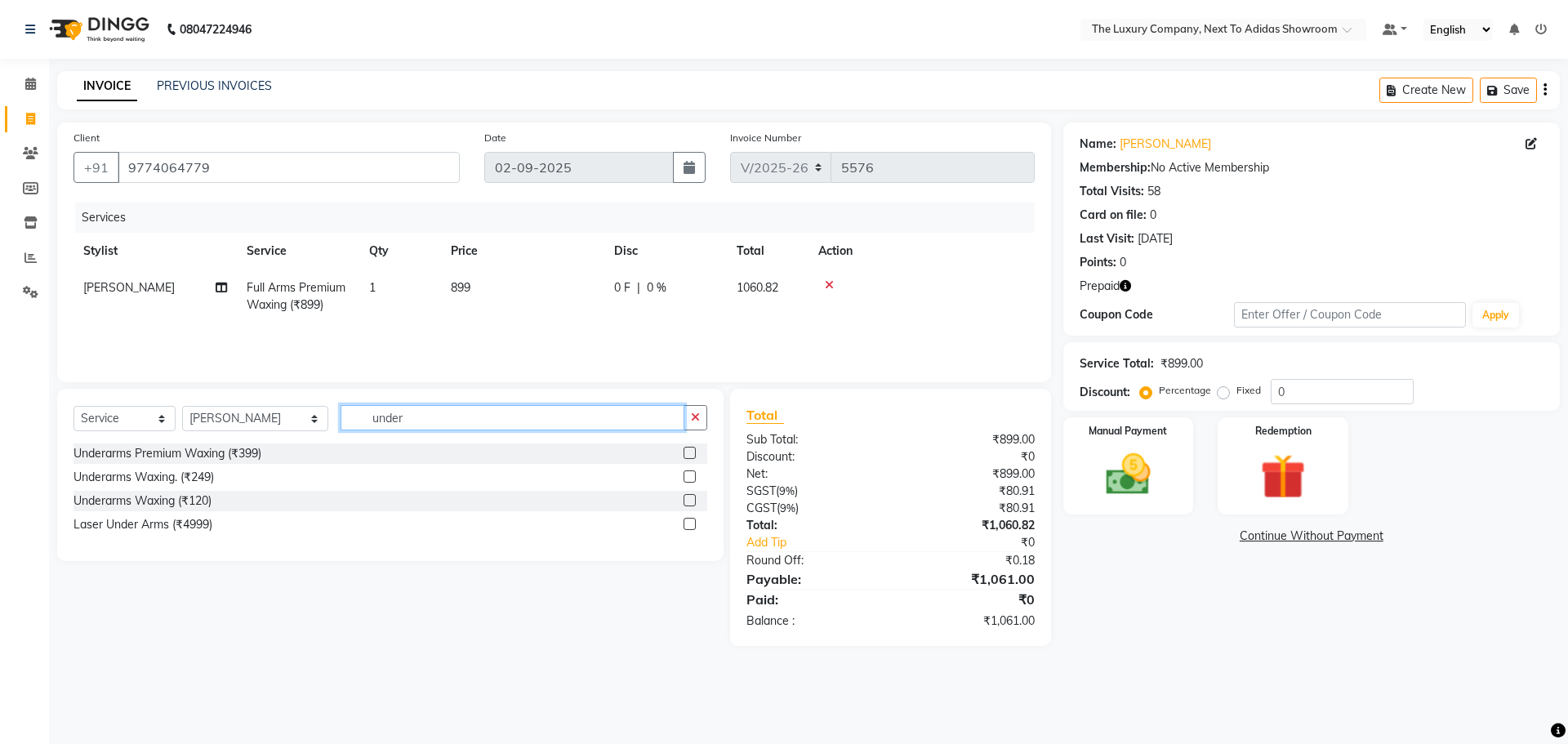
type input "under"
click at [689, 447] on label at bounding box center [690, 453] width 12 height 12
click at [689, 448] on input "checkbox" at bounding box center [689, 454] width 10 height 10
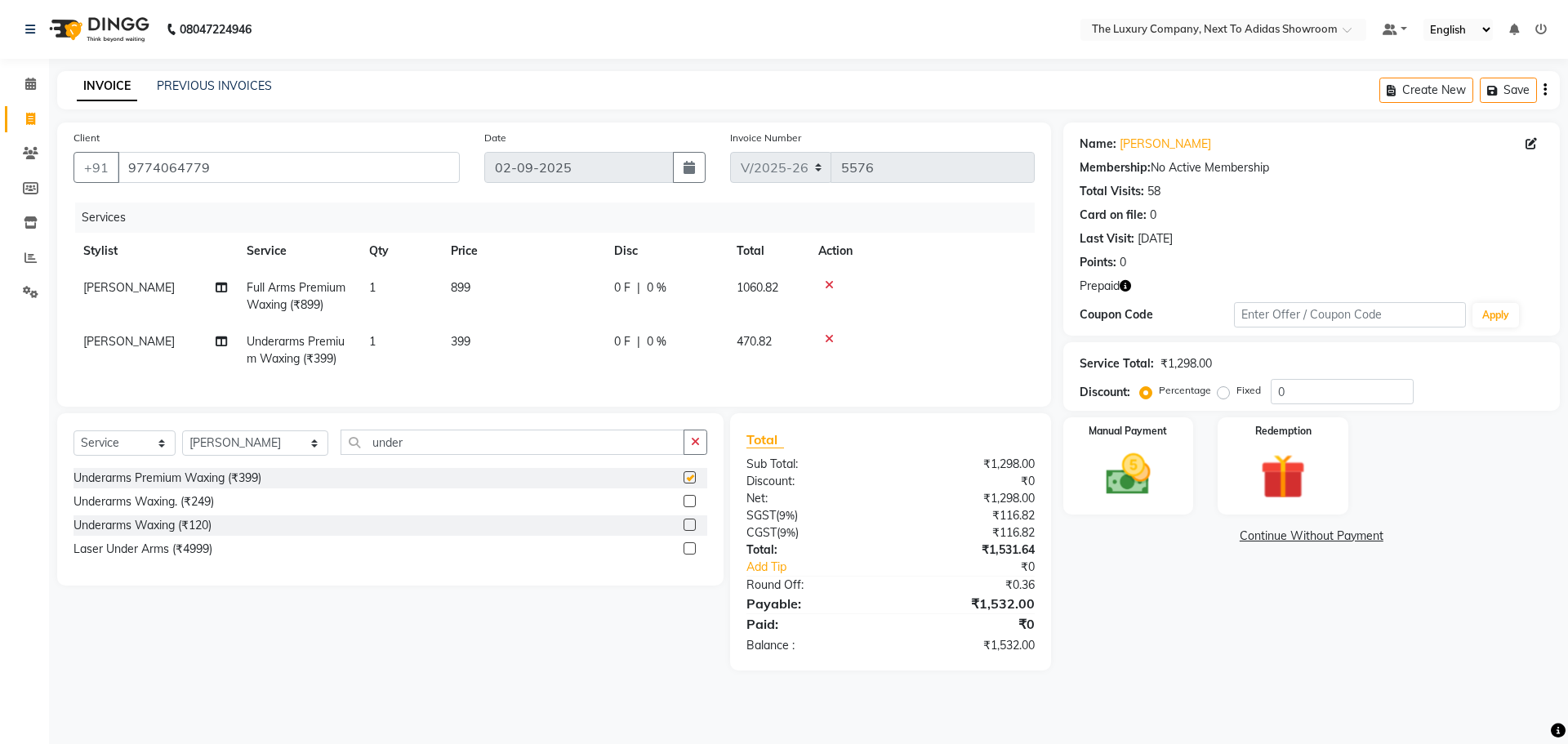
checkbox input "false"
drag, startPoint x: 398, startPoint y: 454, endPoint x: 160, endPoint y: 459, distance: 238.1
click at [160, 459] on div "Select Service Product Membership Package Voucher Prepaid Gift Card Select Styl…" at bounding box center [390, 448] width 634 height 38
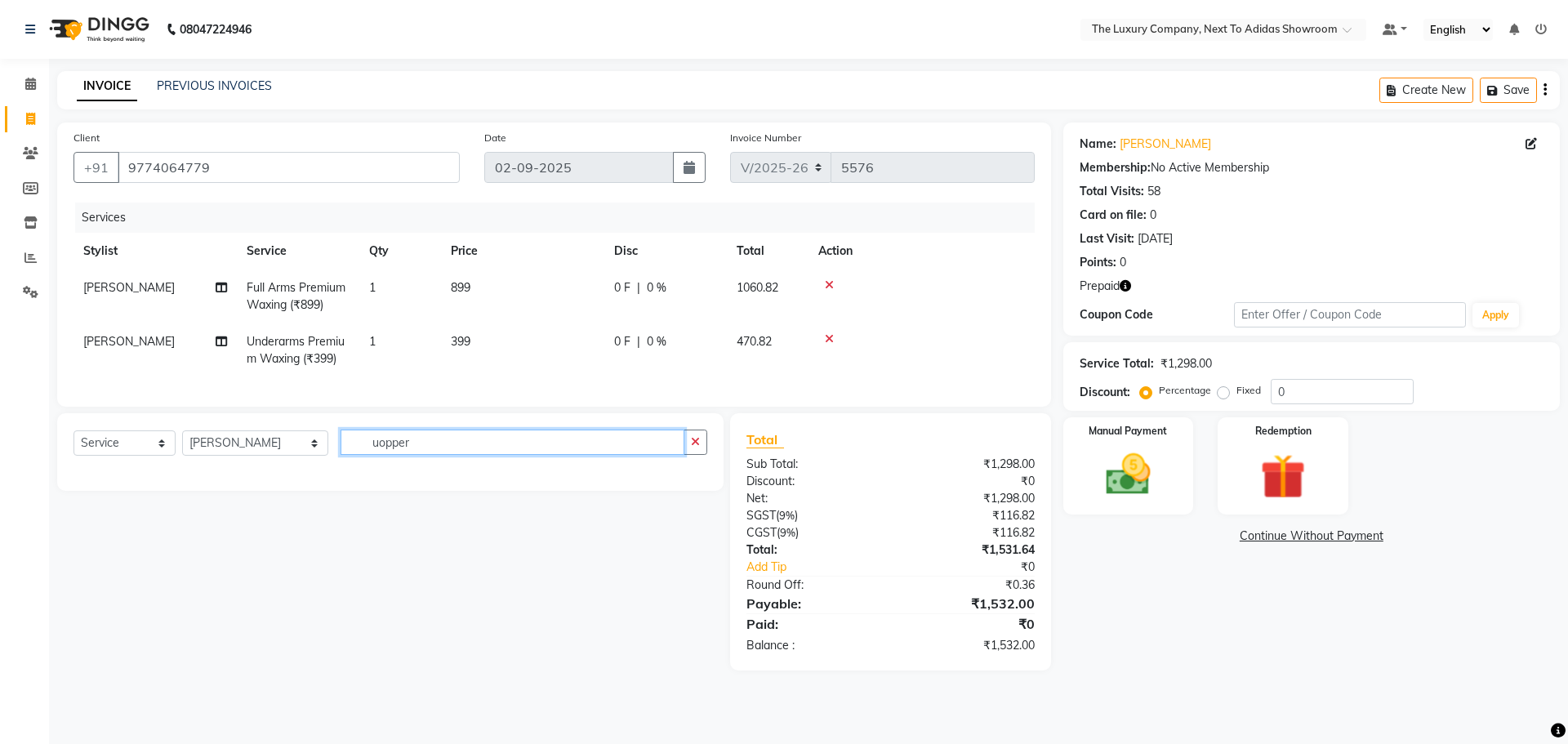
click at [363, 451] on input "uopper" at bounding box center [512, 441] width 344 height 25
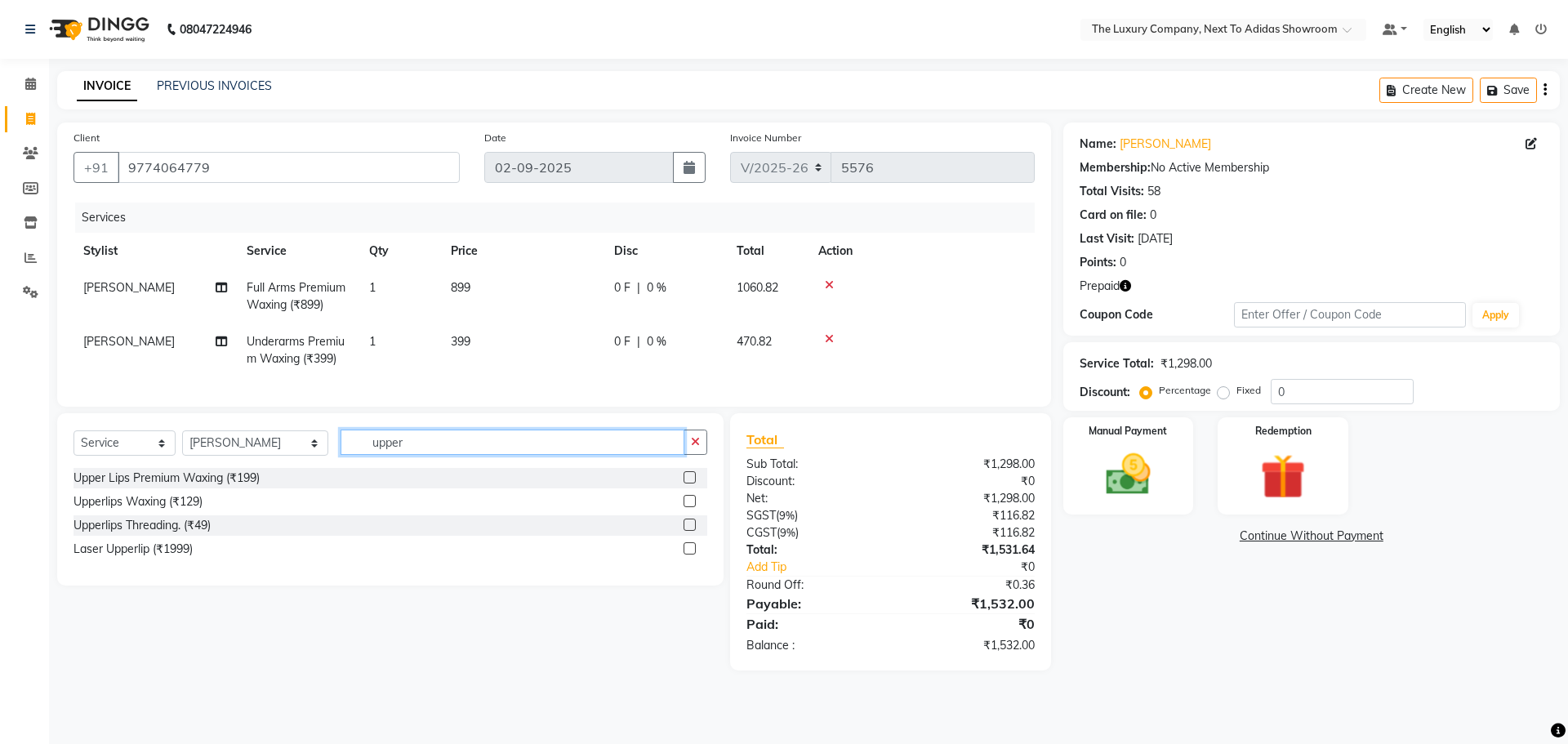
type input "upper"
click at [690, 531] on label at bounding box center [690, 525] width 12 height 12
click at [690, 531] on input "checkbox" at bounding box center [689, 525] width 10 height 10
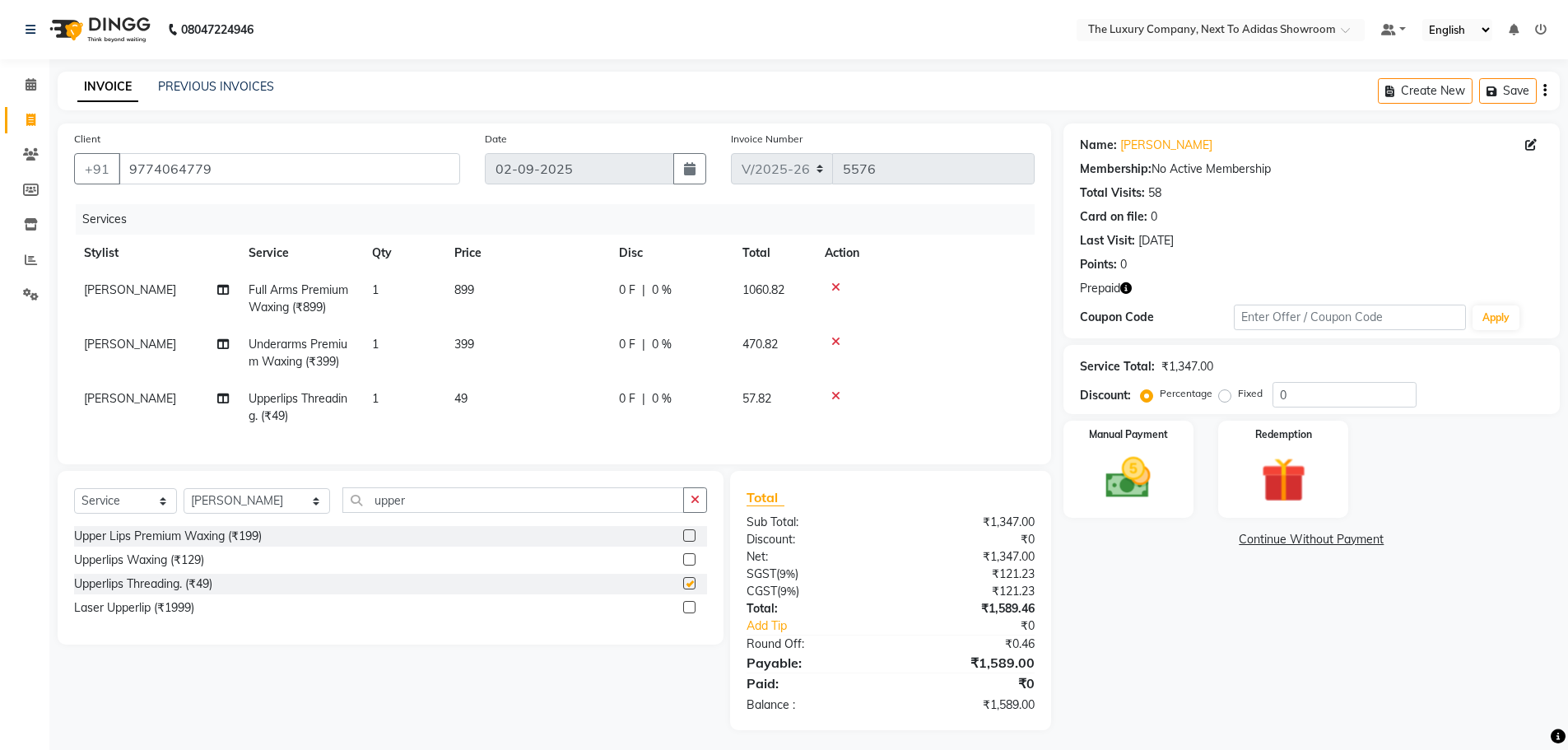
checkbox input "false"
click at [239, 513] on select "Select Stylist [PERSON_NAME] [PERSON_NAME] ANSAI [PERSON_NAME] BALAJIED [PERSON…" at bounding box center [257, 500] width 147 height 25
select select "53673"
click at [184, 500] on select "Select Stylist [PERSON_NAME] [PERSON_NAME] ANSAI [PERSON_NAME] BALAJIED [PERSON…" at bounding box center [257, 500] width 147 height 25
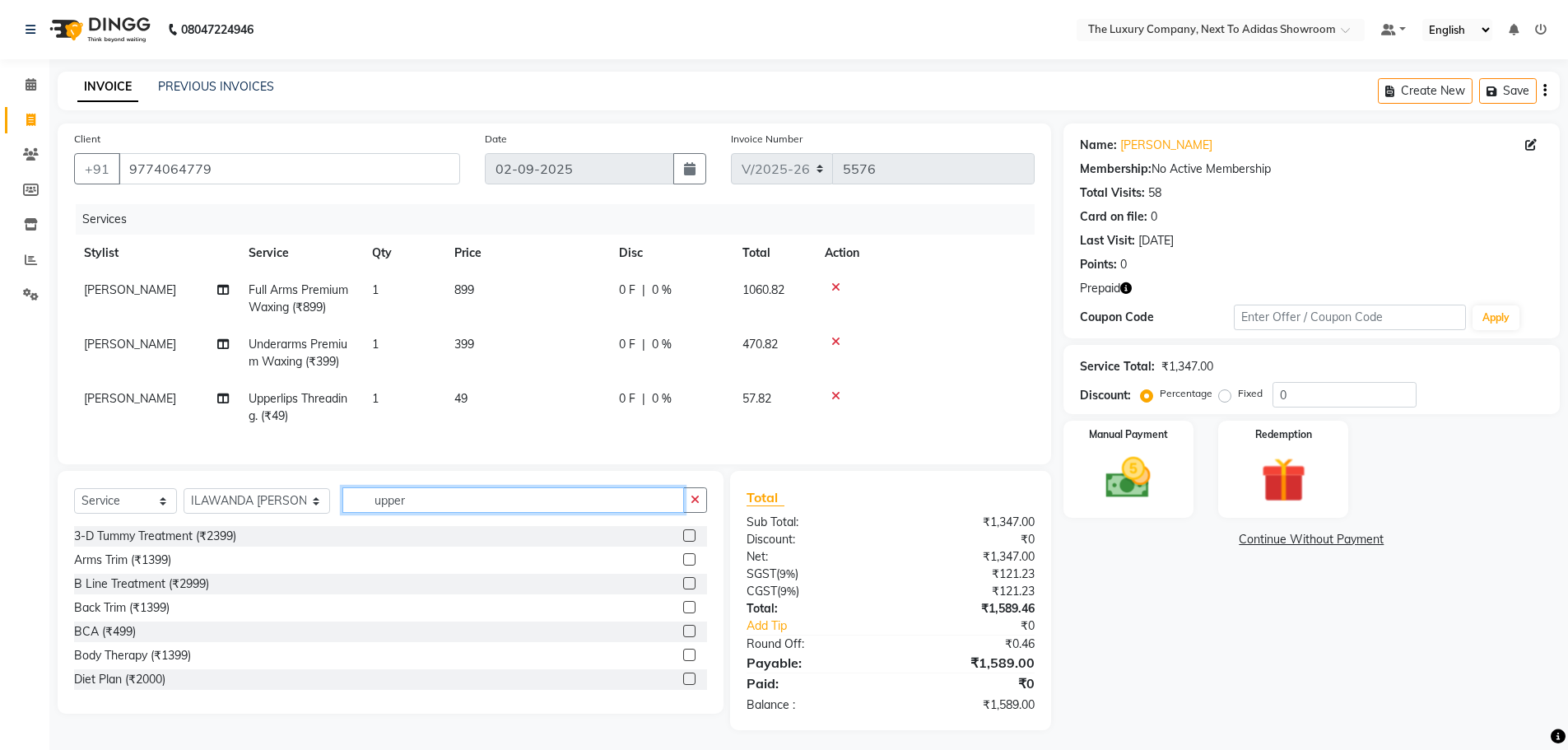
drag, startPoint x: 432, startPoint y: 506, endPoint x: 205, endPoint y: 510, distance: 227.0
click at [205, 510] on div "Select Service Product Membership Package Voucher Prepaid Gift Card Select Styl…" at bounding box center [390, 506] width 633 height 39
type input "hair was"
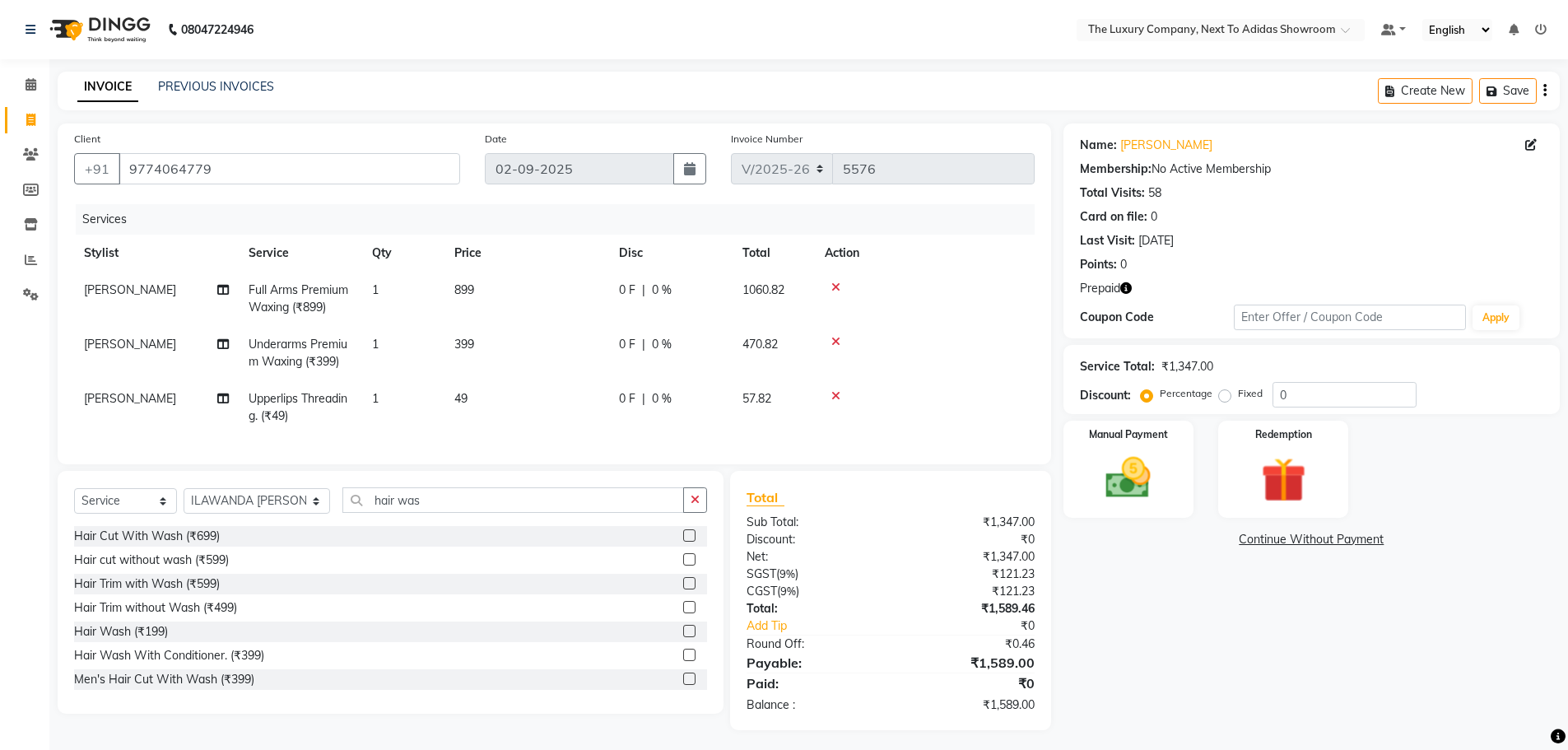
drag, startPoint x: 677, startPoint y: 666, endPoint x: 612, endPoint y: 572, distance: 114.3
click at [683, 661] on label at bounding box center [689, 655] width 12 height 12
click at [683, 661] on input "checkbox" at bounding box center [688, 656] width 11 height 11
checkbox input "true"
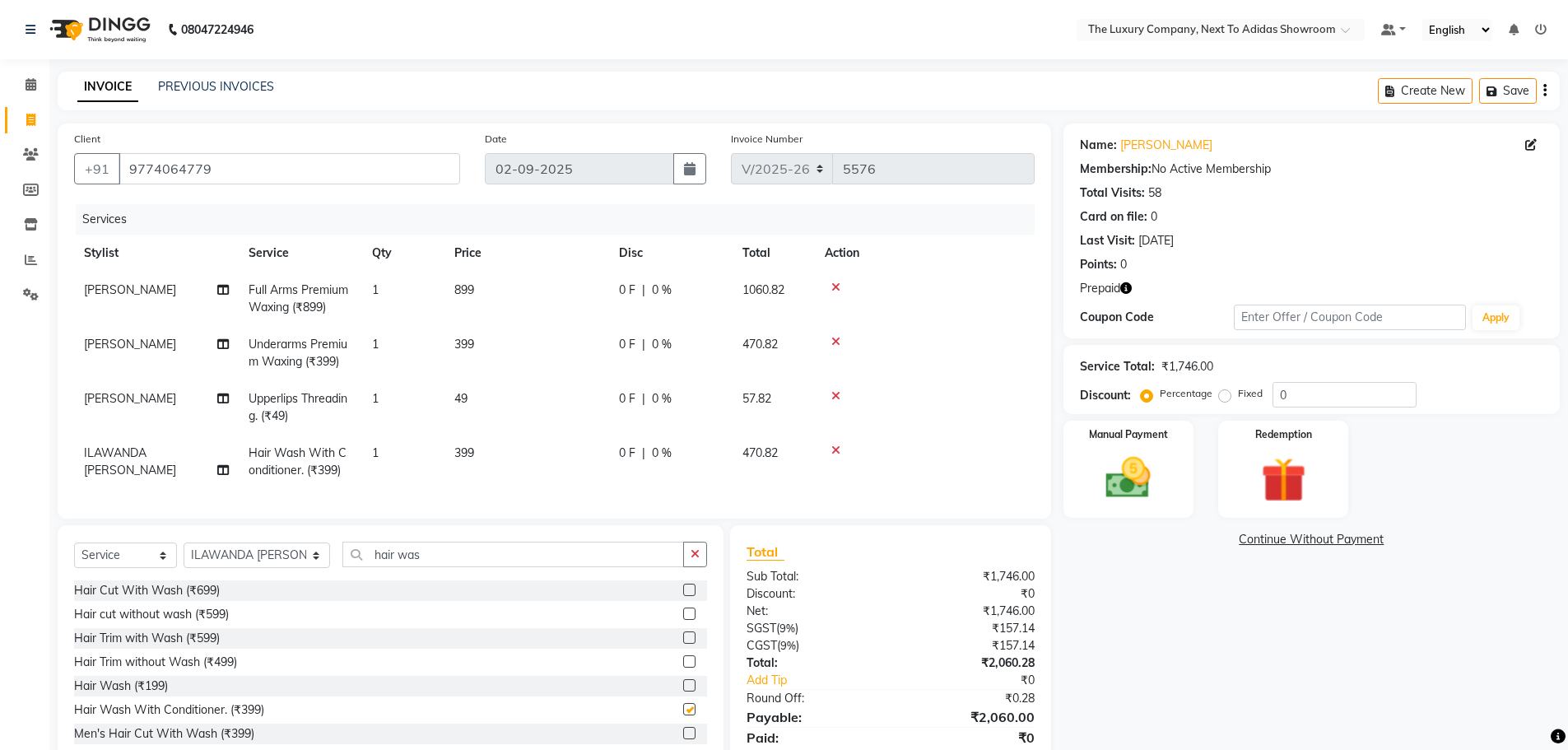
click at [553, 460] on td "399" at bounding box center [526, 462] width 164 height 55
select select "53673"
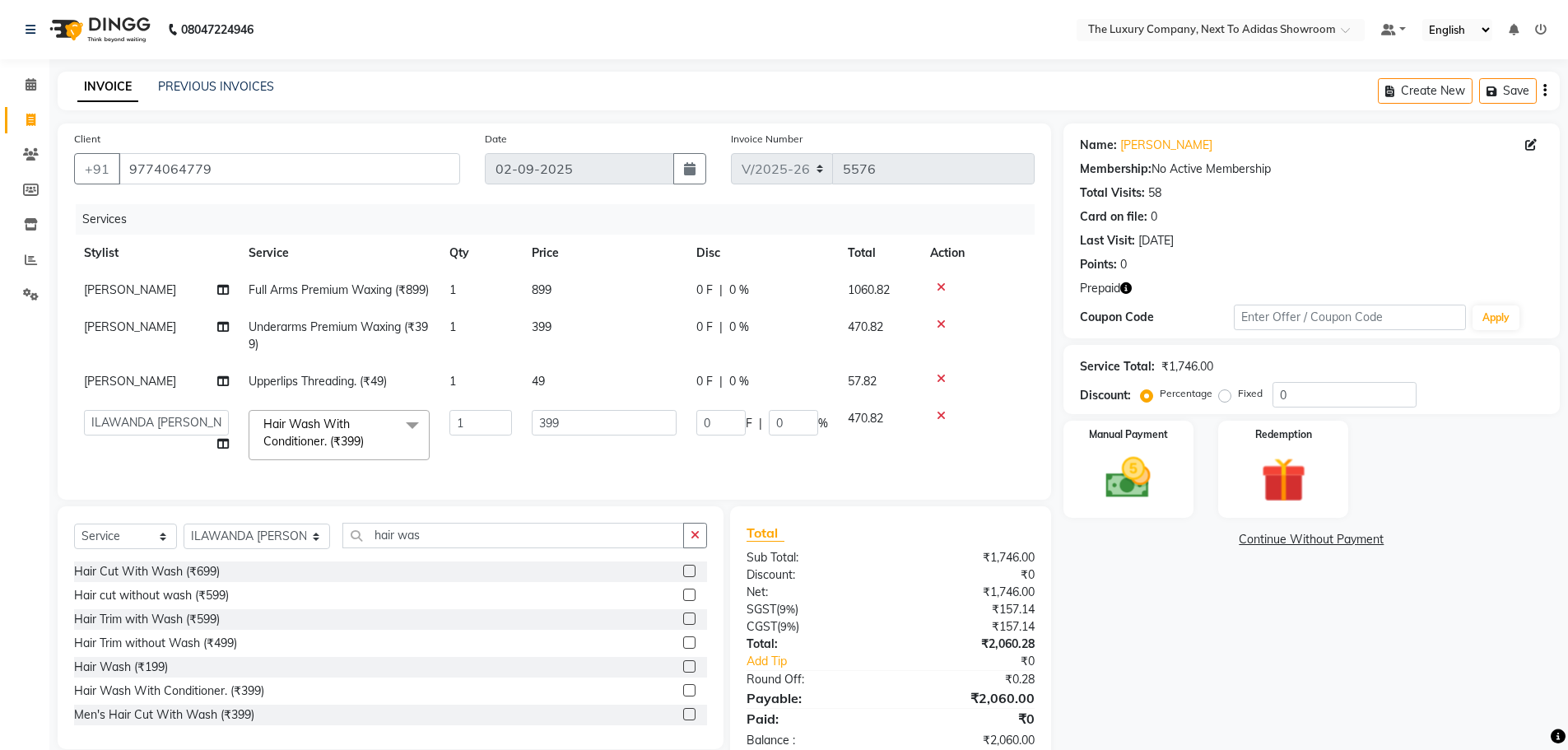
checkbox input "false"
drag, startPoint x: 545, startPoint y: 435, endPoint x: 485, endPoint y: 444, distance: 60.7
click at [485, 444] on tr "[PERSON_NAME] [PERSON_NAME] ANSAI [PERSON_NAME] BALAJIED [PERSON_NAME] NONGRUM …" at bounding box center [554, 435] width 961 height 70
type input "499"
click at [1230, 659] on div "Name: [PERSON_NAME] Membership: No Active Membership Total Visits: 58 Card on f…" at bounding box center [1318, 444] width 509 height 642
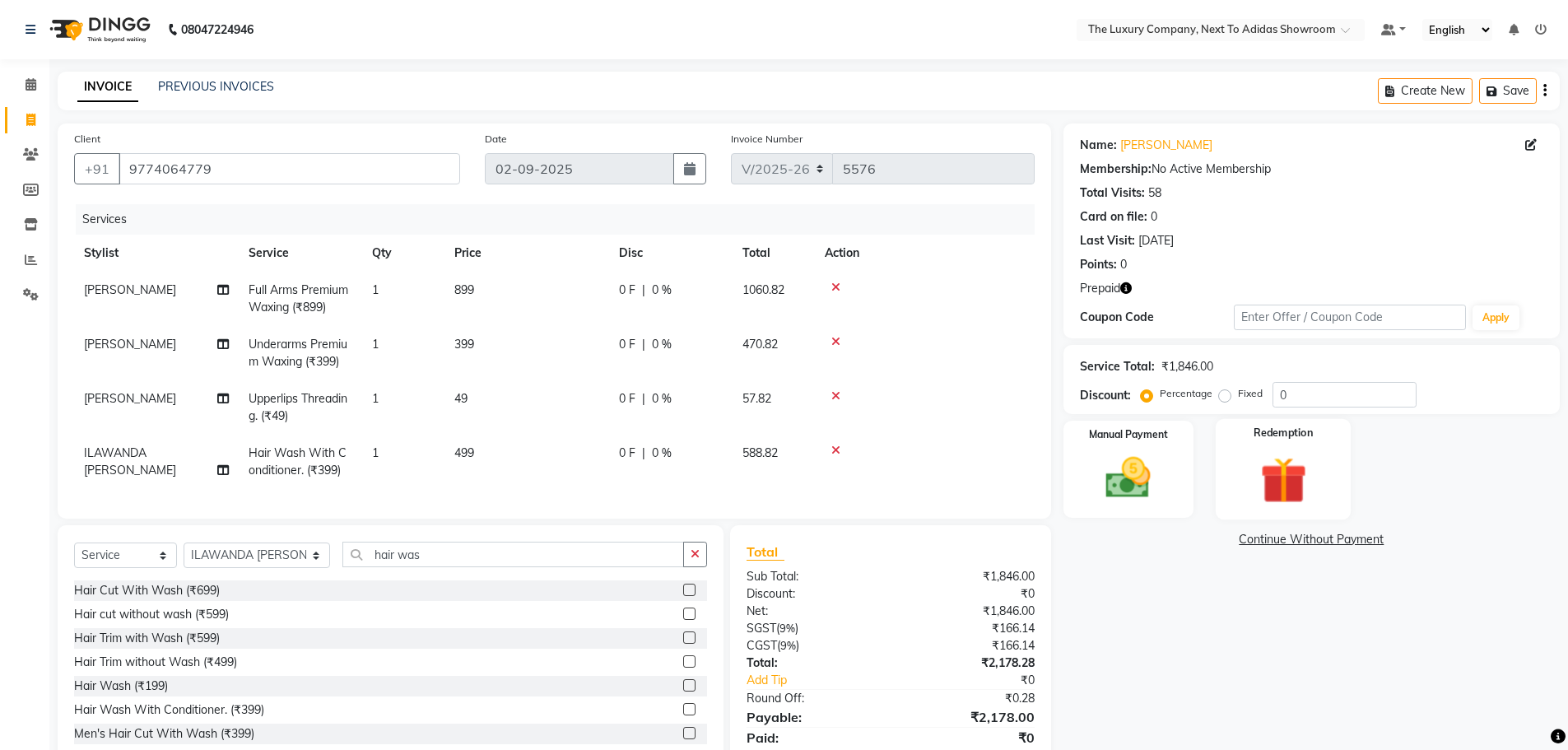
drag, startPoint x: 1274, startPoint y: 471, endPoint x: 1233, endPoint y: 510, distance: 56.6
click at [1273, 470] on img at bounding box center [1283, 480] width 76 height 58
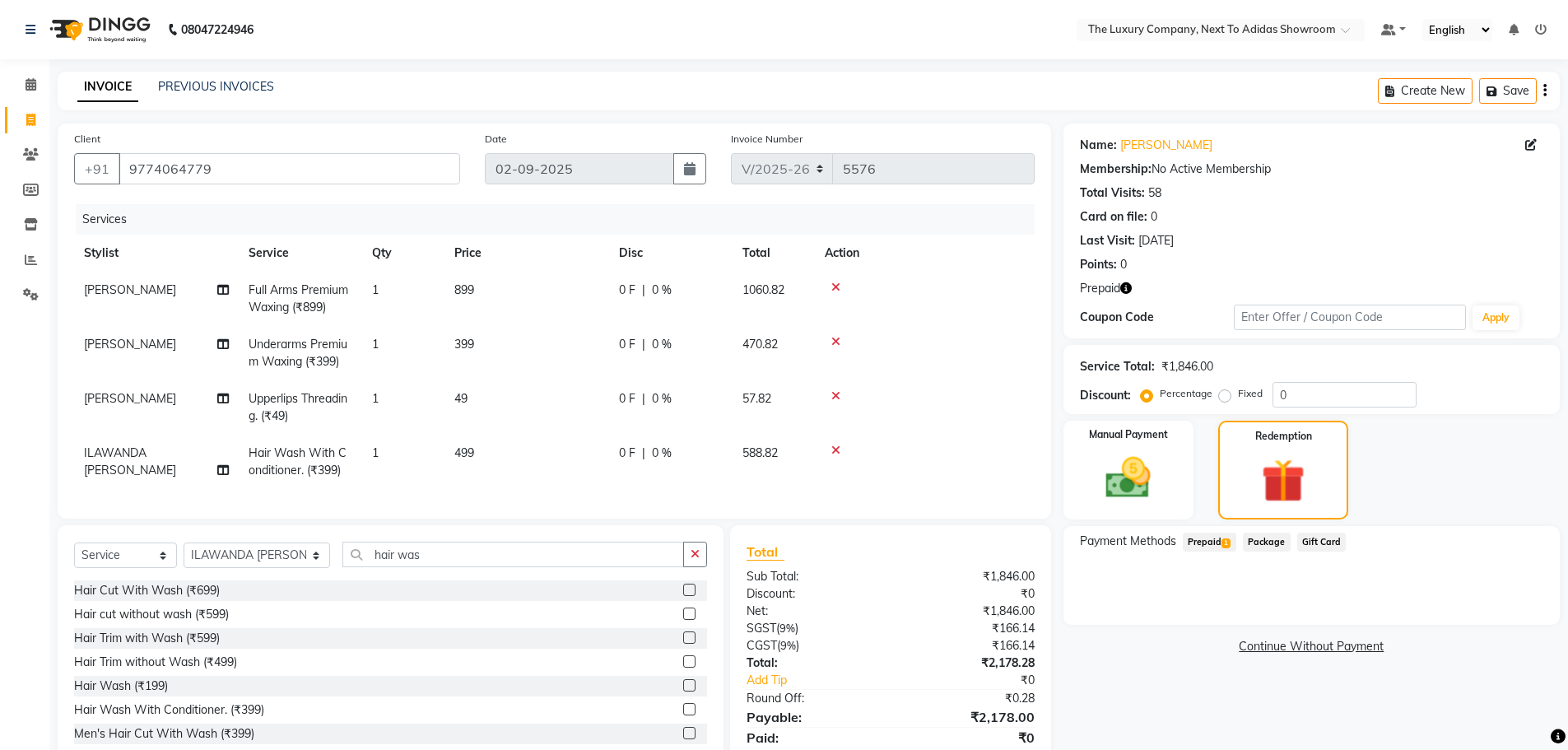
click at [1201, 549] on span "Prepaid 1" at bounding box center [1209, 542] width 54 height 19
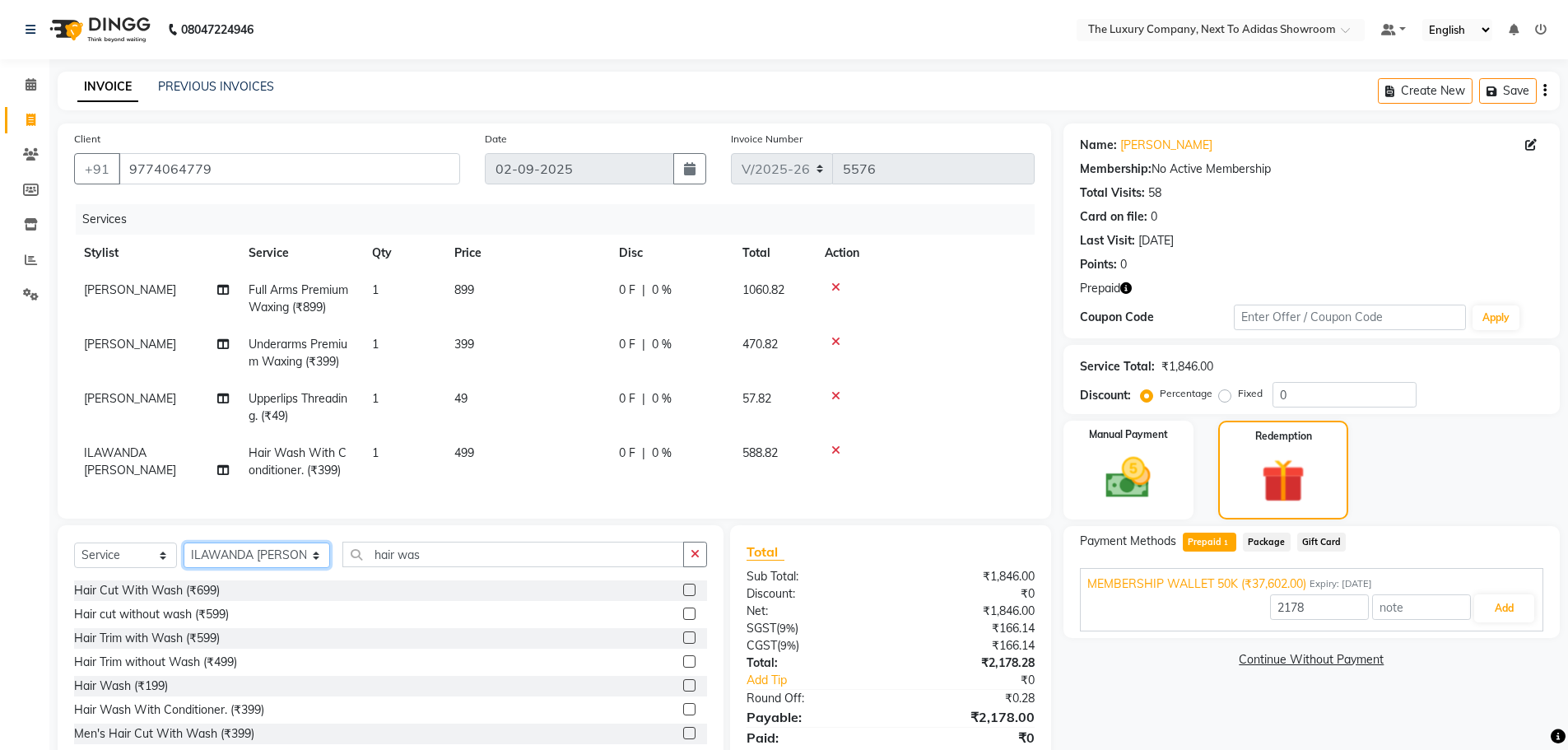
click at [272, 560] on select "Select Stylist [PERSON_NAME] [PERSON_NAME] ANSAI [PERSON_NAME] BALAJIED [PERSON…" at bounding box center [257, 555] width 147 height 25
select select "53687"
click at [184, 555] on select "Select Stylist [PERSON_NAME] [PERSON_NAME] ANSAI [PERSON_NAME] BALAJIED [PERSON…" at bounding box center [257, 555] width 147 height 25
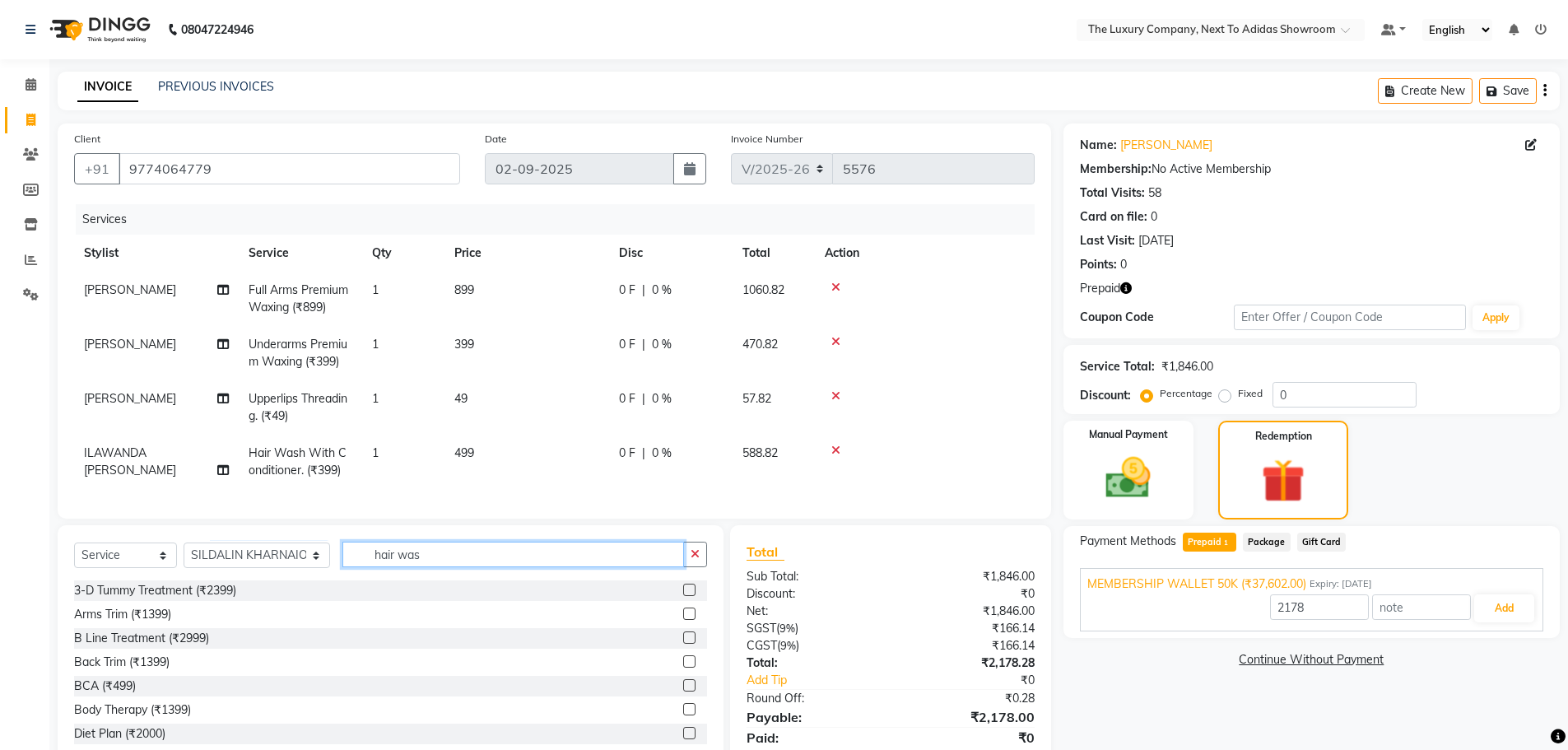
click at [425, 567] on input "hair was" at bounding box center [512, 554] width 342 height 25
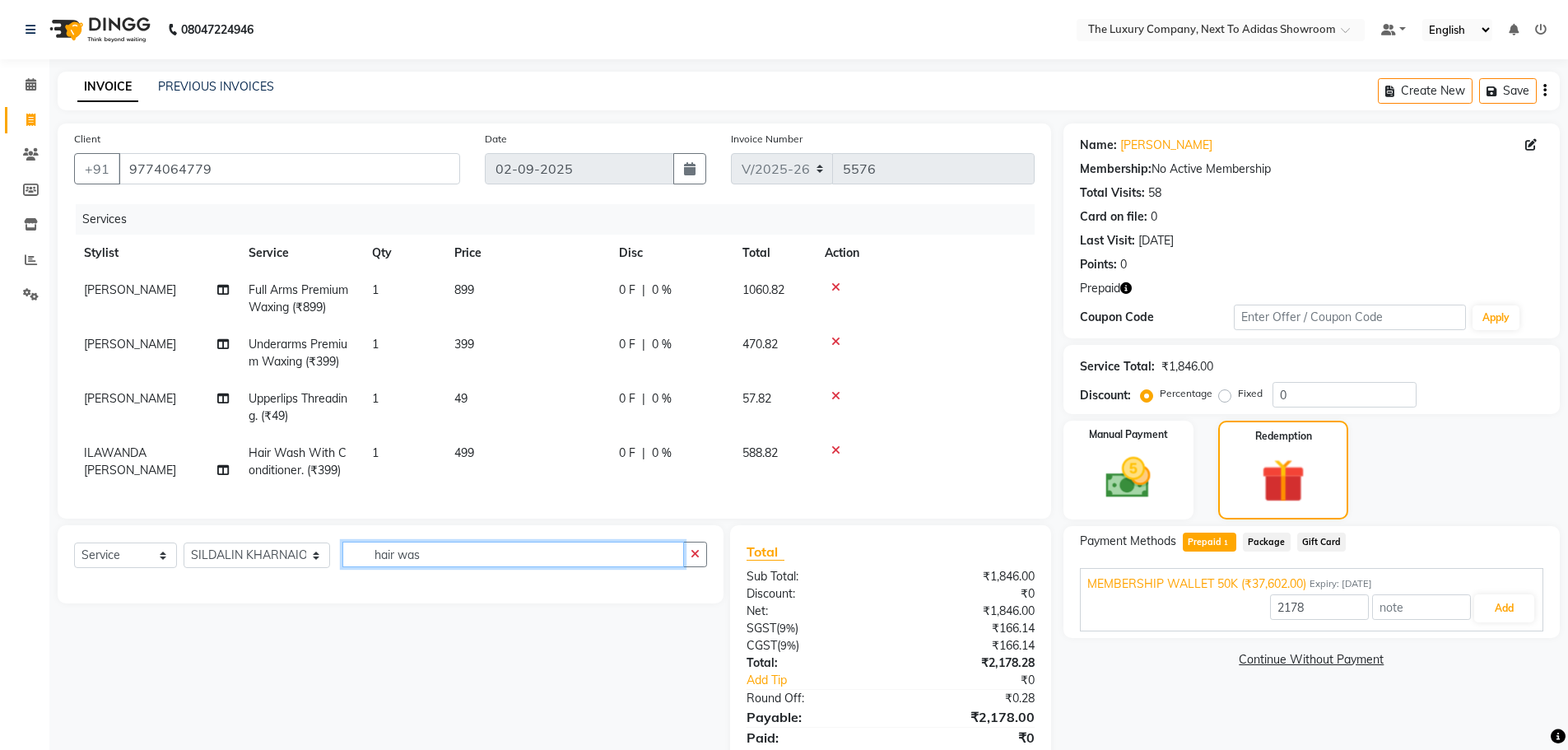
type input "hair was"
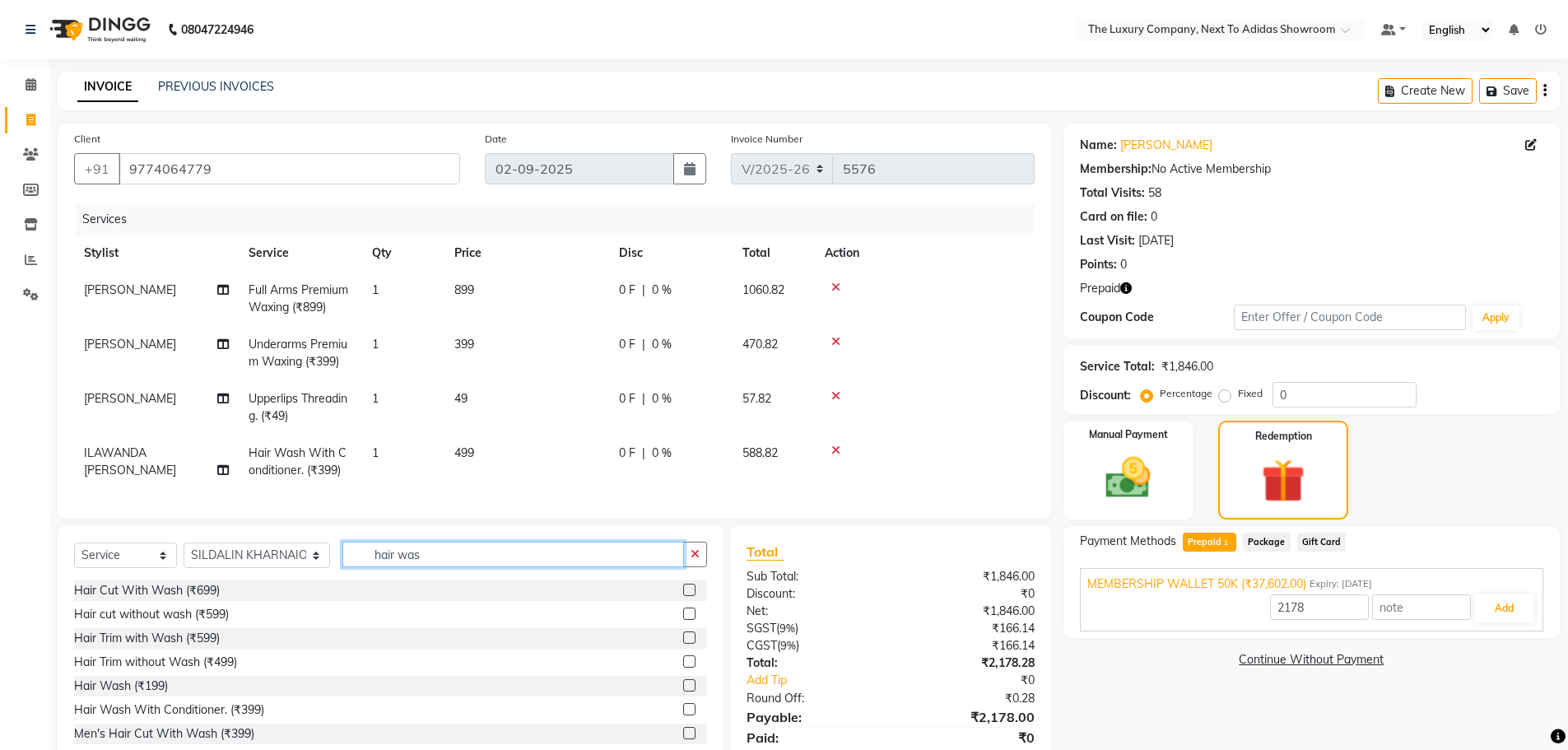
scroll to position [50, 0]
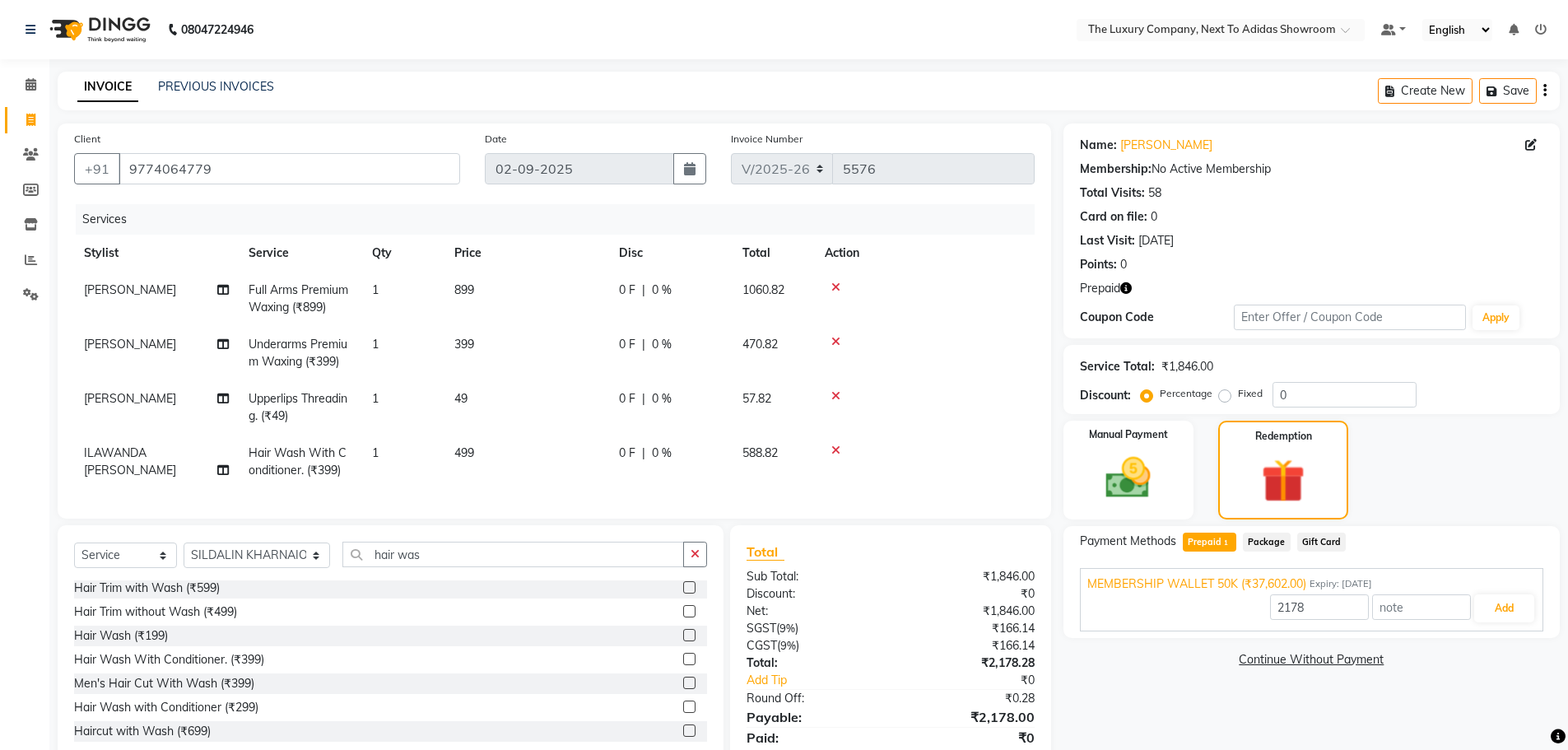
click at [683, 665] on label at bounding box center [689, 659] width 12 height 12
click at [683, 665] on input "checkbox" at bounding box center [688, 659] width 11 height 11
checkbox input "true"
type input "37602"
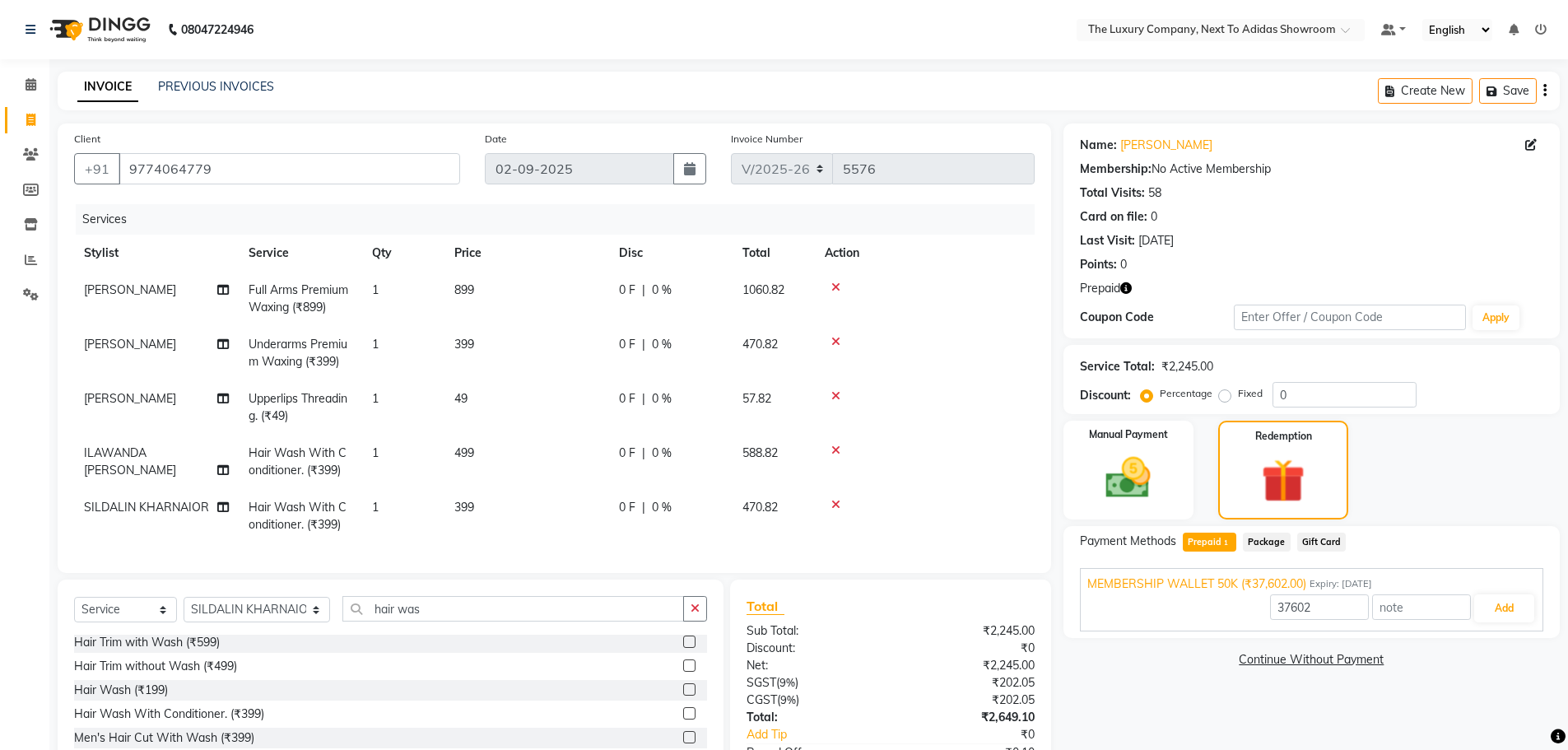
checkbox input "false"
drag, startPoint x: 486, startPoint y: 510, endPoint x: 513, endPoint y: 516, distance: 27.7
click at [490, 510] on td "399" at bounding box center [526, 516] width 164 height 55
select select "53687"
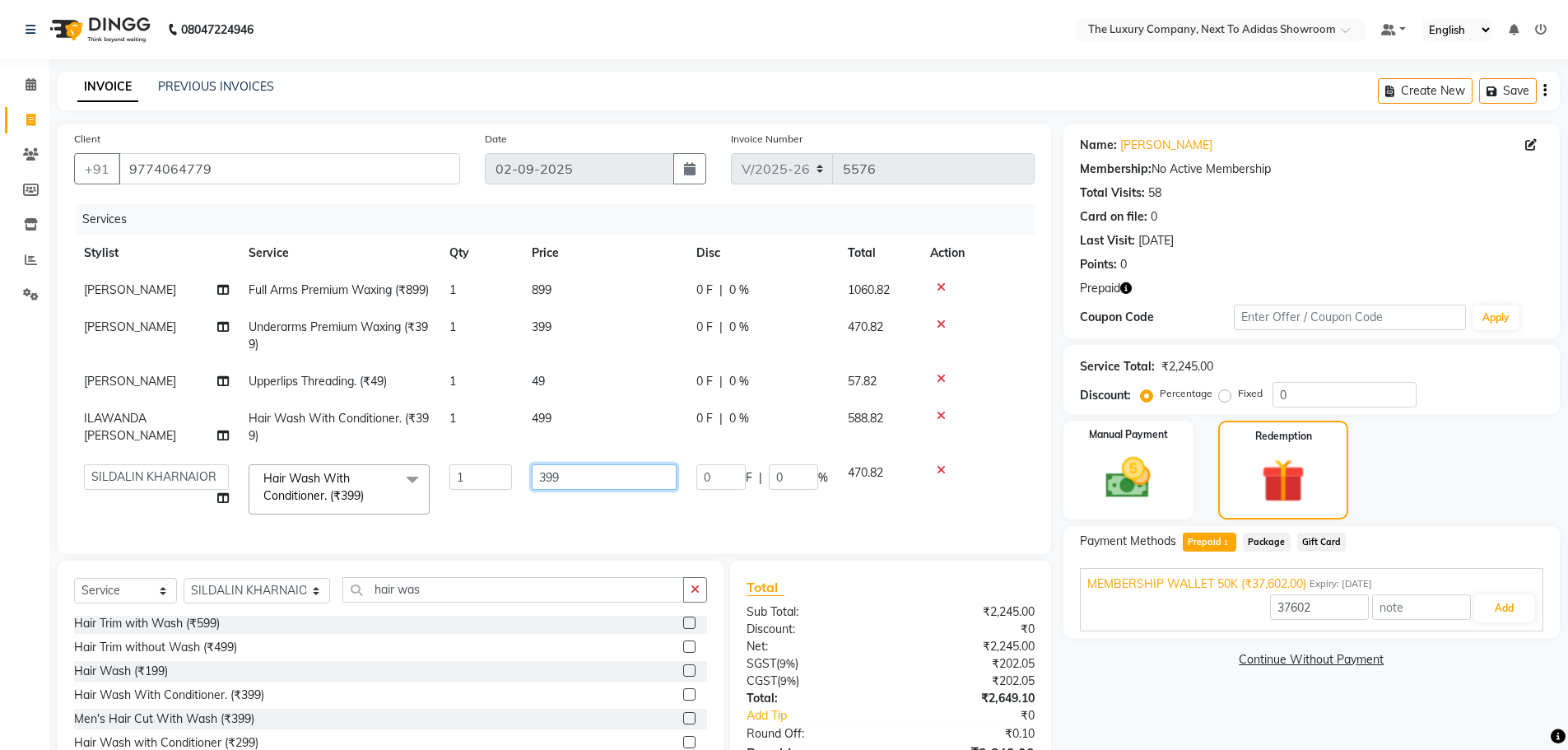
drag, startPoint x: 544, startPoint y: 492, endPoint x: 500, endPoint y: 498, distance: 44.4
click at [500, 498] on tr "[PERSON_NAME] [PERSON_NAME] ANSAI [PERSON_NAME] BALAJIED [PERSON_NAME] NONGRUM …" at bounding box center [554, 490] width 961 height 70
type input "499"
drag, startPoint x: 1321, startPoint y: 708, endPoint x: 1338, endPoint y: 710, distance: 17.1
click at [1322, 709] on div "Name: [PERSON_NAME] Membership: No Active Membership Total Visits: 58 Card on f…" at bounding box center [1318, 471] width 509 height 696
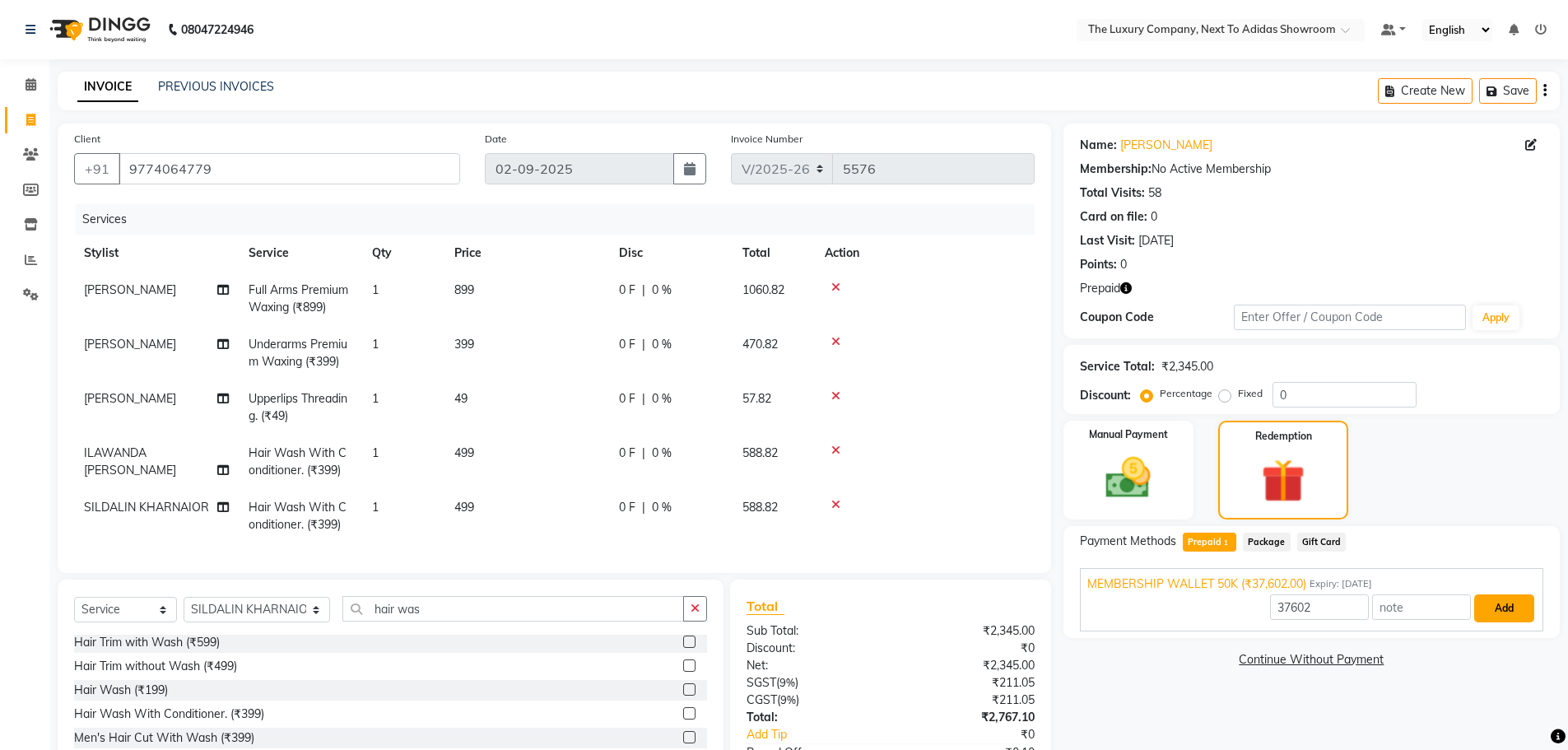
click at [1516, 608] on button "Add" at bounding box center [1504, 608] width 60 height 28
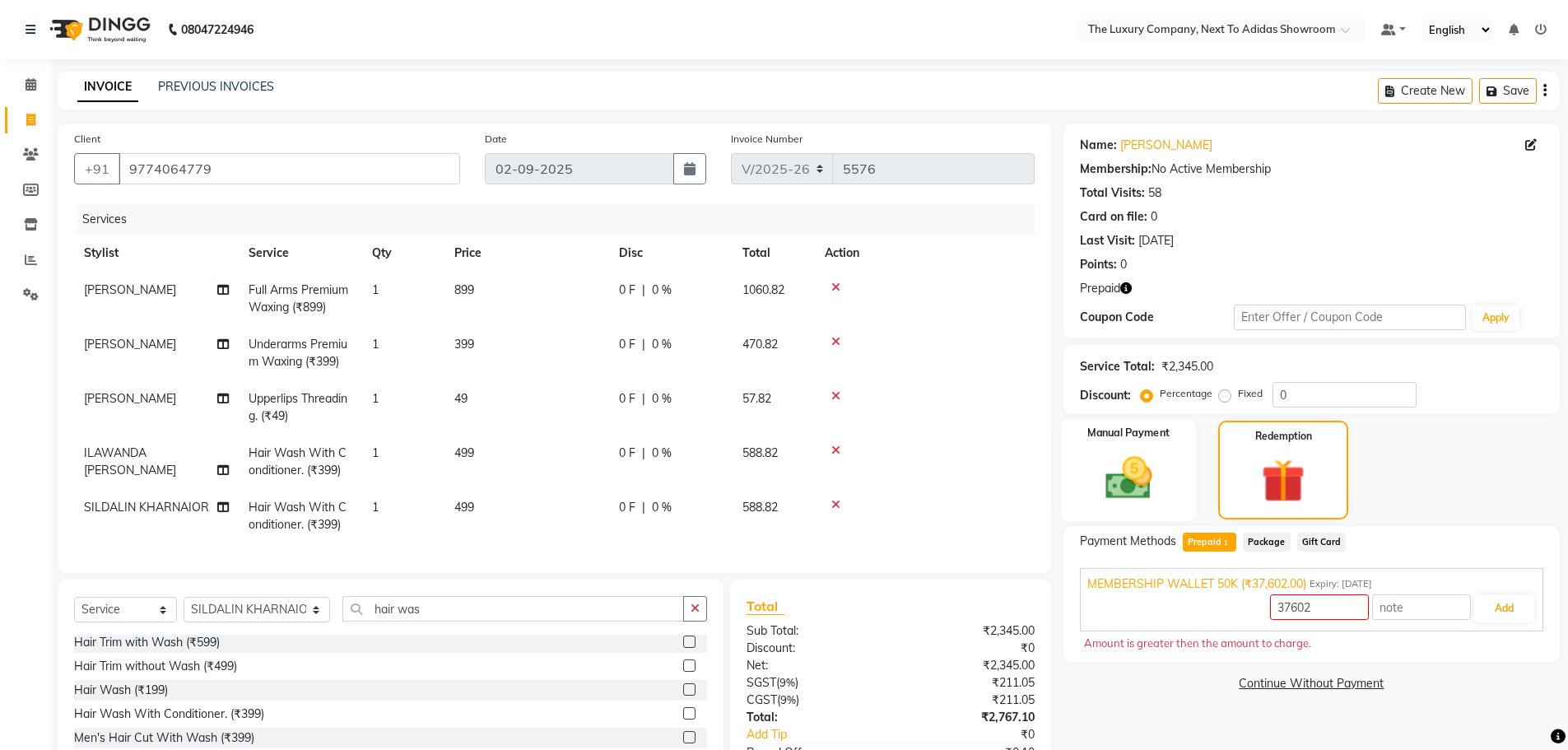
click at [1164, 466] on img at bounding box center [1129, 477] width 76 height 54
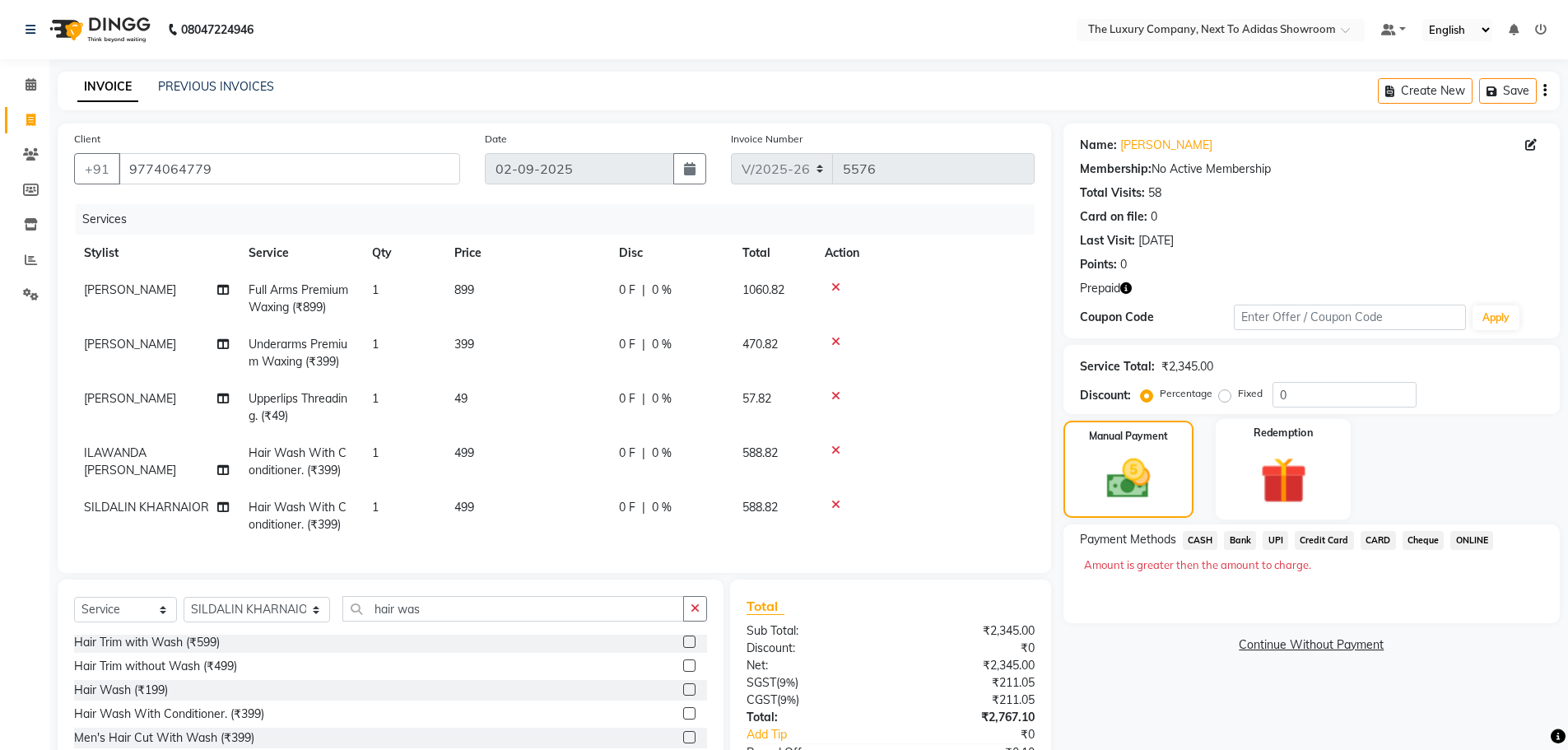
click at [1298, 473] on img at bounding box center [1283, 480] width 76 height 58
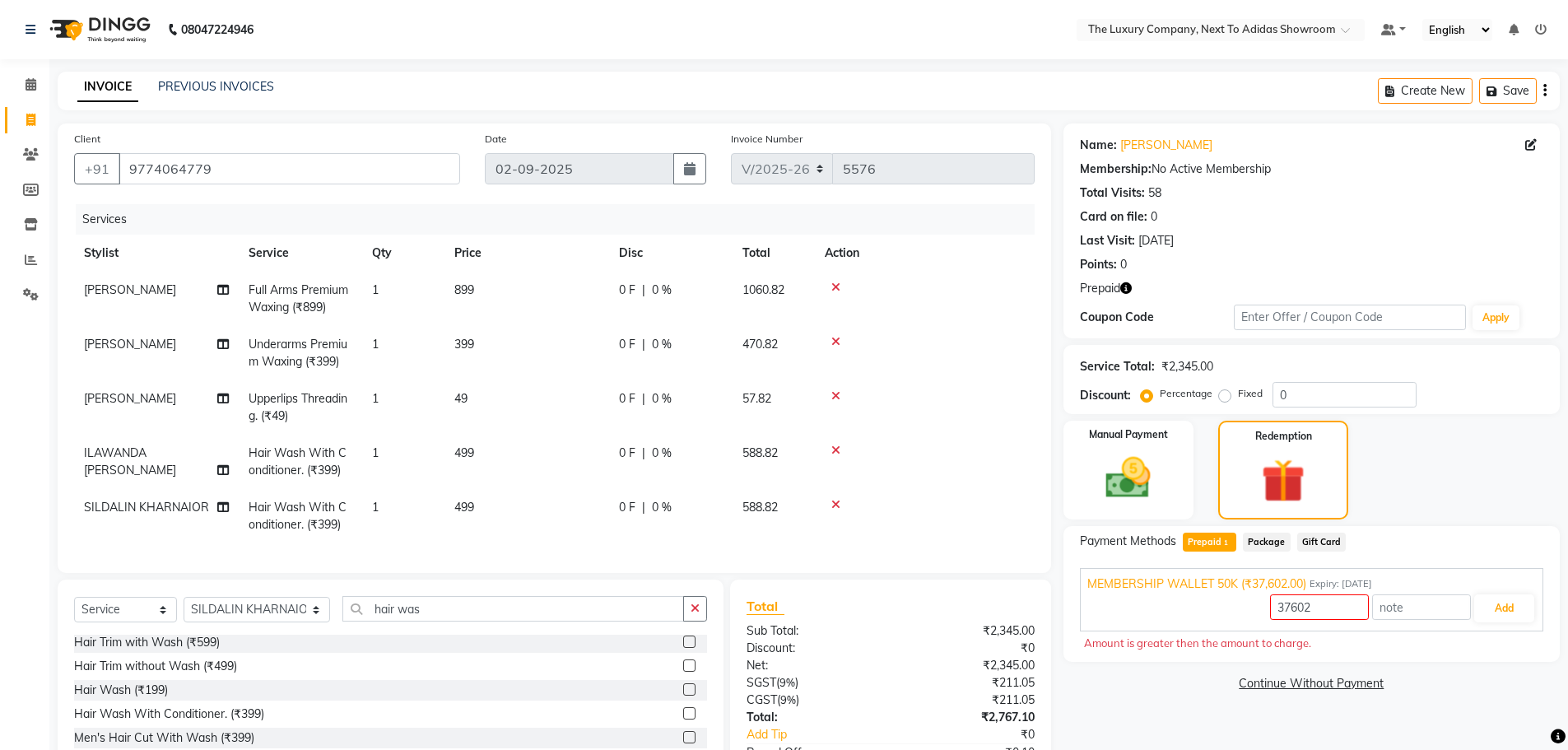
click at [1218, 541] on span "Prepaid 1" at bounding box center [1209, 542] width 54 height 19
type input "2767"
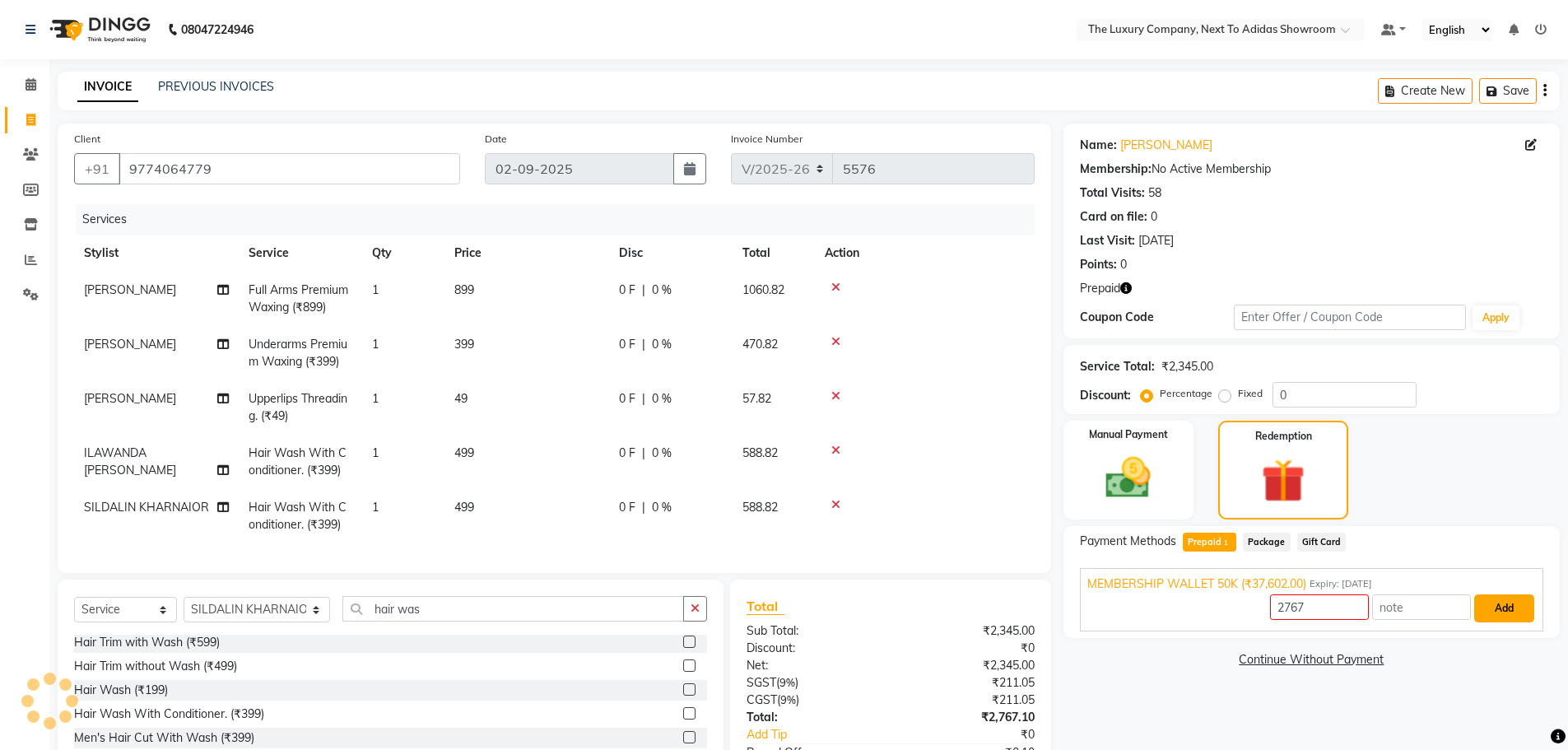
click at [1487, 601] on button "Add" at bounding box center [1504, 608] width 60 height 28
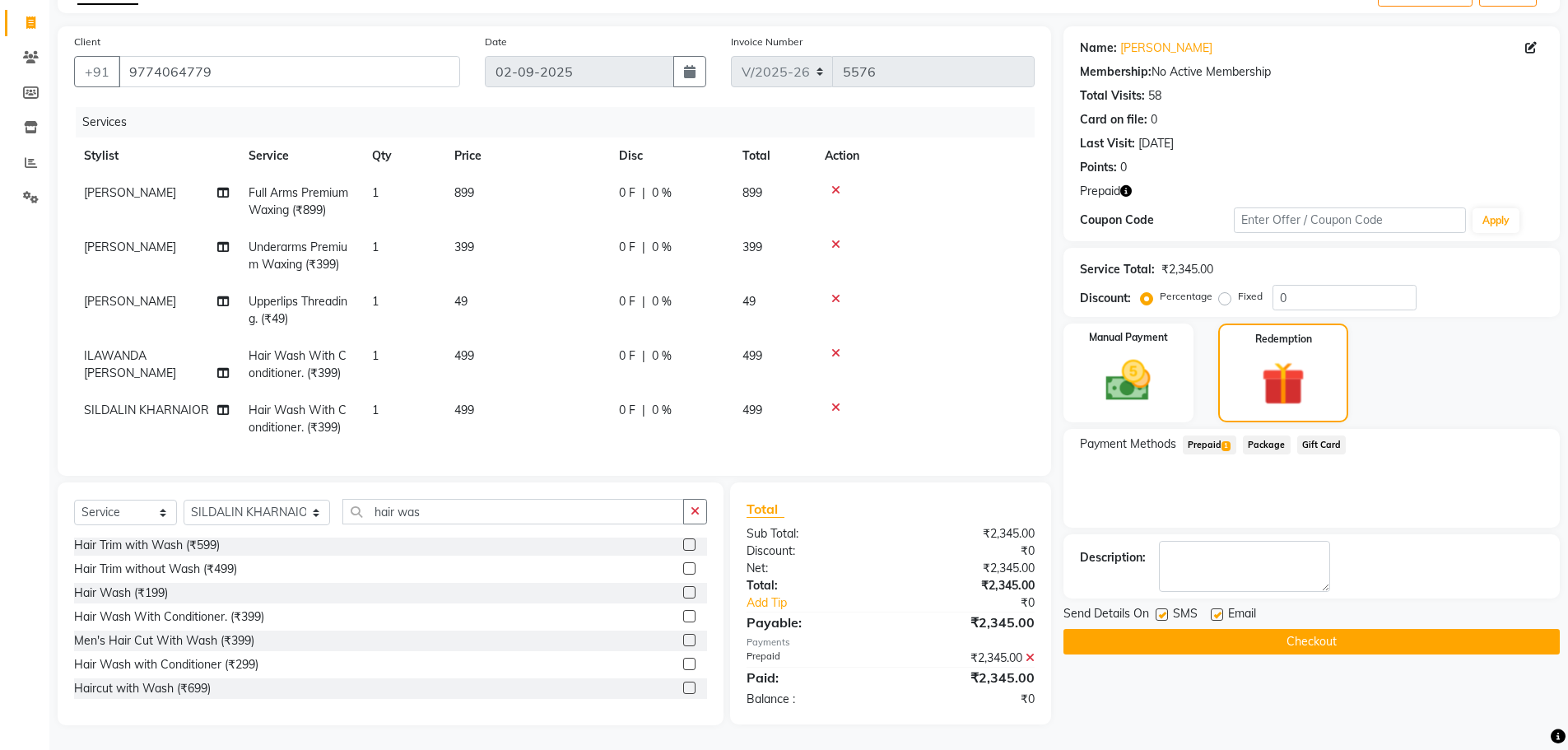
scroll to position [110, 0]
click at [1296, 629] on button "Checkout" at bounding box center [1311, 641] width 497 height 25
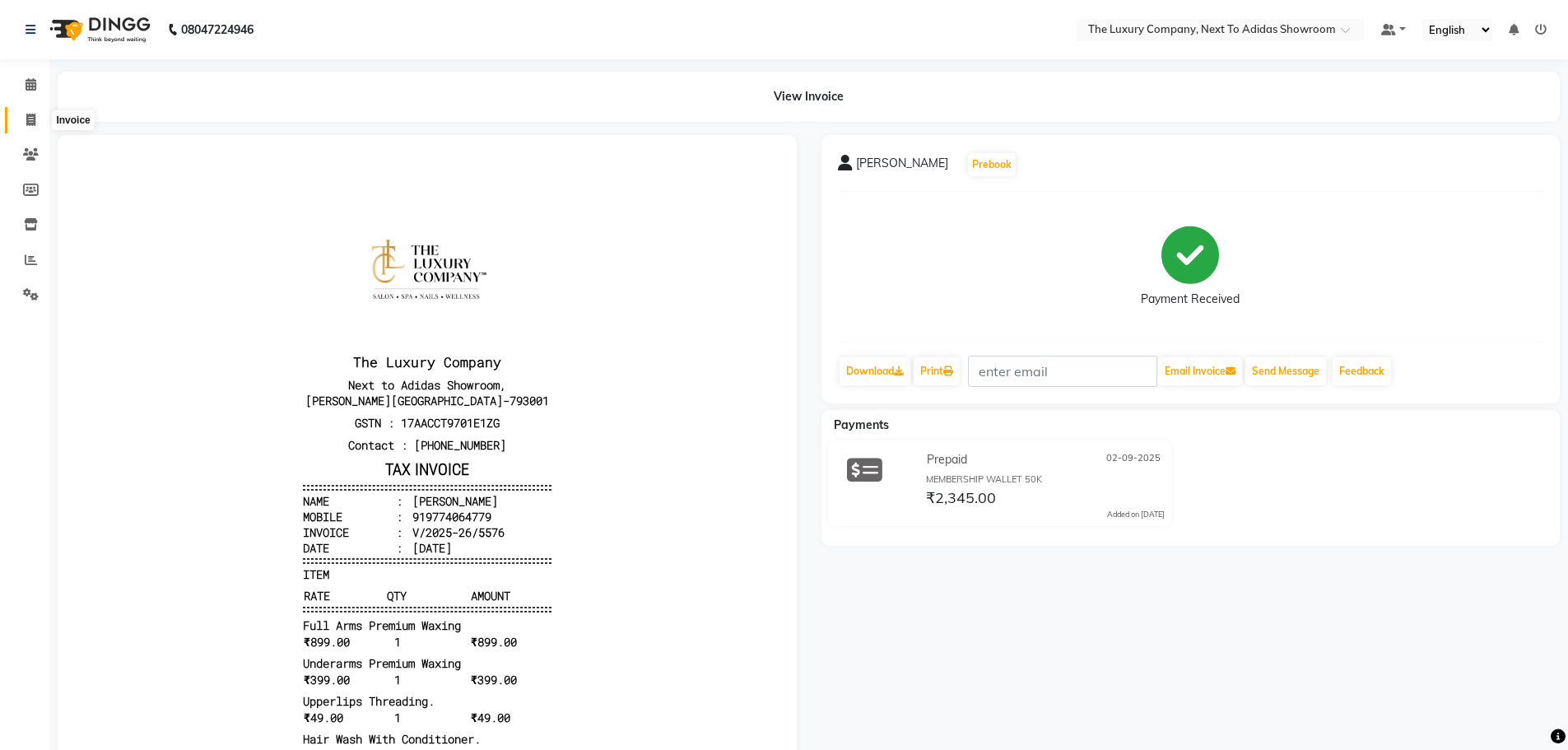
click at [33, 123] on icon at bounding box center [31, 120] width 9 height 12
select select "service"
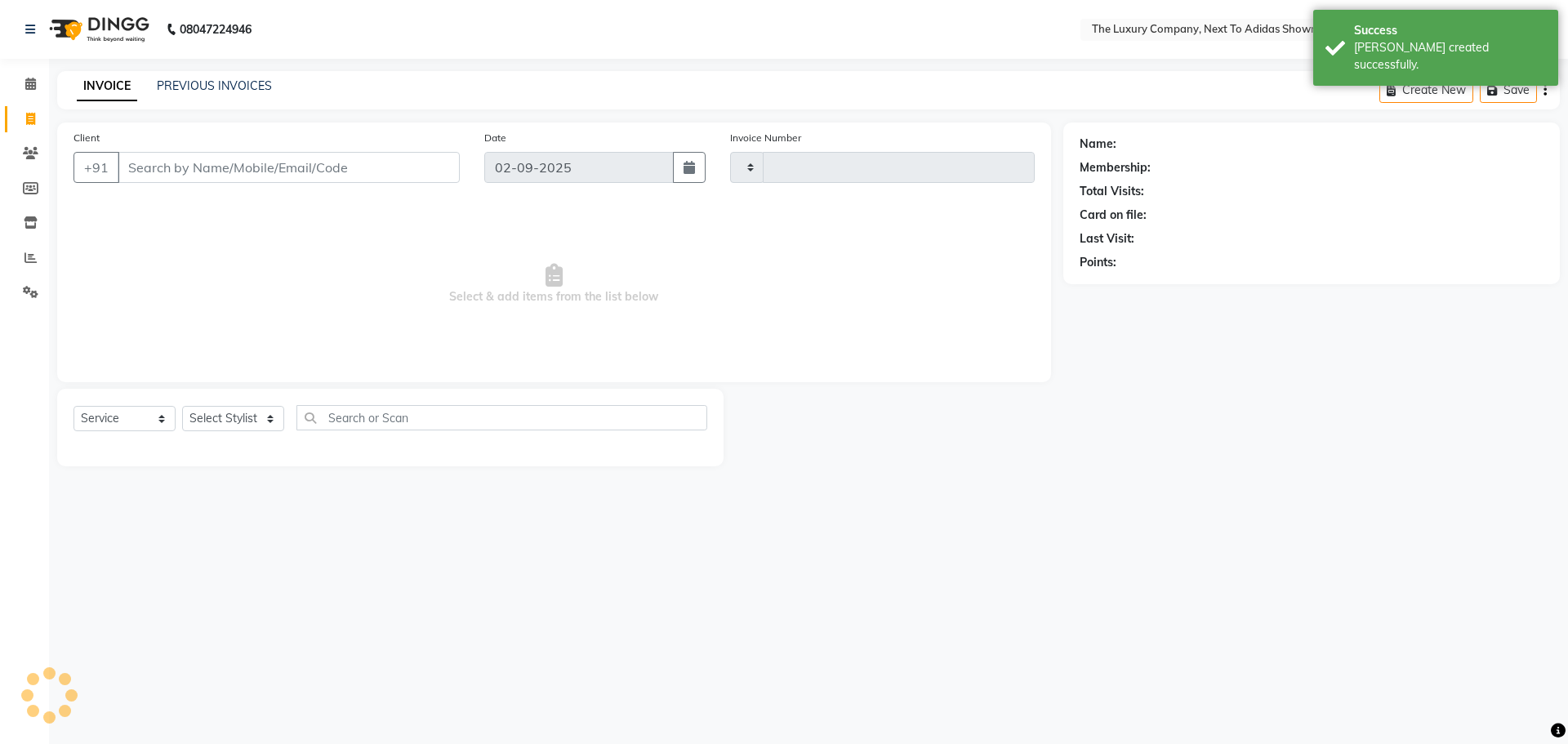
type input "5577"
select select "6828"
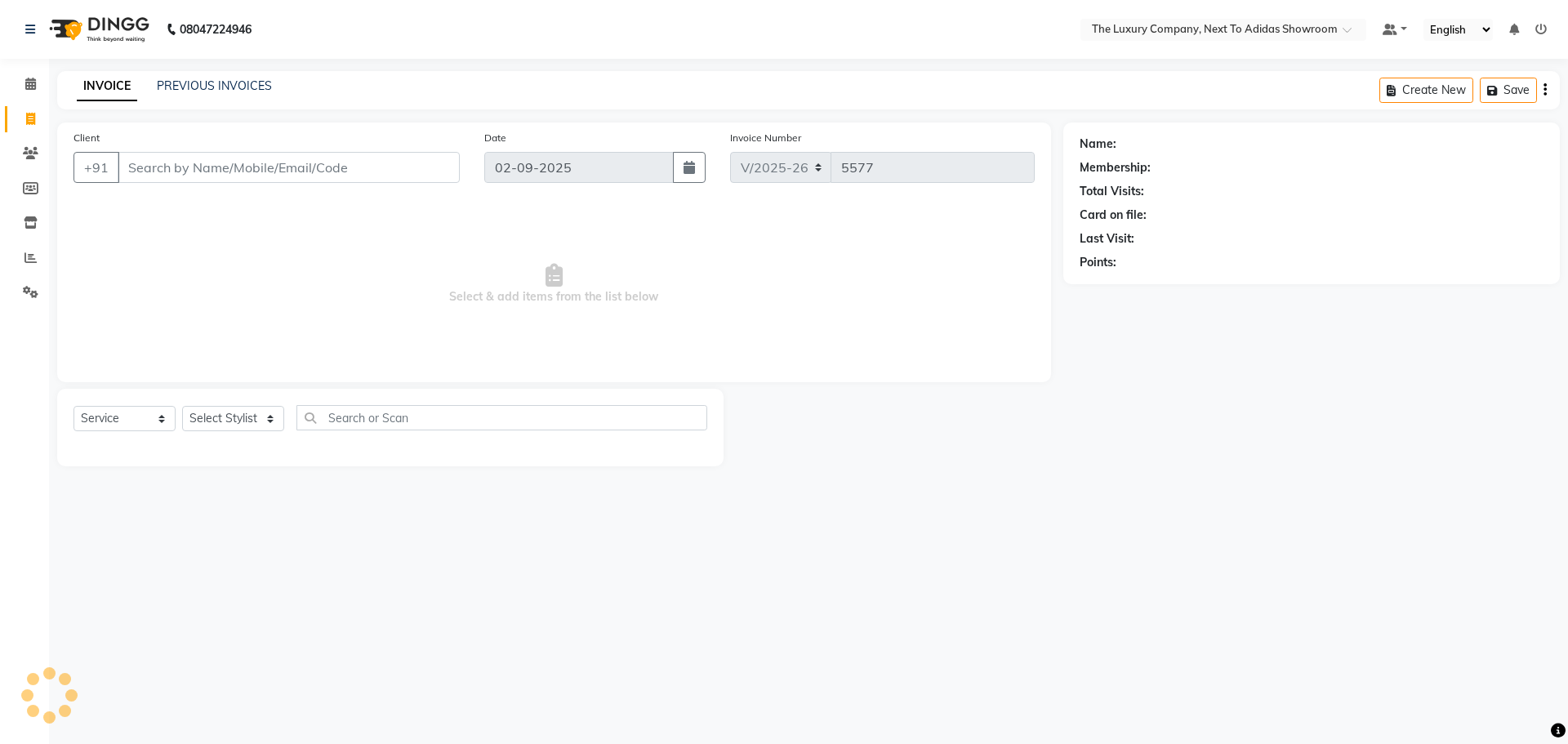
click at [249, 160] on input "Client" at bounding box center [289, 167] width 342 height 31
click at [264, 166] on input "Client" at bounding box center [289, 167] width 342 height 31
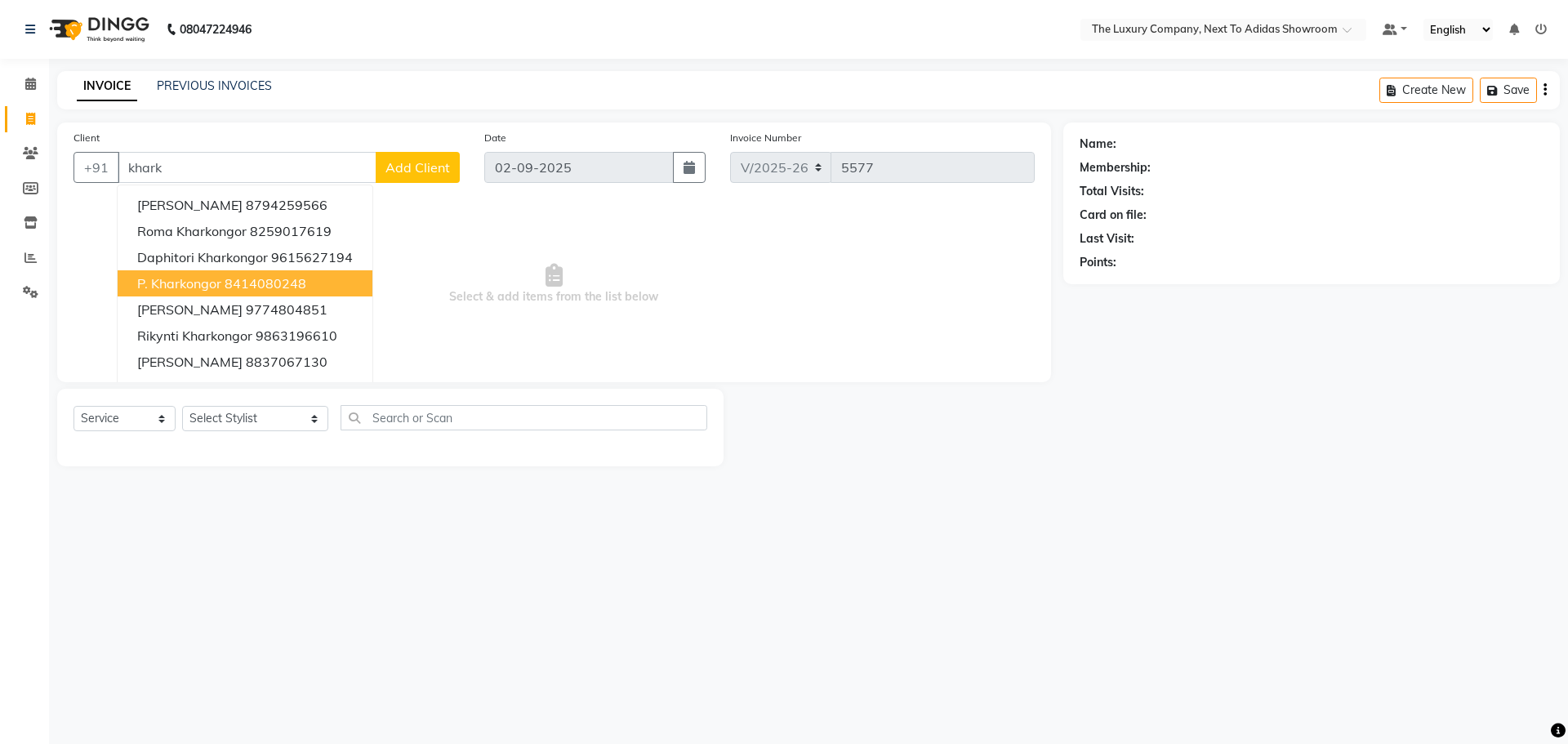
click at [198, 285] on span "P. Kharkongor" at bounding box center [179, 283] width 84 height 17
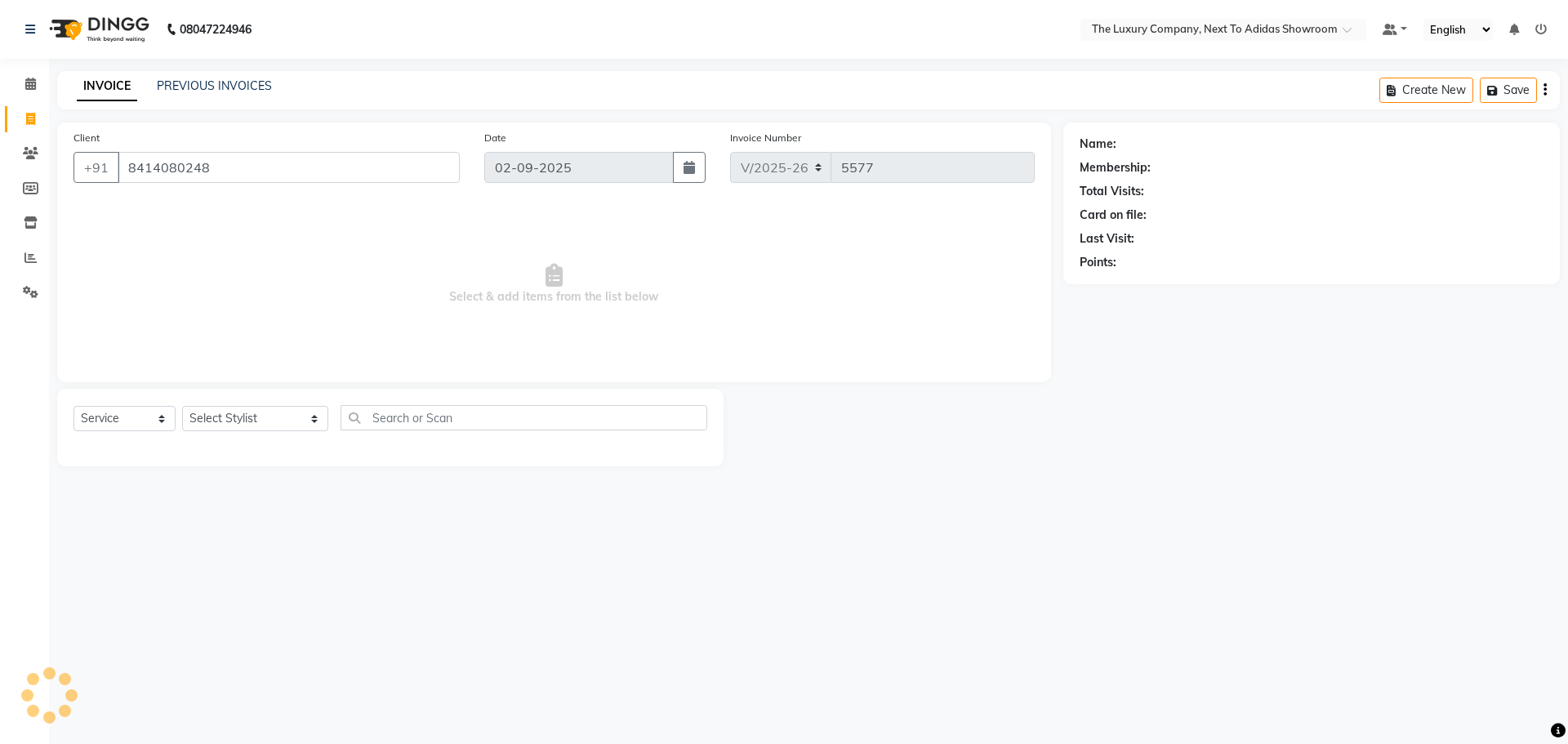
type input "8414080248"
click at [226, 422] on select "Select Stylist [PERSON_NAME] [PERSON_NAME] ANSAI [PERSON_NAME] BALAJIED [PERSON…" at bounding box center [256, 418] width 147 height 25
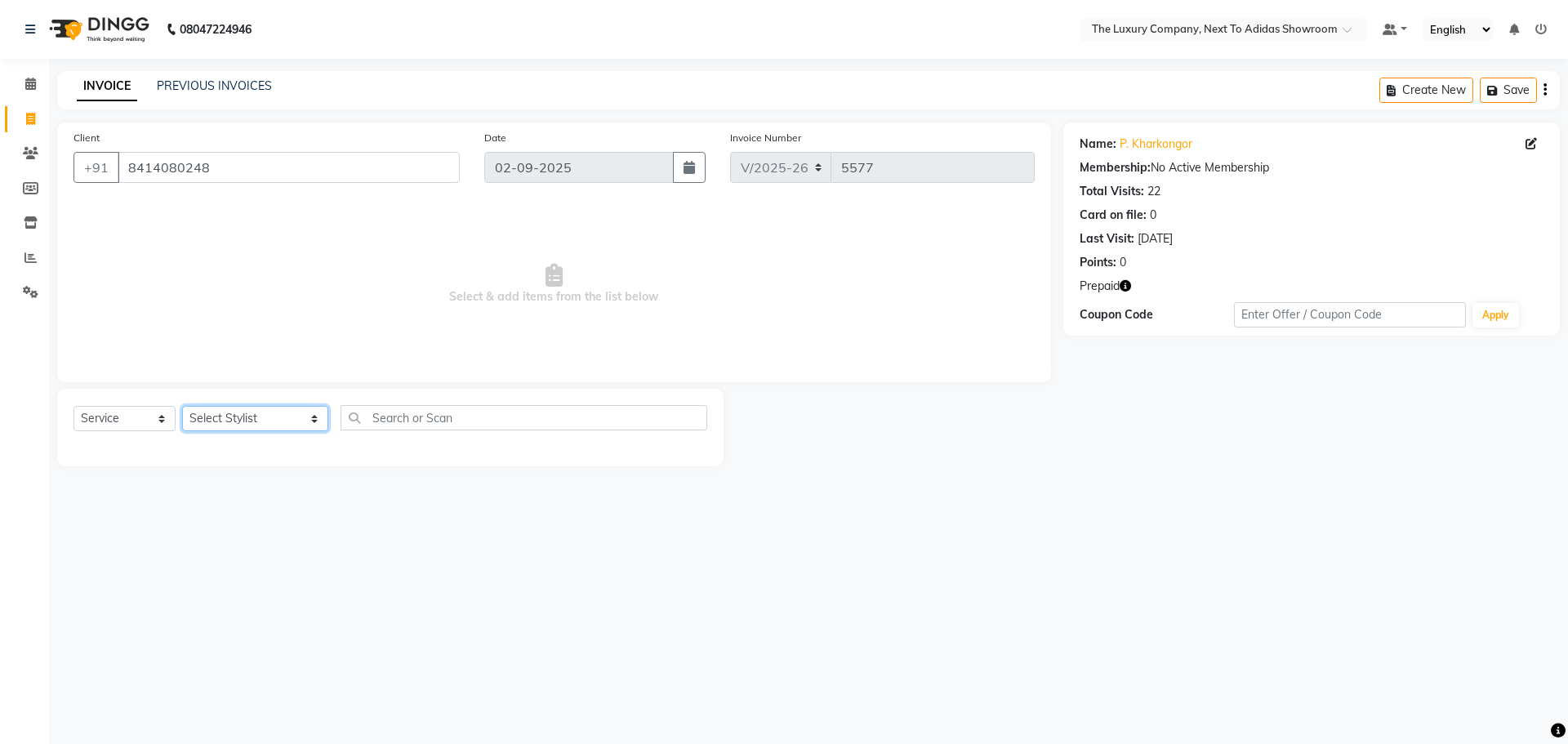
select select "53651"
click at [182, 406] on select "Select Stylist [PERSON_NAME] [PERSON_NAME] ANSAI [PERSON_NAME] BALAJIED [PERSON…" at bounding box center [256, 418] width 147 height 25
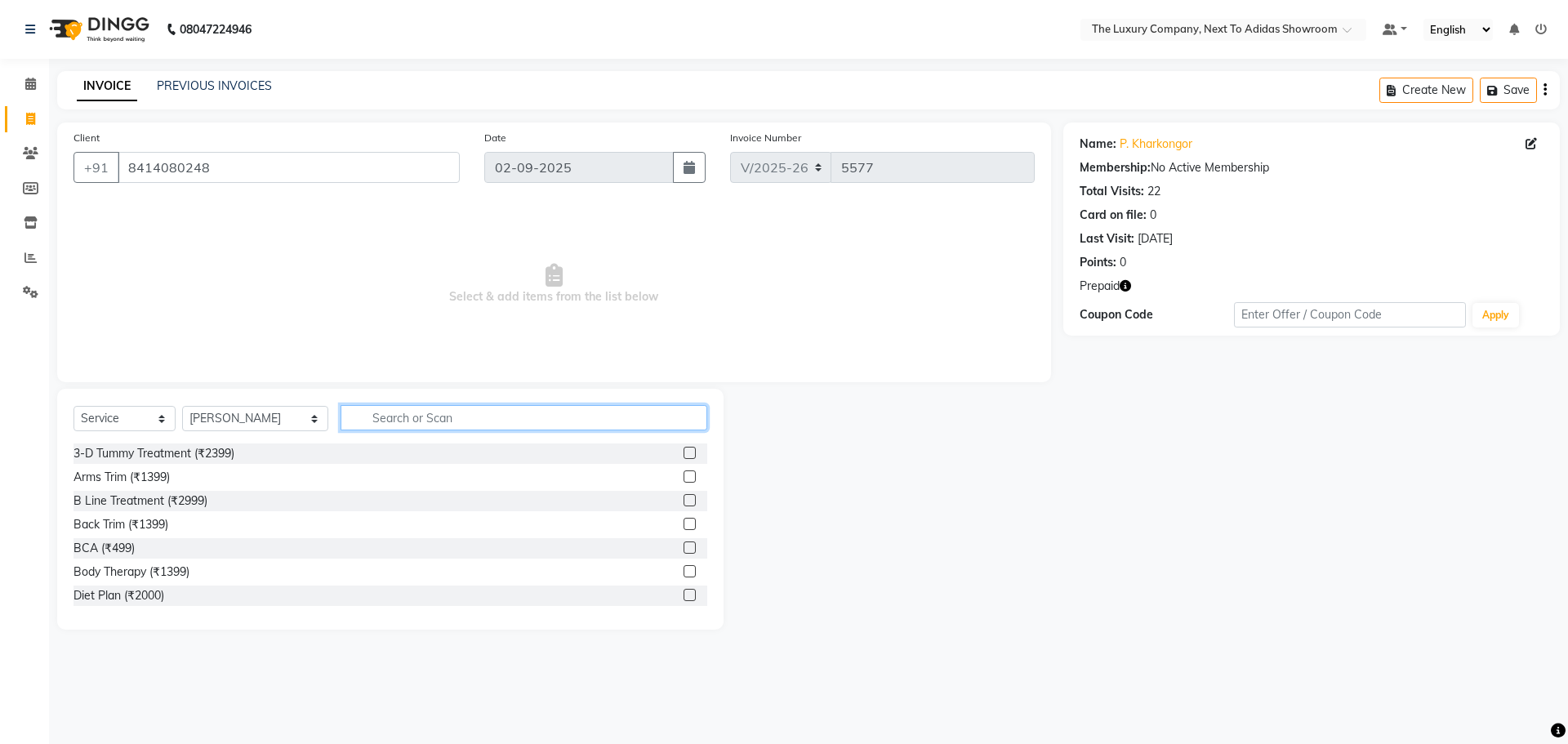
click at [423, 405] on input "text" at bounding box center [523, 417] width 366 height 25
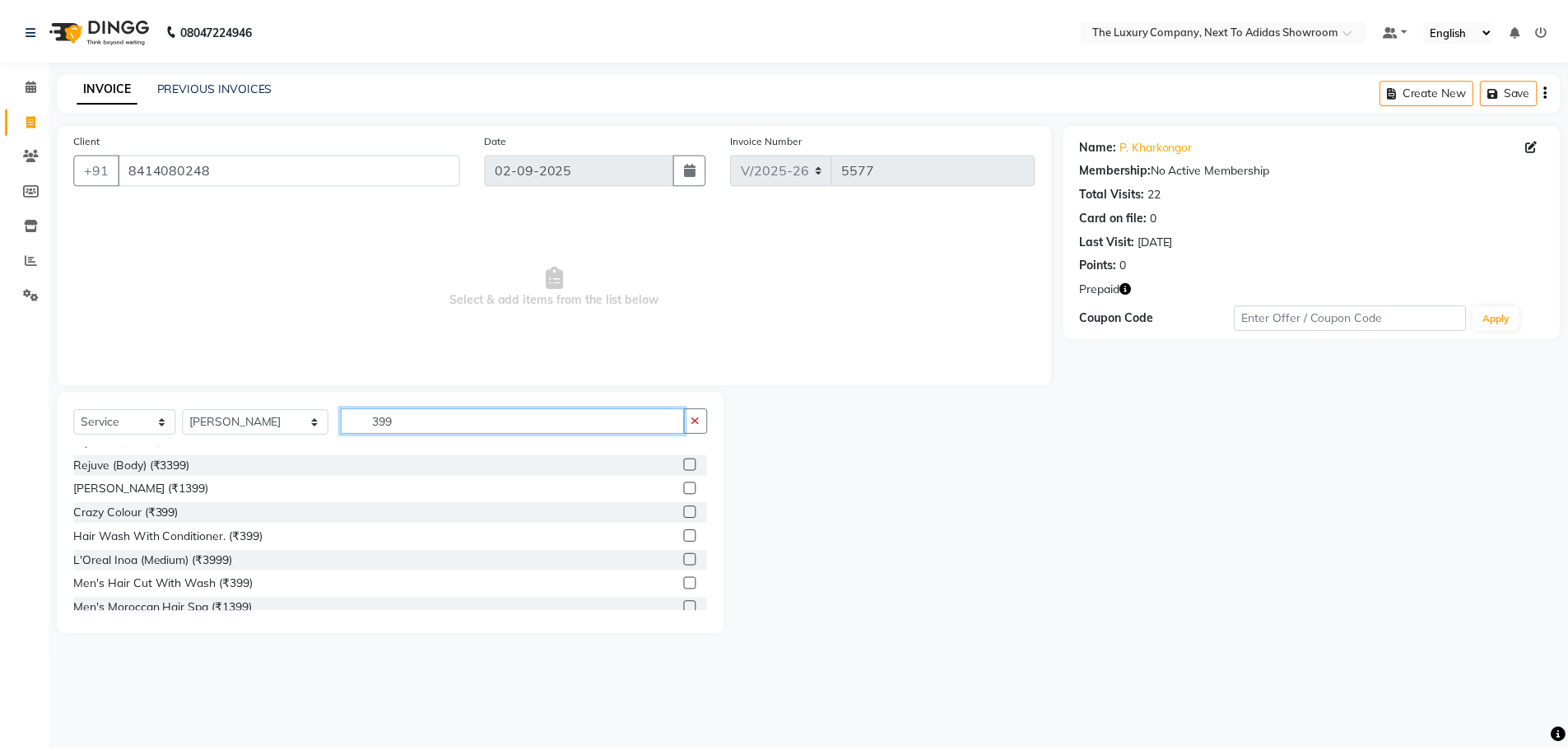
scroll to position [164, 0]
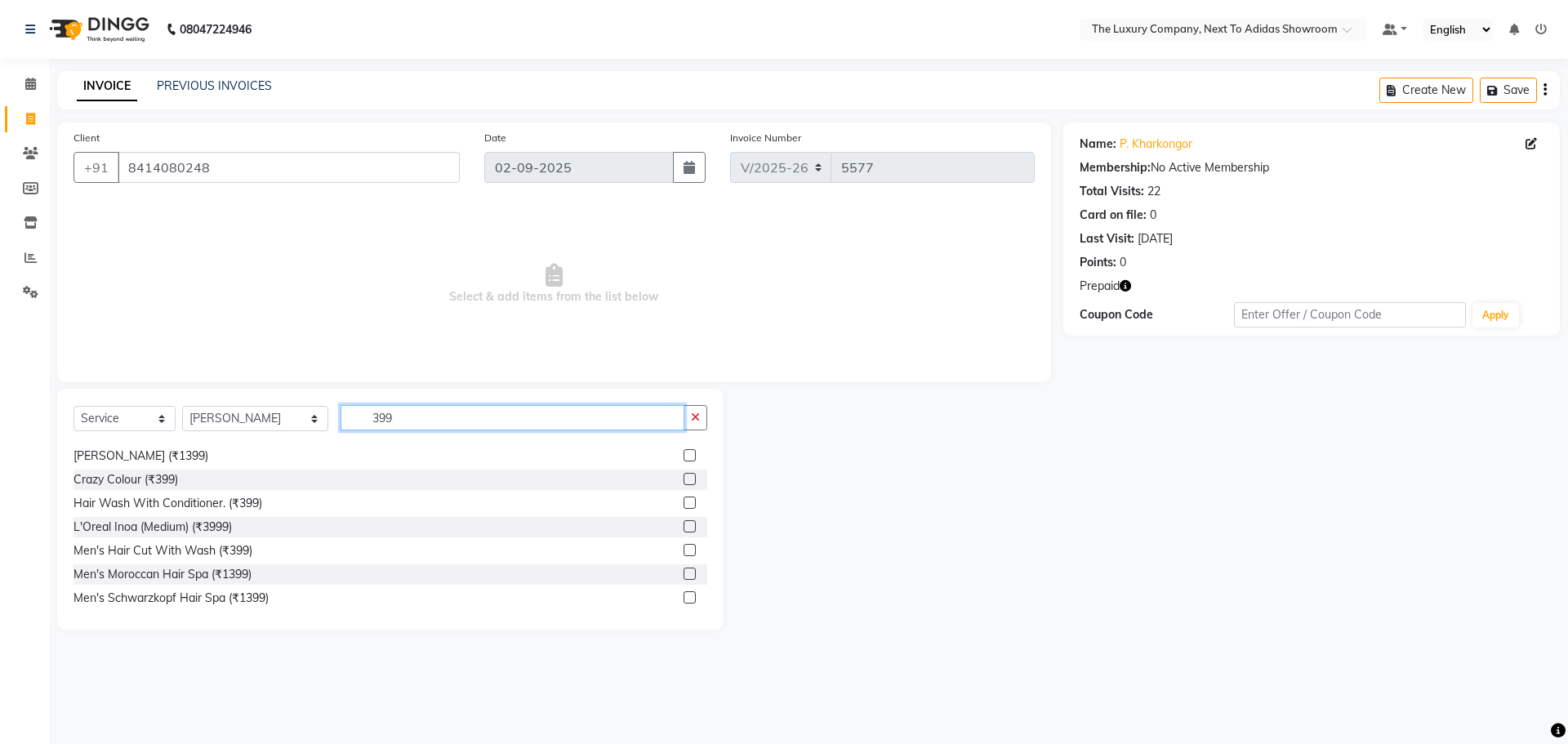
type input "399"
click at [684, 547] on label at bounding box center [690, 550] width 12 height 12
click at [684, 547] on input "checkbox" at bounding box center [689, 550] width 10 height 10
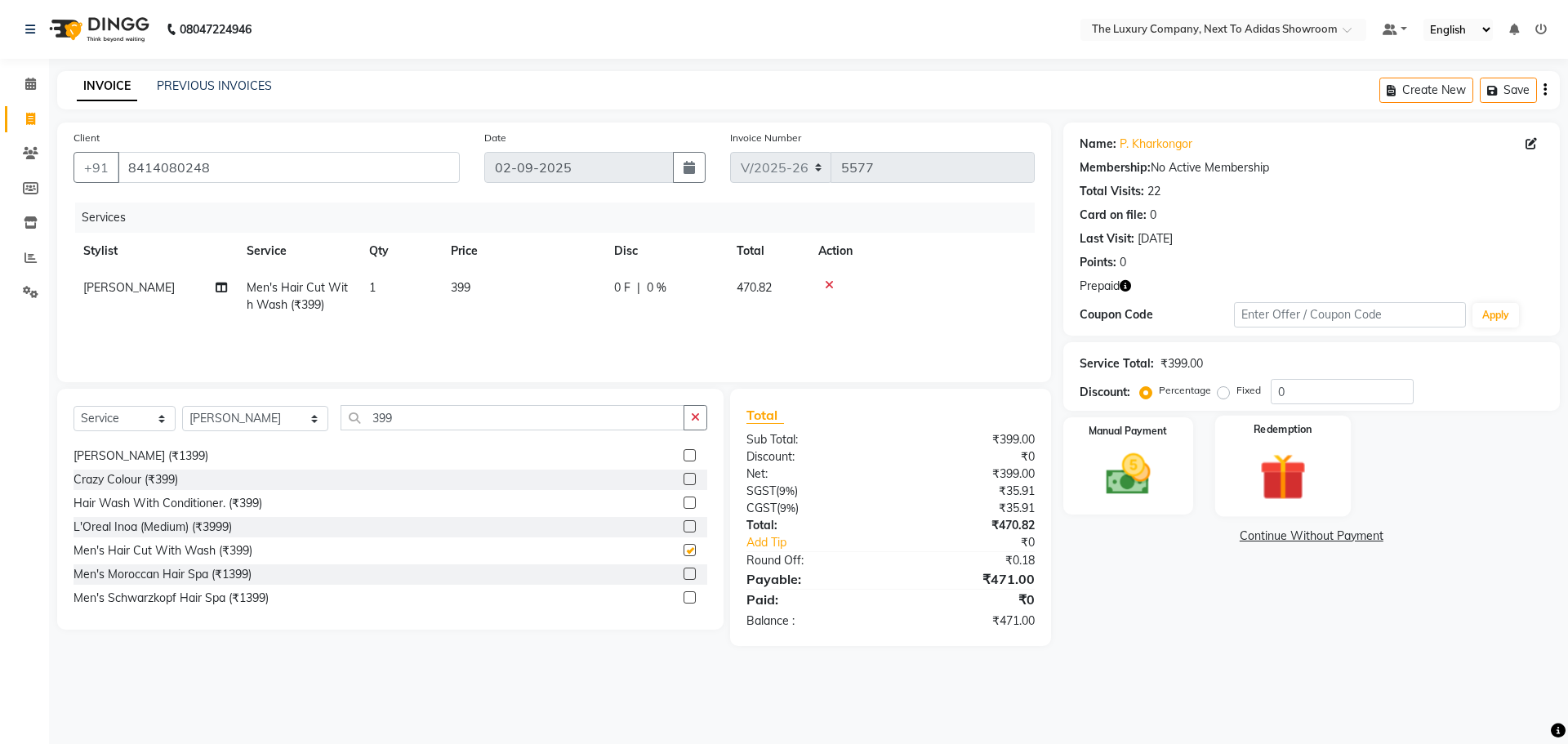
checkbox input "false"
click at [1310, 482] on img at bounding box center [1282, 476] width 76 height 58
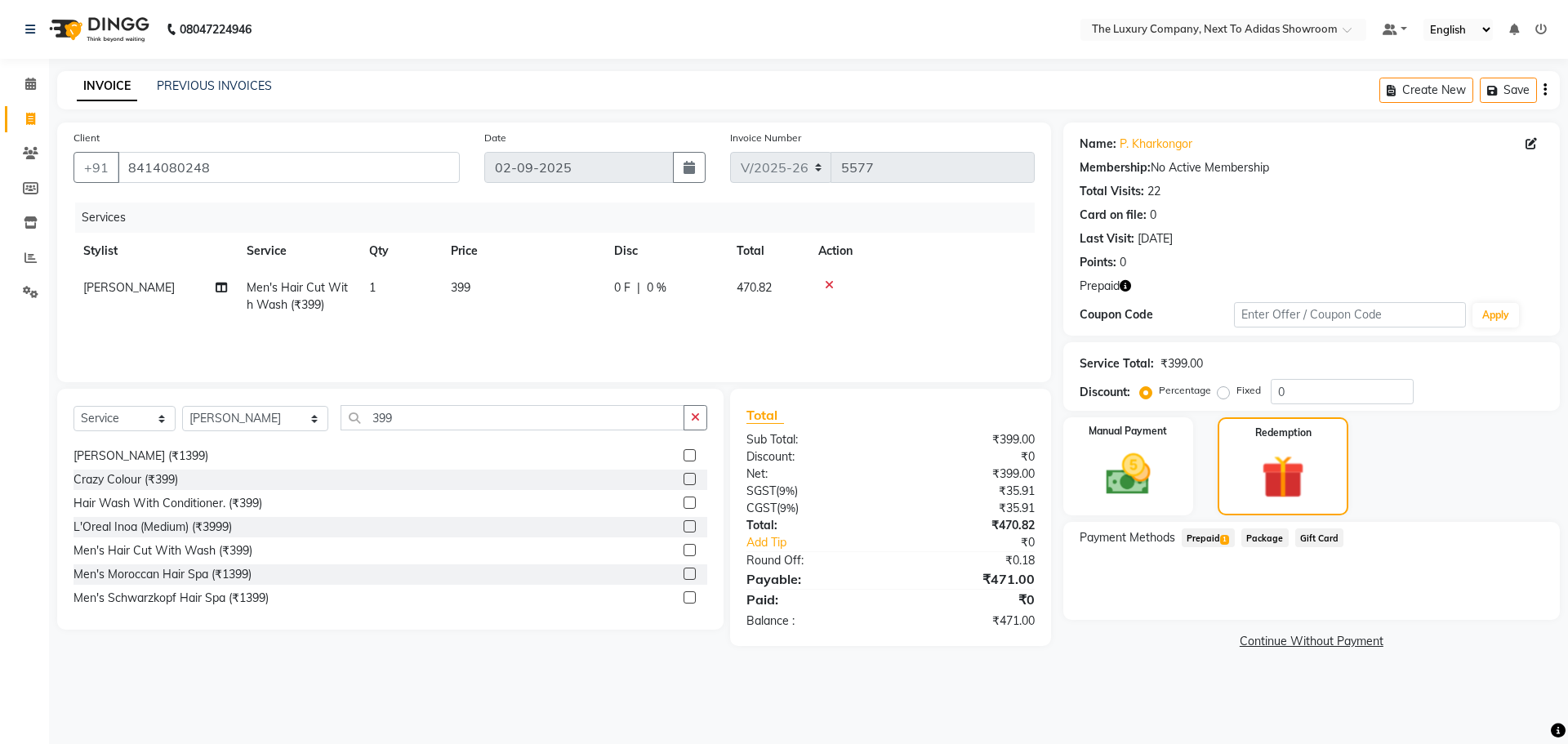
click at [1205, 531] on span "Prepaid 1" at bounding box center [1208, 538] width 53 height 19
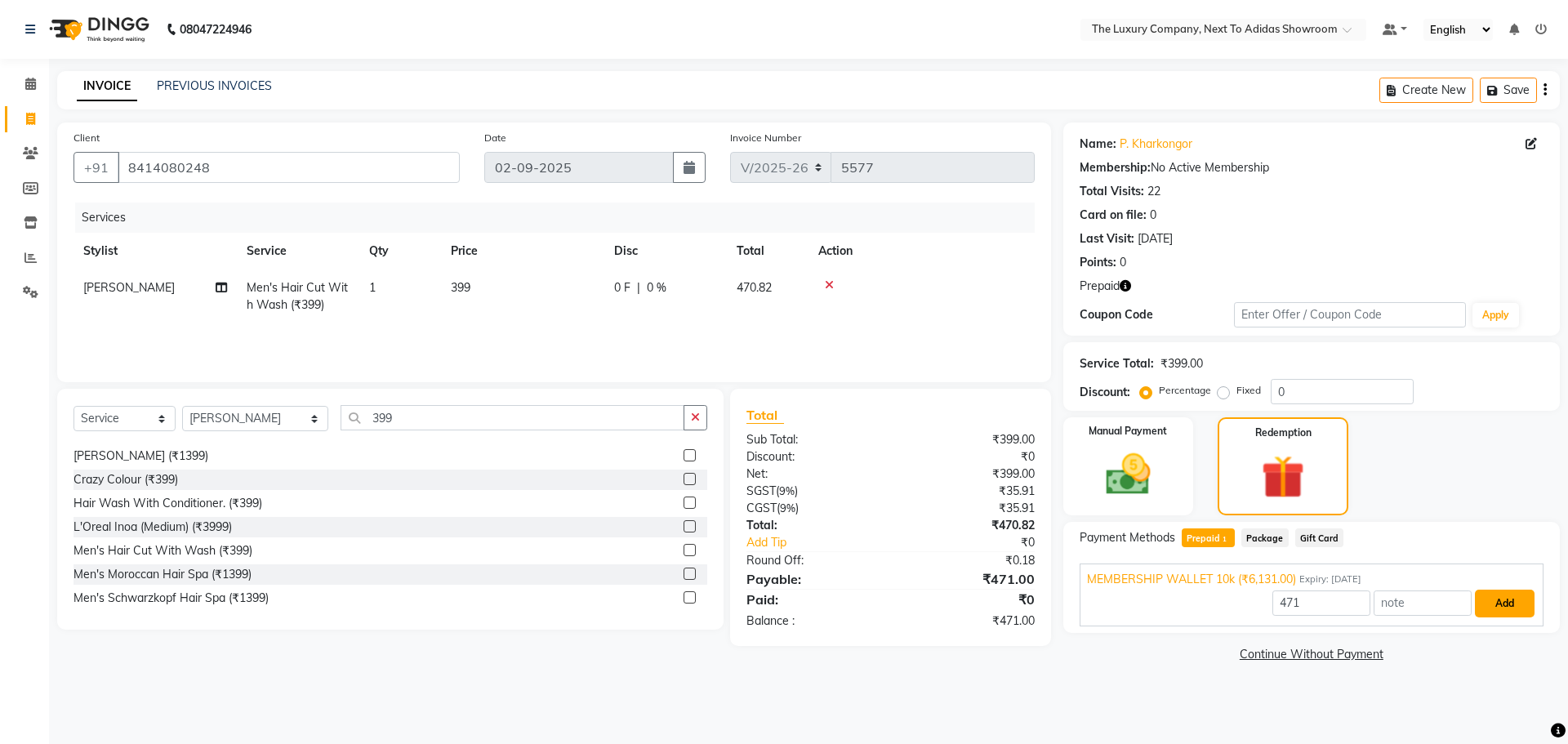
drag, startPoint x: 1496, startPoint y: 603, endPoint x: 1493, endPoint y: 615, distance: 12.4
click at [1497, 605] on button "Add" at bounding box center [1504, 604] width 59 height 28
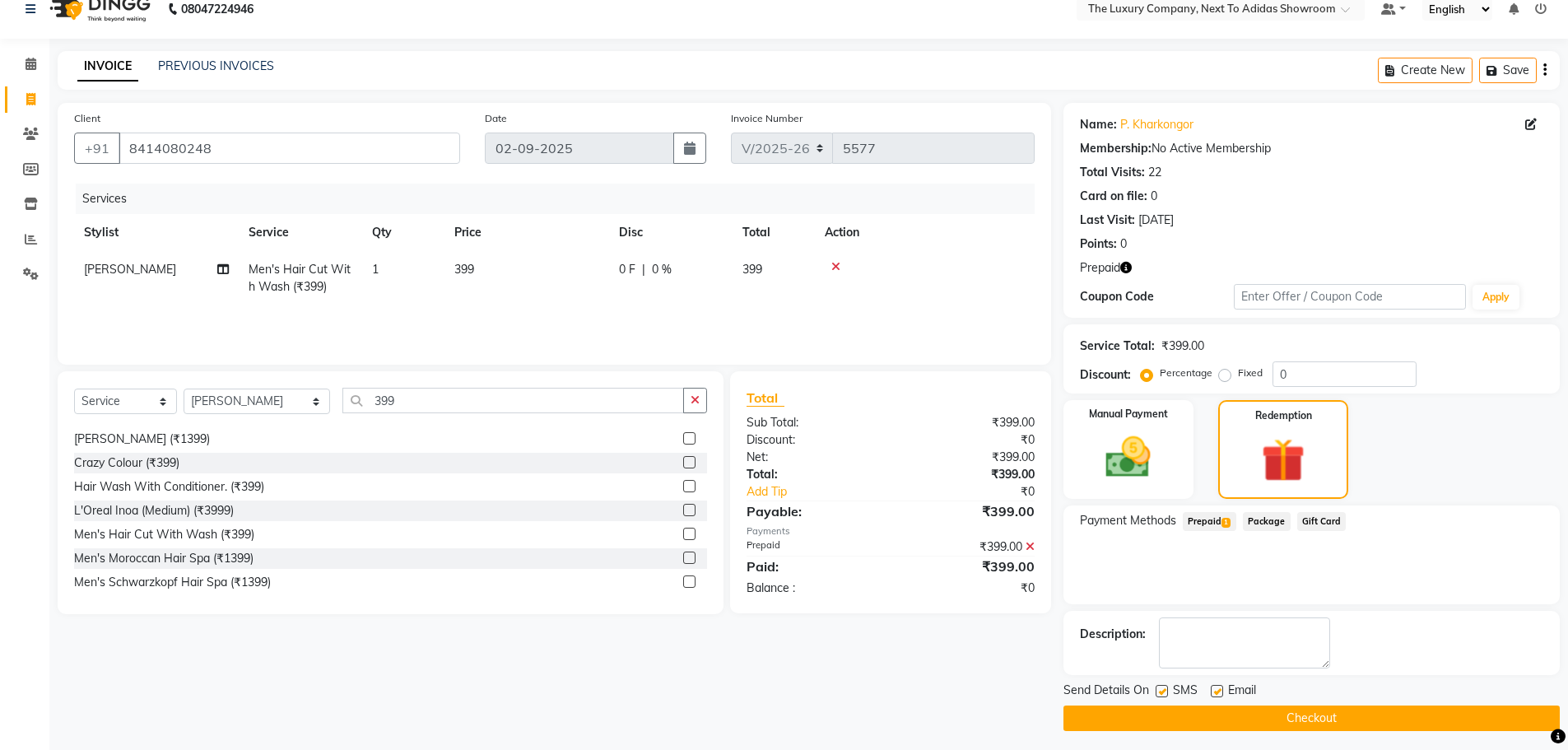
scroll to position [26, 0]
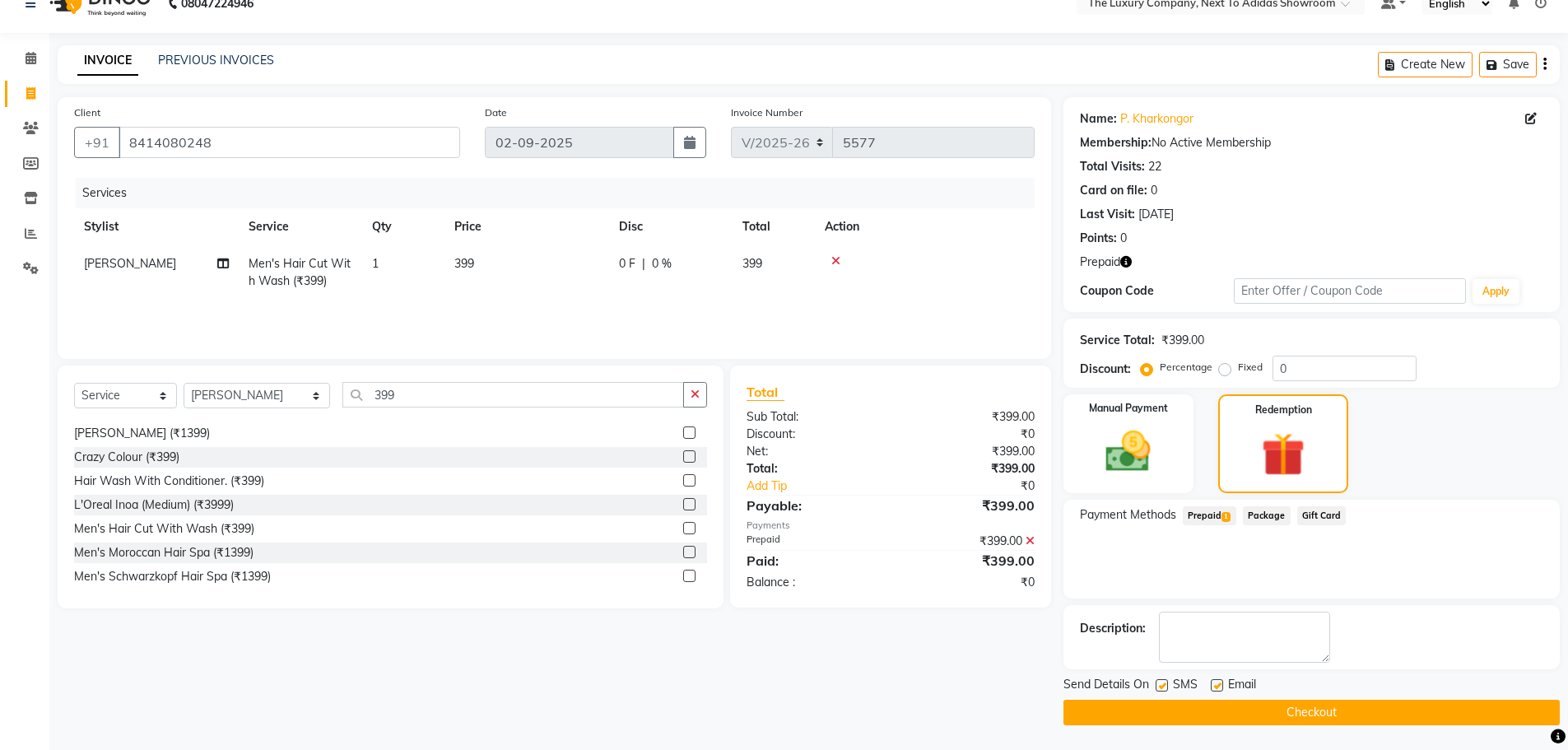
click at [1328, 711] on button "Checkout" at bounding box center [1311, 712] width 497 height 25
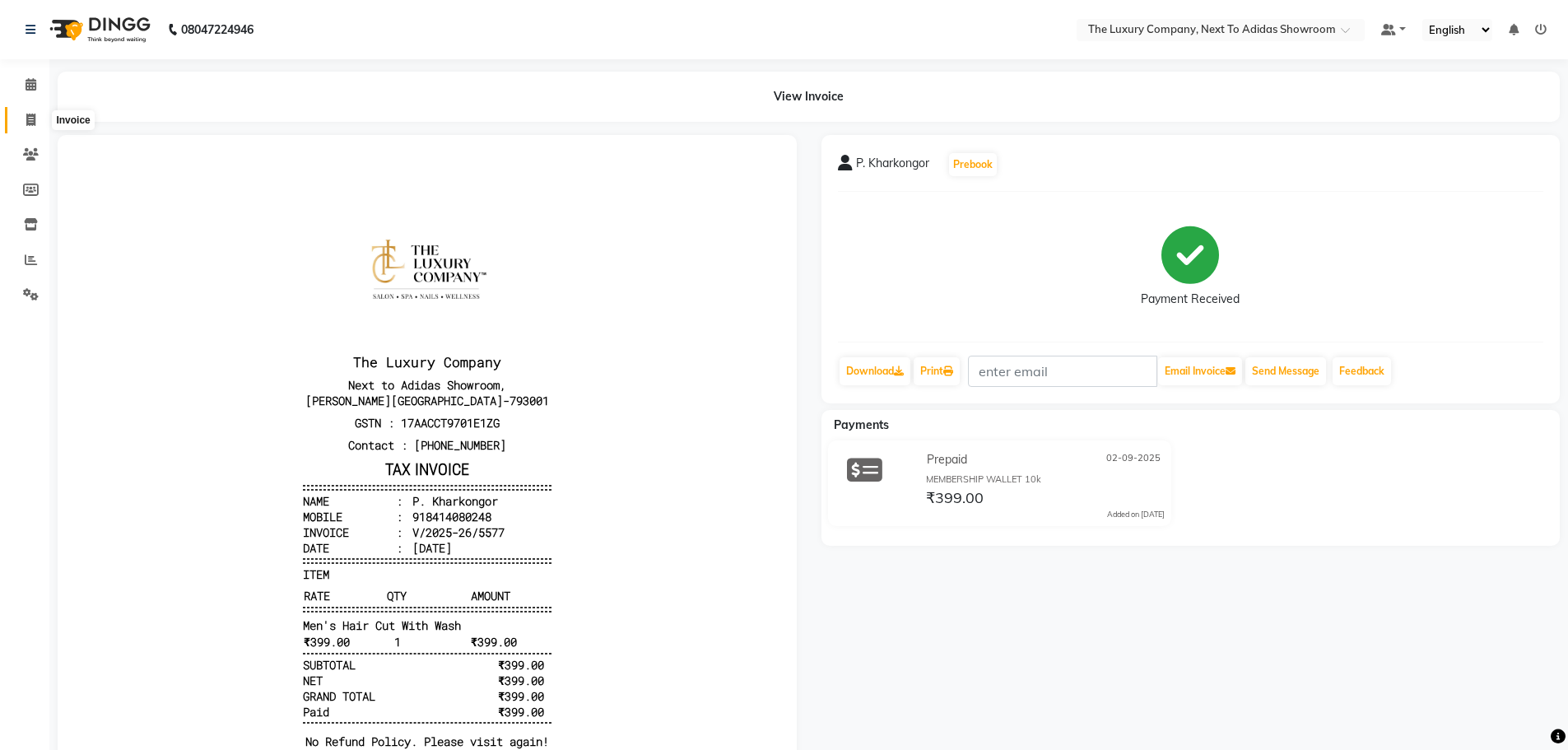
click at [25, 111] on span at bounding box center [31, 120] width 29 height 19
select select "6828"
select select "service"
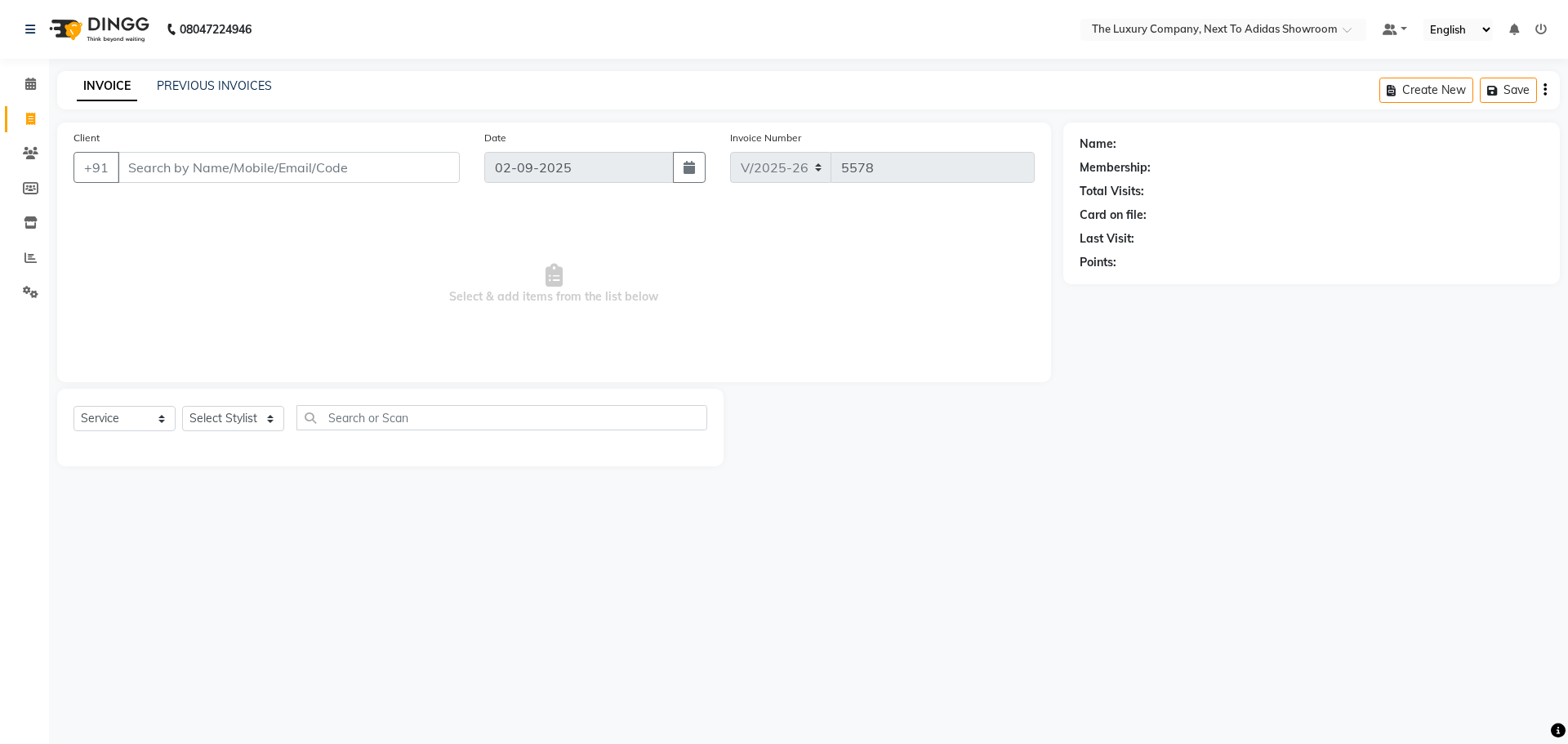
click at [195, 173] on input "Client" at bounding box center [289, 167] width 342 height 31
drag, startPoint x: 362, startPoint y: 156, endPoint x: 385, endPoint y: 167, distance: 25.5
click at [362, 157] on input "6909642340" at bounding box center [247, 167] width 259 height 31
type input "6909642340"
click at [416, 169] on span "Add Client" at bounding box center [418, 167] width 65 height 17
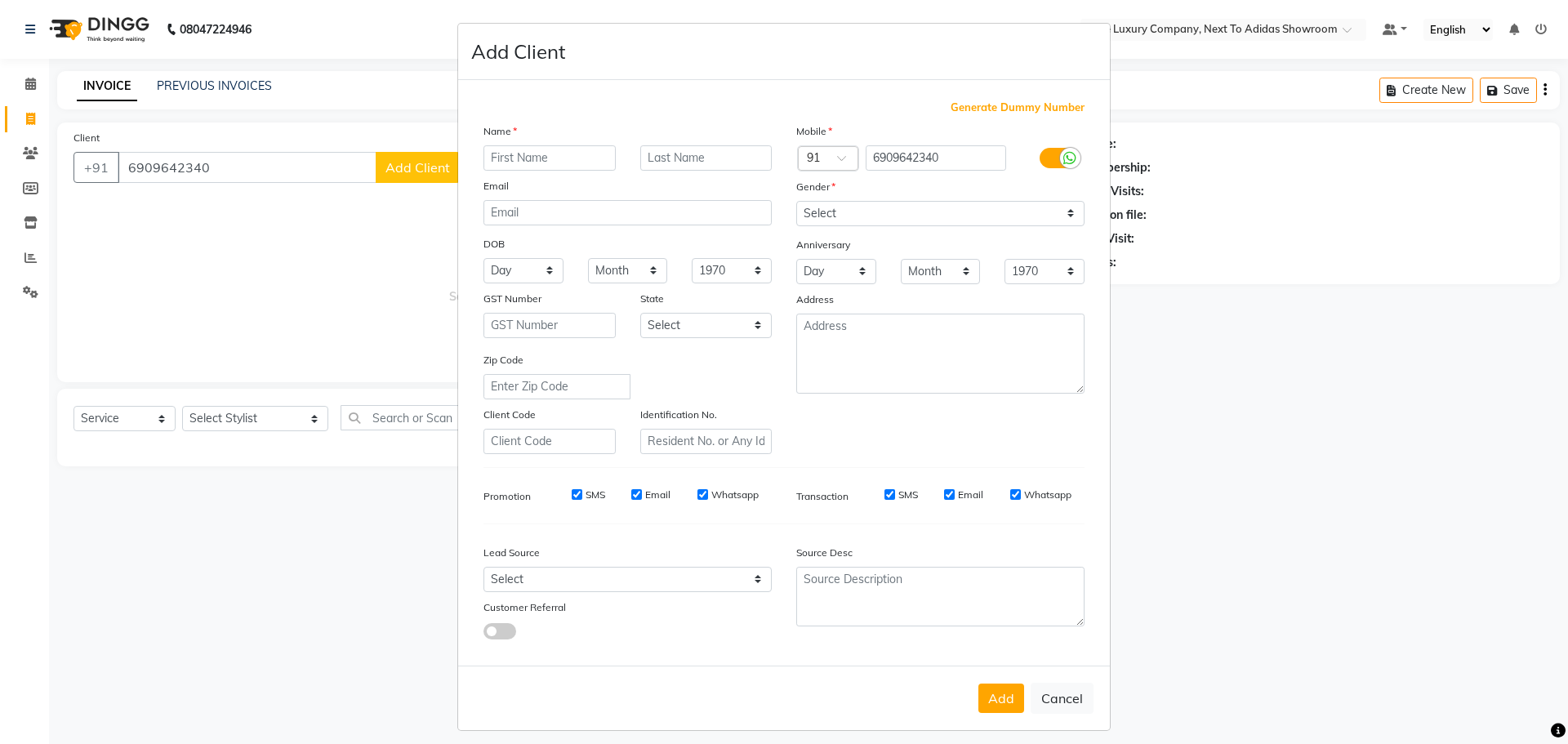
click at [575, 153] on input "text" at bounding box center [549, 158] width 133 height 25
type input "Ibakor"
click at [711, 159] on input "text" at bounding box center [706, 158] width 133 height 25
type input "Sun"
click at [852, 208] on select "Select [DEMOGRAPHIC_DATA] [DEMOGRAPHIC_DATA] Other Prefer Not To Say" at bounding box center [940, 213] width 288 height 25
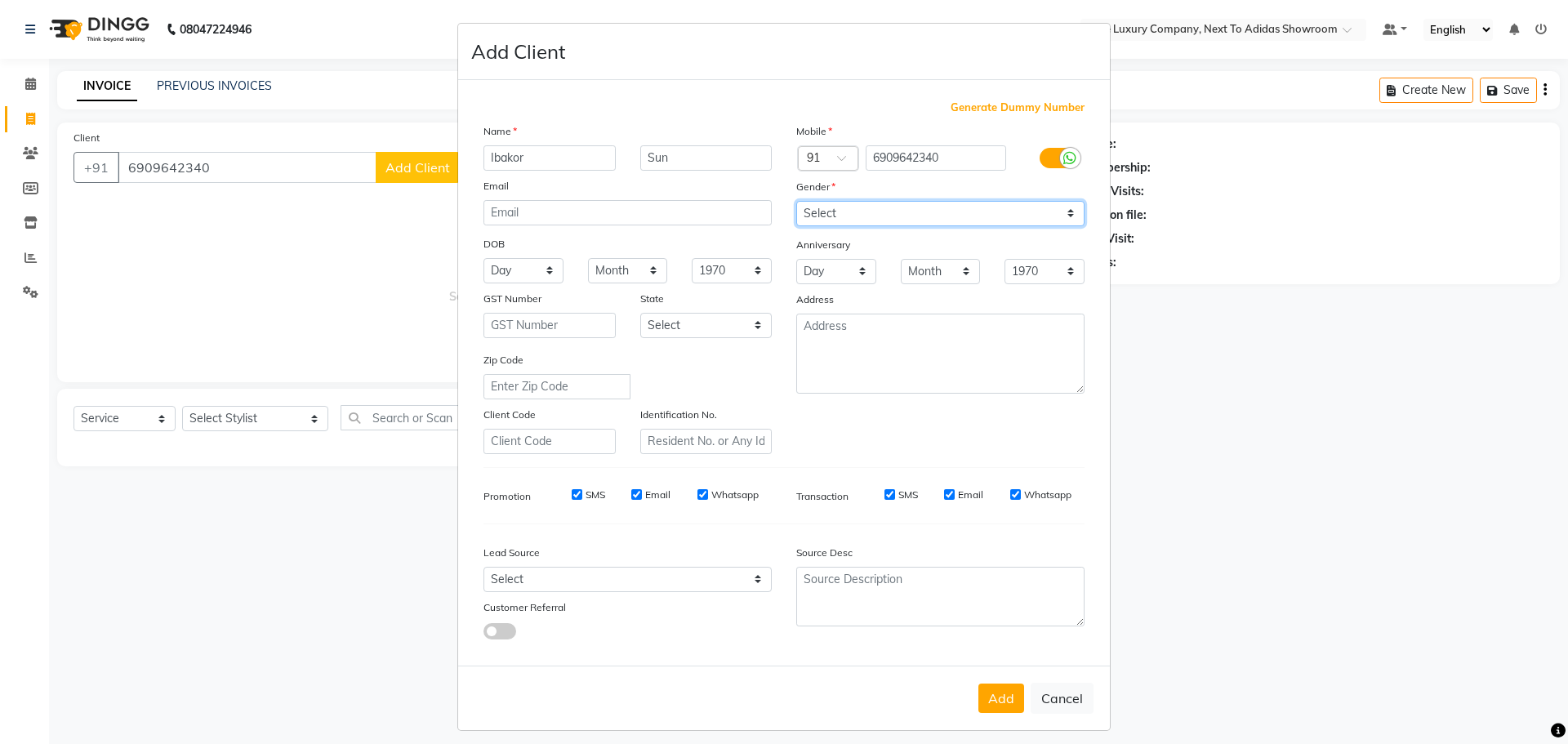
select select "[DEMOGRAPHIC_DATA]"
click at [796, 201] on select "Select [DEMOGRAPHIC_DATA] [DEMOGRAPHIC_DATA] Other Prefer Not To Say" at bounding box center [940, 213] width 288 height 25
click at [992, 692] on button "Add" at bounding box center [1001, 699] width 45 height 30
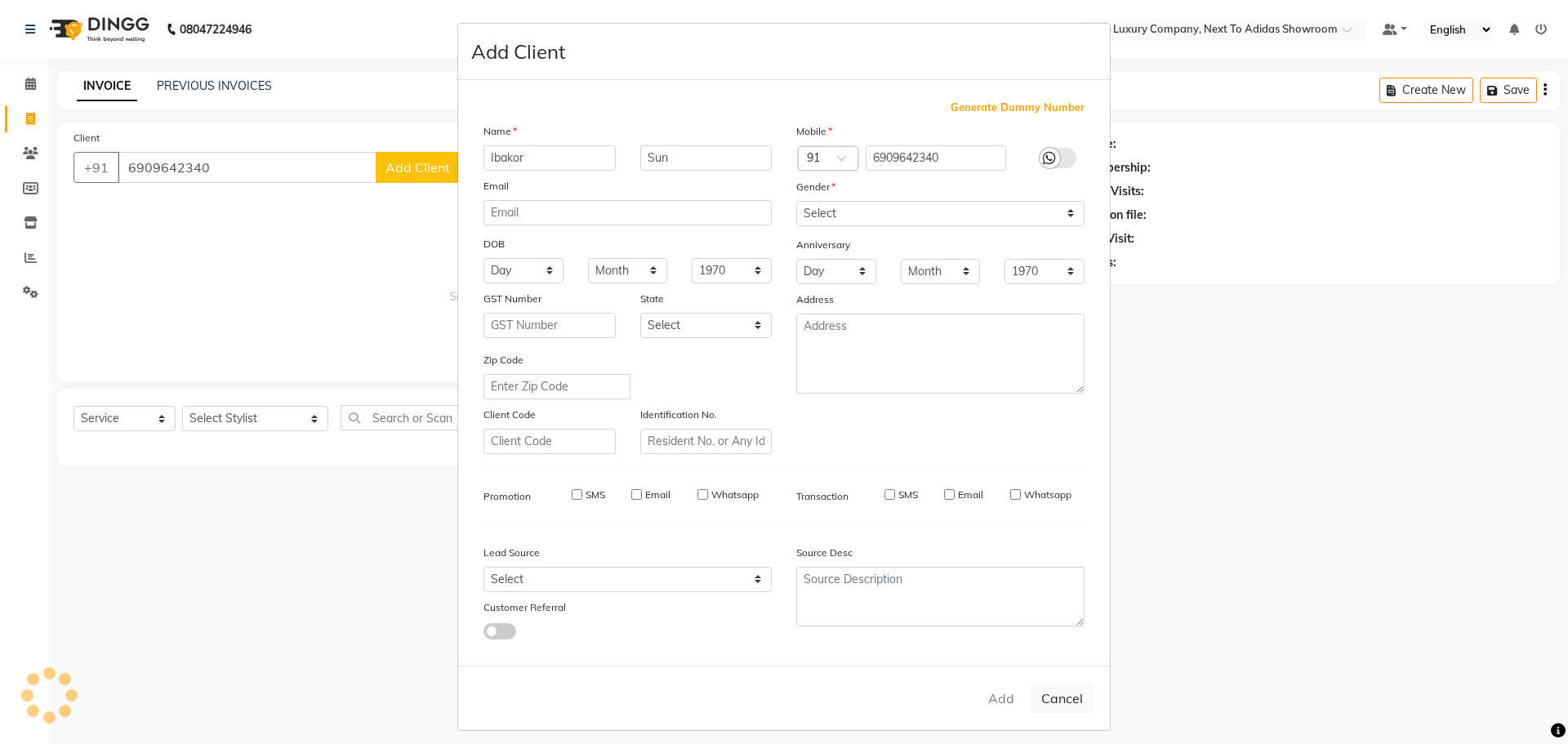
select select
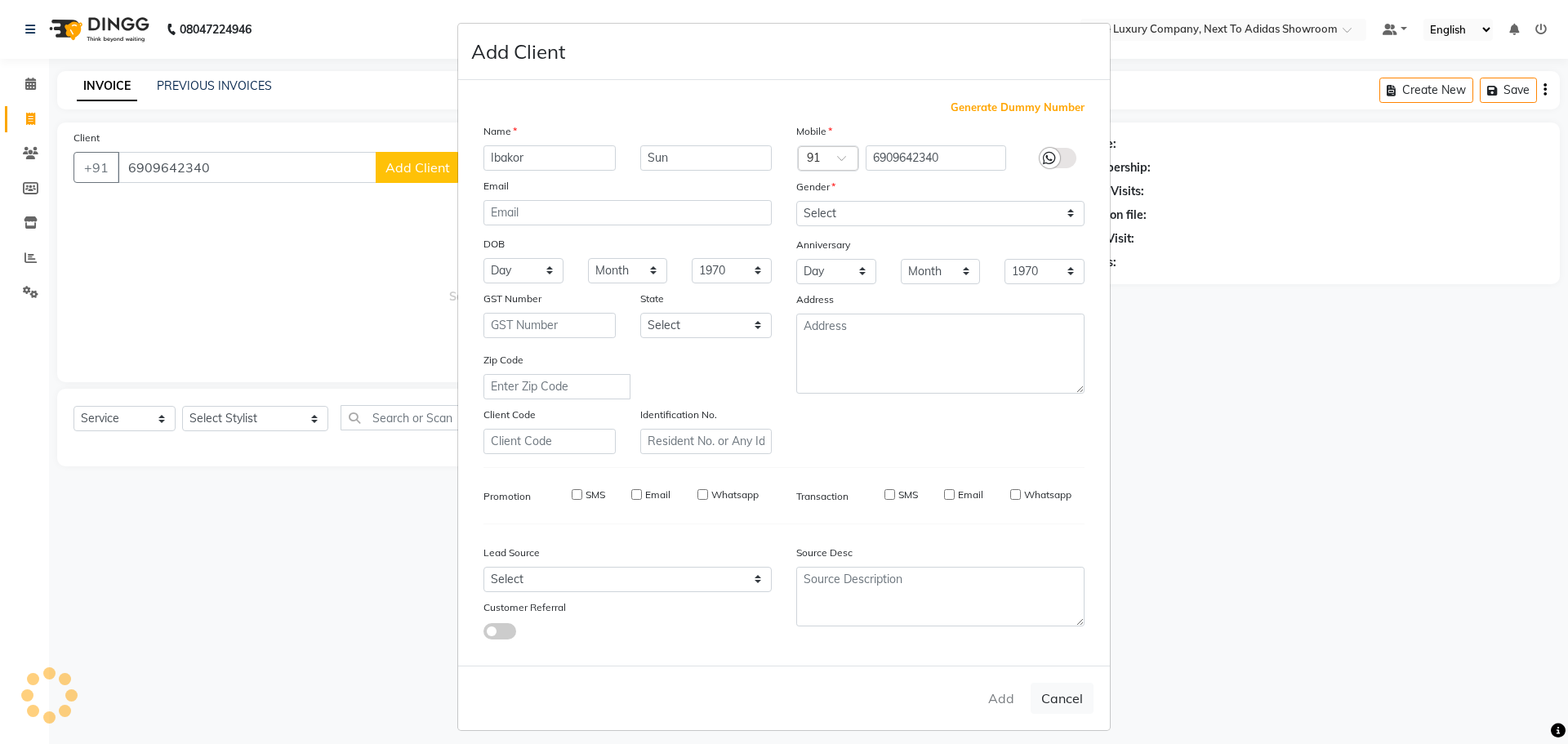
select select
checkbox input "false"
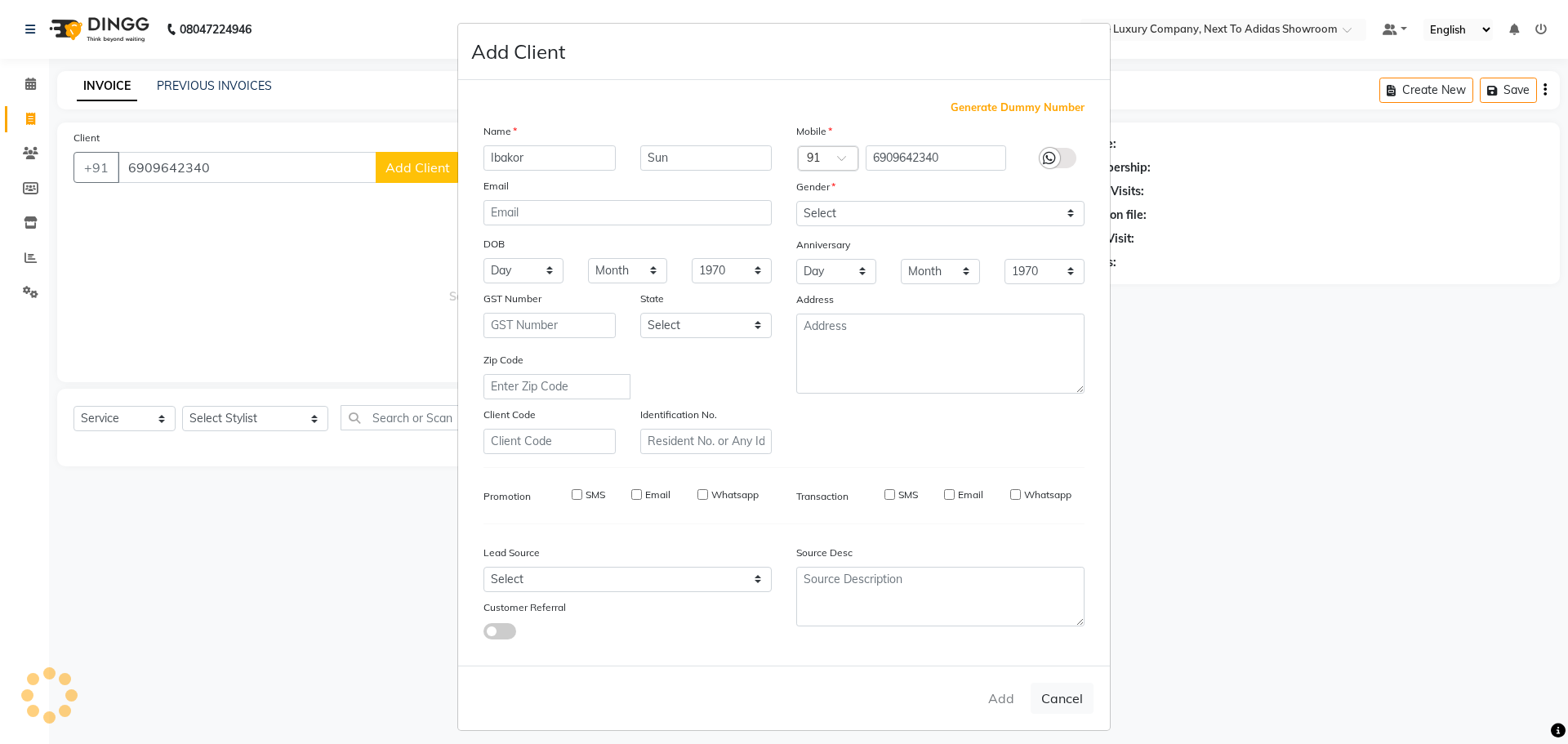
checkbox input "false"
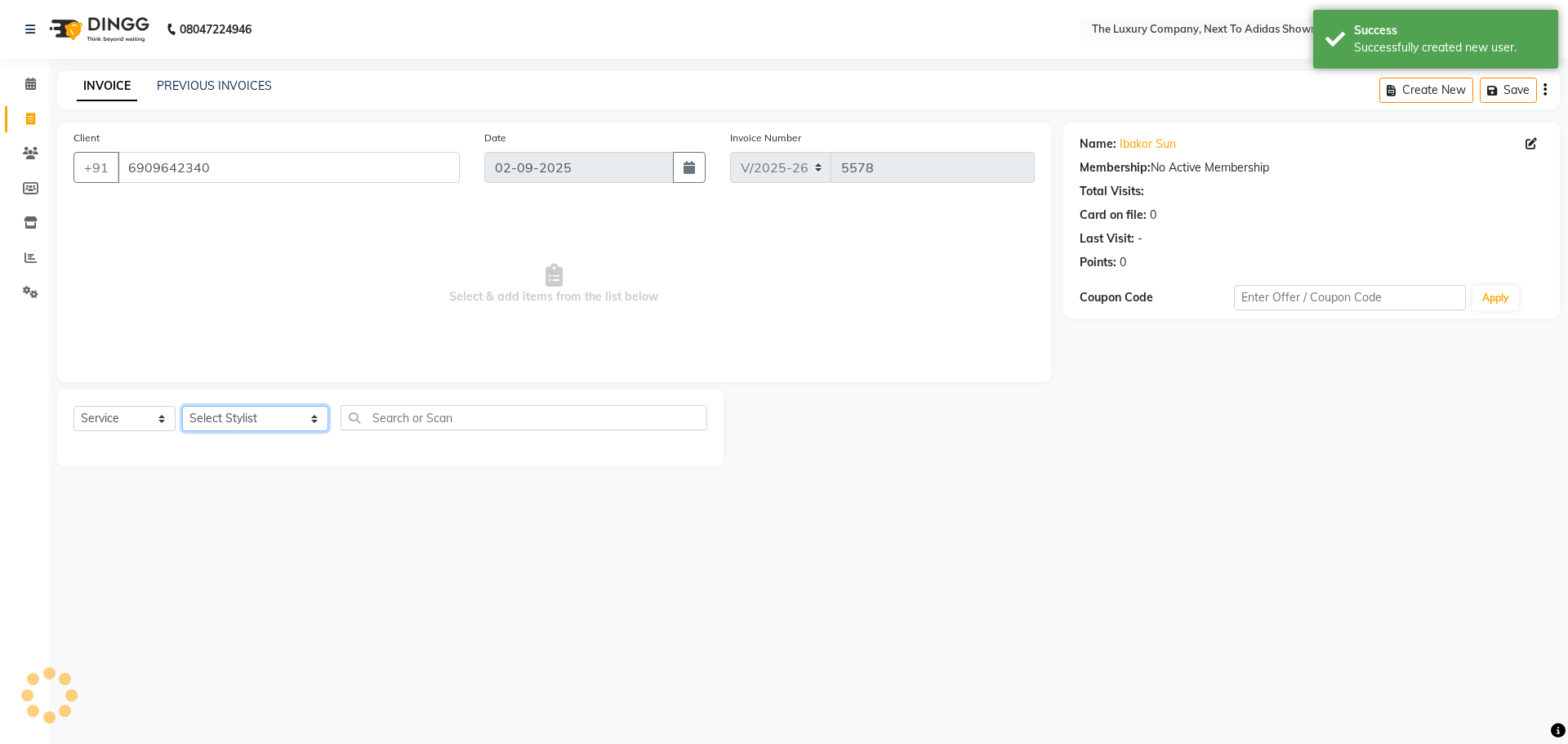
click at [263, 429] on select "Select Stylist [PERSON_NAME] [PERSON_NAME] ANSAI [PERSON_NAME] BALAJIED [PERSON…" at bounding box center [256, 418] width 147 height 25
select select "53668"
click at [182, 406] on select "Select Stylist [PERSON_NAME] [PERSON_NAME] ANSAI [PERSON_NAME] BALAJIED [PERSON…" at bounding box center [256, 418] width 147 height 25
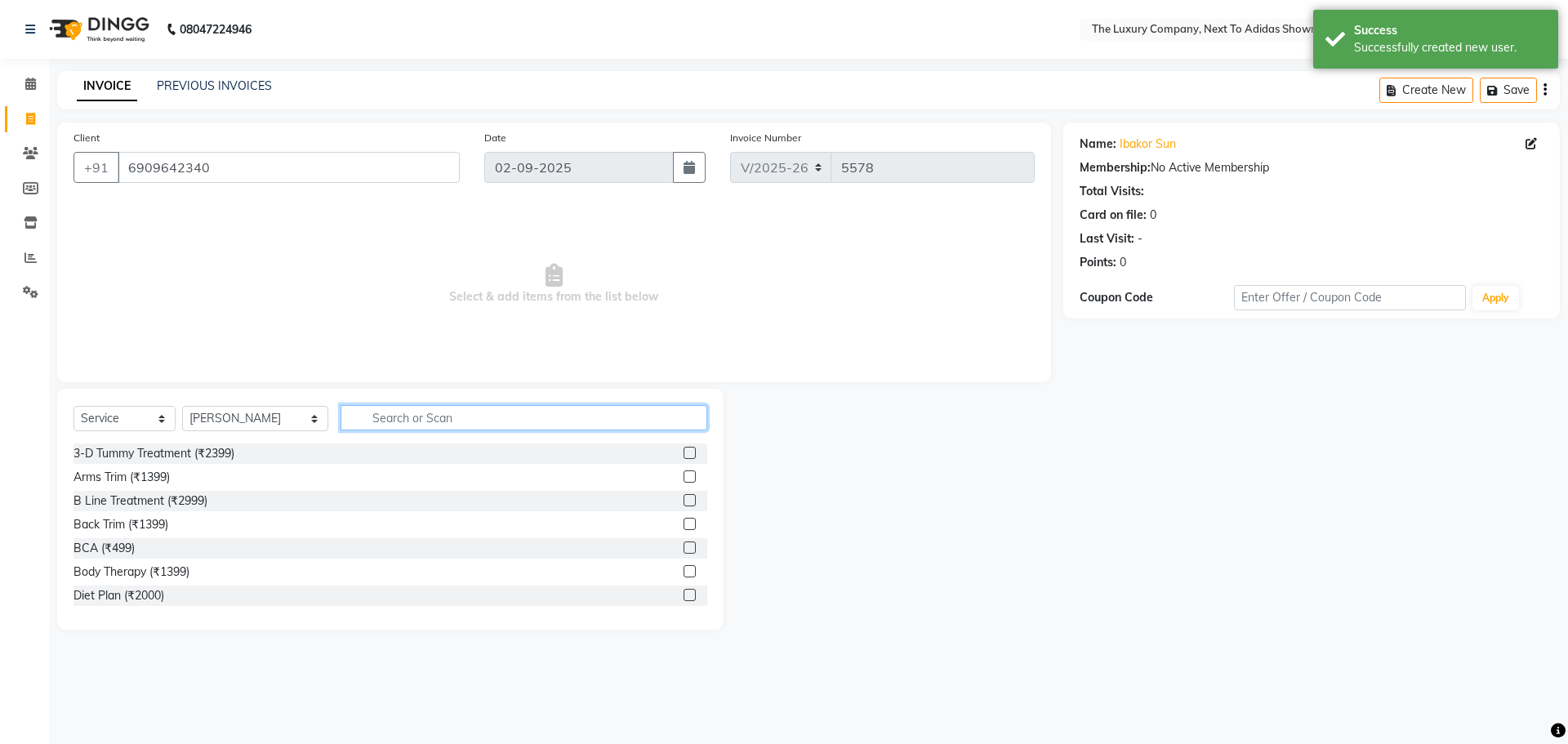
click at [384, 417] on input "text" at bounding box center [523, 417] width 366 height 25
type input "699"
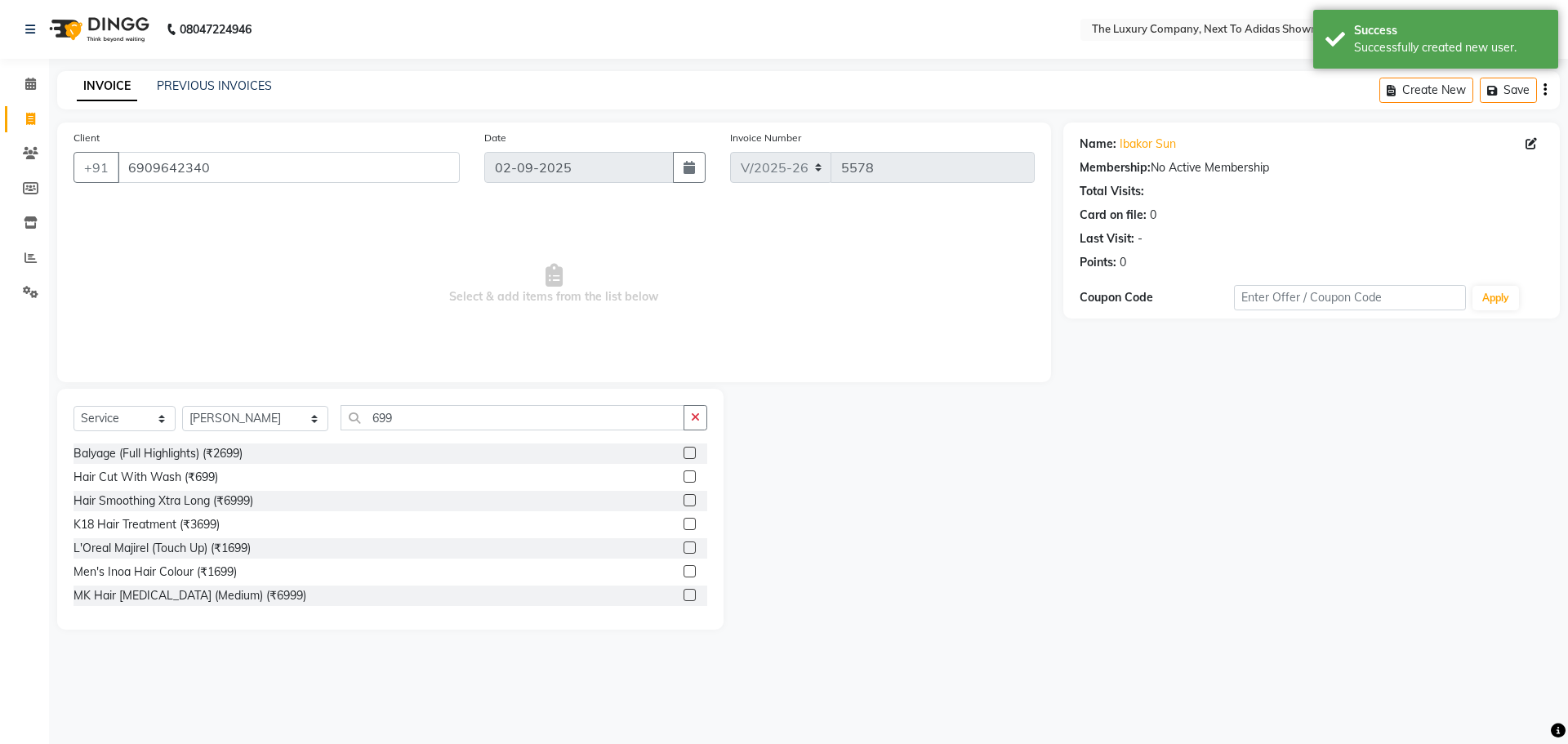
click at [684, 474] on label at bounding box center [690, 476] width 12 height 12
click at [684, 474] on input "checkbox" at bounding box center [689, 477] width 10 height 10
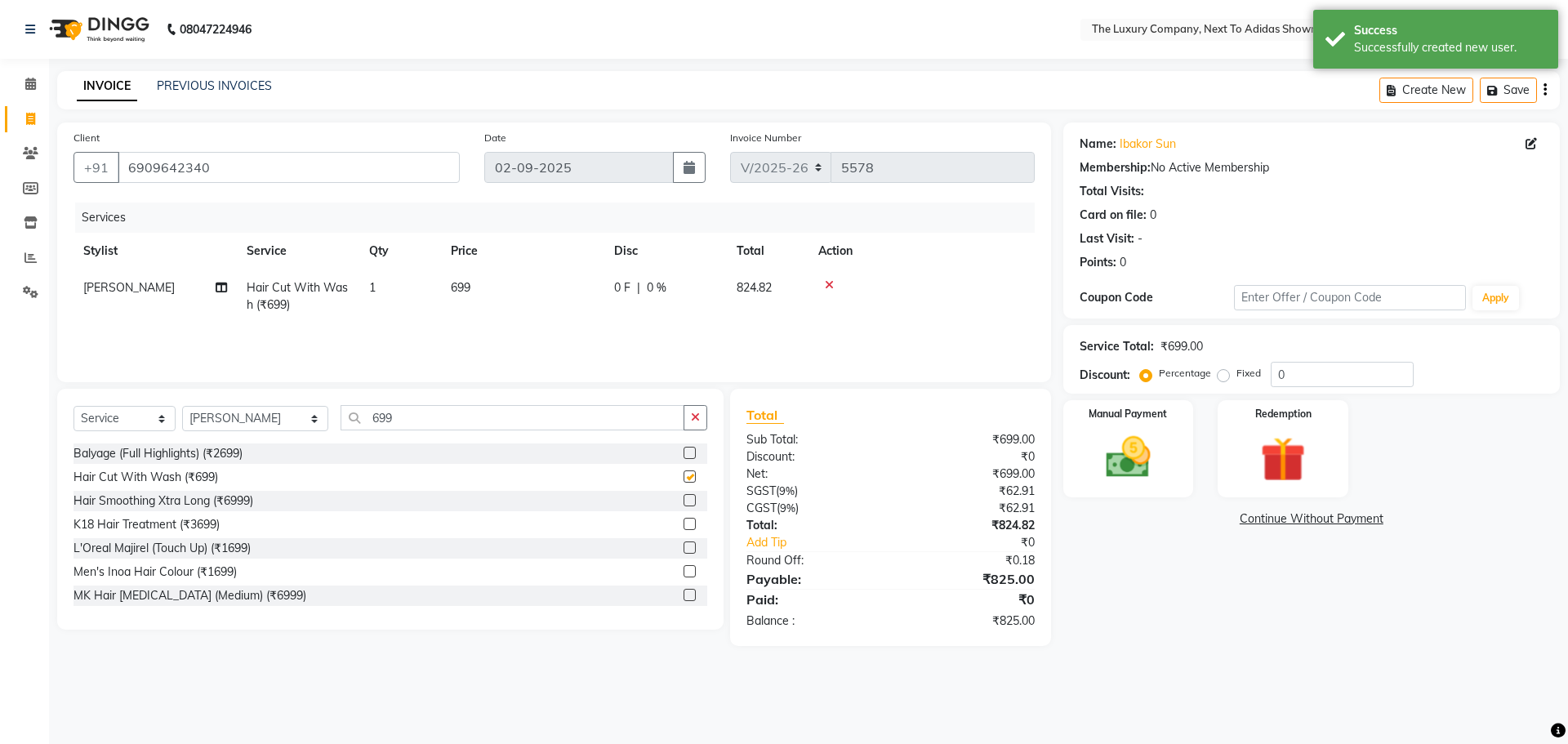
checkbox input "false"
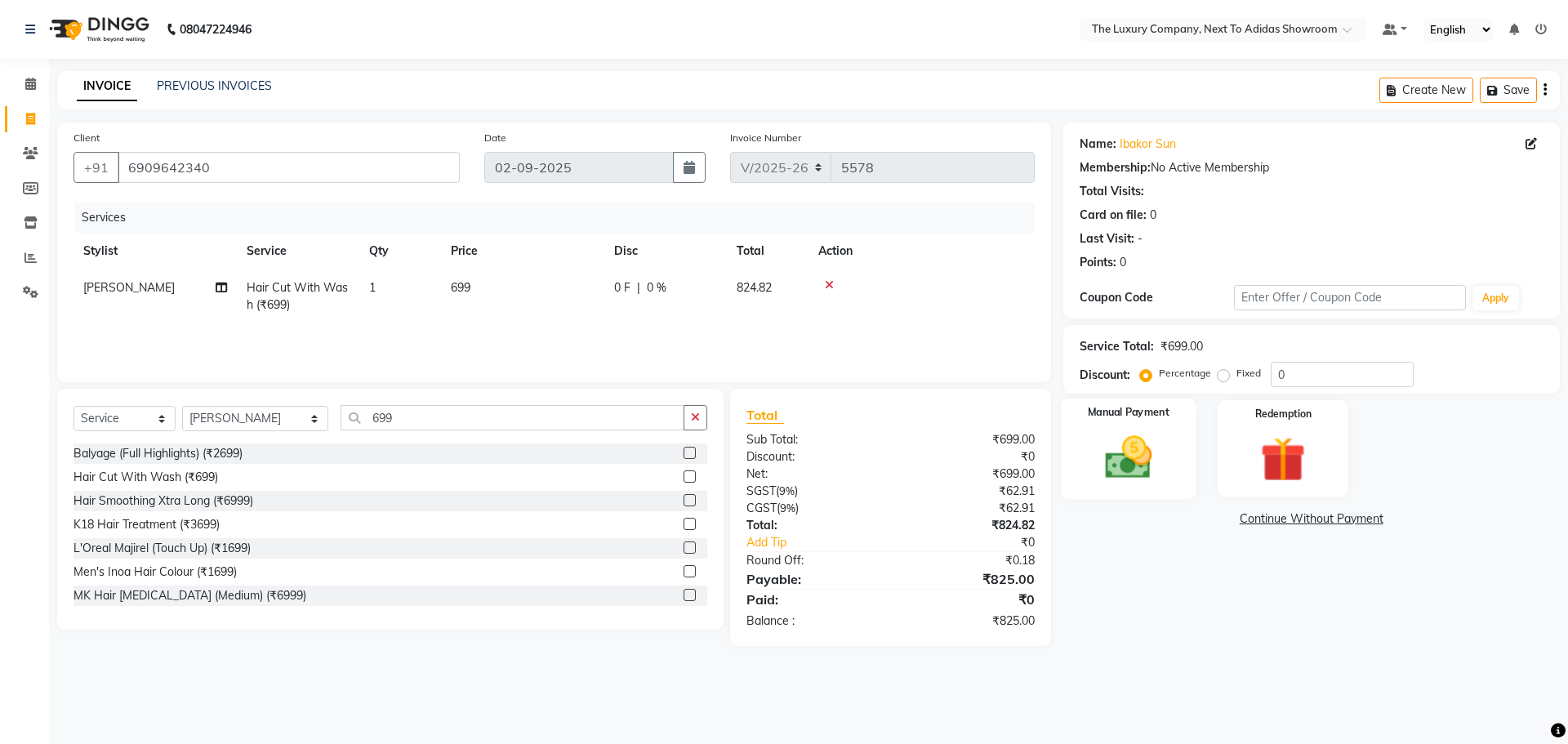
click at [1123, 468] on img at bounding box center [1128, 457] width 76 height 54
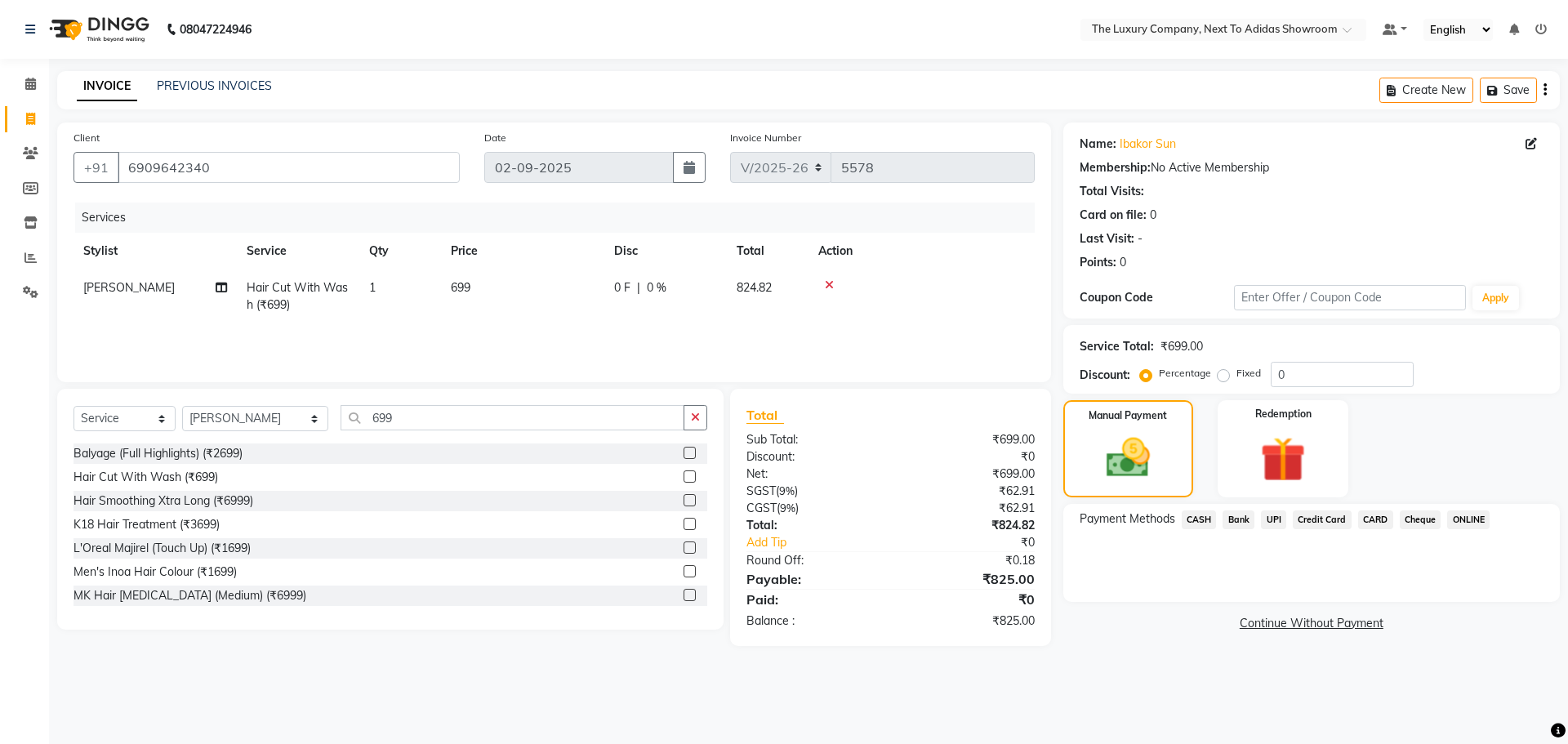
click at [1272, 517] on span "UPI" at bounding box center [1273, 520] width 25 height 19
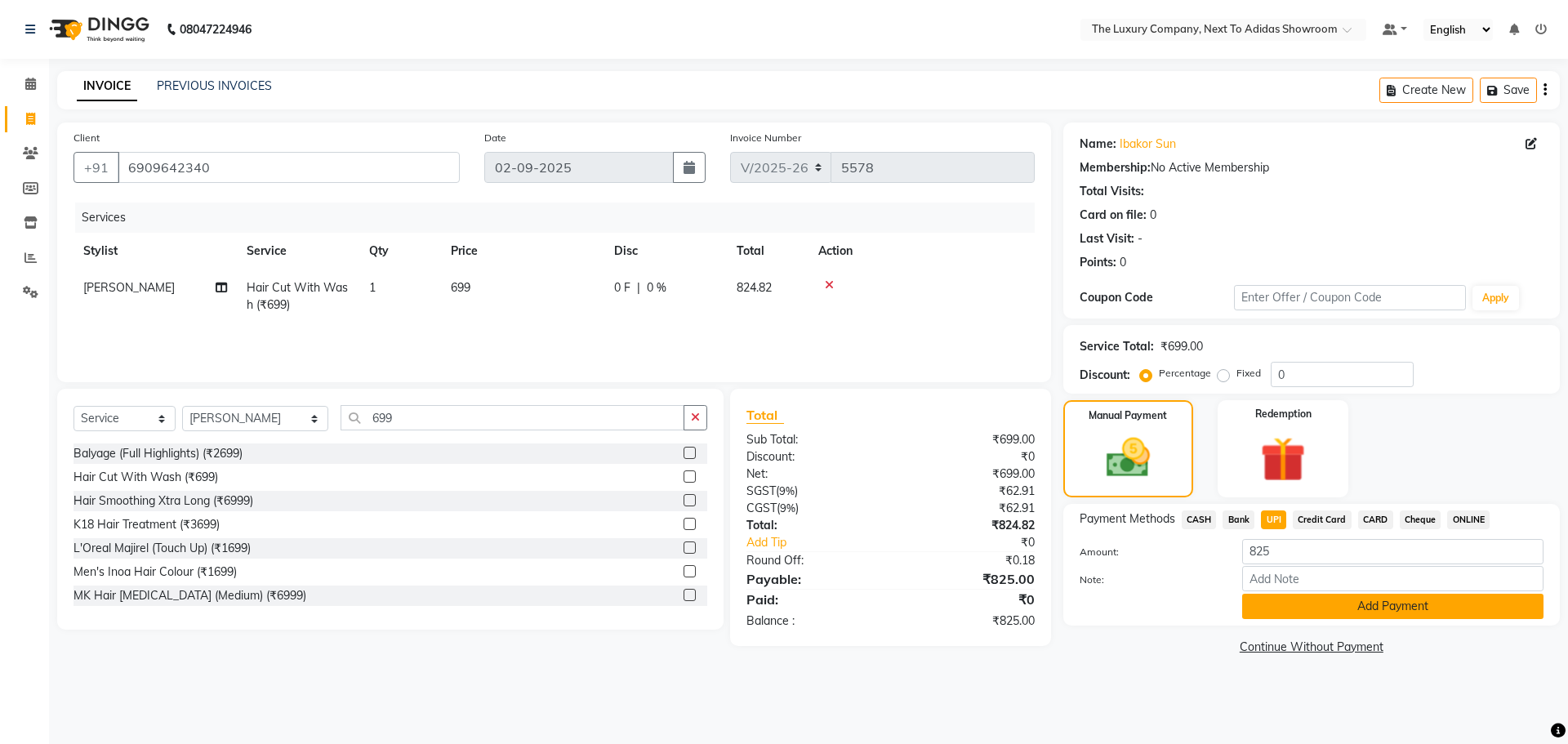
click at [1283, 610] on button "Add Payment" at bounding box center [1392, 606] width 301 height 25
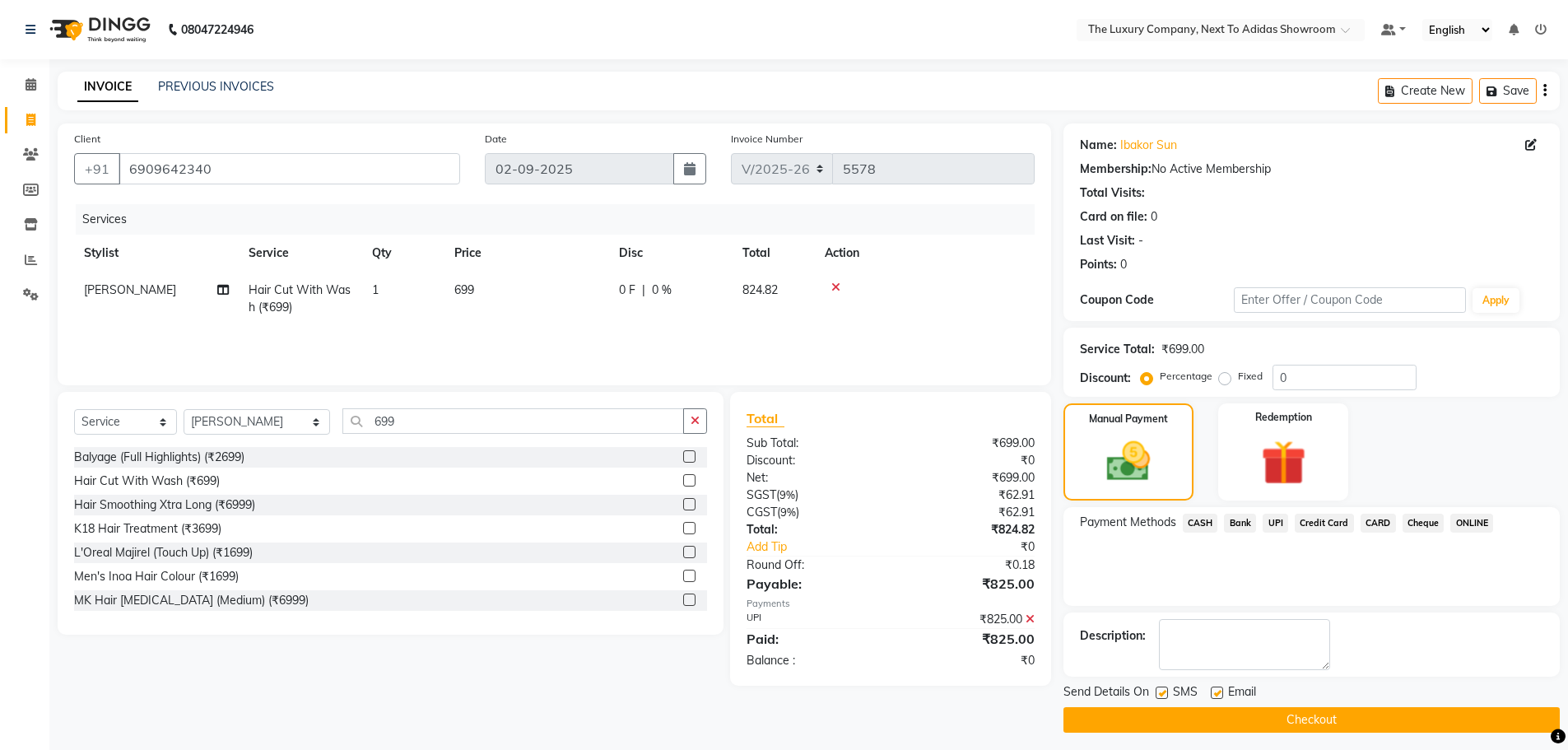
click at [1310, 719] on button "Checkout" at bounding box center [1311, 719] width 497 height 25
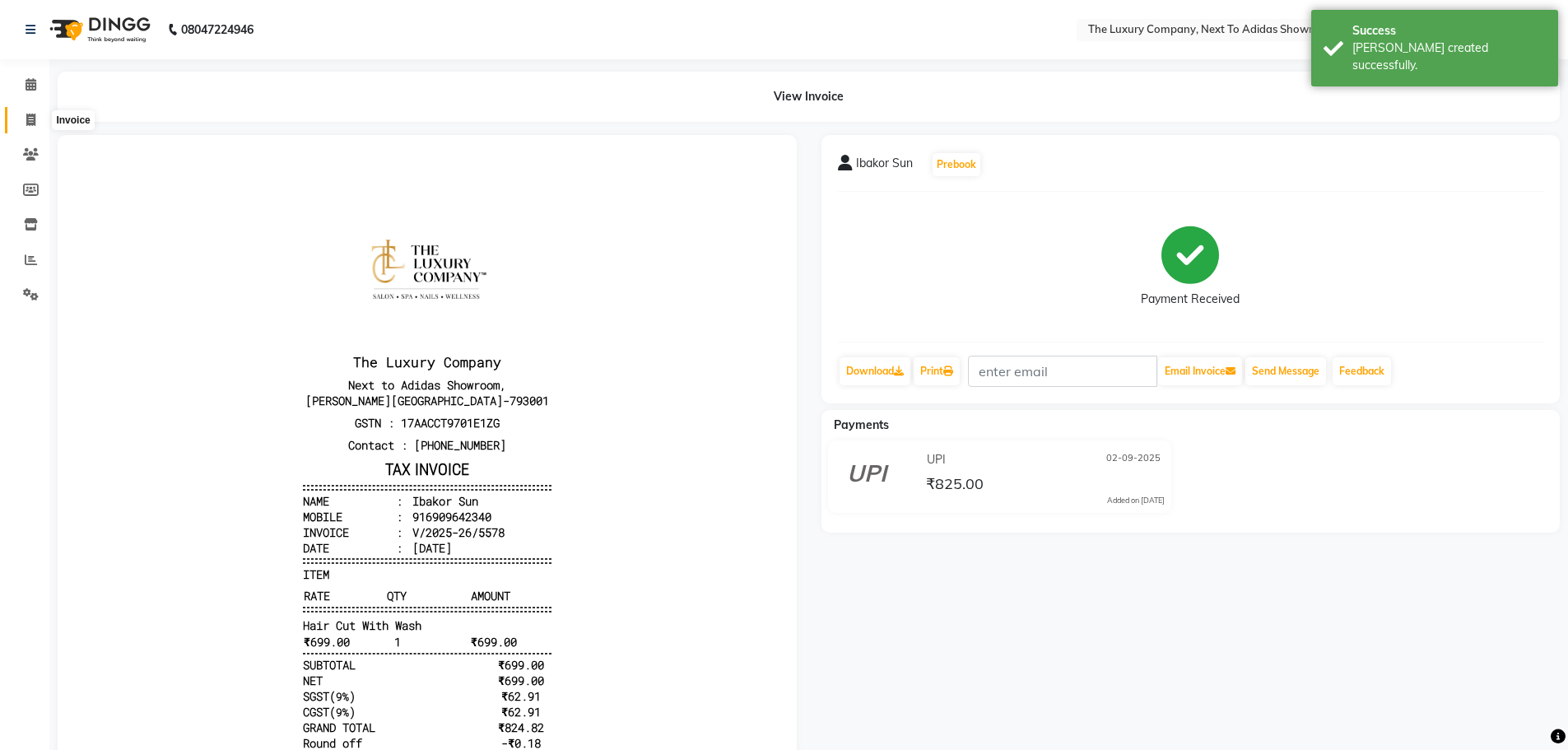
click at [25, 117] on span at bounding box center [31, 120] width 29 height 19
select select "service"
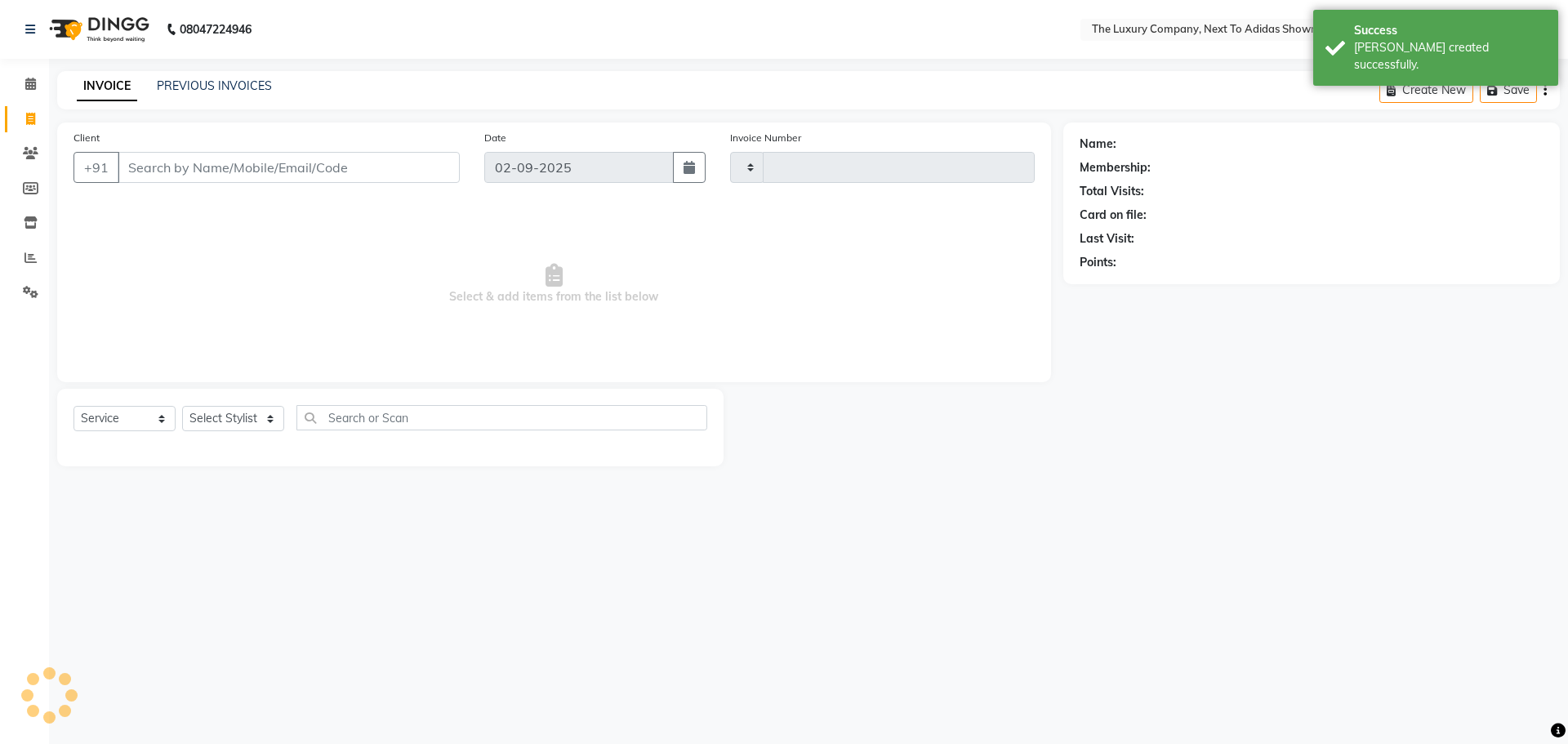
type input "5579"
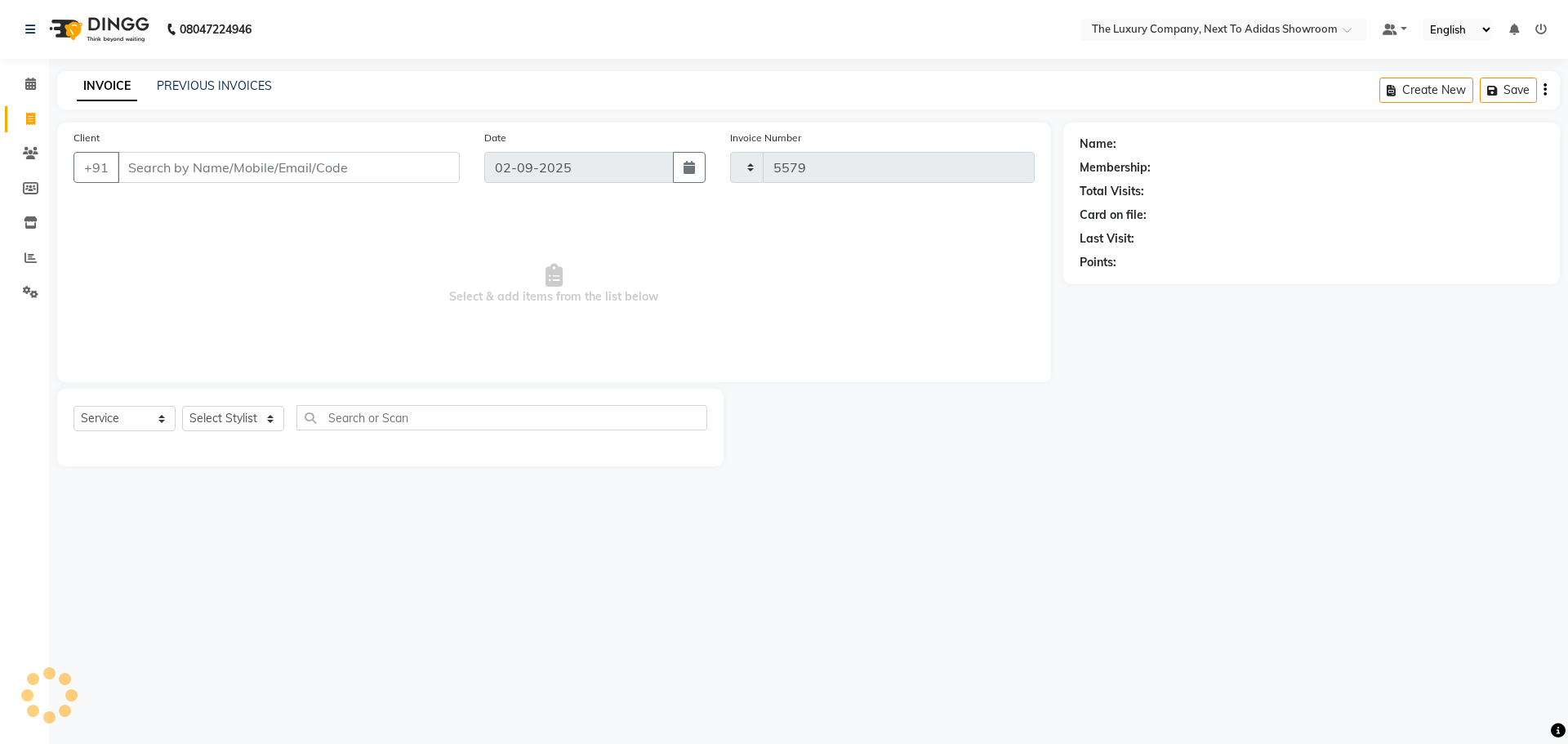
select select "6828"
click at [167, 160] on input "Client" at bounding box center [289, 167] width 342 height 31
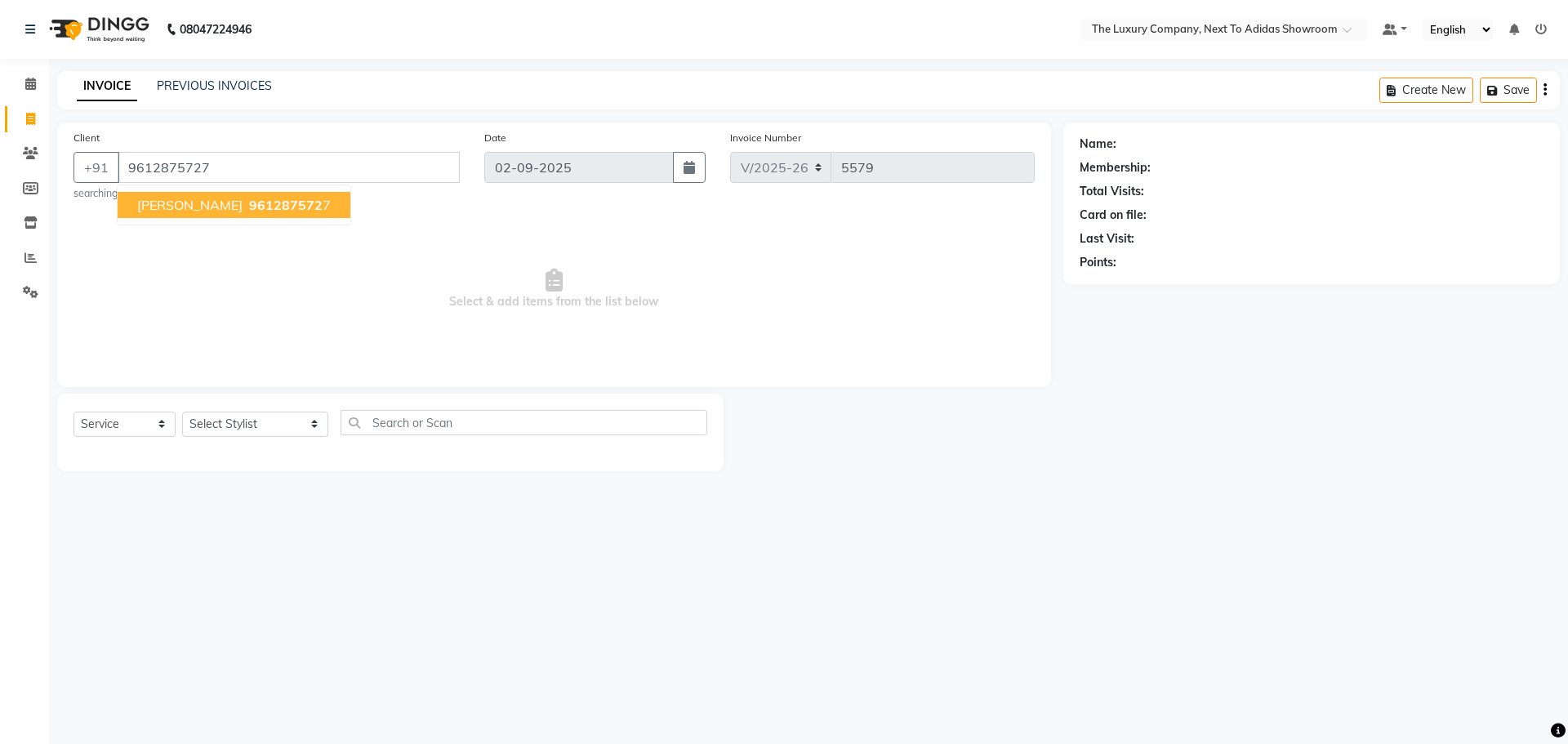
type input "9612875727"
drag, startPoint x: 280, startPoint y: 201, endPoint x: 237, endPoint y: 270, distance: 81.3
click at [237, 270] on div "Client [PHONE_NUMBER] [PERSON_NAME] 9612875727 Date [DATE] Invoice Number V/202…" at bounding box center [554, 252] width 993 height 260
click at [242, 210] on span "[PERSON_NAME]" at bounding box center [189, 205] width 106 height 17
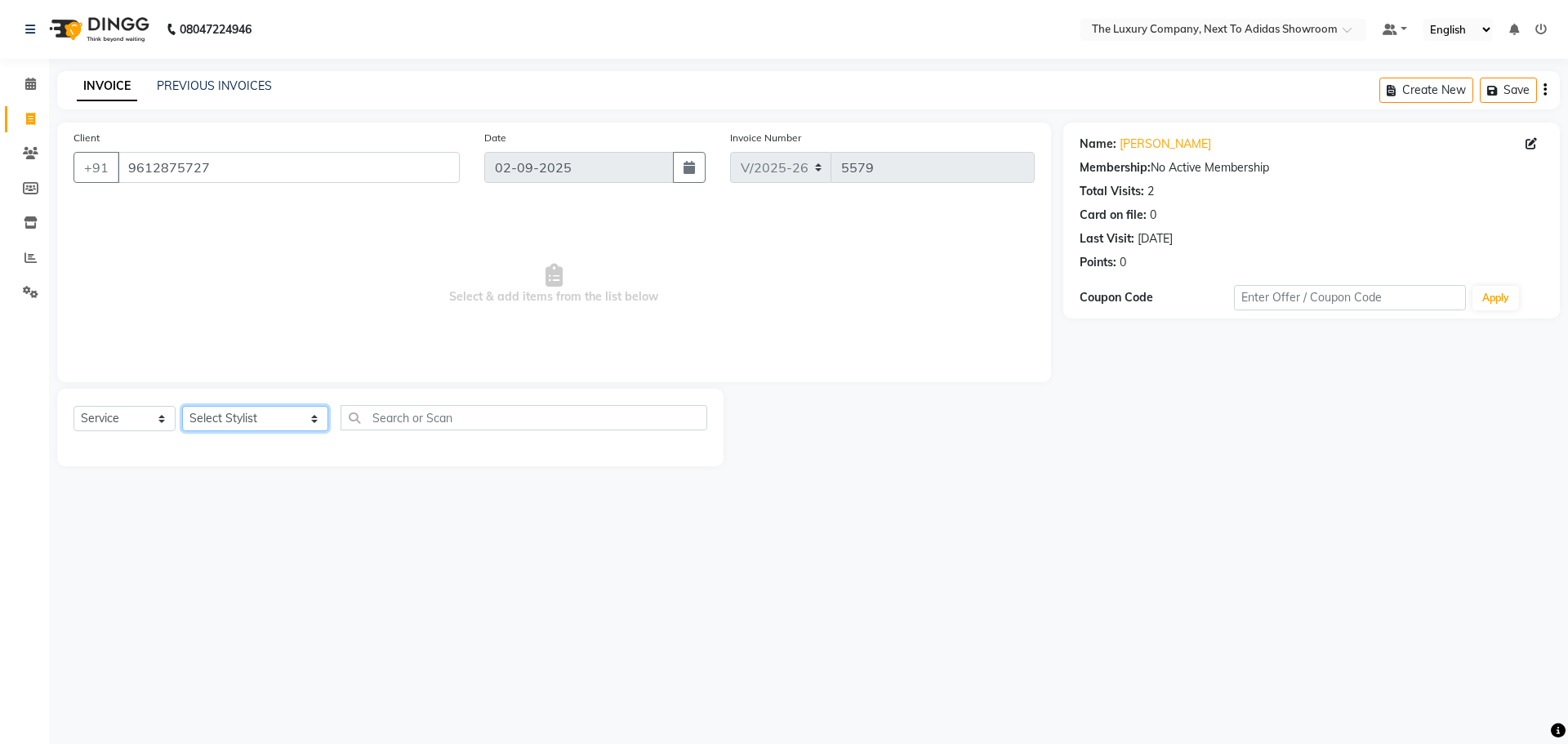
click at [239, 423] on select "Select Stylist [PERSON_NAME] [PERSON_NAME] ANSAI [PERSON_NAME] BALAJIED [PERSON…" at bounding box center [256, 418] width 147 height 25
select select "70755"
click at [182, 406] on select "Select Stylist [PERSON_NAME] [PERSON_NAME] ANSAI [PERSON_NAME] BALAJIED [PERSON…" at bounding box center [256, 418] width 147 height 25
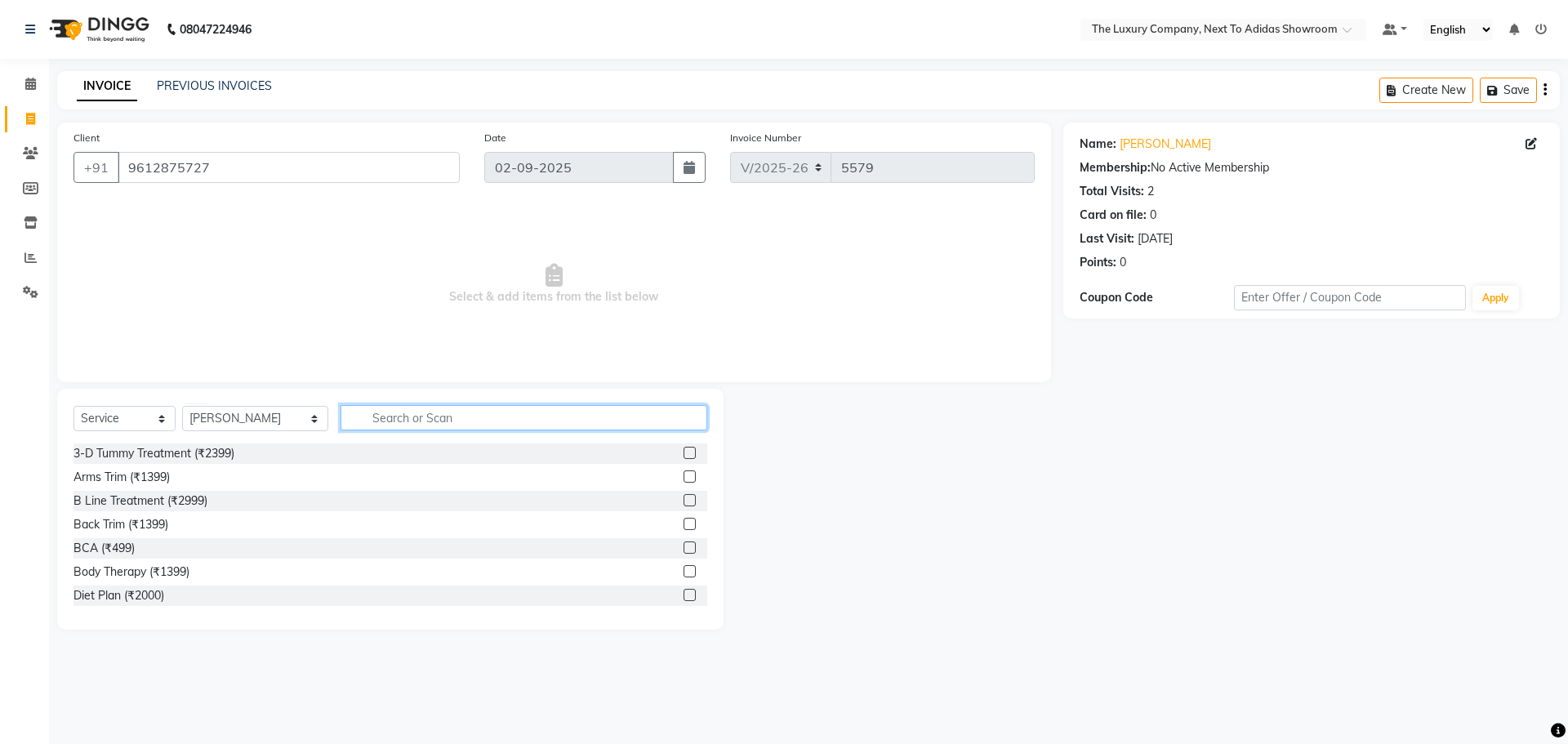
drag, startPoint x: 435, startPoint y: 417, endPoint x: 434, endPoint y: 401, distance: 16.0
click at [434, 415] on input "text" at bounding box center [523, 417] width 366 height 25
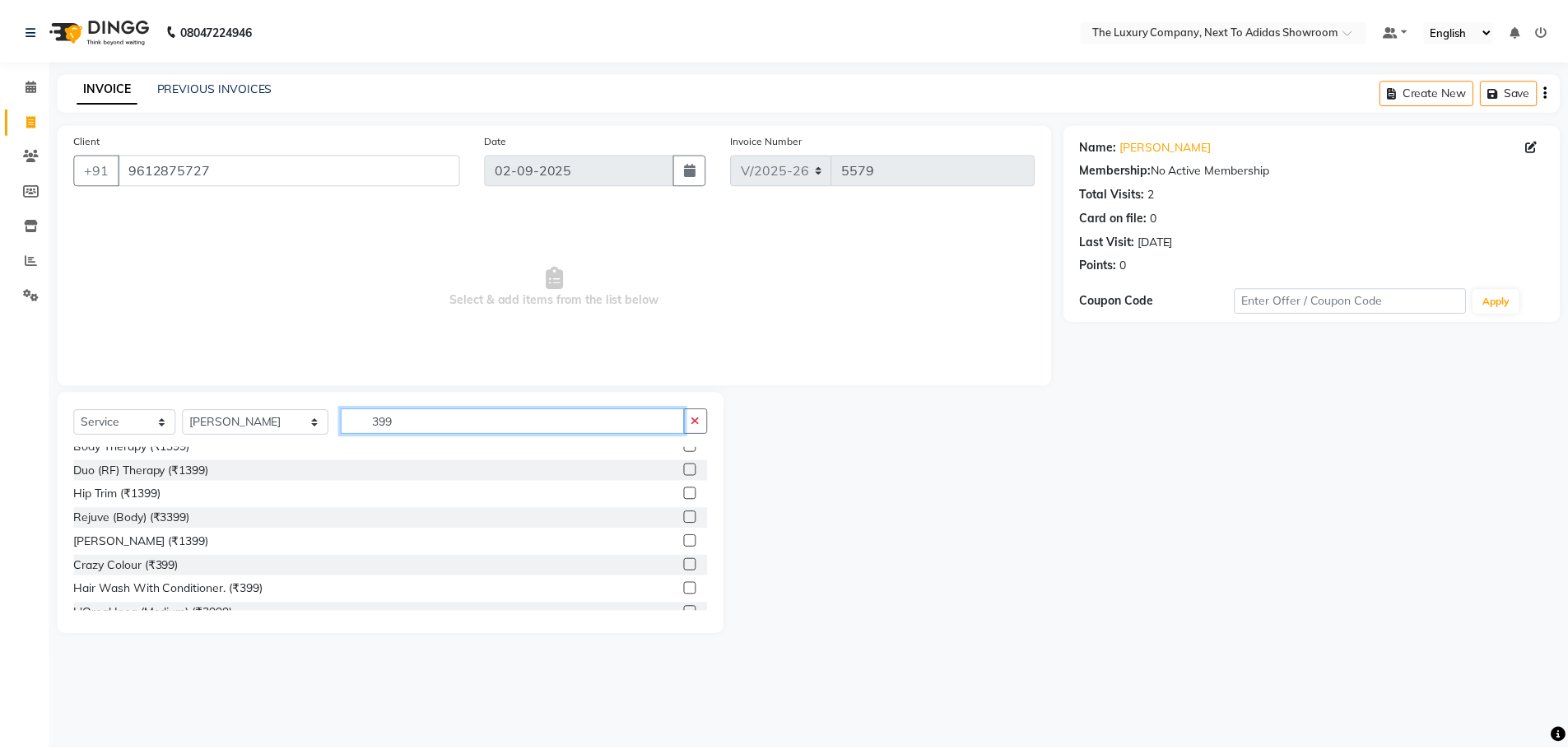
scroll to position [164, 0]
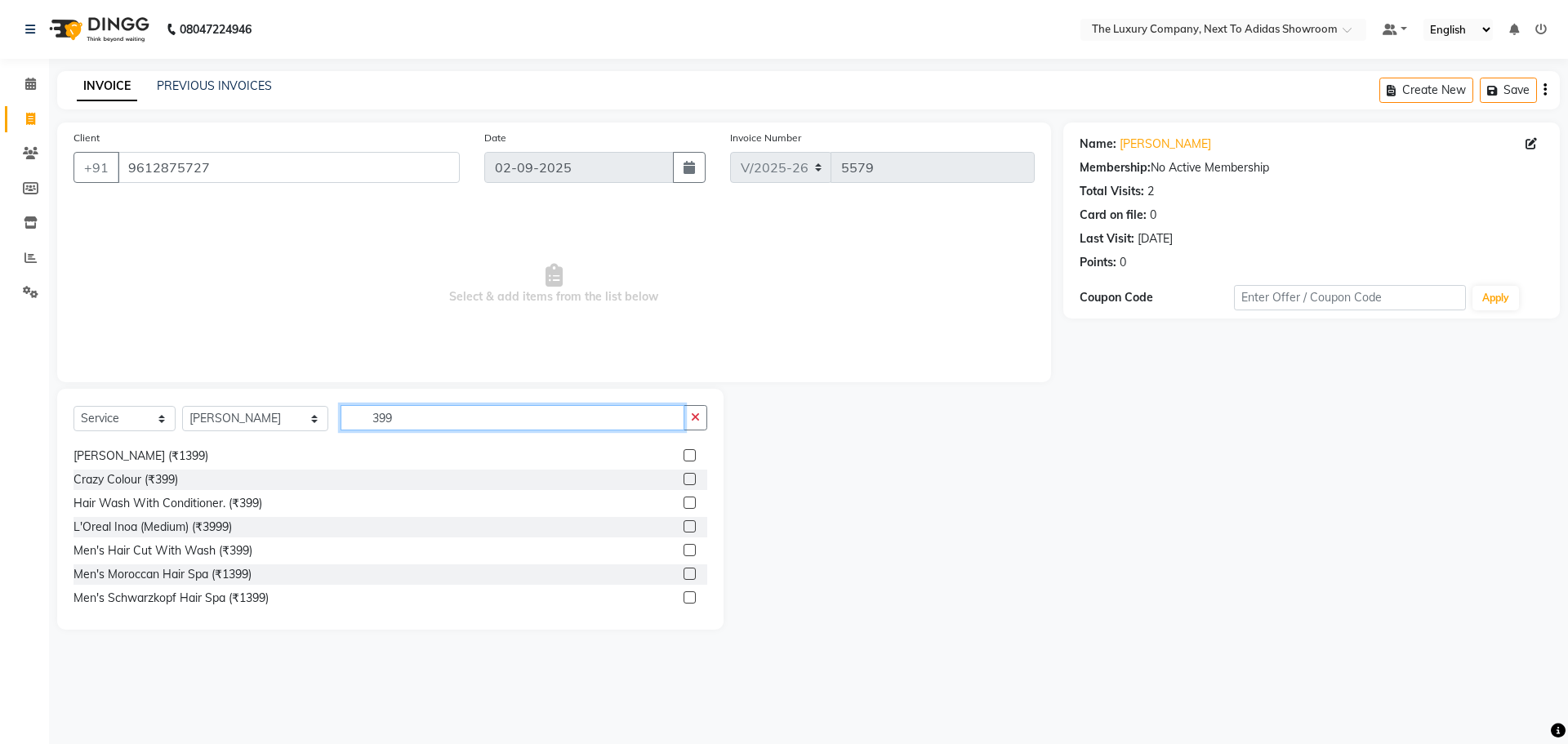
type input "399"
click at [684, 547] on label at bounding box center [690, 550] width 12 height 12
click at [684, 547] on input "checkbox" at bounding box center [689, 550] width 10 height 10
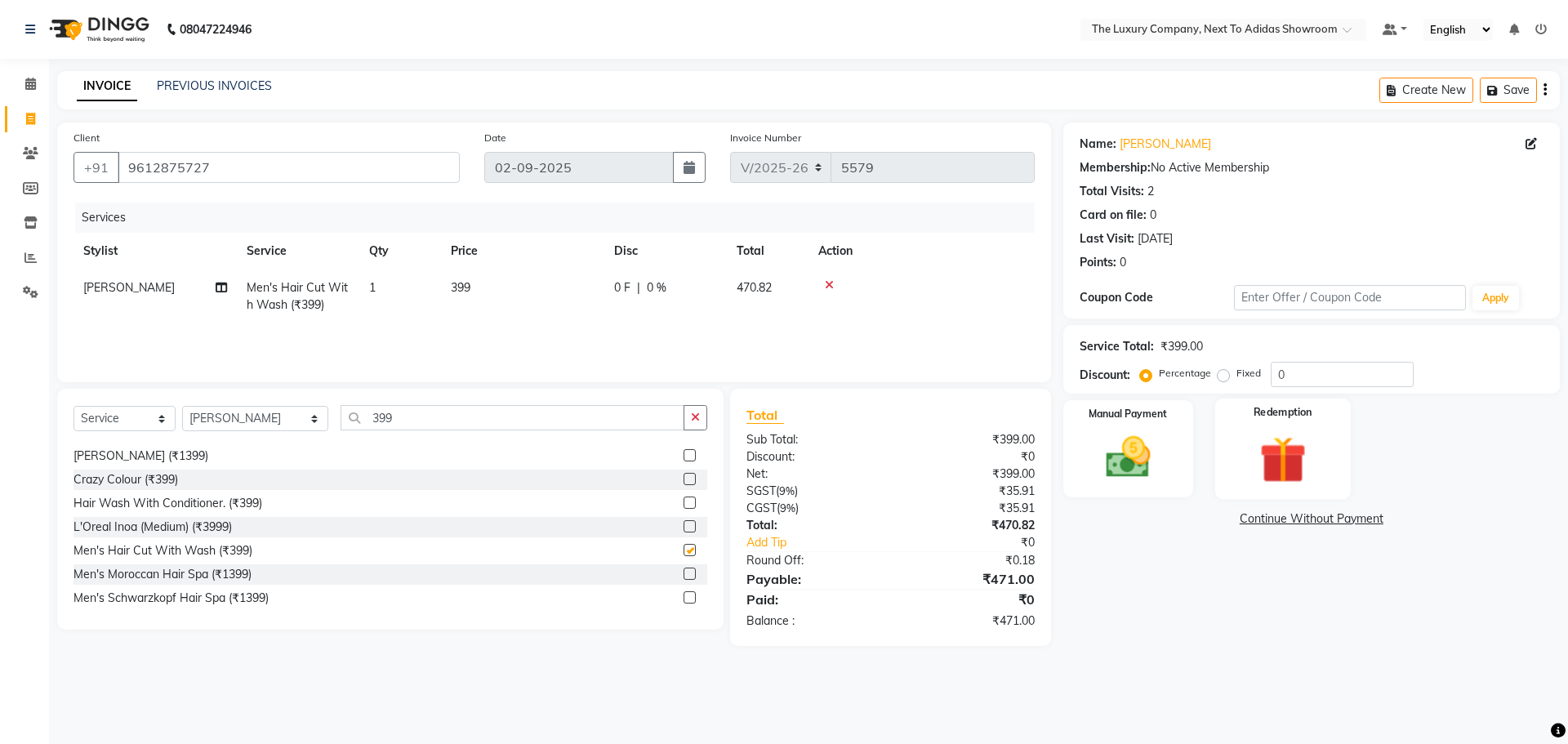
checkbox input "false"
click at [1302, 440] on img at bounding box center [1282, 459] width 76 height 58
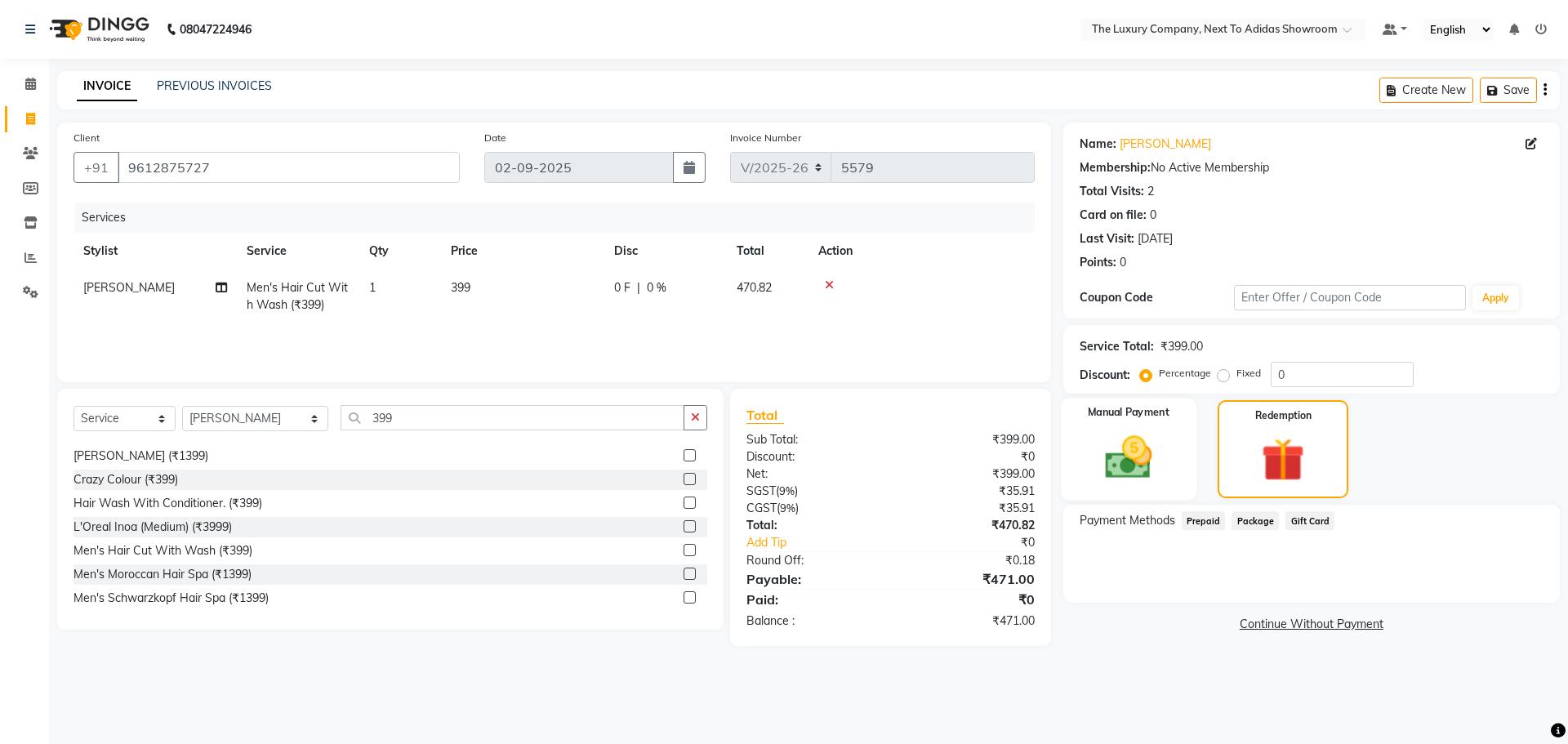
click at [1138, 438] on img at bounding box center [1128, 457] width 76 height 54
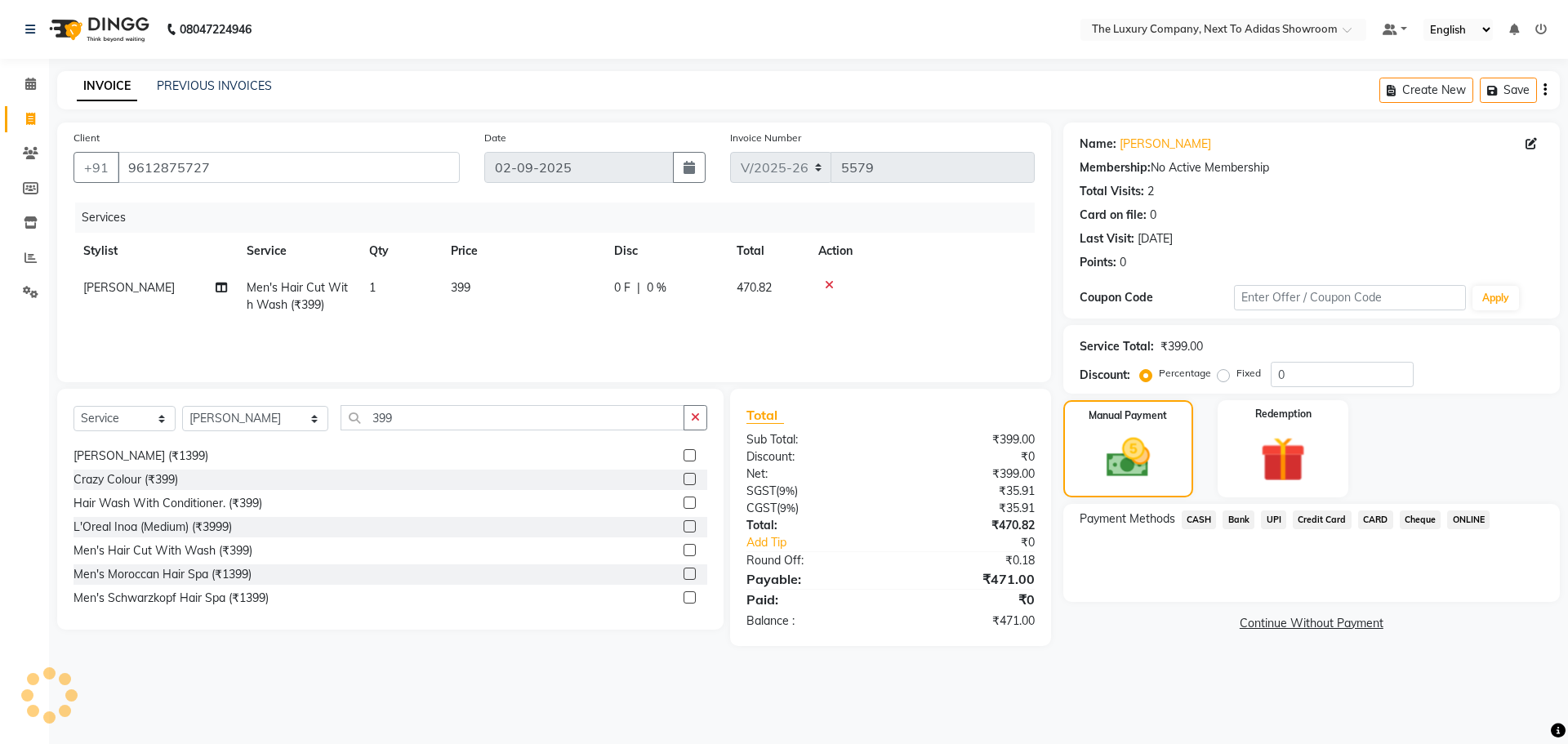
click at [1245, 372] on label "Fixed" at bounding box center [1248, 372] width 24 height 15
click at [1232, 372] on input "Fixed" at bounding box center [1226, 372] width 11 height 11
radio input "true"
drag, startPoint x: 1336, startPoint y: 379, endPoint x: 1019, endPoint y: 414, distance: 318.9
click at [1019, 416] on div "Client [PHONE_NUMBER] Date [DATE] Invoice Number V/2025 V/[PHONE_NUMBER] Servic…" at bounding box center [808, 384] width 1527 height 523
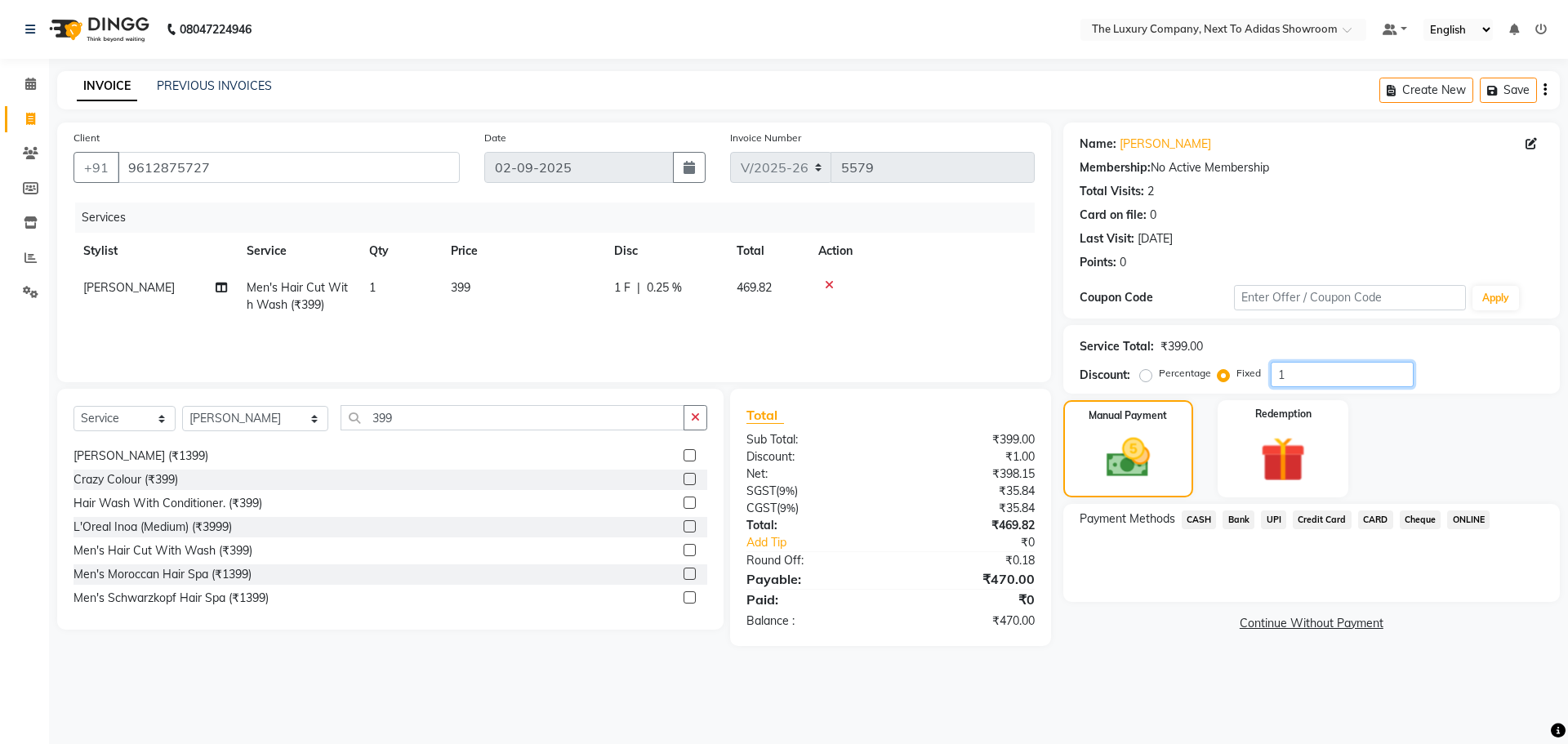
type input "1"
click at [1209, 517] on span "CASH" at bounding box center [1199, 520] width 35 height 19
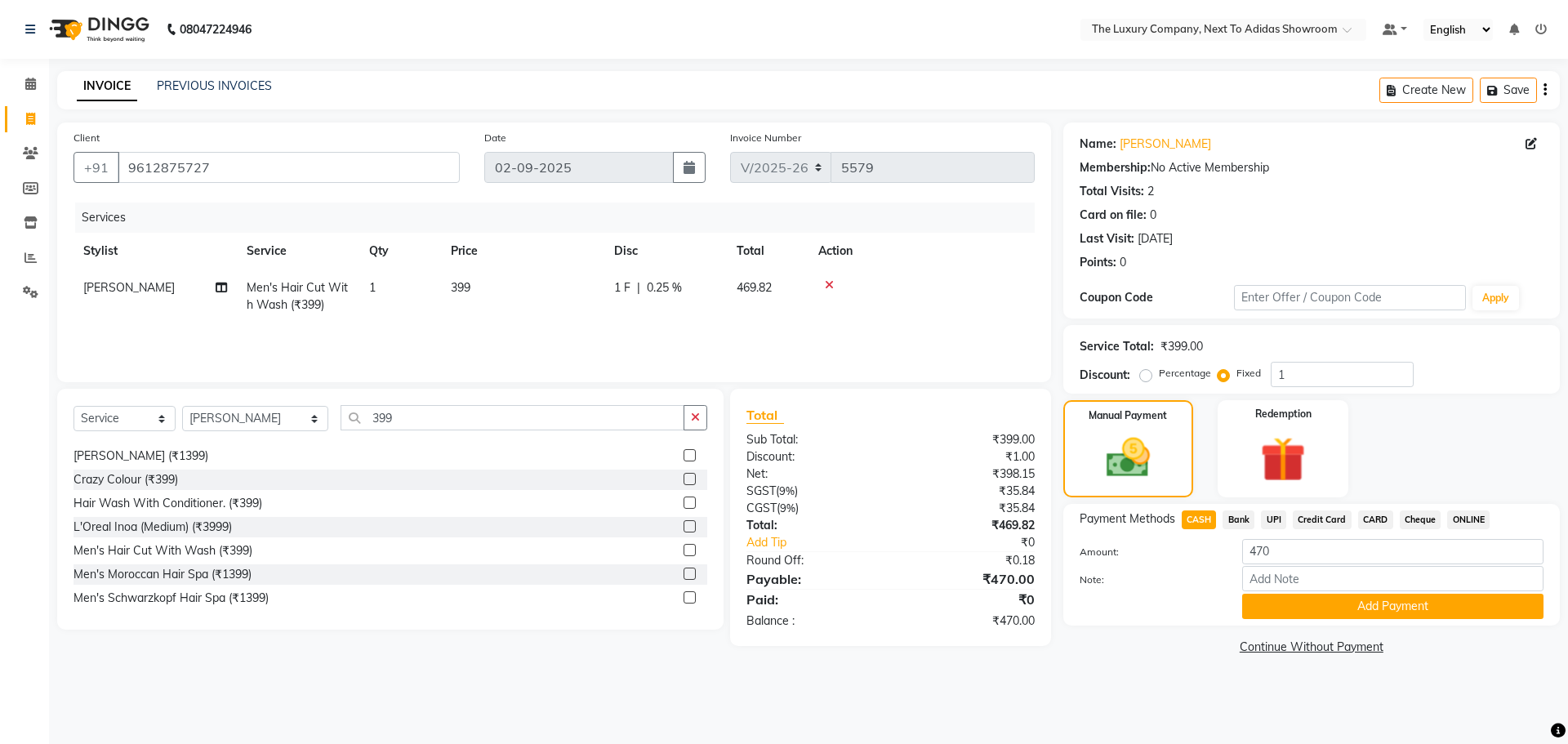
click at [1276, 518] on span "UPI" at bounding box center [1273, 520] width 25 height 19
click at [1364, 605] on button "Add Payment" at bounding box center [1392, 606] width 301 height 25
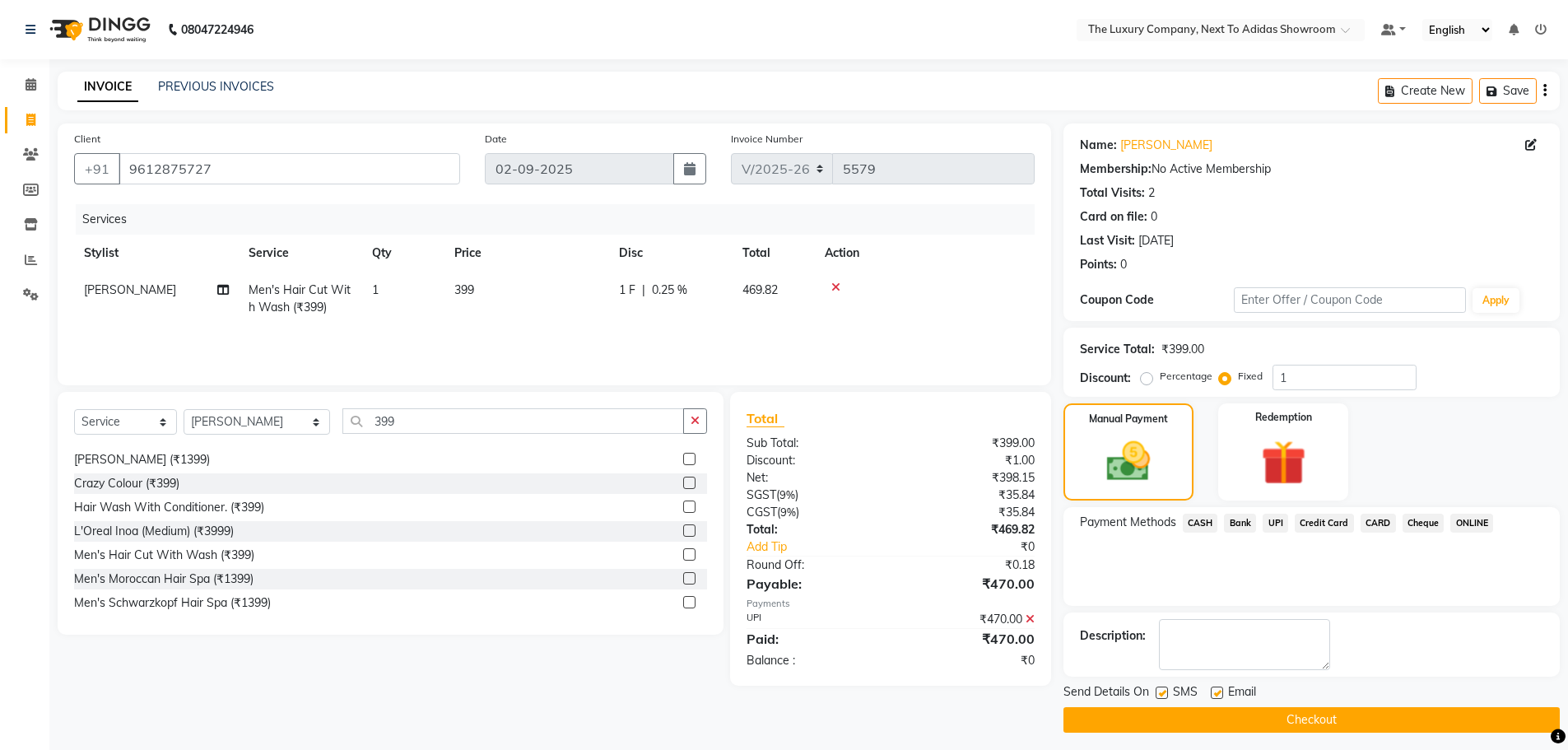
click at [1206, 519] on span "CASH" at bounding box center [1200, 523] width 35 height 19
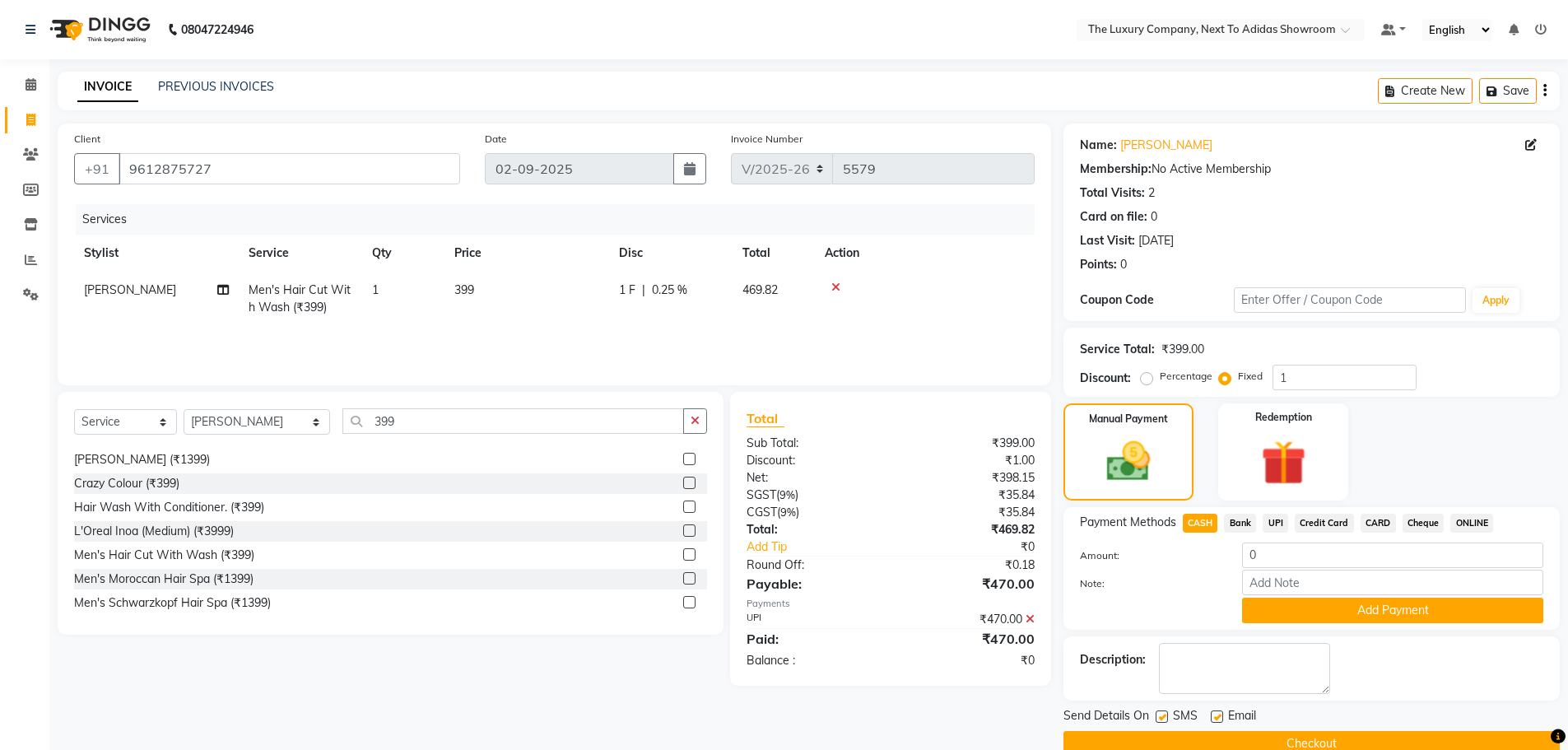
click at [1025, 623] on div "₹470.00" at bounding box center [969, 620] width 156 height 18
click at [1032, 615] on icon at bounding box center [1030, 619] width 9 height 11
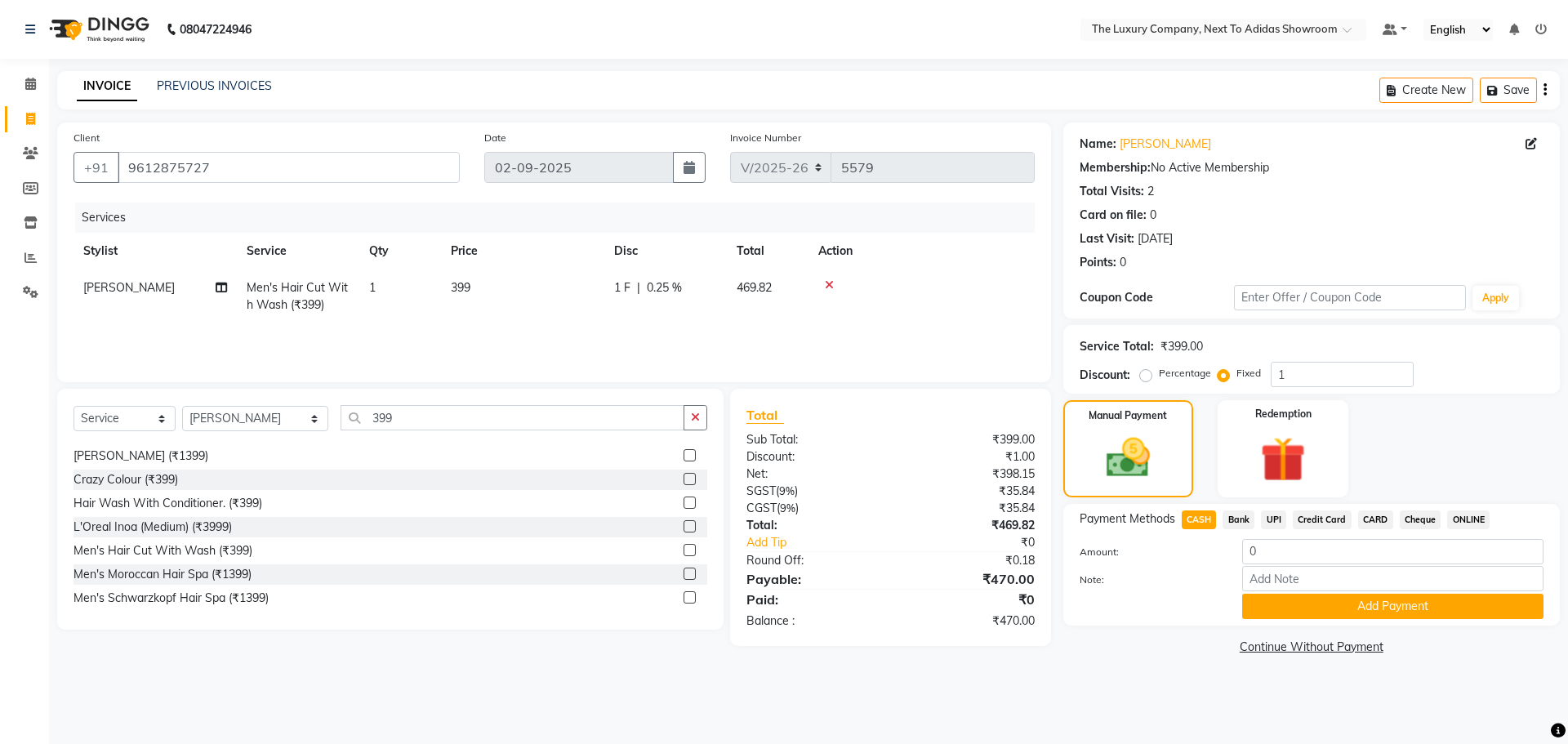
click at [1348, 459] on div "Manual Payment Redemption" at bounding box center [1311, 448] width 521 height 97
click at [1312, 462] on img at bounding box center [1282, 459] width 76 height 58
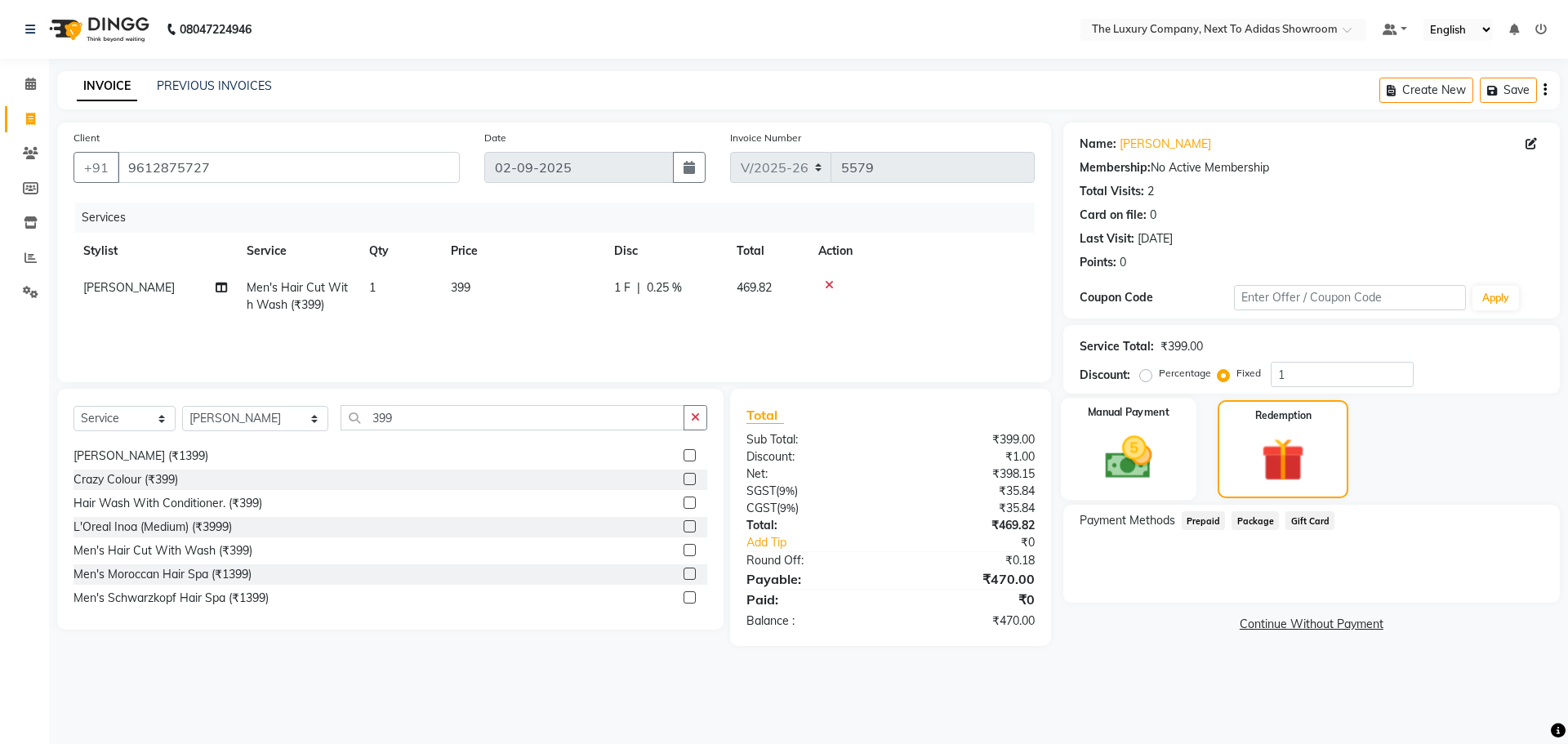
click at [1164, 468] on img at bounding box center [1128, 457] width 76 height 54
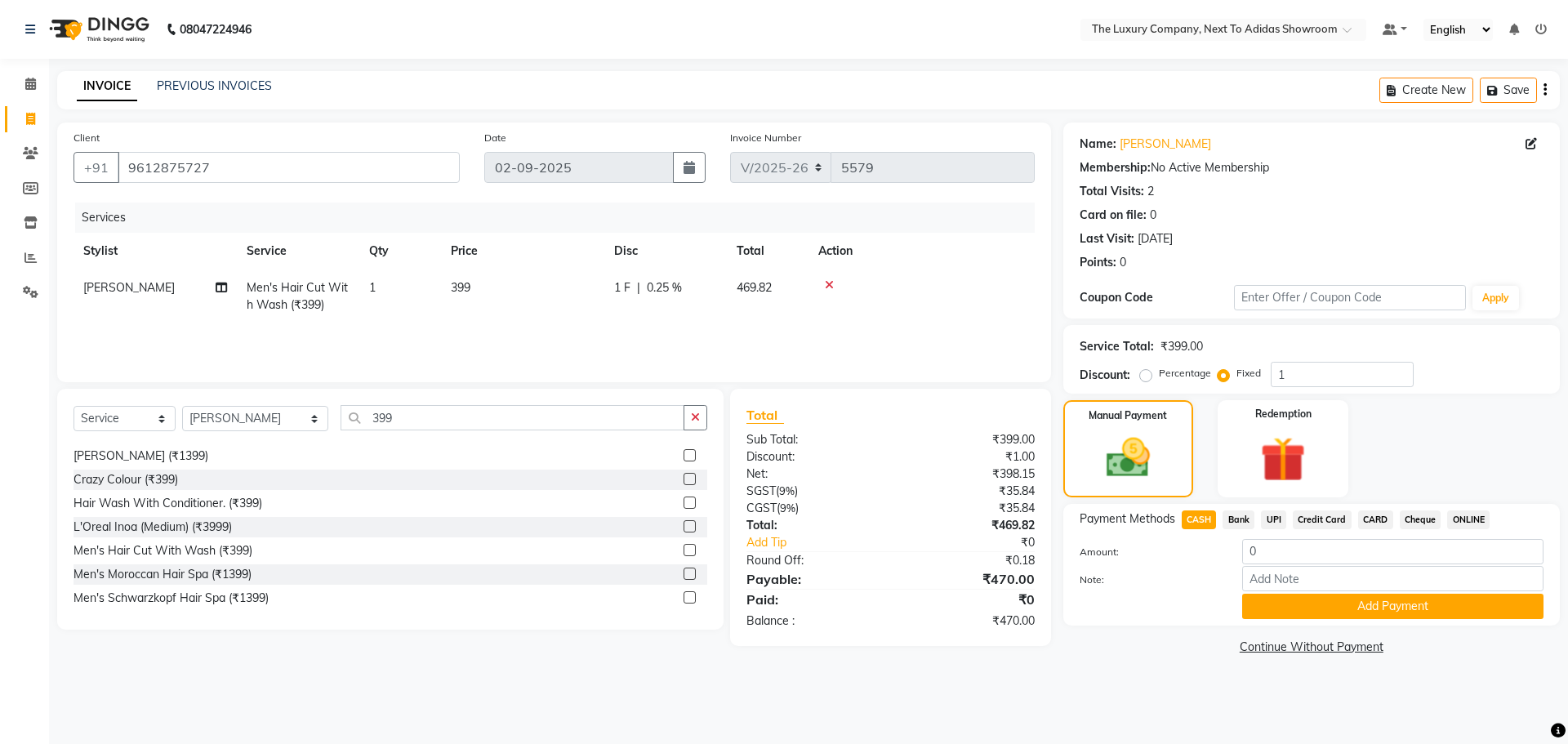
click at [1192, 519] on span "CASH" at bounding box center [1199, 520] width 35 height 19
type input "470"
click at [1291, 611] on button "Add Payment" at bounding box center [1392, 606] width 301 height 25
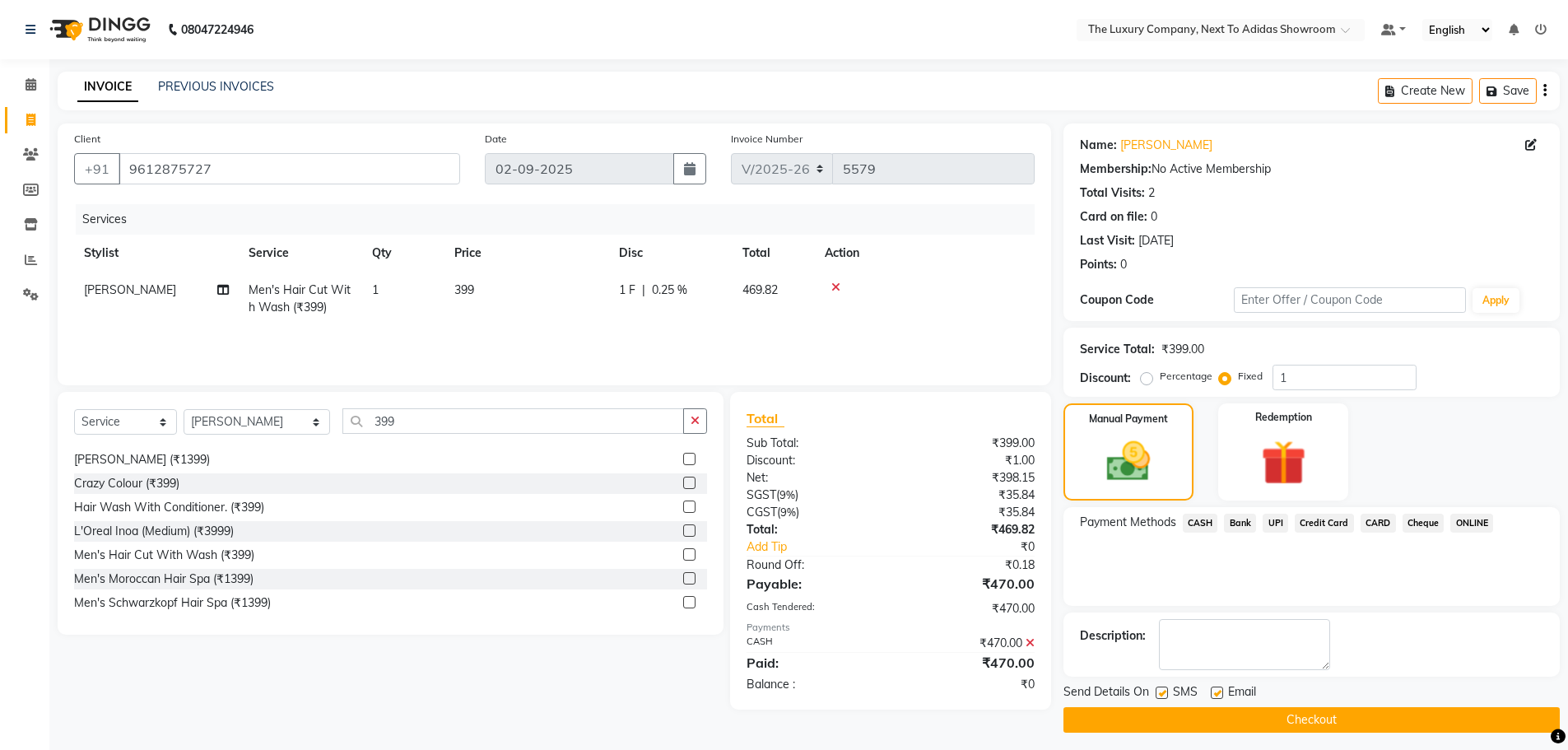
drag, startPoint x: 1320, startPoint y: 707, endPoint x: 1323, endPoint y: 717, distance: 10.4
click at [1320, 709] on button "Checkout" at bounding box center [1311, 719] width 497 height 25
